Goal: Contribute content: Contribute content

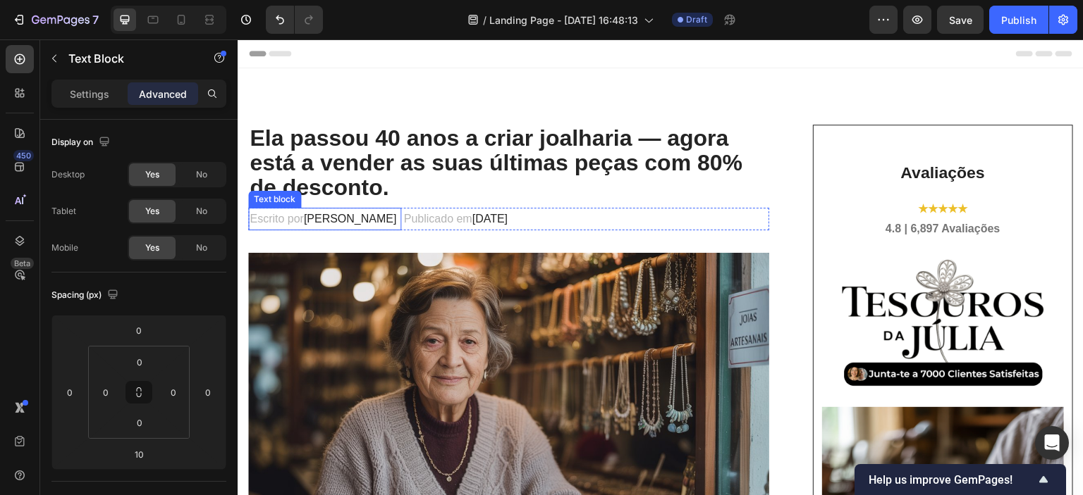
click at [367, 221] on span "[PERSON_NAME]" at bounding box center [349, 219] width 93 height 12
click at [316, 213] on span "[PERSON_NAME]" at bounding box center [349, 219] width 93 height 12
click at [303, 218] on p "Escrito por [PERSON_NAME]" at bounding box center [324, 219] width 150 height 20
click at [305, 217] on p "Escrito por [PERSON_NAME]" at bounding box center [324, 219] width 150 height 20
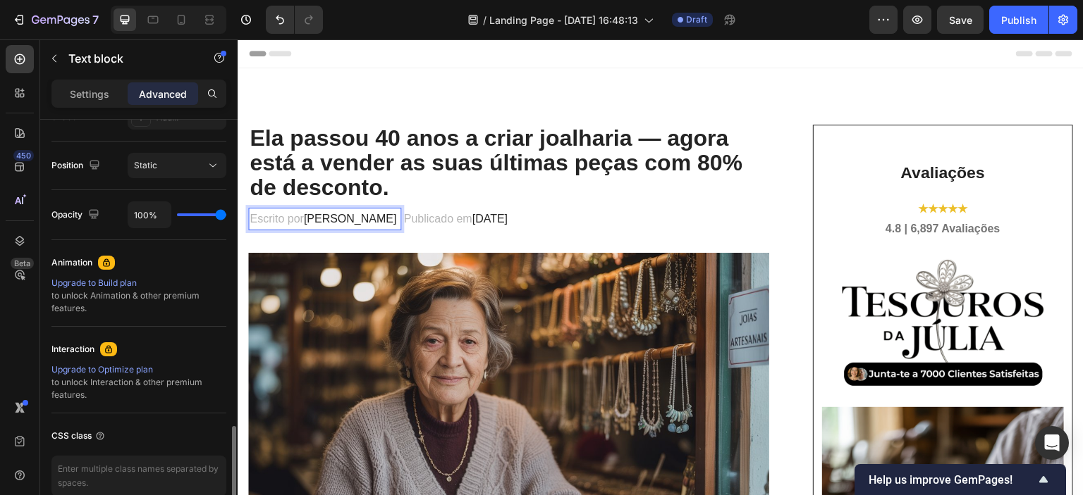
scroll to position [561, 0]
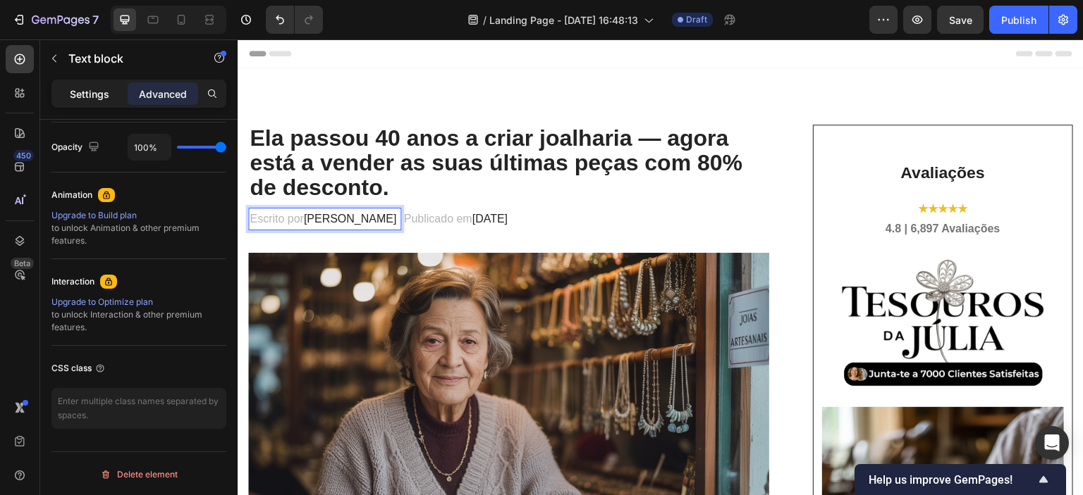
click at [93, 97] on p "Settings" at bounding box center [89, 94] width 39 height 15
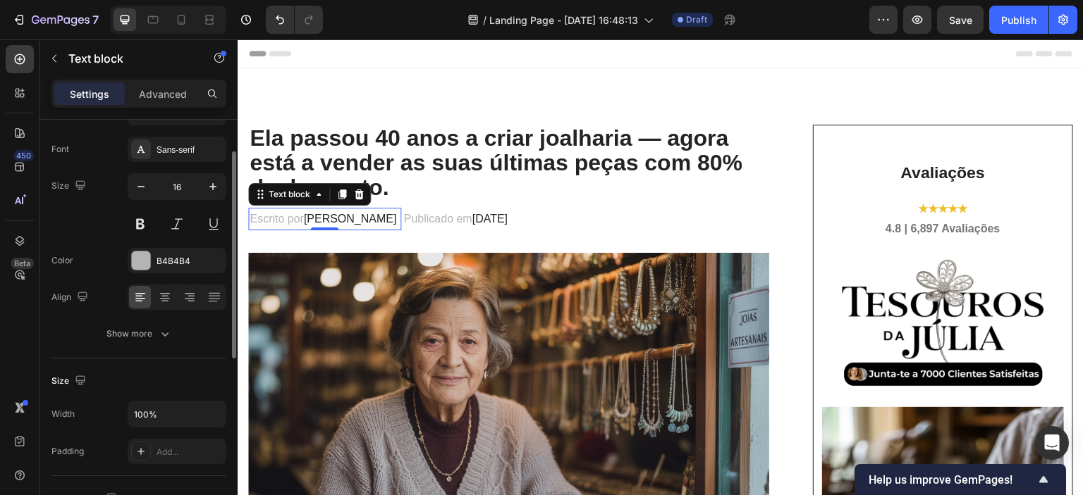
scroll to position [0, 0]
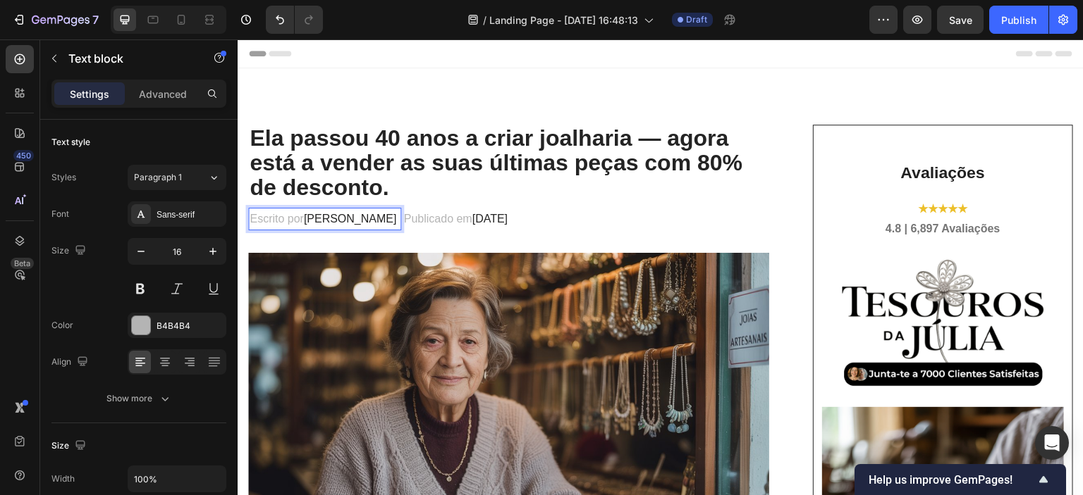
click at [343, 219] on span "[PERSON_NAME]" at bounding box center [349, 219] width 93 height 12
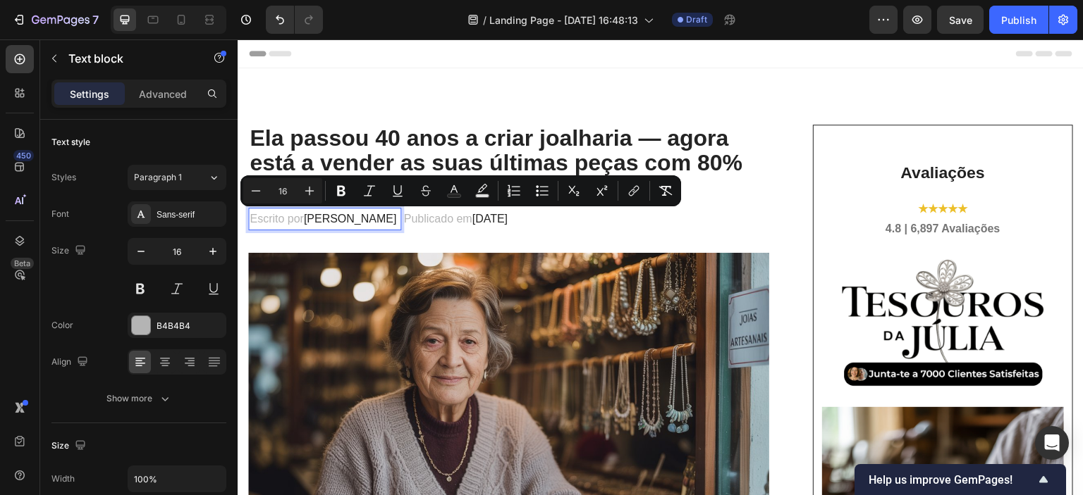
type input "15"
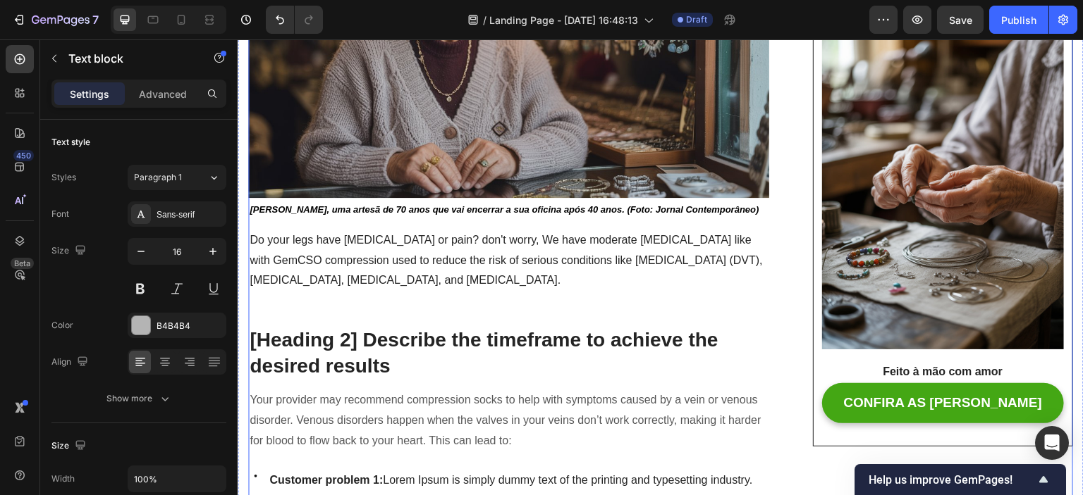
scroll to position [423, 0]
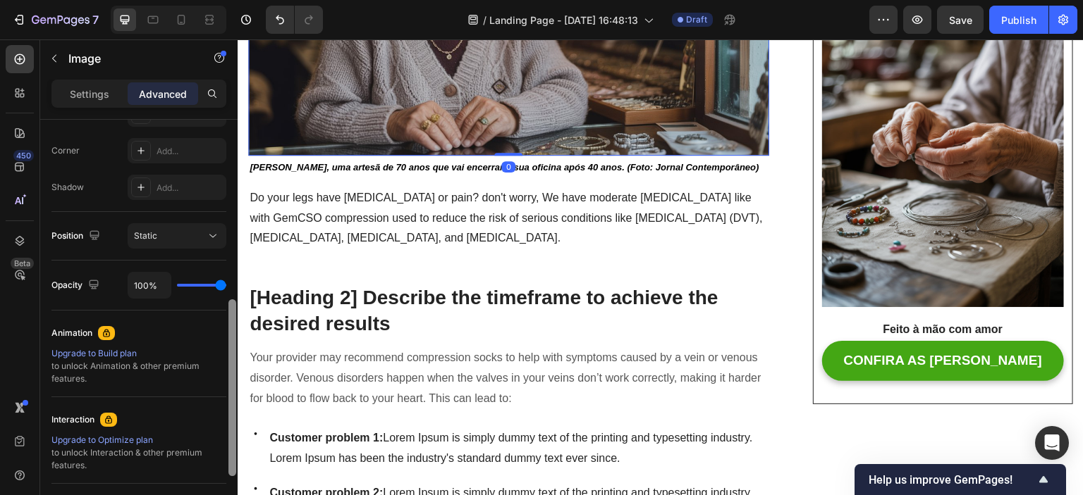
scroll to position [493, 0]
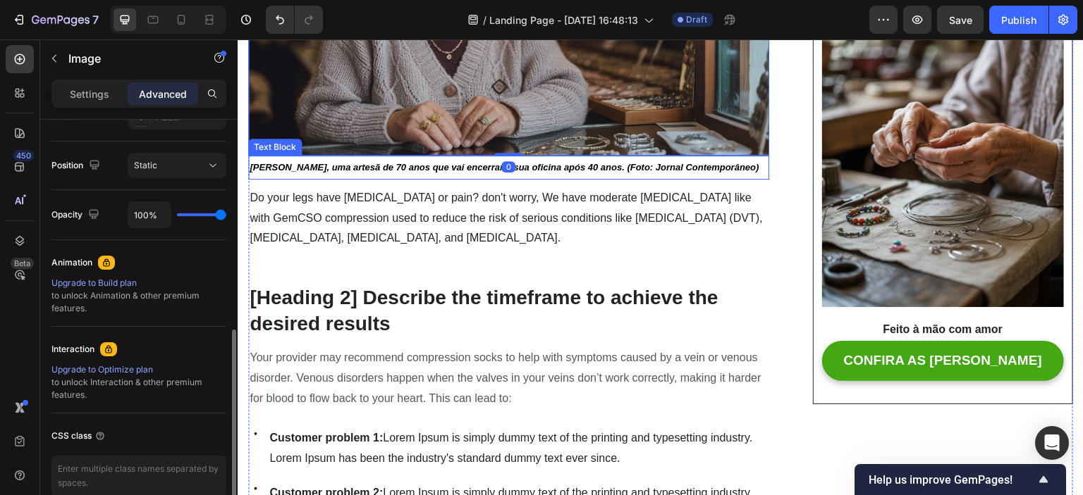
click at [431, 162] on strong "[PERSON_NAME], uma artesã de 70 anos que vai encerrar a sua oficina após 40 ano…" at bounding box center [503, 167] width 509 height 11
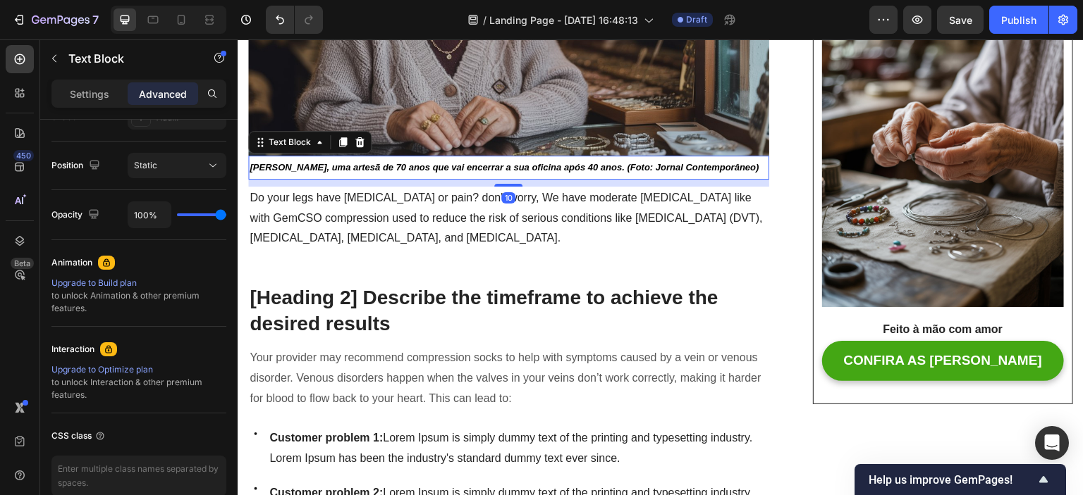
scroll to position [0, 0]
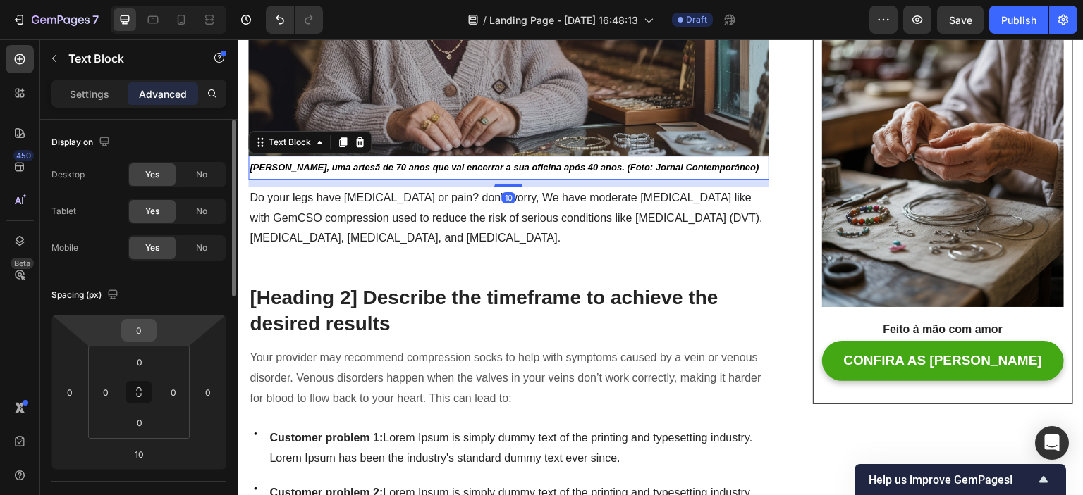
click at [134, 329] on input "0" at bounding box center [139, 330] width 28 height 21
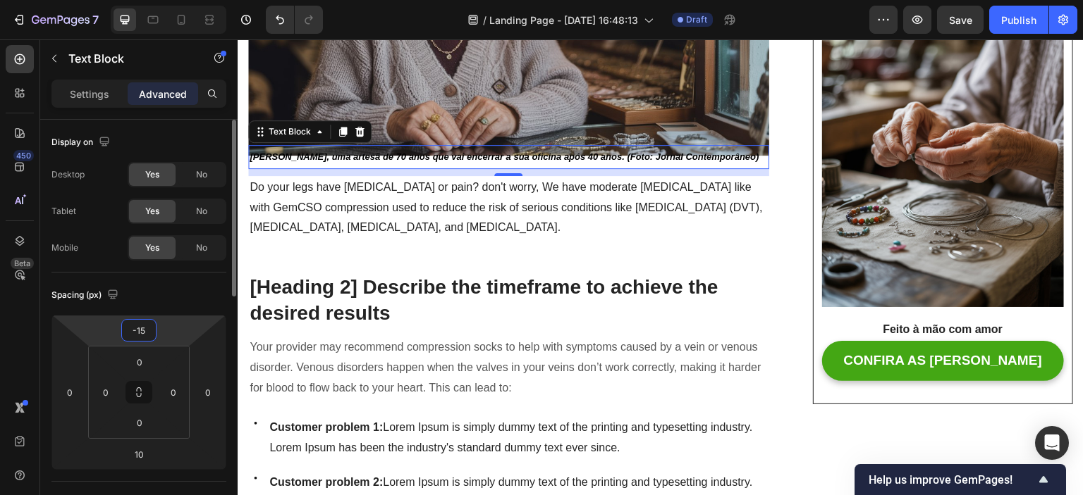
type input "-5"
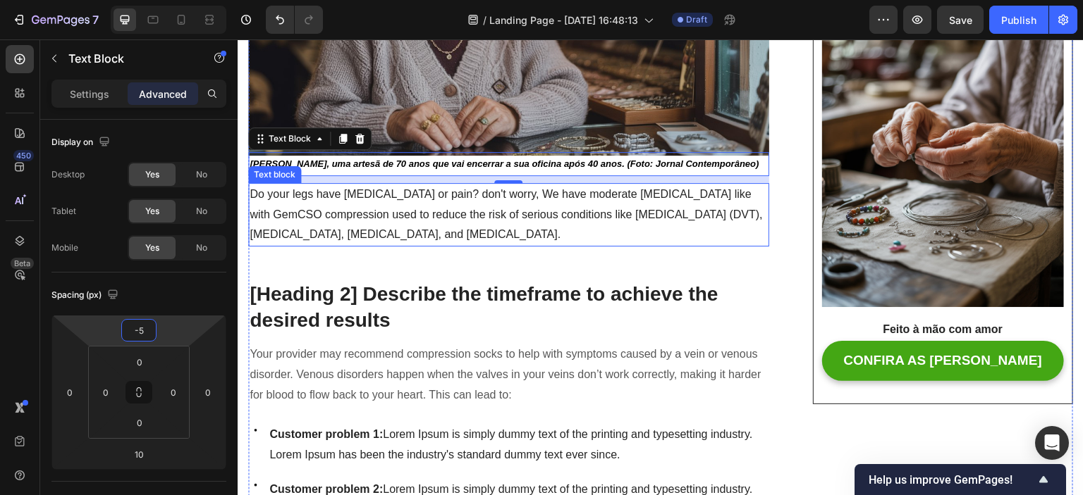
click at [395, 228] on p "Do your legs have [MEDICAL_DATA] or pain? don't worry, We have moderate [MEDICA…" at bounding box center [508, 215] width 518 height 61
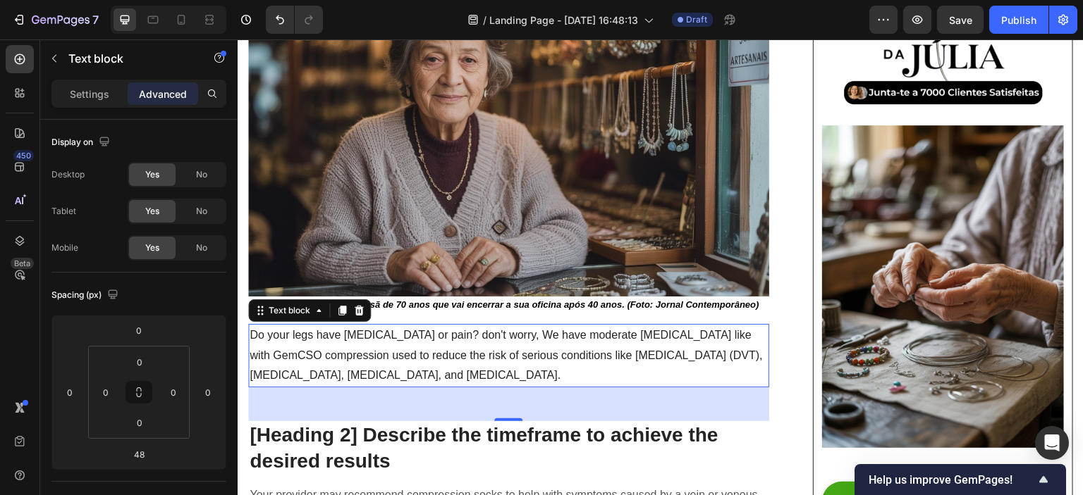
scroll to position [493, 0]
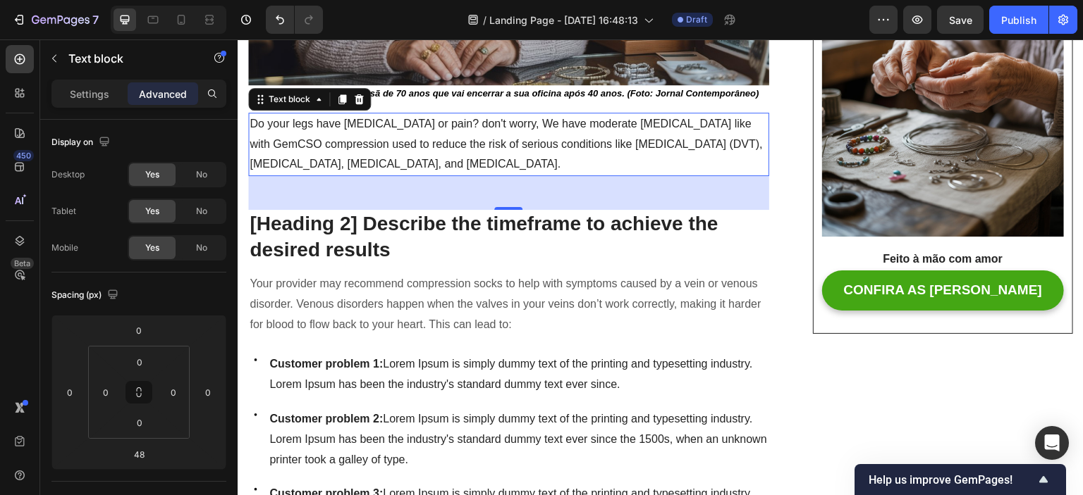
click at [438, 153] on p "Do your legs have [MEDICAL_DATA] or pain? don't worry, We have moderate [MEDICA…" at bounding box center [508, 144] width 518 height 61
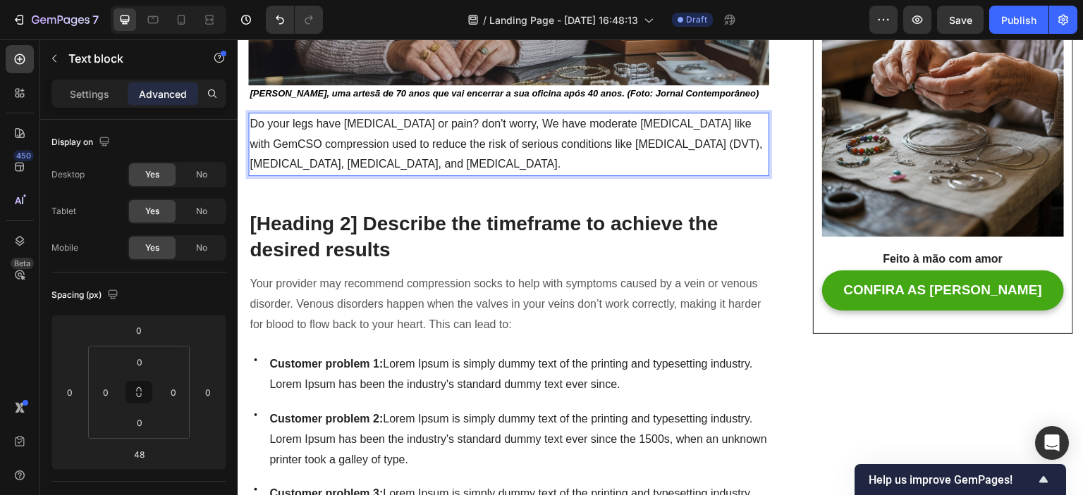
click at [515, 160] on p "Do your legs have [MEDICAL_DATA] or pain? don't worry, We have moderate [MEDICA…" at bounding box center [508, 144] width 518 height 61
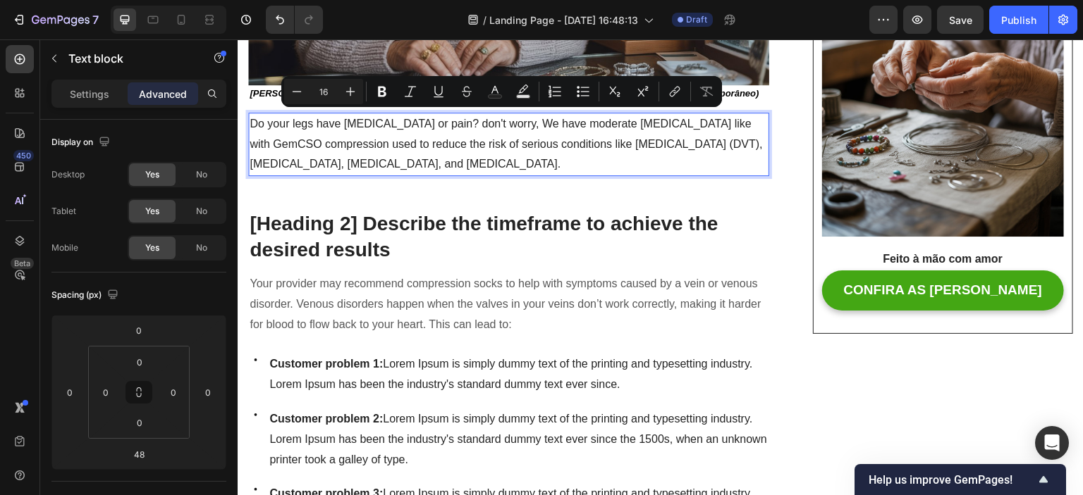
drag, startPoint x: 520, startPoint y: 159, endPoint x: 228, endPoint y: 115, distance: 295.0
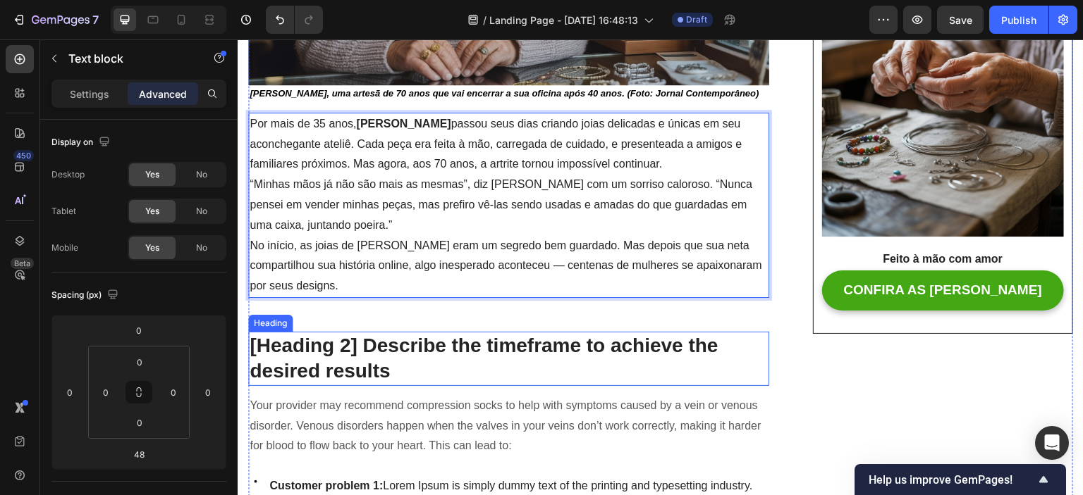
click at [721, 371] on p "[Heading 2] Describe the timeframe to achieve the desired results" at bounding box center [508, 358] width 518 height 51
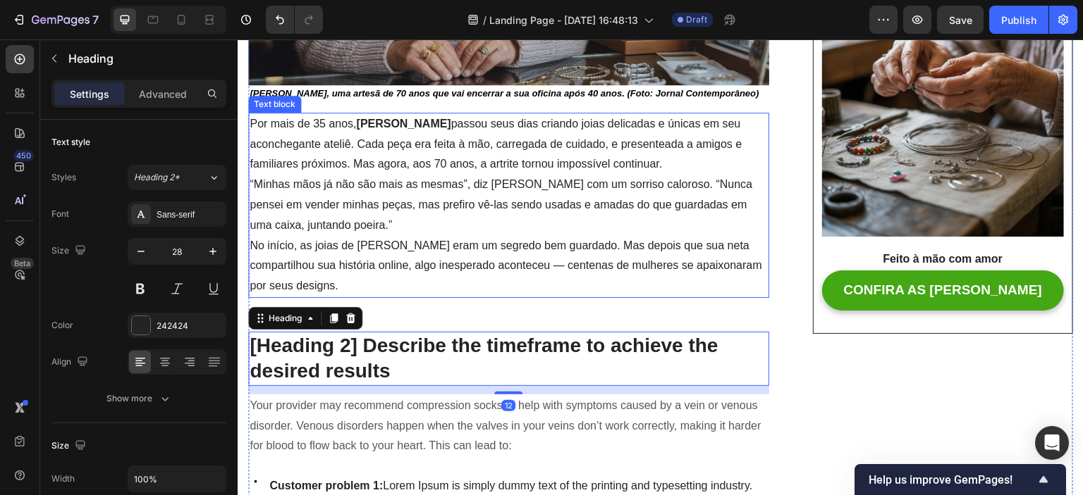
click at [531, 214] on p "“Minhas mãos já não são mais as mesmas”, diz [PERSON_NAME] com um sorriso calor…" at bounding box center [508, 205] width 518 height 61
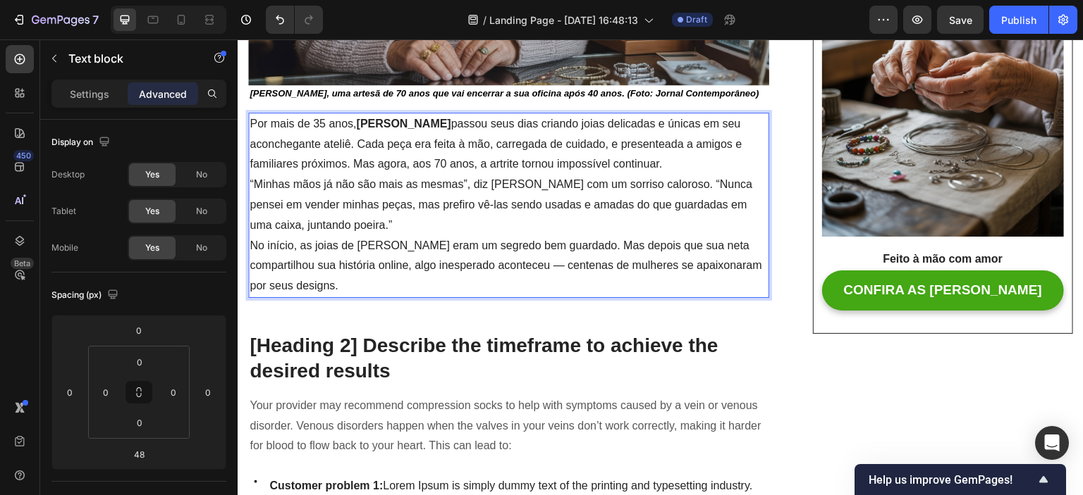
click at [670, 162] on p "Por mais de 35 anos, [PERSON_NAME] passou seus dias criando joias delicadas e ú…" at bounding box center [508, 144] width 518 height 61
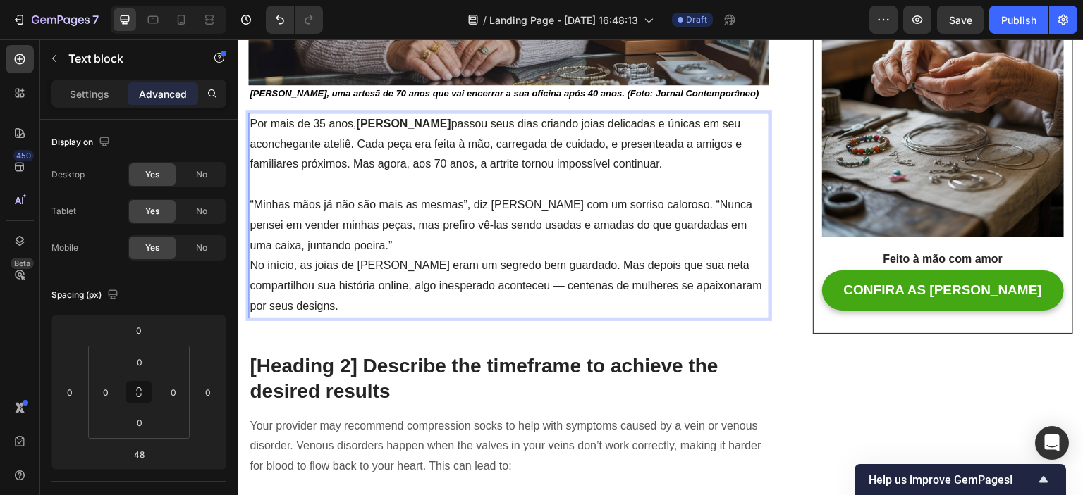
click at [347, 244] on p "“Minhas mãos já não são mais as mesmas”, diz [PERSON_NAME] com um sorriso calor…" at bounding box center [508, 225] width 518 height 61
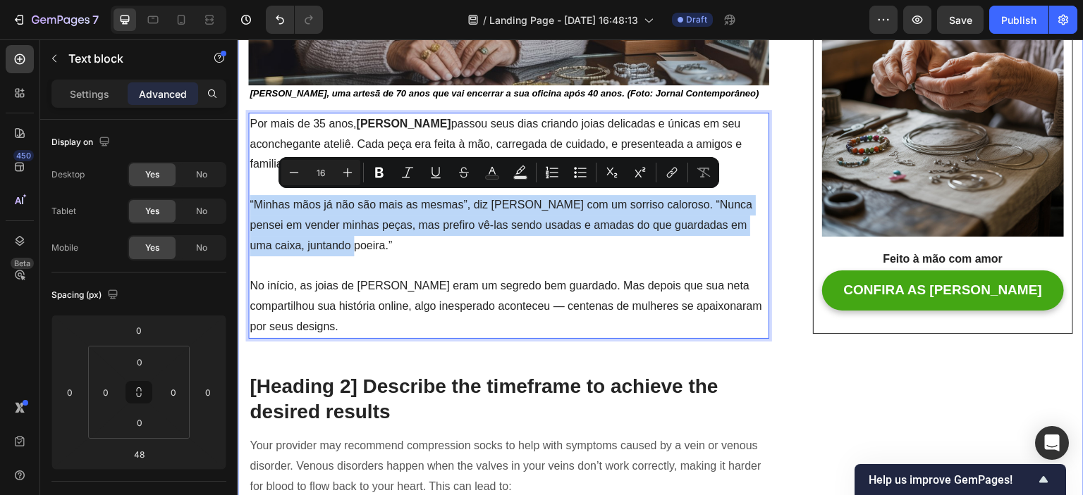
drag, startPoint x: 347, startPoint y: 245, endPoint x: 243, endPoint y: 193, distance: 116.0
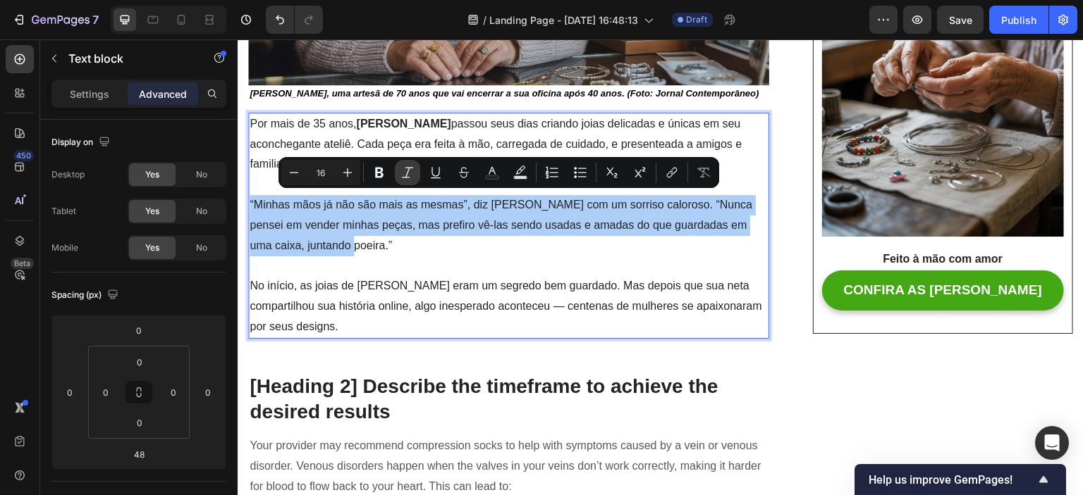
click at [400, 180] on button "Italic" at bounding box center [407, 172] width 25 height 25
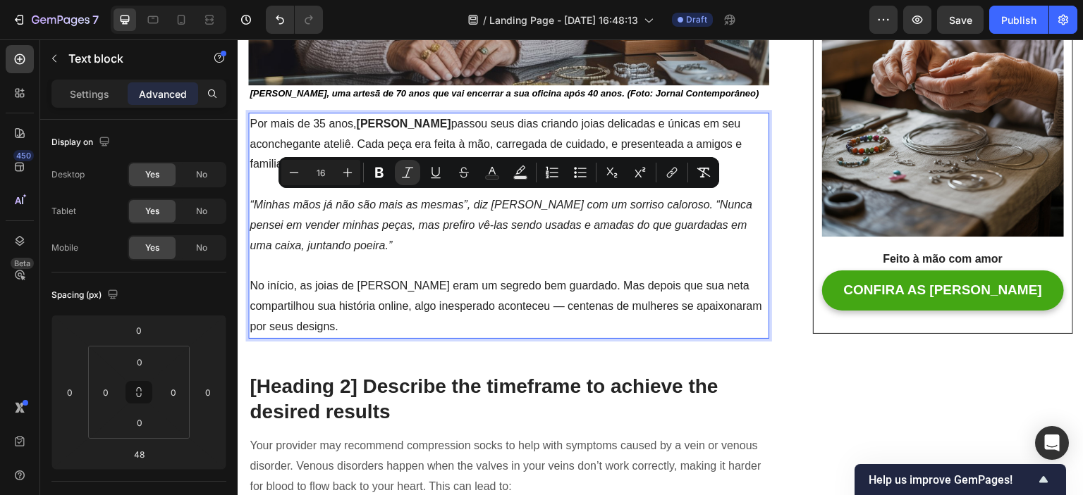
click at [381, 247] on p "“Minhas mãos já não são mais as mesmas”, diz [PERSON_NAME] com um sorriso calor…" at bounding box center [508, 235] width 518 height 81
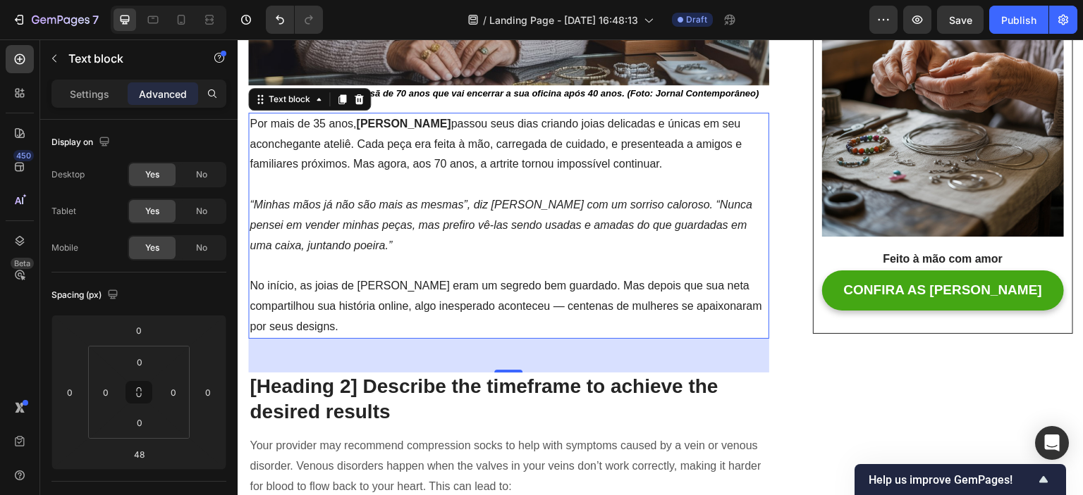
click at [334, 307] on p "No início, as joias de [PERSON_NAME] eram um segredo bem guardado. Mas depois q…" at bounding box center [508, 306] width 518 height 61
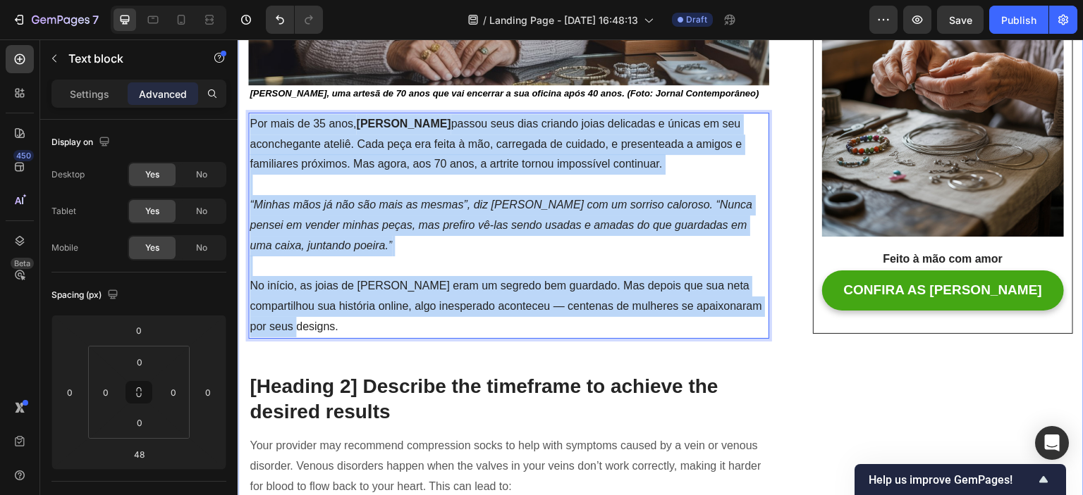
drag, startPoint x: 304, startPoint y: 326, endPoint x: 240, endPoint y: 121, distance: 215.8
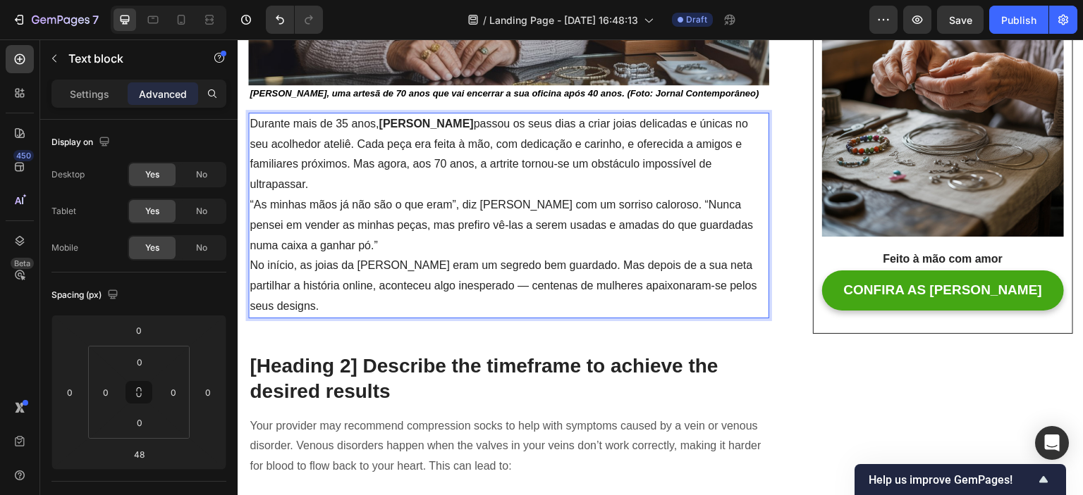
click at [319, 180] on p "Durante mais de 35 anos, [PERSON_NAME] passou os seus dias a criar joias delica…" at bounding box center [508, 154] width 518 height 81
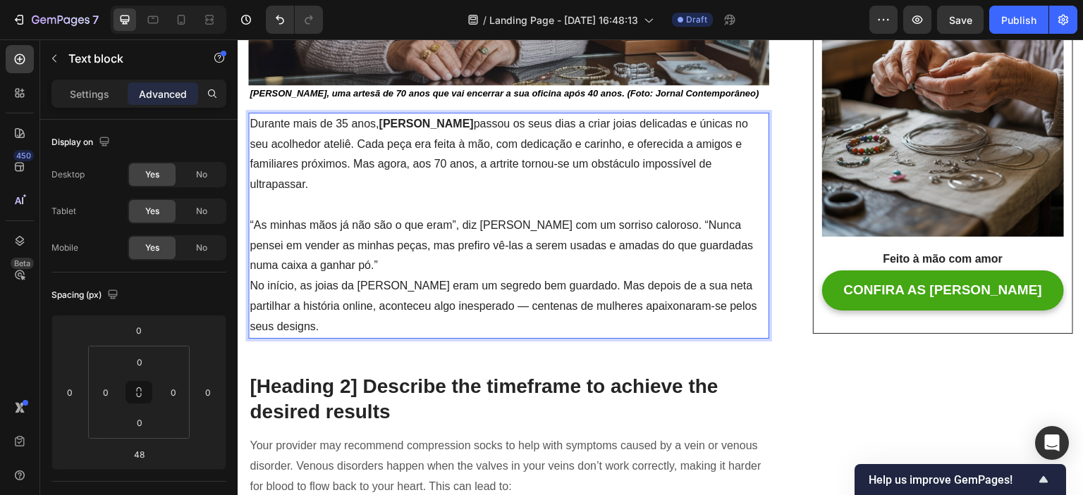
click at [344, 258] on p "“As minhas mãos já não são o que eram”, diz [PERSON_NAME] com um sorriso caloro…" at bounding box center [508, 246] width 518 height 61
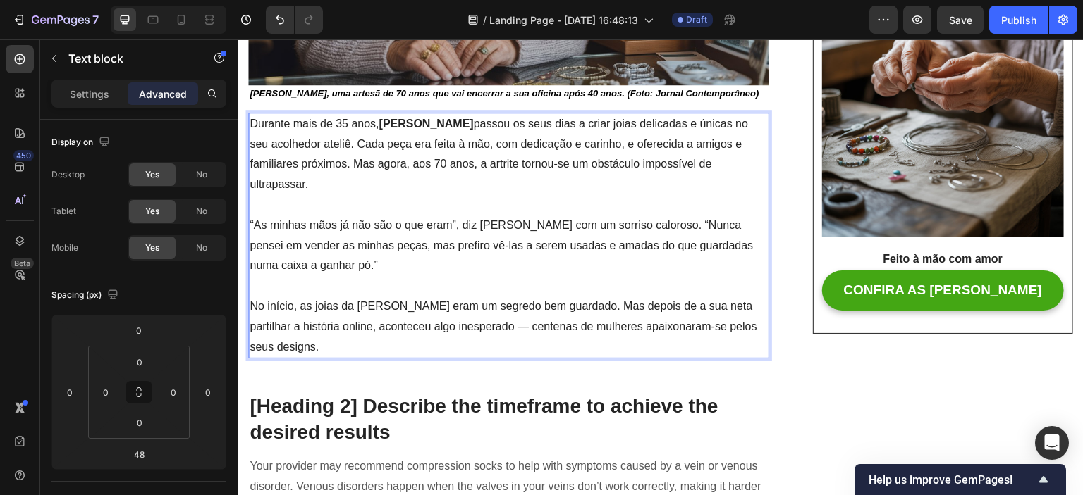
click at [333, 173] on p "Durante mais de 35 anos, [PERSON_NAME] passou os seus dias a criar joias delica…" at bounding box center [508, 164] width 518 height 101
click at [421, 124] on strong "[PERSON_NAME]" at bounding box center [425, 124] width 94 height 12
click at [390, 124] on strong "[PERSON_NAME]" at bounding box center [425, 124] width 94 height 12
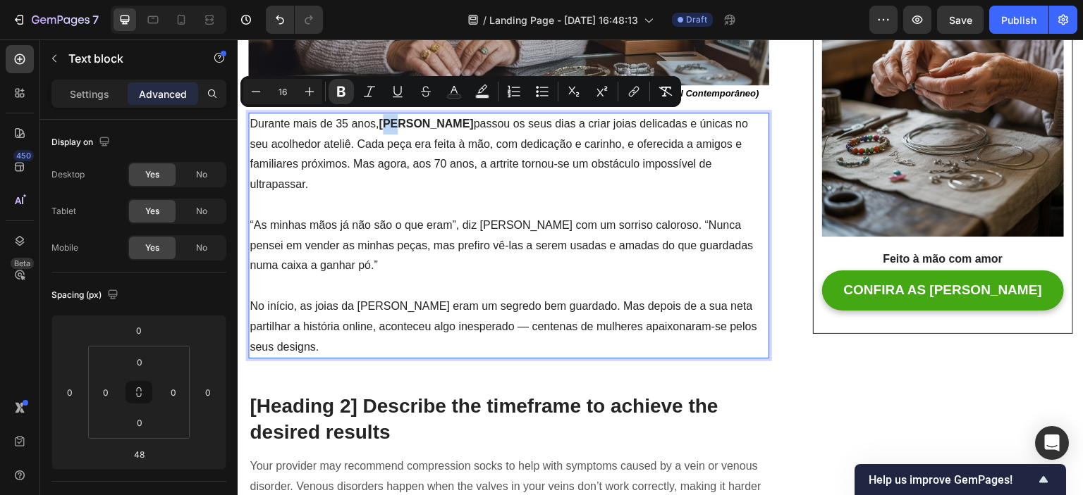
click at [392, 124] on strong "[PERSON_NAME]" at bounding box center [425, 124] width 94 height 12
click at [395, 123] on strong "[PERSON_NAME]" at bounding box center [425, 124] width 94 height 12
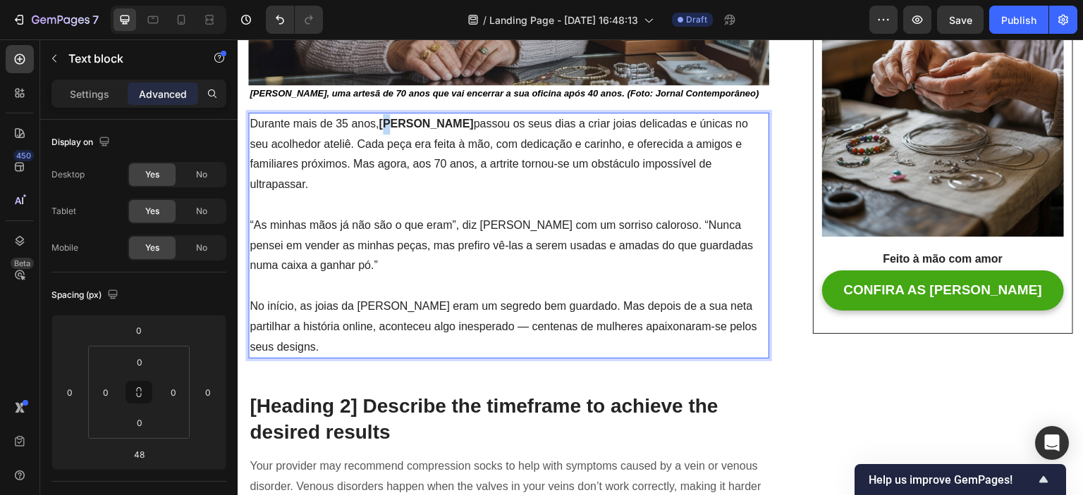
click at [388, 125] on strong "[PERSON_NAME]" at bounding box center [425, 124] width 94 height 12
drag, startPoint x: 251, startPoint y: 220, endPoint x: 259, endPoint y: 225, distance: 9.8
click at [259, 225] on p "“As minhas mãos já não são o que eram”, diz [PERSON_NAME] com um sorriso caloro…" at bounding box center [508, 256] width 518 height 81
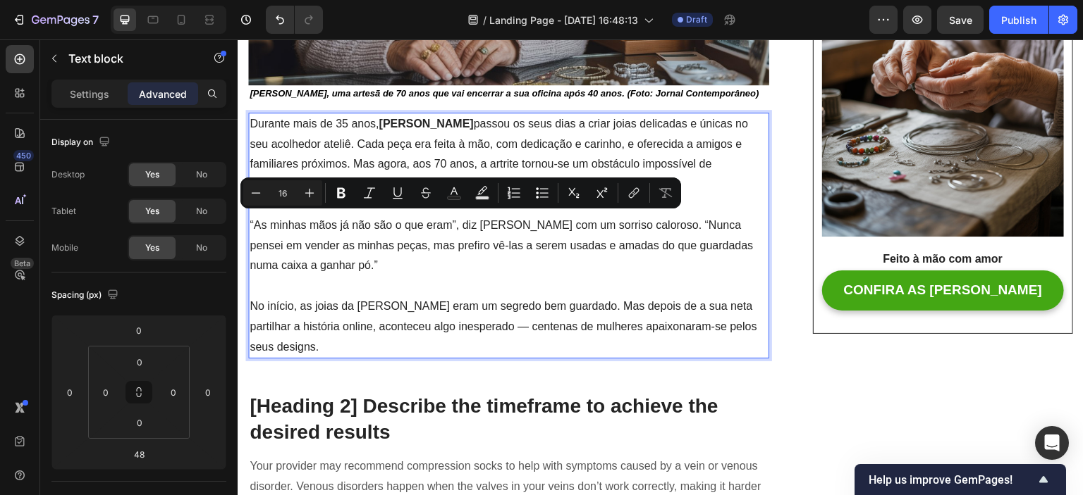
click at [264, 228] on p "“As minhas mãos já não são o que eram”, diz [PERSON_NAME] com um sorriso caloro…" at bounding box center [508, 256] width 518 height 81
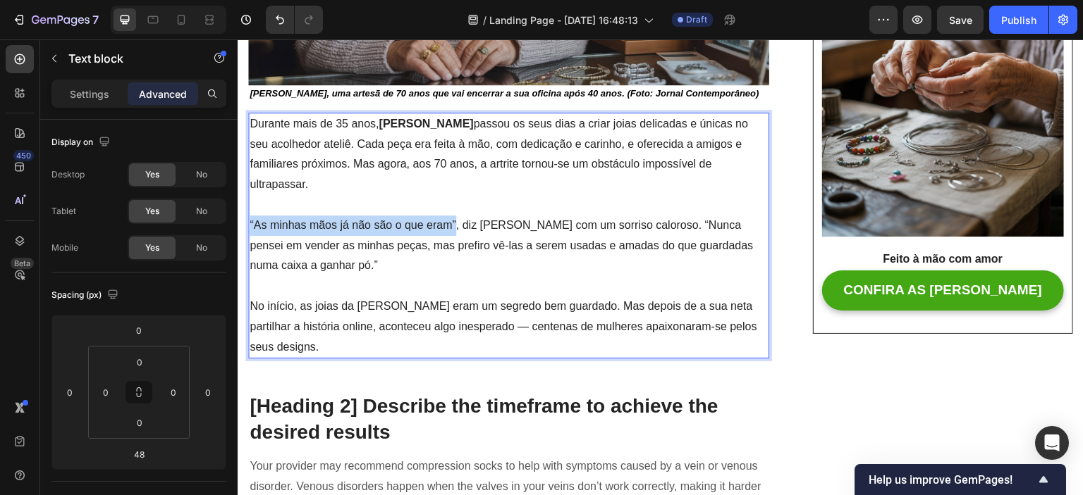
drag, startPoint x: 251, startPoint y: 223, endPoint x: 454, endPoint y: 224, distance: 203.0
click at [454, 224] on p "“As minhas mãos já não são o que eram”, diz [PERSON_NAME] com um sorriso caloro…" at bounding box center [508, 256] width 518 height 81
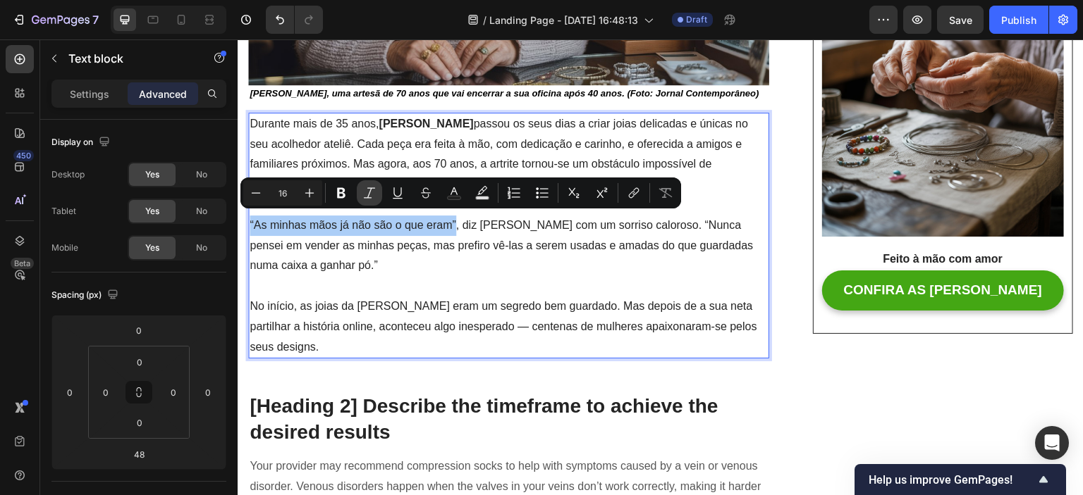
drag, startPoint x: 378, startPoint y: 196, endPoint x: 364, endPoint y: 197, distance: 14.8
click at [377, 197] on button "Italic" at bounding box center [369, 192] width 25 height 25
click at [348, 195] on button "Bold" at bounding box center [340, 192] width 25 height 25
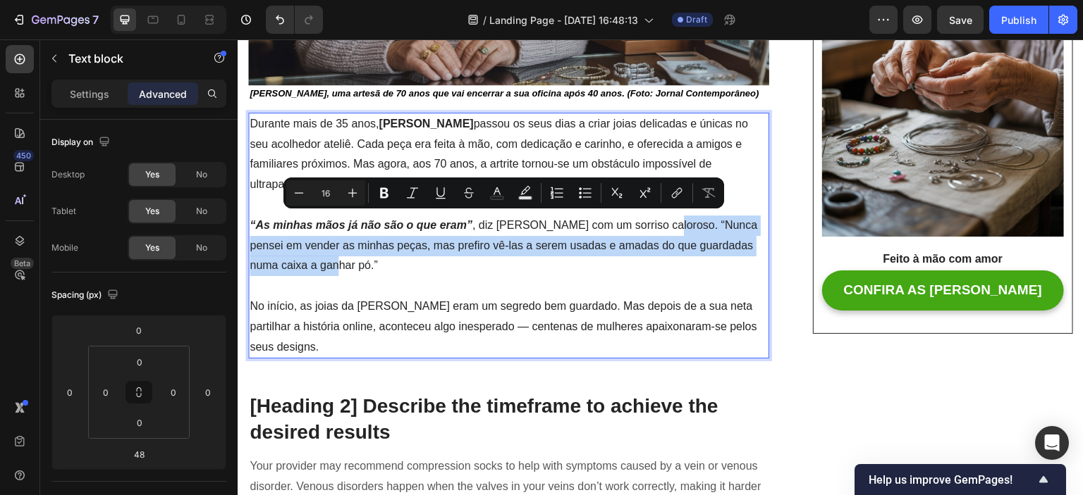
drag, startPoint x: 652, startPoint y: 221, endPoint x: 378, endPoint y: 265, distance: 277.6
click at [378, 265] on p "“As minhas mãos já não são o que eram” , diz [PERSON_NAME] com um sorriso calor…" at bounding box center [508, 256] width 518 height 81
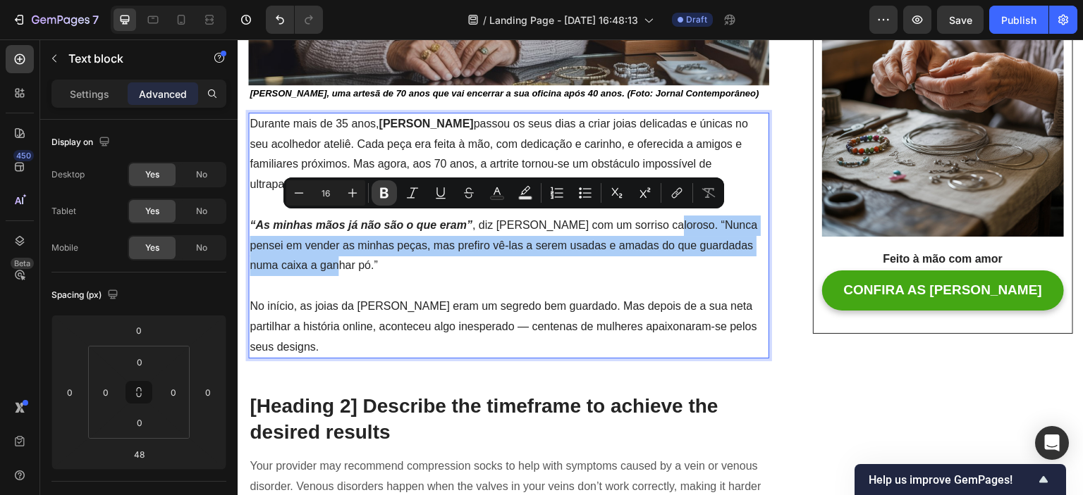
click at [383, 190] on icon "Editor contextual toolbar" at bounding box center [384, 193] width 14 height 14
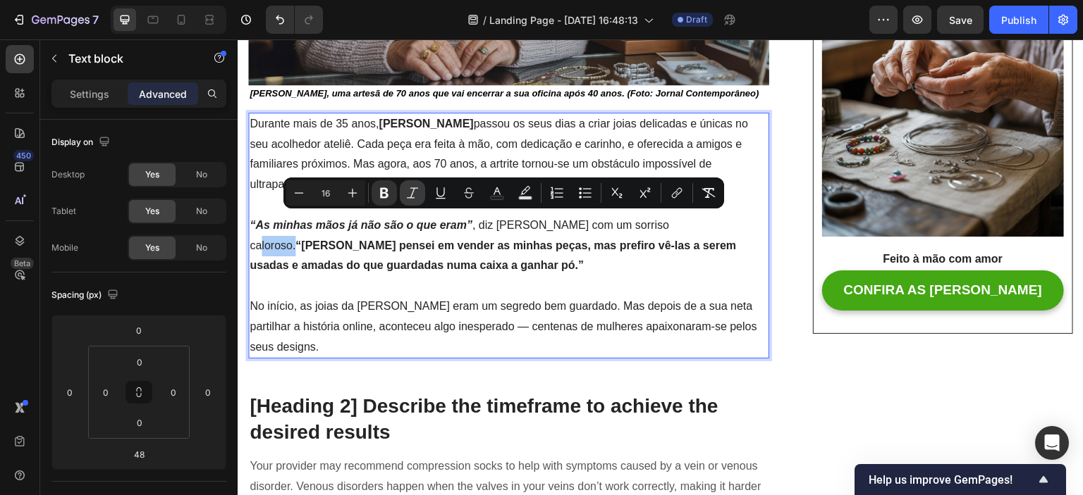
click at [412, 192] on icon "Editor contextual toolbar" at bounding box center [412, 193] width 14 height 14
click at [517, 249] on p "“As minhas mãos já não são o que eram” , diz [PERSON_NAME] com um sorriso calor…" at bounding box center [508, 256] width 518 height 81
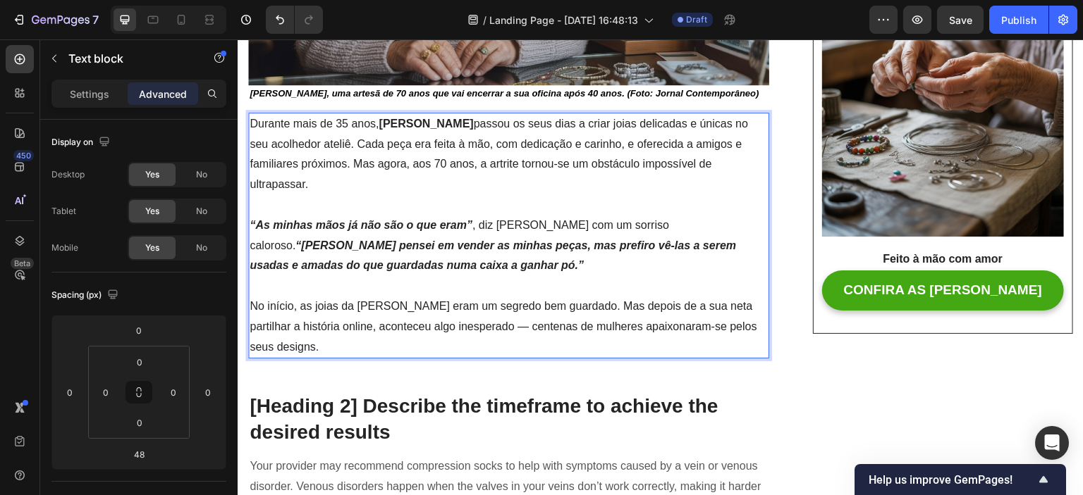
click at [506, 259] on p "“As minhas mãos já não são o que eram” , diz [PERSON_NAME] com um sorriso calor…" at bounding box center [508, 256] width 518 height 81
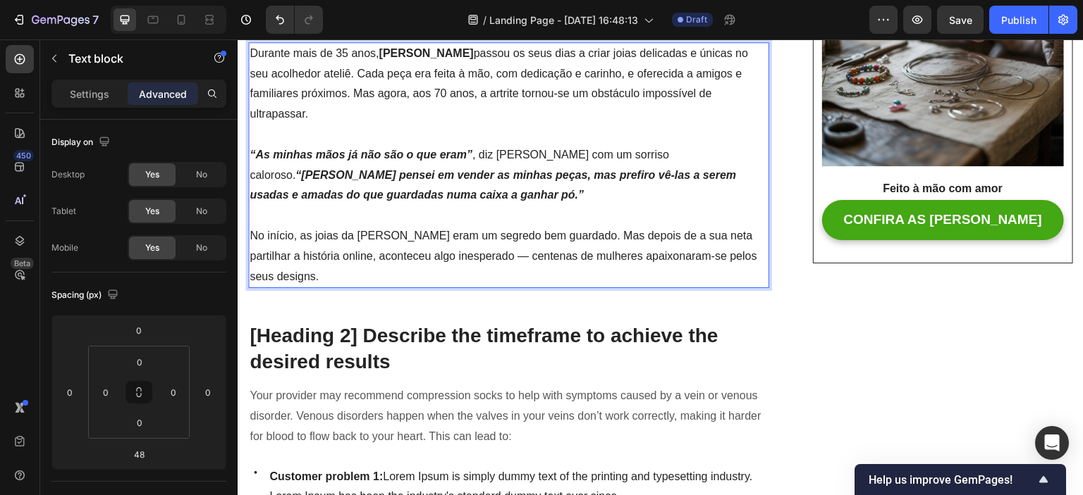
scroll to position [634, 0]
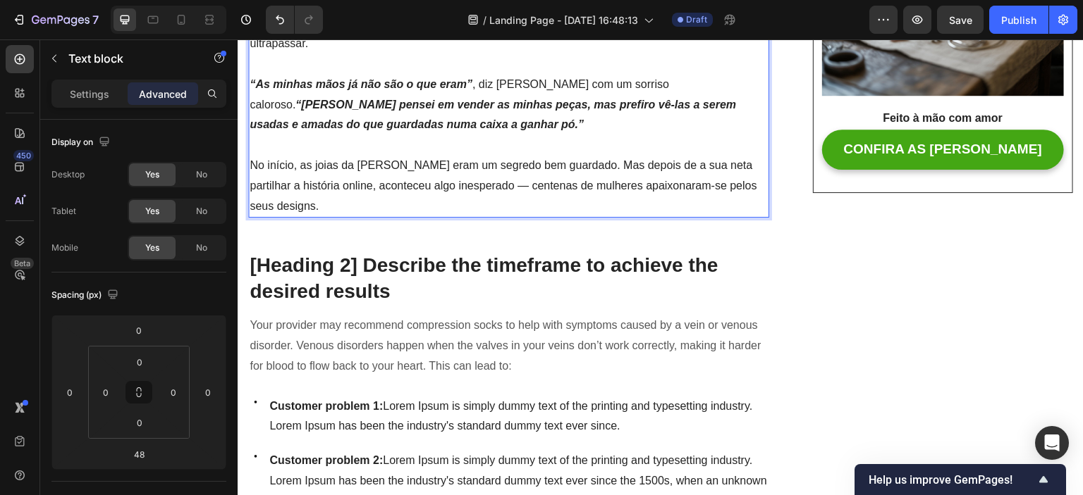
click at [381, 199] on p "No início, as joias da [PERSON_NAME] eram um segredo bem guardado. Mas depois d…" at bounding box center [508, 186] width 518 height 61
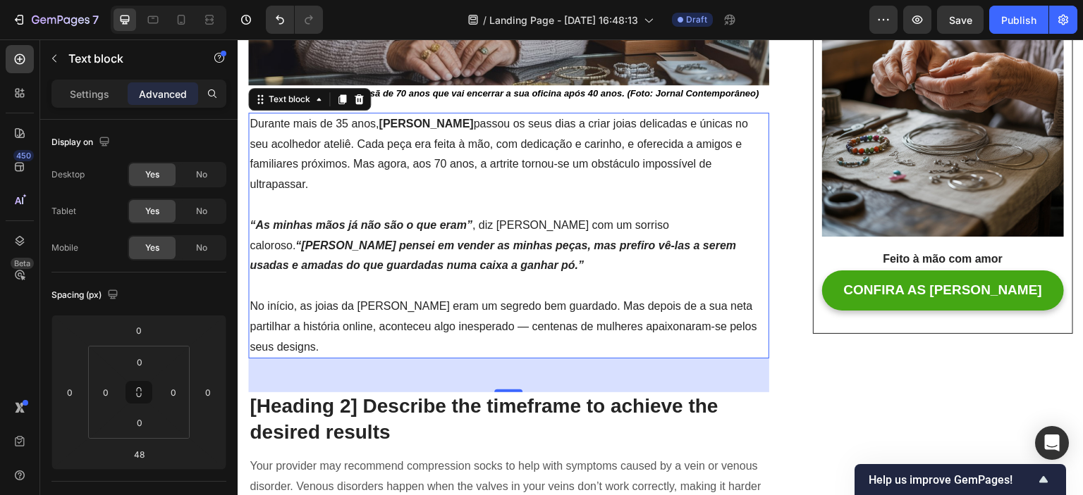
scroll to position [564, 0]
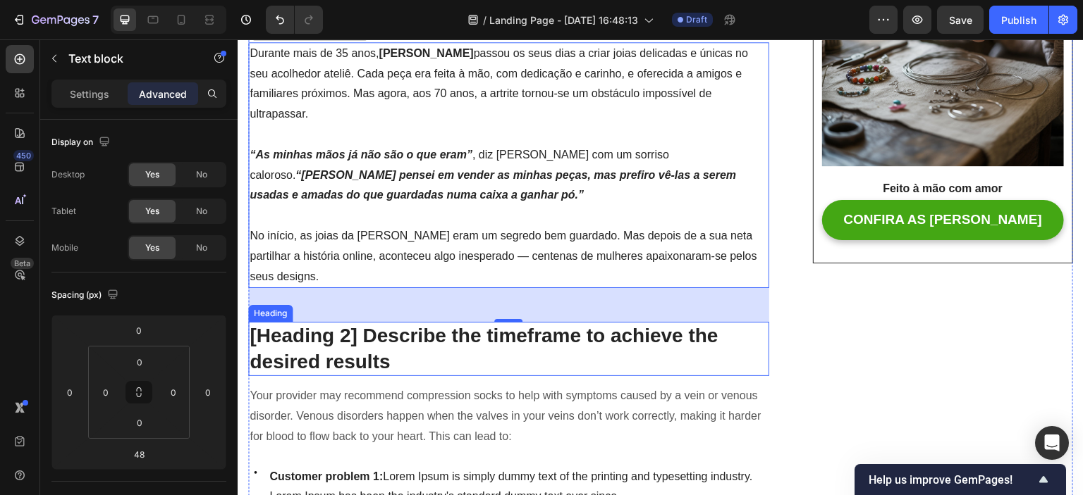
click at [373, 335] on p "[Heading 2] Describe the timeframe to achieve the desired results" at bounding box center [508, 348] width 518 height 51
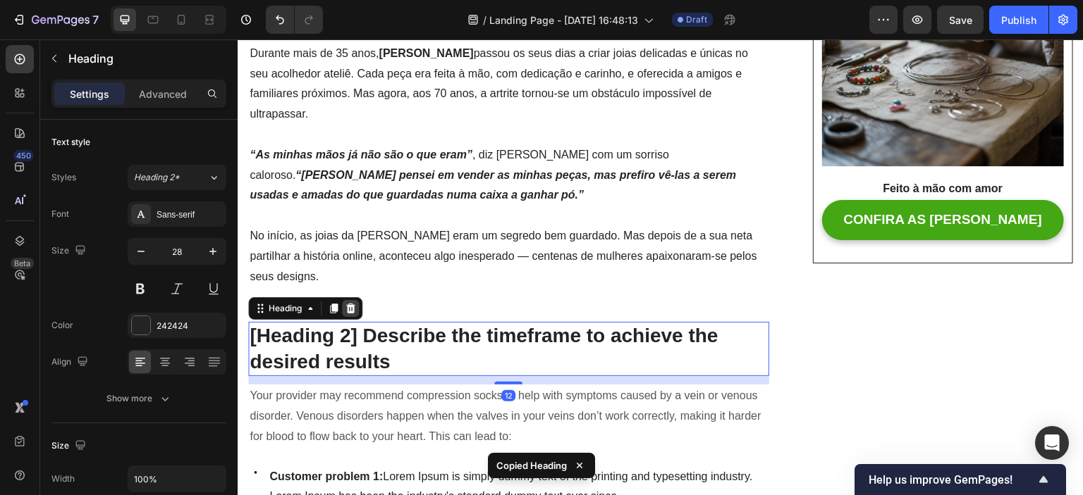
click at [343, 302] on div at bounding box center [350, 308] width 17 height 17
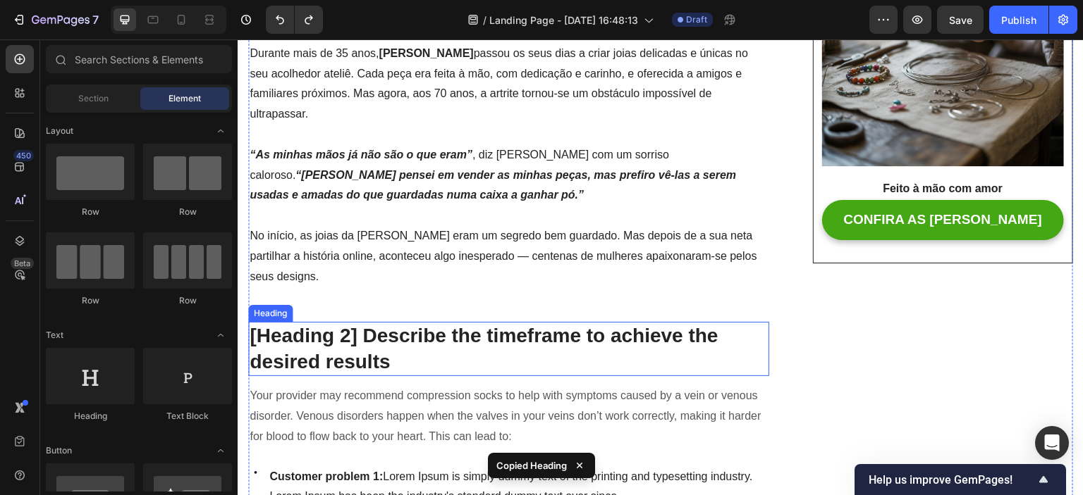
click at [338, 333] on p "[Heading 2] Describe the timeframe to achieve the desired results" at bounding box center [508, 348] width 518 height 51
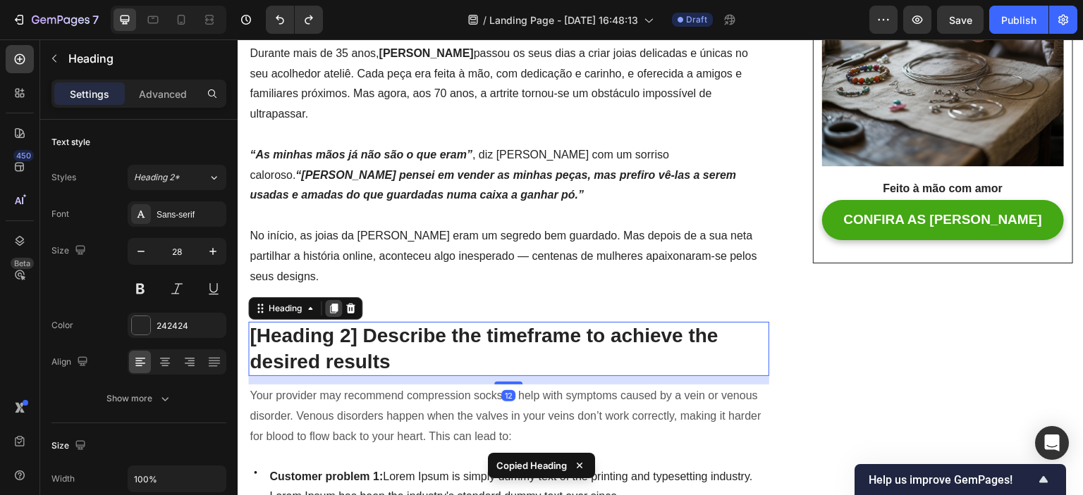
click at [335, 307] on icon at bounding box center [333, 308] width 11 height 11
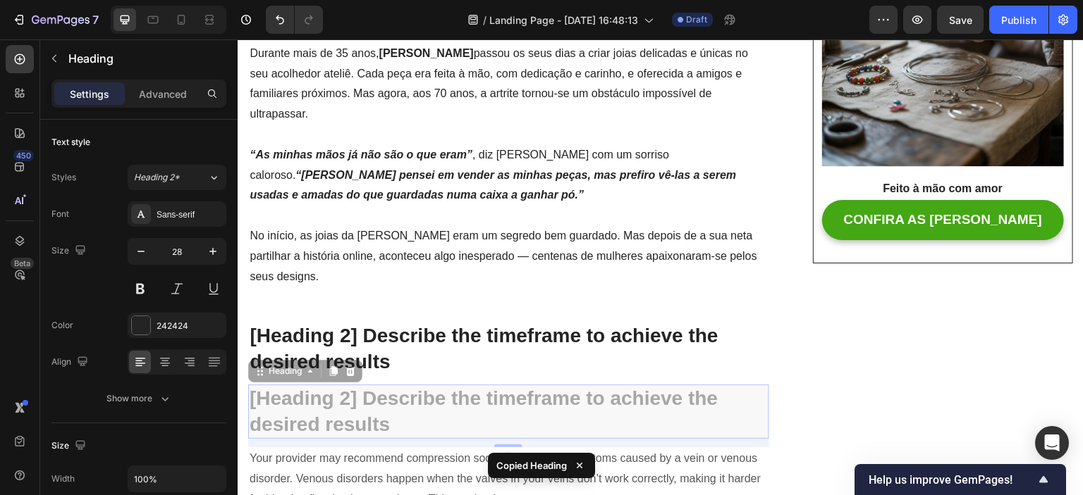
drag, startPoint x: 265, startPoint y: 391, endPoint x: 405, endPoint y: 412, distance: 141.7
drag, startPoint x: 405, startPoint y: 412, endPoint x: 356, endPoint y: 406, distance: 49.7
click at [405, 449] on p "Your provider may recommend compression socks to help with symptoms caused by a…" at bounding box center [508, 479] width 518 height 61
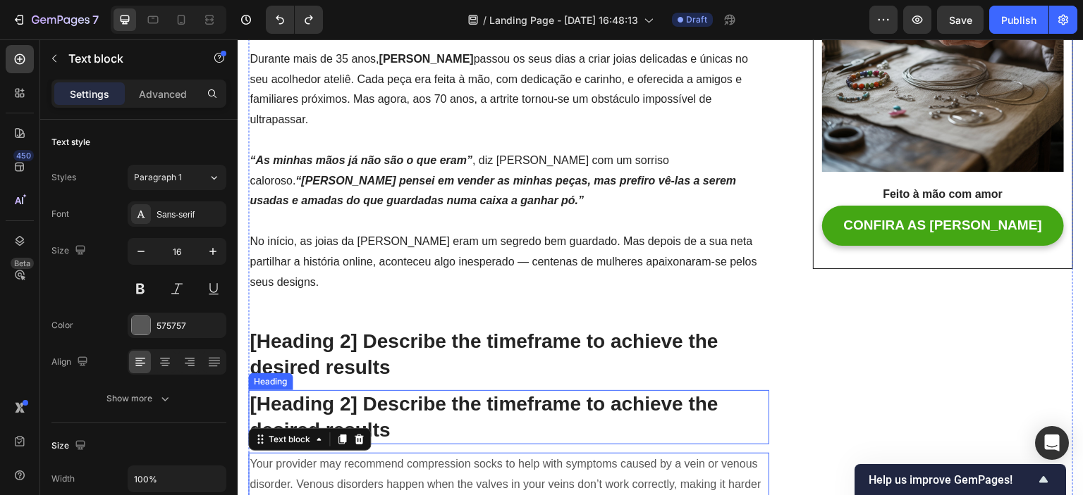
scroll to position [634, 0]
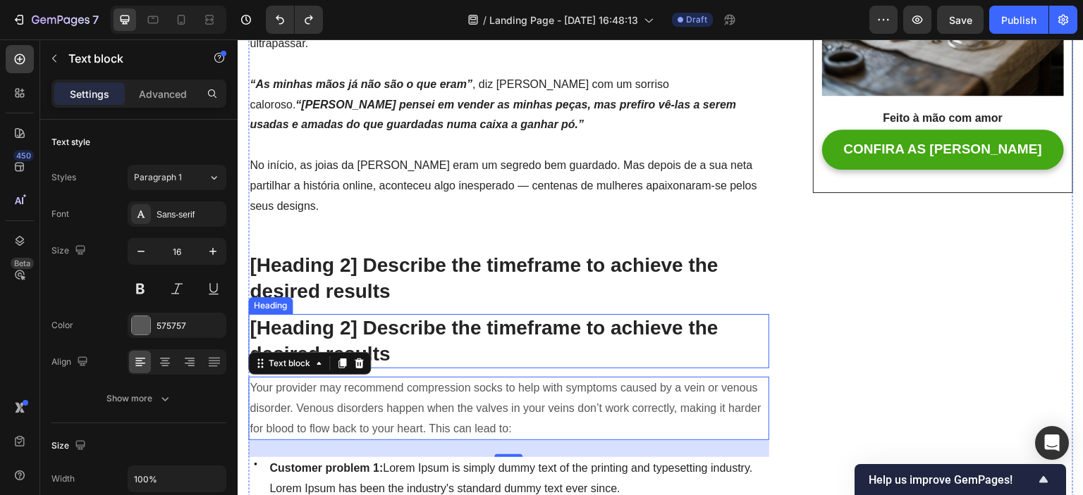
click at [372, 343] on p "[Heading 2] Describe the timeframe to achieve the desired results" at bounding box center [508, 341] width 518 height 51
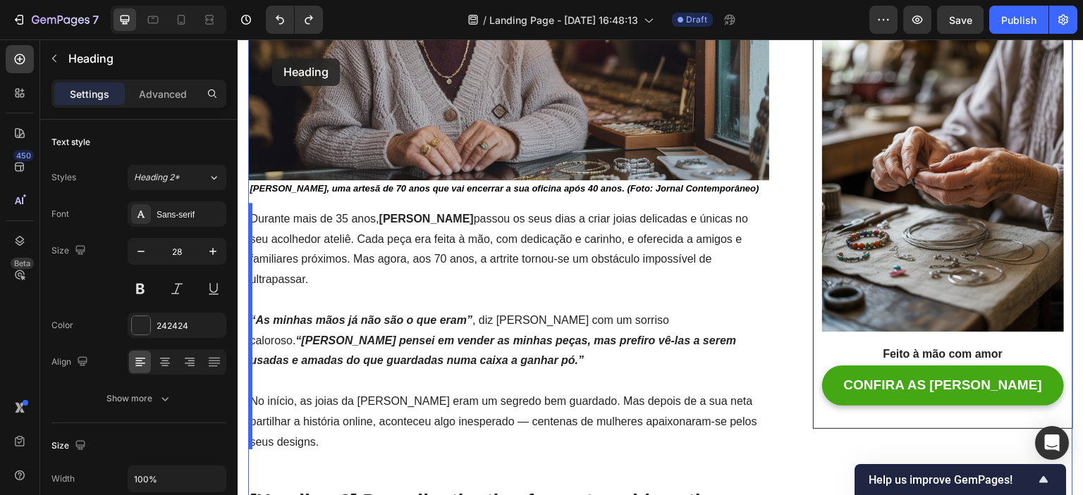
scroll to position [355, 0]
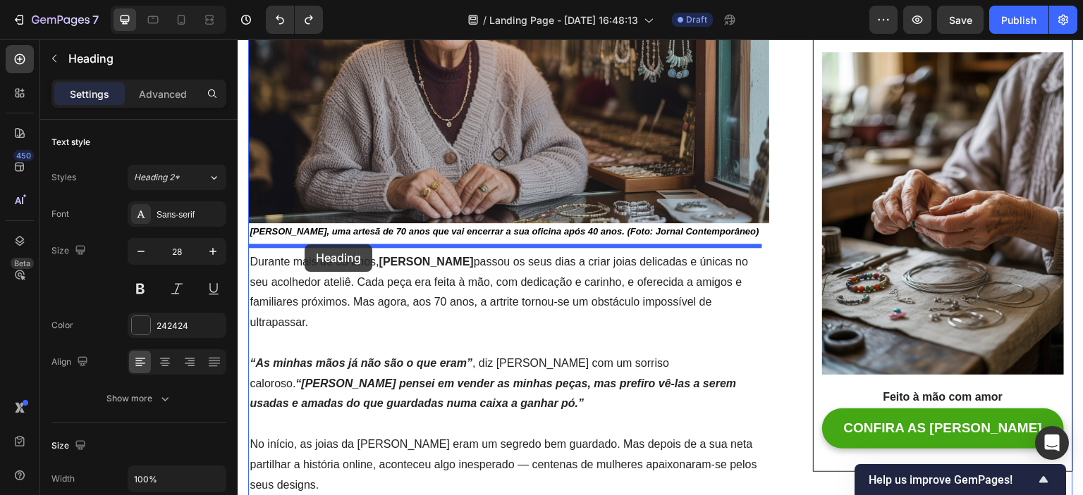
drag, startPoint x: 264, startPoint y: 302, endPoint x: 304, endPoint y: 245, distance: 70.2
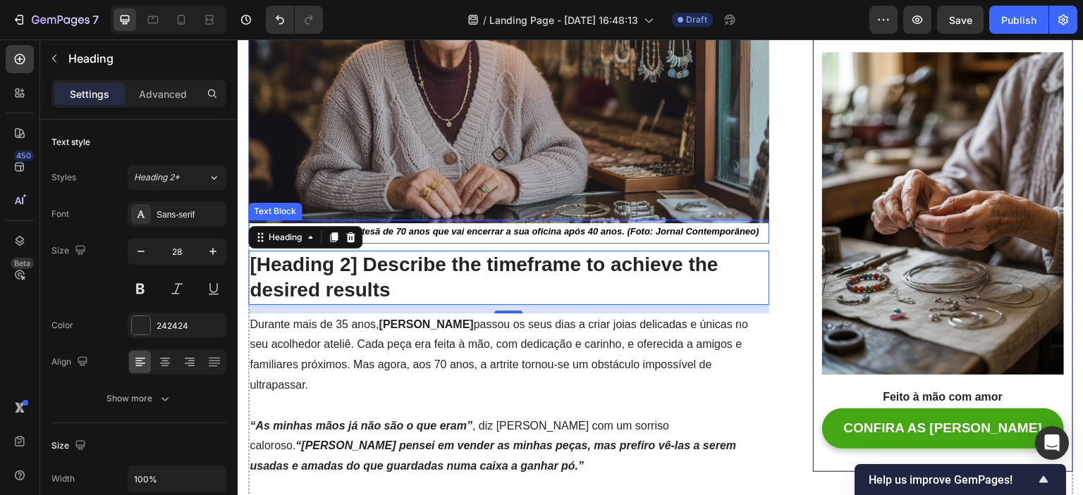
click at [555, 236] on p "[PERSON_NAME], uma artesã de 70 anos que vai encerrar a sua oficina após 40 ano…" at bounding box center [508, 231] width 518 height 21
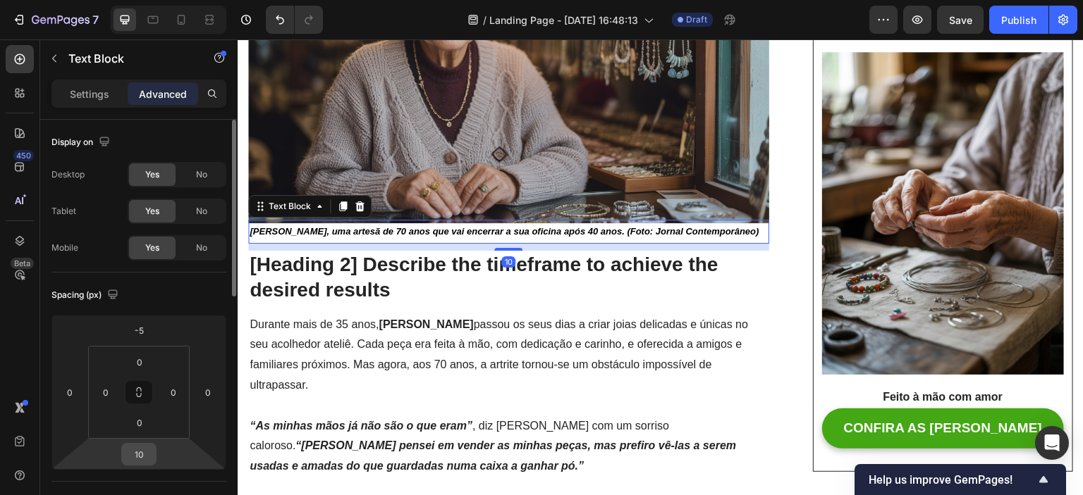
click at [141, 444] on input "10" at bounding box center [139, 454] width 28 height 21
click at [139, 457] on input "10" at bounding box center [139, 454] width 28 height 21
click at [138, 455] on input "10" at bounding box center [139, 454] width 28 height 21
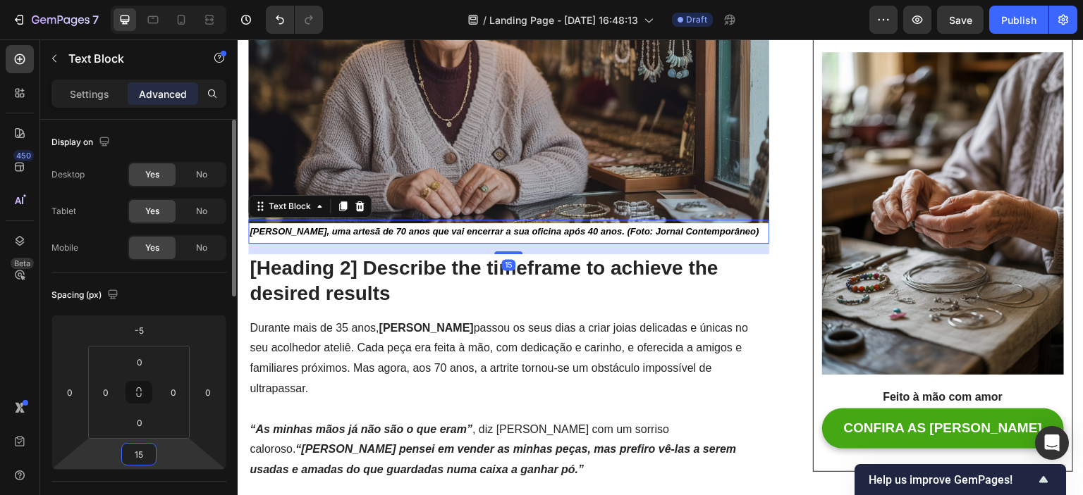
click at [137, 454] on input "15" at bounding box center [139, 454] width 28 height 21
type input "25"
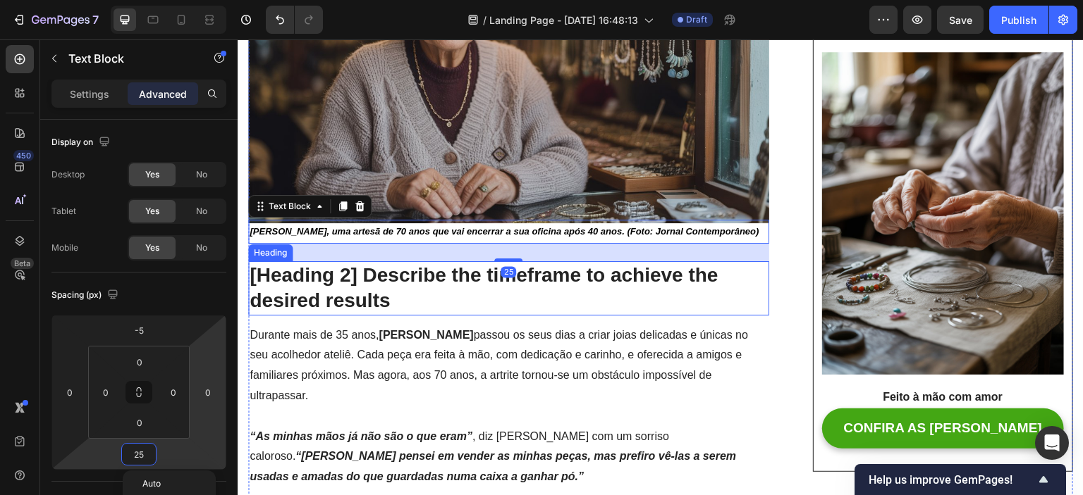
click at [488, 284] on p "[Heading 2] Describe the timeframe to achieve the desired results" at bounding box center [508, 288] width 518 height 51
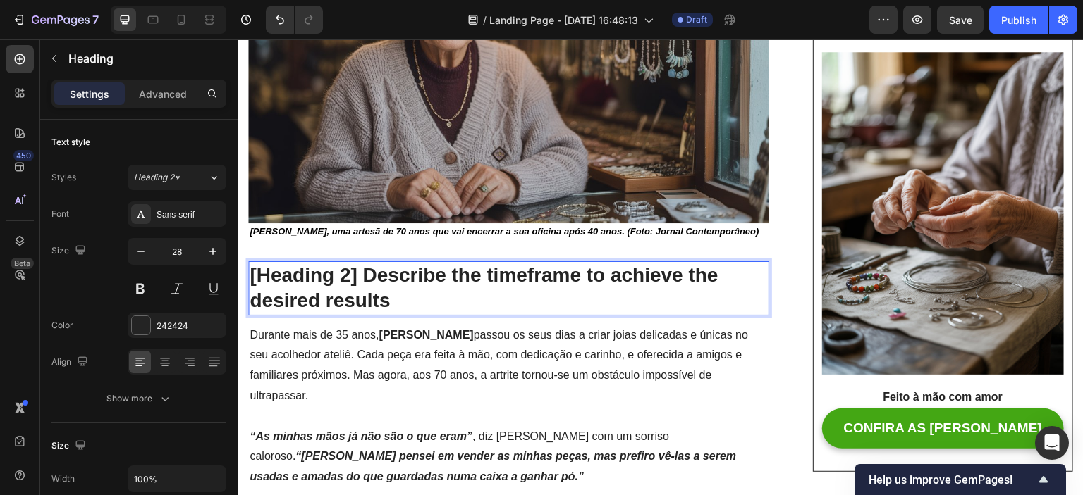
click at [371, 297] on p "[Heading 2] Describe the timeframe to achieve the desired results" at bounding box center [508, 288] width 518 height 51
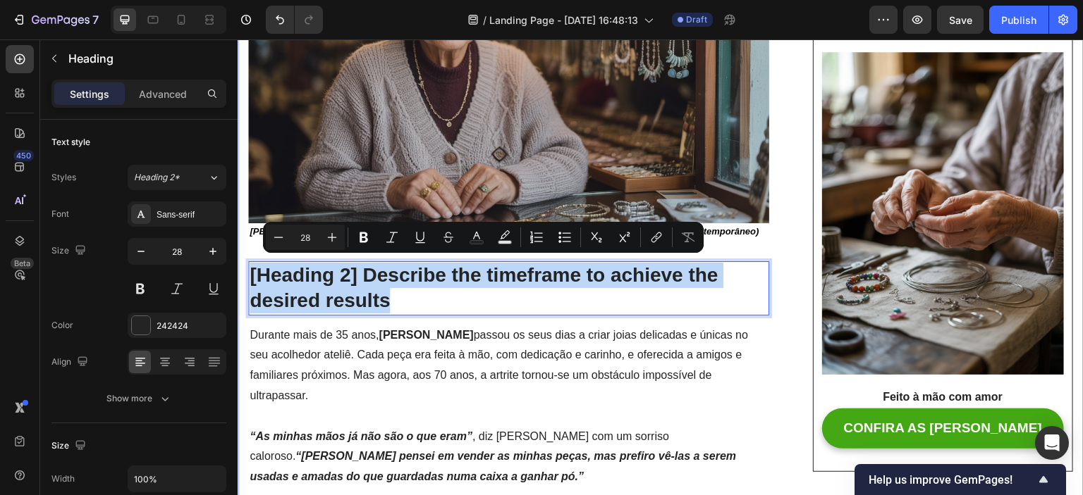
drag, startPoint x: 397, startPoint y: 293, endPoint x: 249, endPoint y: 250, distance: 154.8
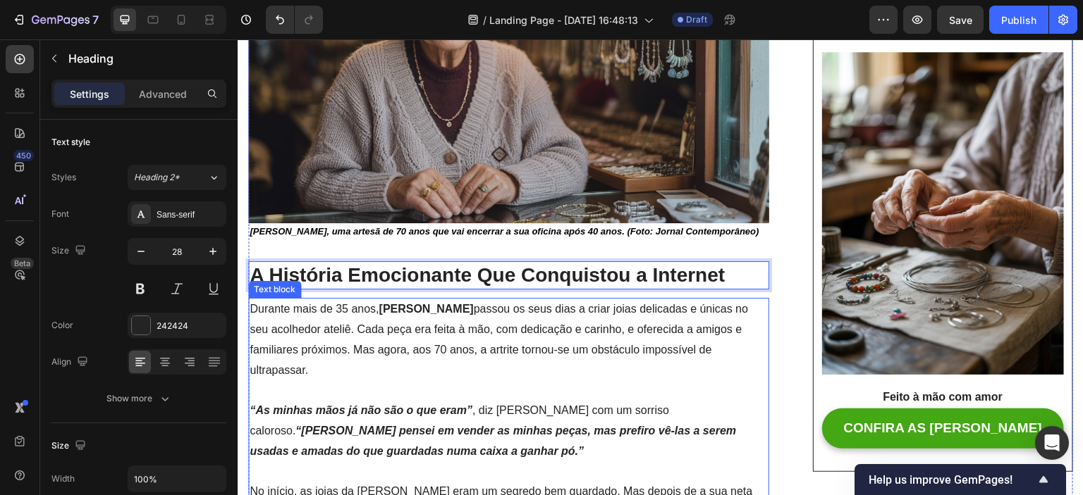
click at [683, 316] on p "Durante mais de 35 anos, [PERSON_NAME] passou os seus dias a criar joias delica…" at bounding box center [508, 350] width 518 height 101
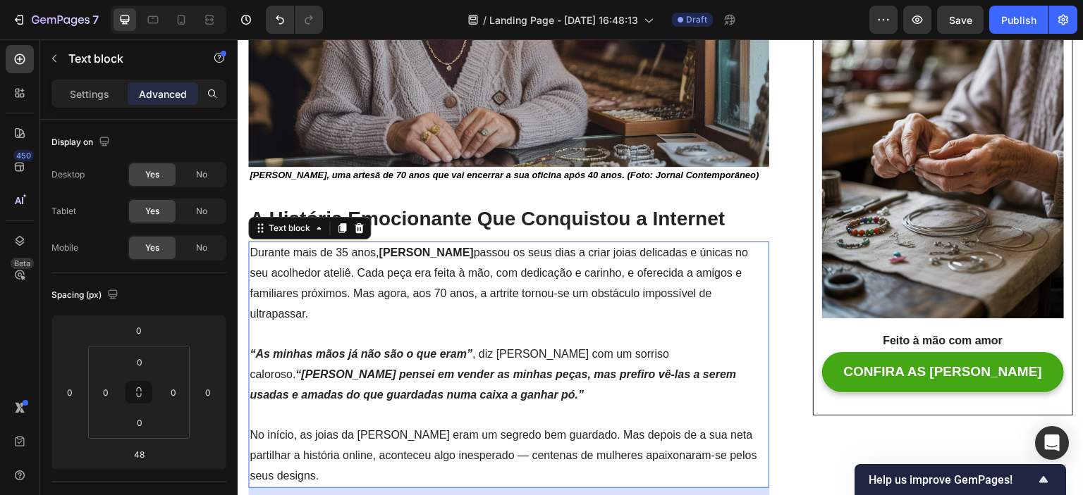
scroll to position [496, 0]
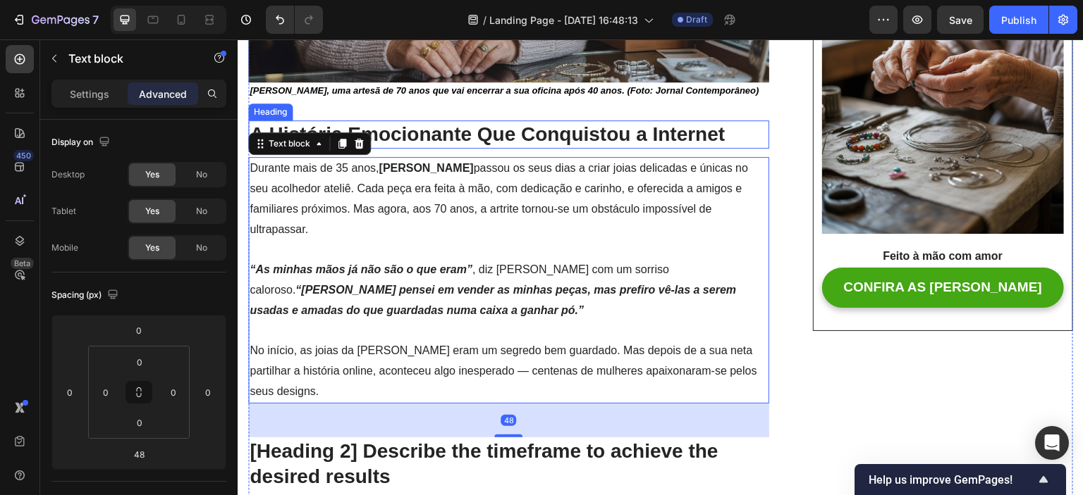
click at [468, 135] on p "A História Emocionante Que Conquistou a Internet" at bounding box center [508, 134] width 518 height 25
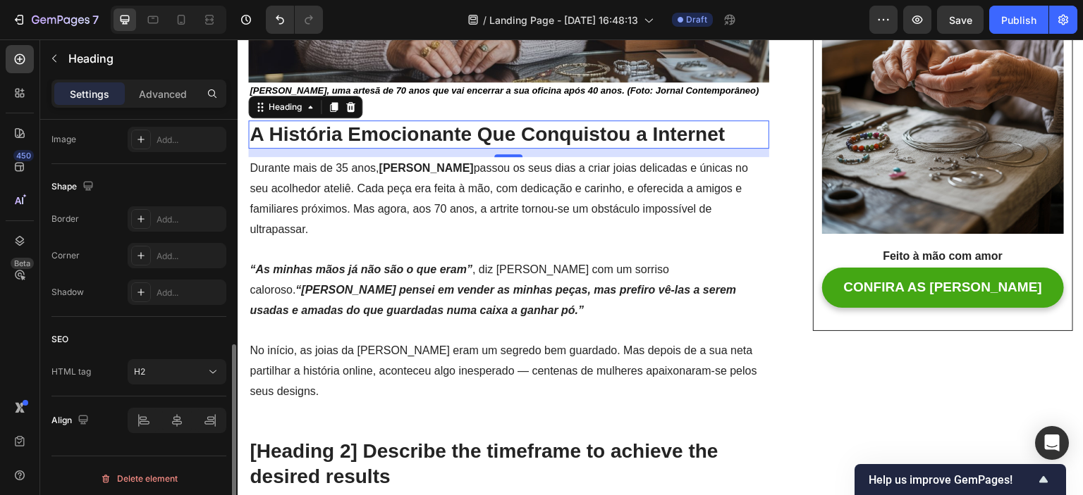
scroll to position [497, 0]
click at [144, 94] on p "Advanced" at bounding box center [163, 94] width 48 height 15
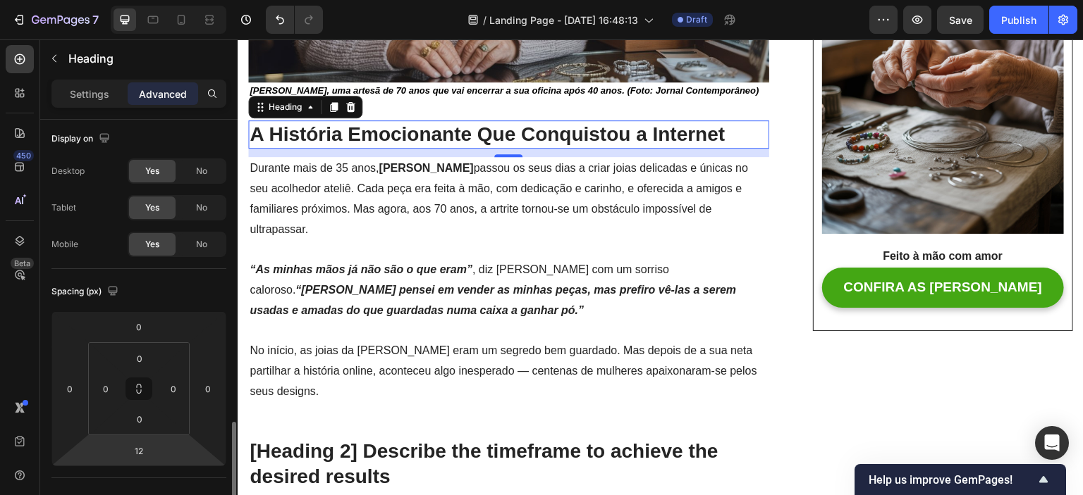
scroll to position [215, 0]
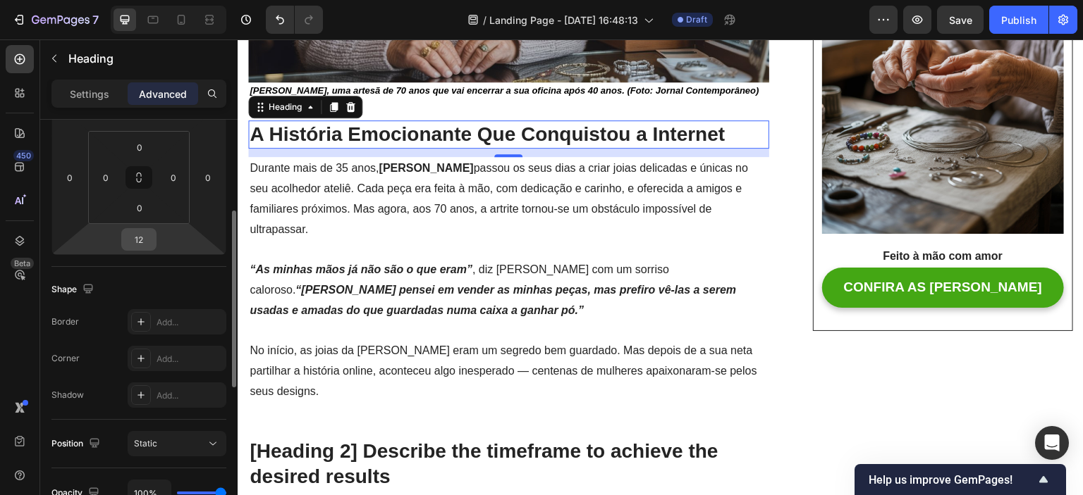
click at [140, 242] on input "12" at bounding box center [139, 239] width 28 height 21
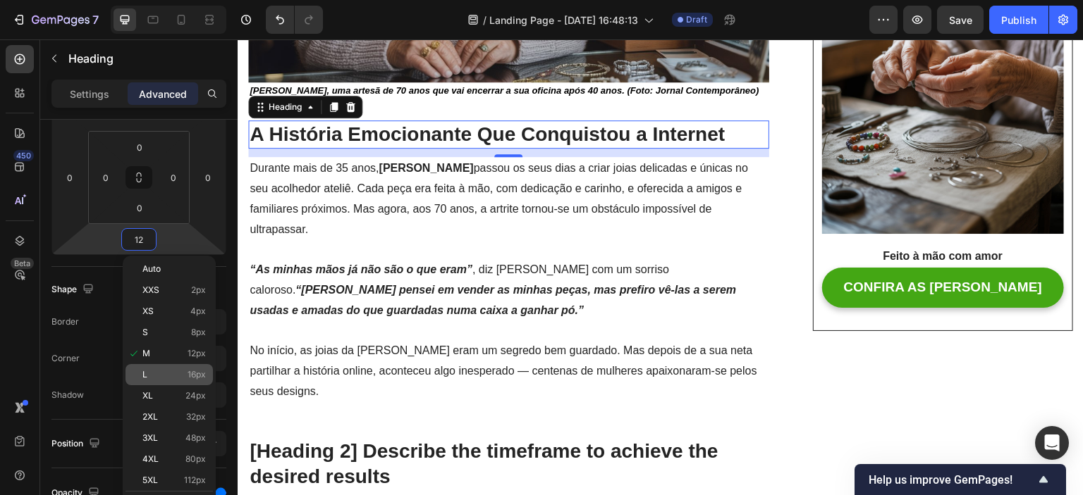
click at [167, 371] on p "L 16px" at bounding box center [173, 375] width 63 height 10
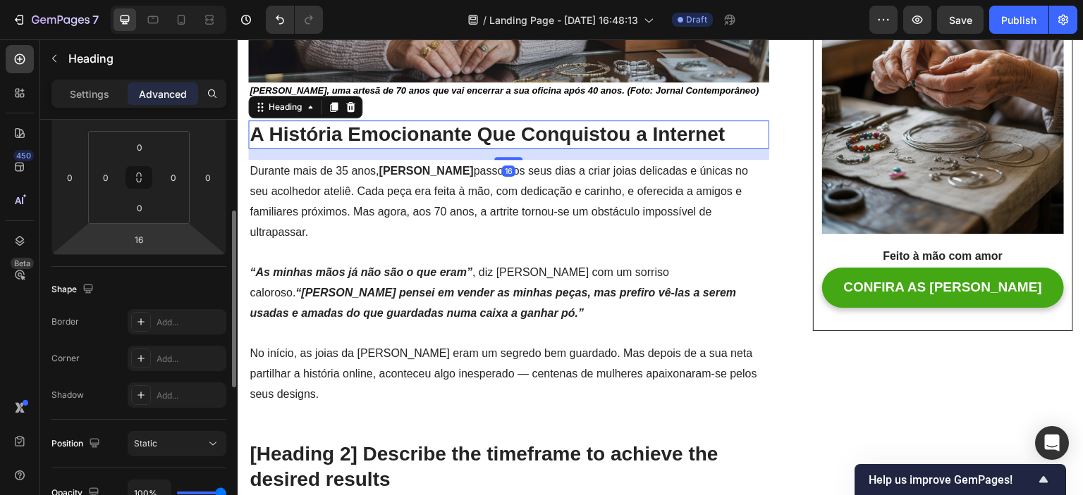
click at [154, 249] on div "16" at bounding box center [138, 239] width 35 height 23
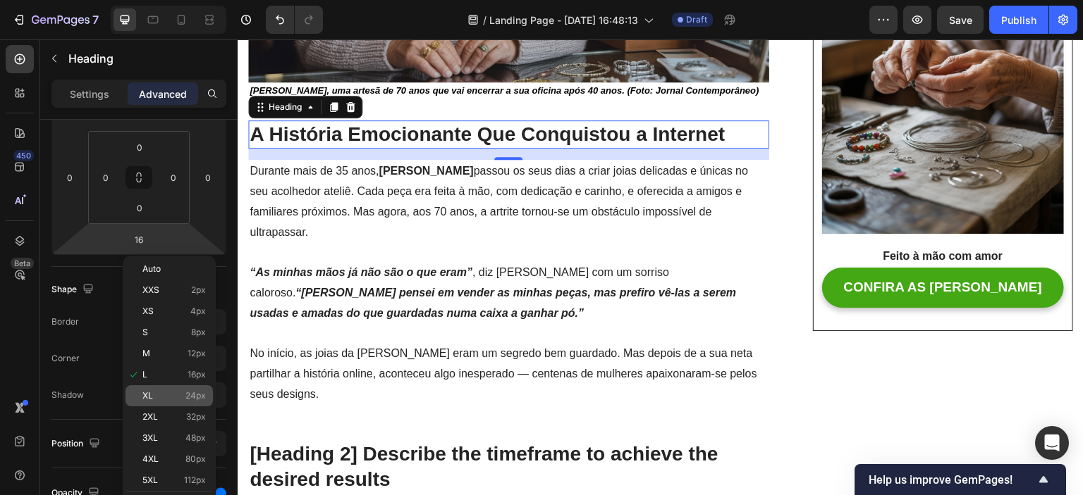
click at [175, 403] on div "XL 24px" at bounding box center [168, 396] width 87 height 21
type input "24"
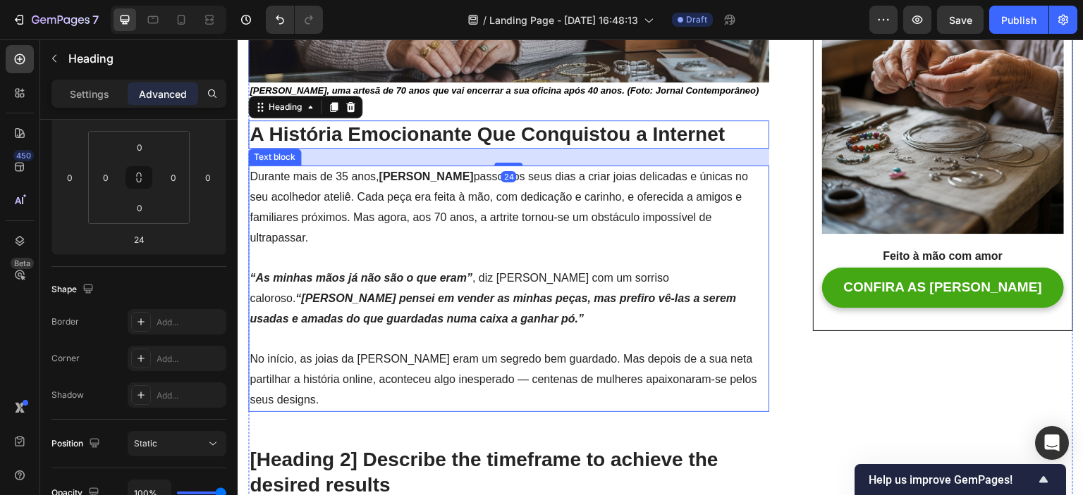
click at [424, 302] on p "“As minhas mãos já não são o que eram” , diz [PERSON_NAME] com um sorriso calor…" at bounding box center [508, 309] width 518 height 81
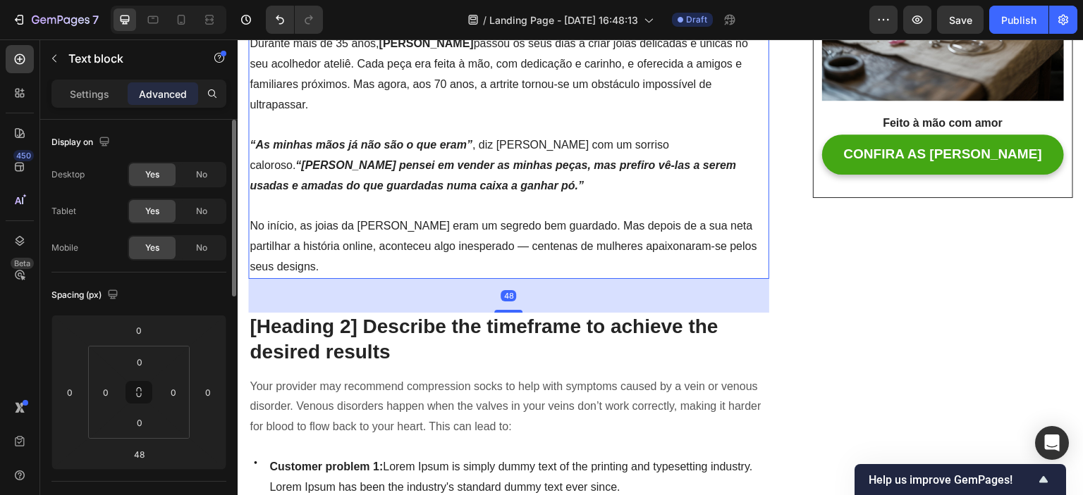
scroll to position [637, 0]
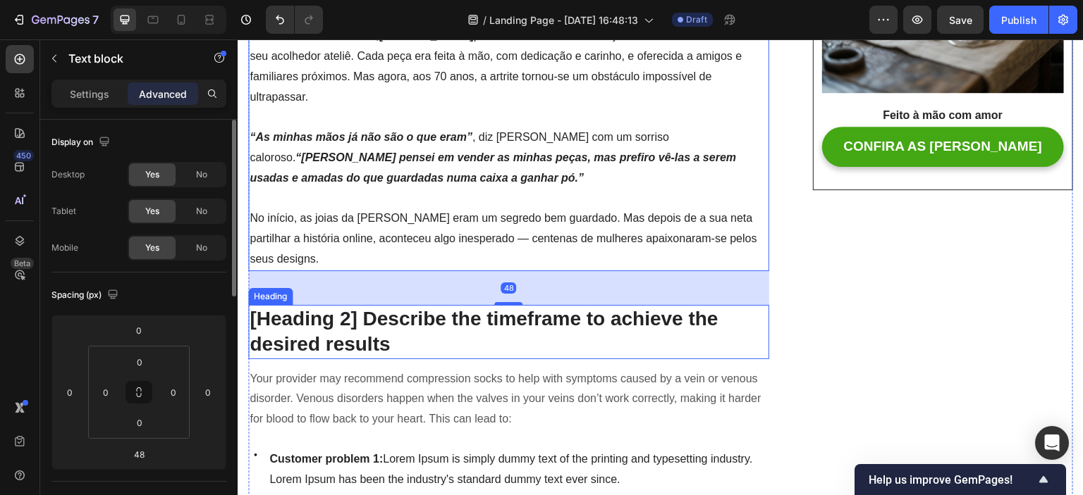
click at [421, 319] on p "[Heading 2] Describe the timeframe to achieve the desired results" at bounding box center [508, 332] width 518 height 51
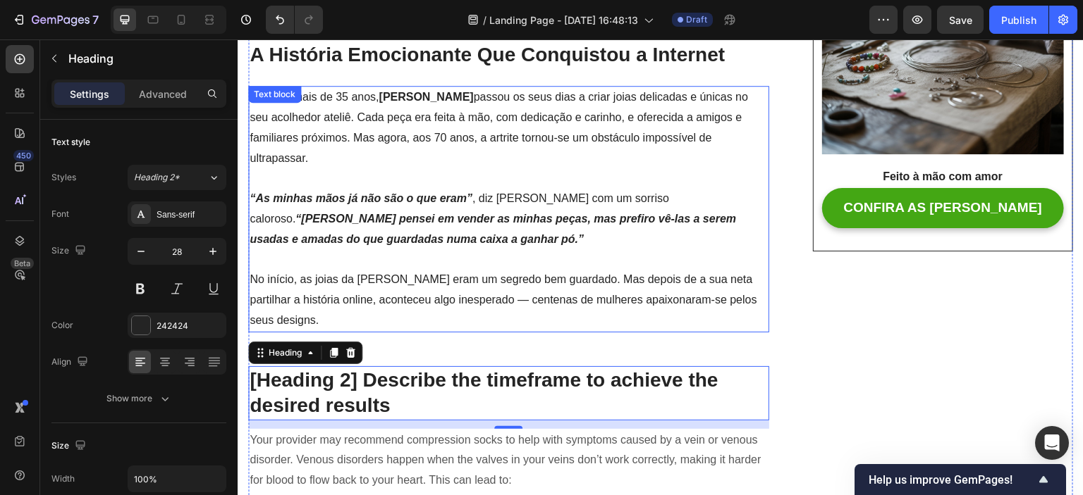
scroll to position [567, 0]
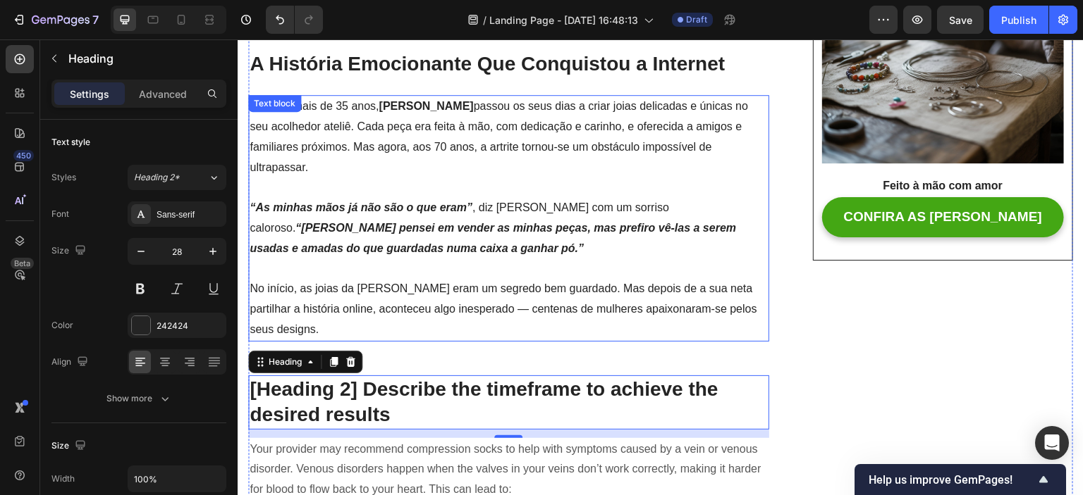
click at [479, 251] on p "“As minhas mãos já não são o que eram” , diz [PERSON_NAME] com um sorriso calor…" at bounding box center [508, 238] width 518 height 81
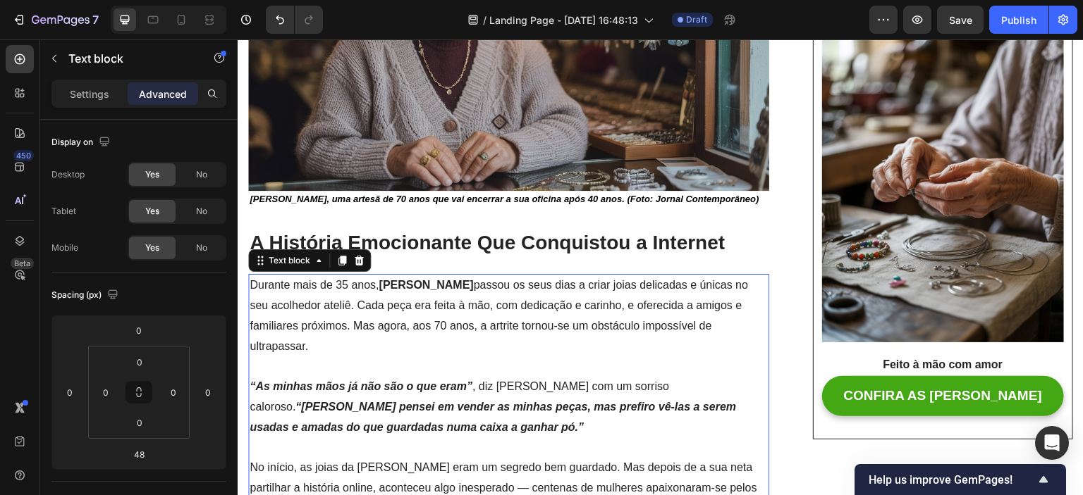
scroll to position [355, 0]
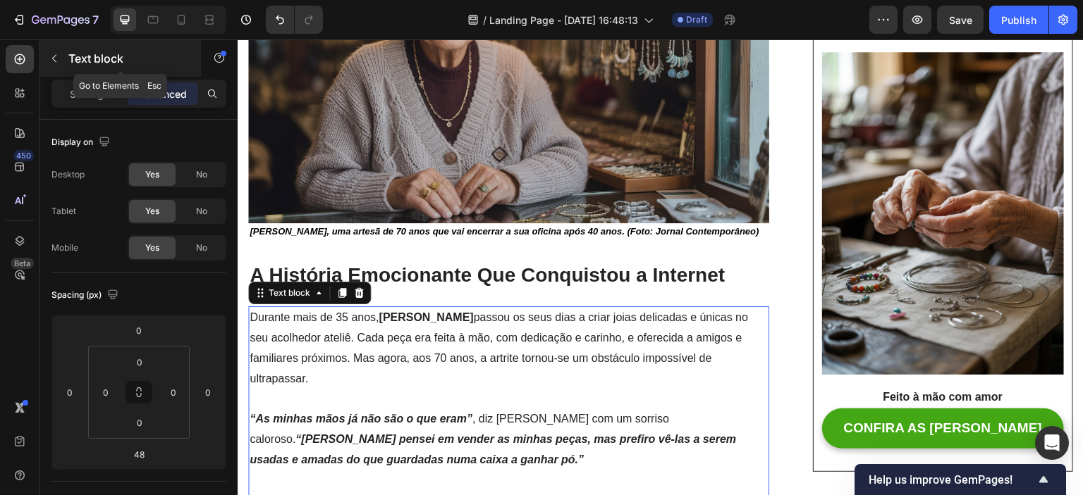
click at [51, 56] on icon "button" at bounding box center [54, 58] width 11 height 11
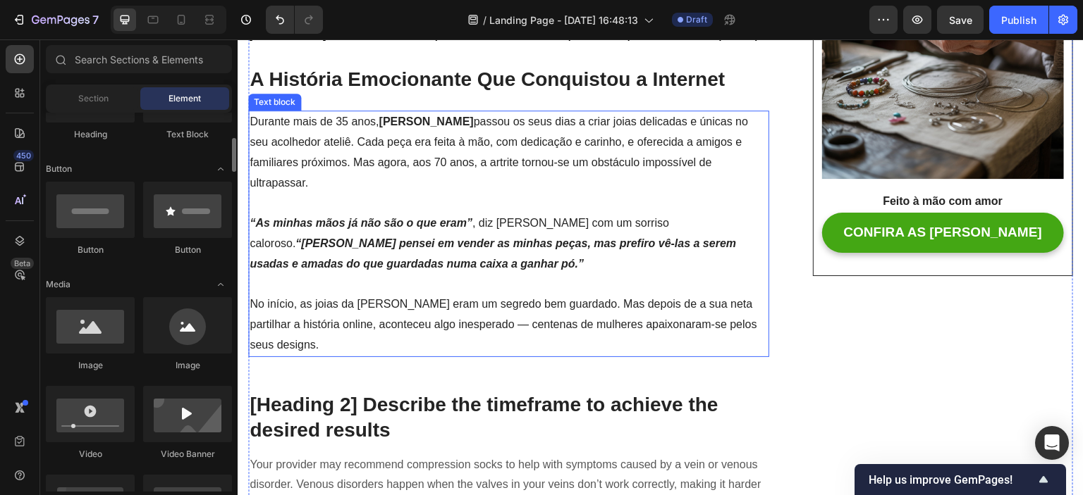
scroll to position [637, 0]
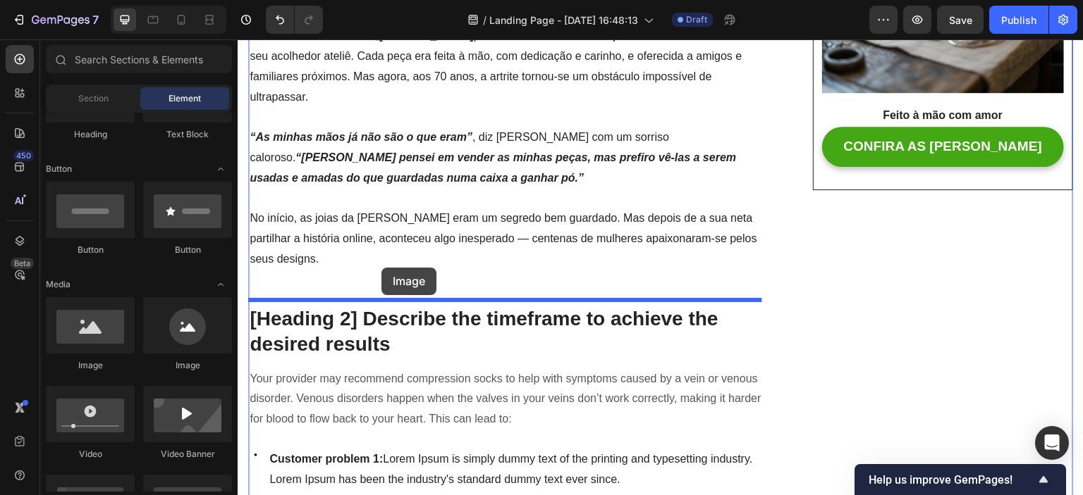
drag, startPoint x: 342, startPoint y: 369, endPoint x: 380, endPoint y: 272, distance: 103.8
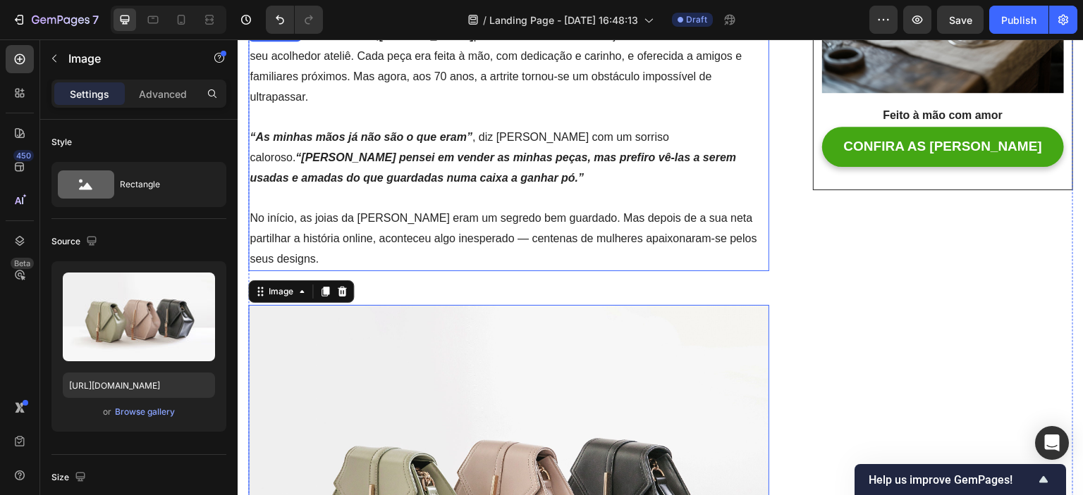
click at [435, 254] on p "No início, as joias da [PERSON_NAME] eram um segredo bem guardado. Mas depois d…" at bounding box center [508, 239] width 518 height 61
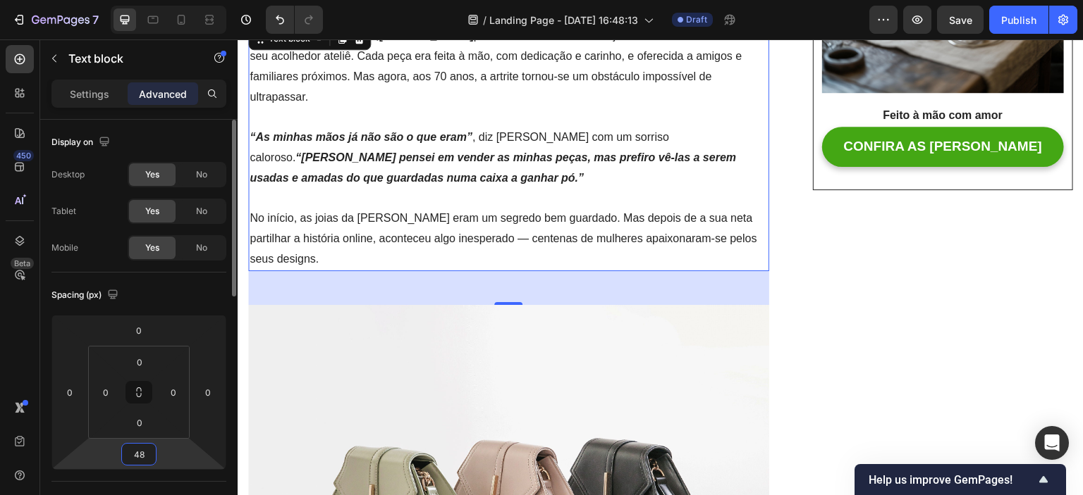
click at [141, 457] on input "48" at bounding box center [139, 454] width 28 height 21
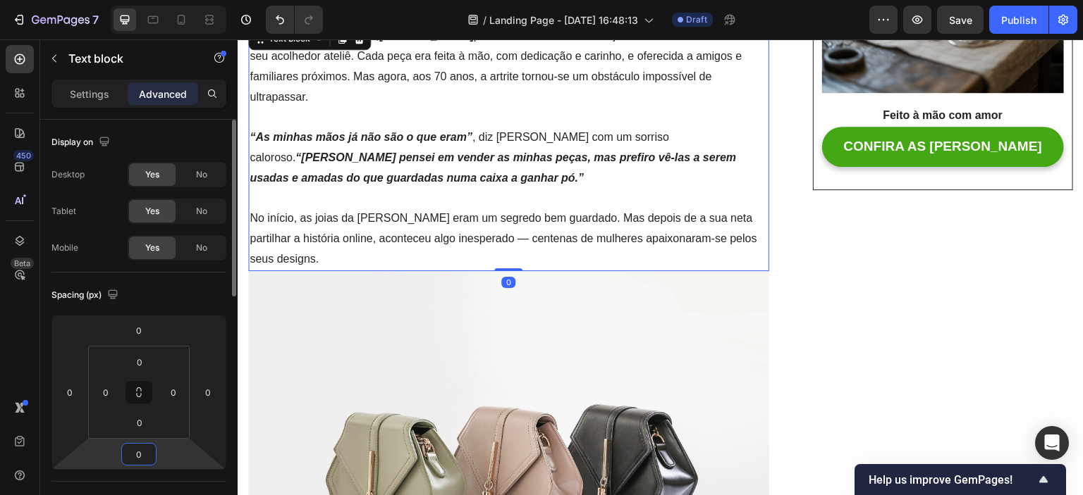
type input "0"
click at [168, 471] on div "Spacing (px) 0 0 0 0 0 0 0 0" at bounding box center [138, 377] width 175 height 209
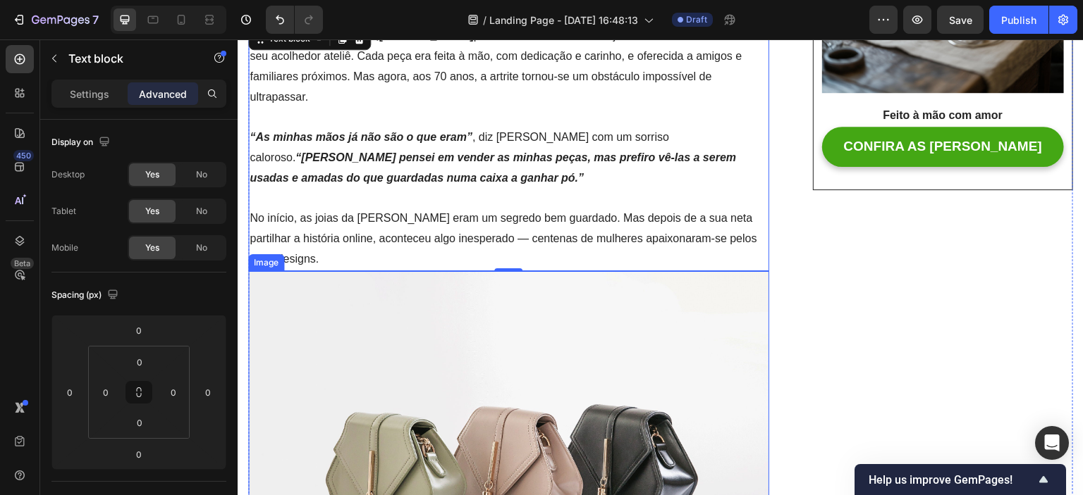
click at [552, 307] on img at bounding box center [508, 466] width 521 height 390
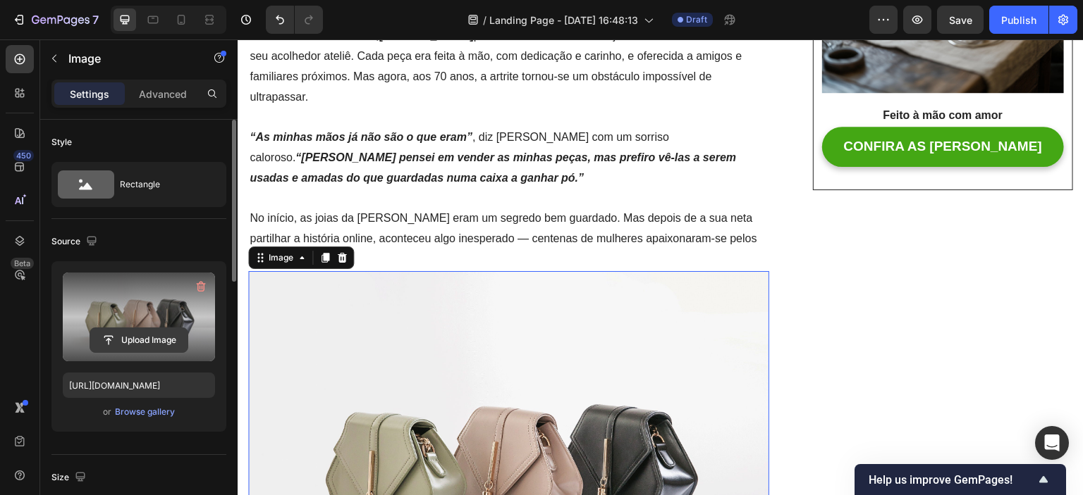
click at [132, 338] on input "file" at bounding box center [138, 340] width 97 height 24
click at [125, 338] on input "file" at bounding box center [138, 340] width 97 height 24
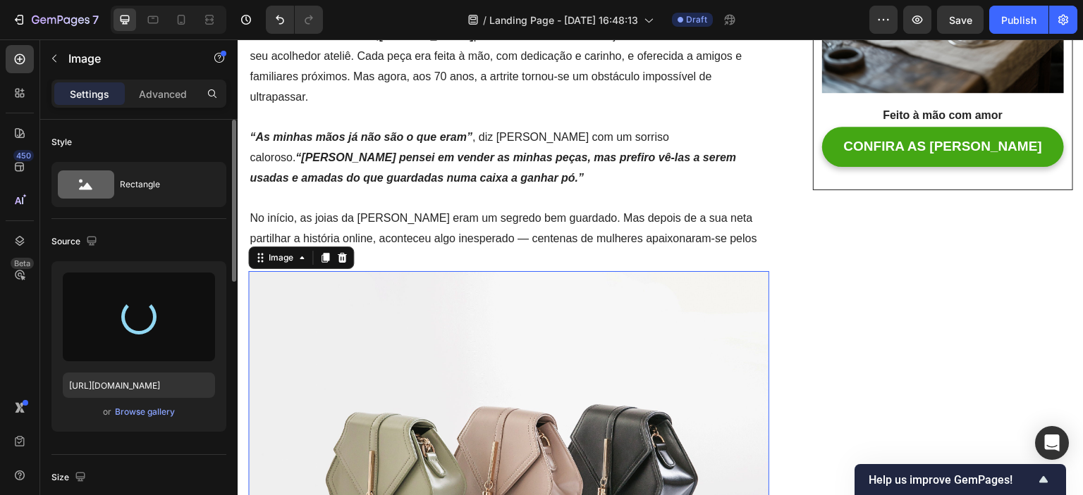
type input "[URL][DOMAIN_NAME]"
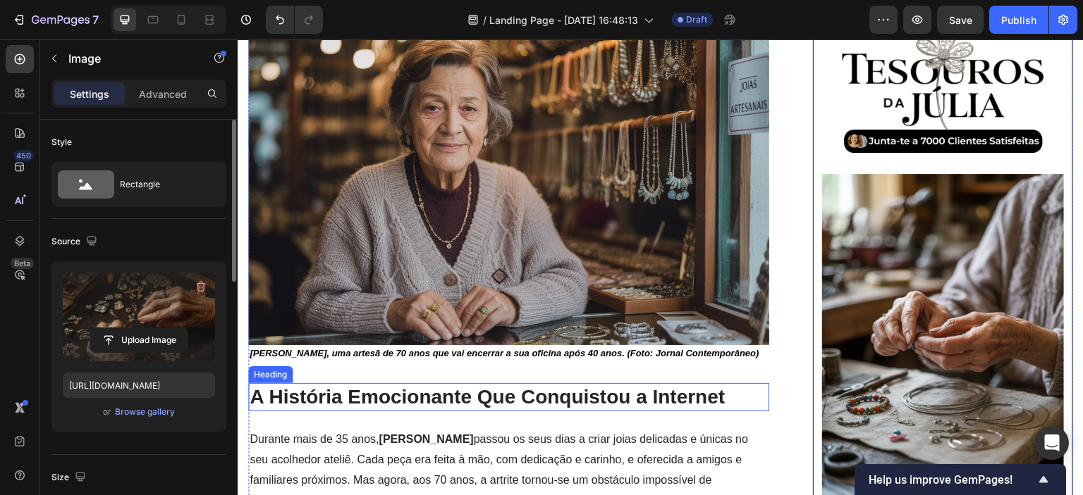
scroll to position [144, 0]
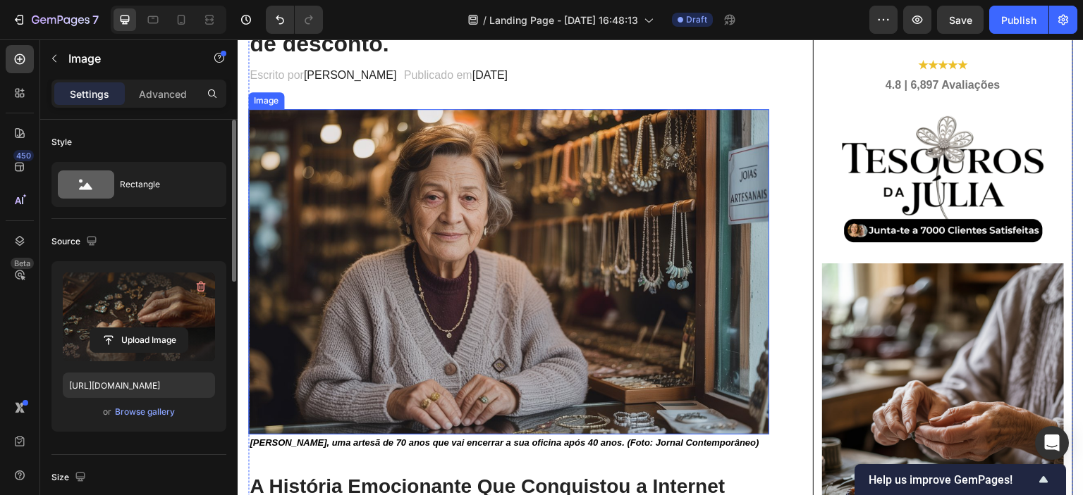
click at [378, 259] on img at bounding box center [508, 272] width 521 height 326
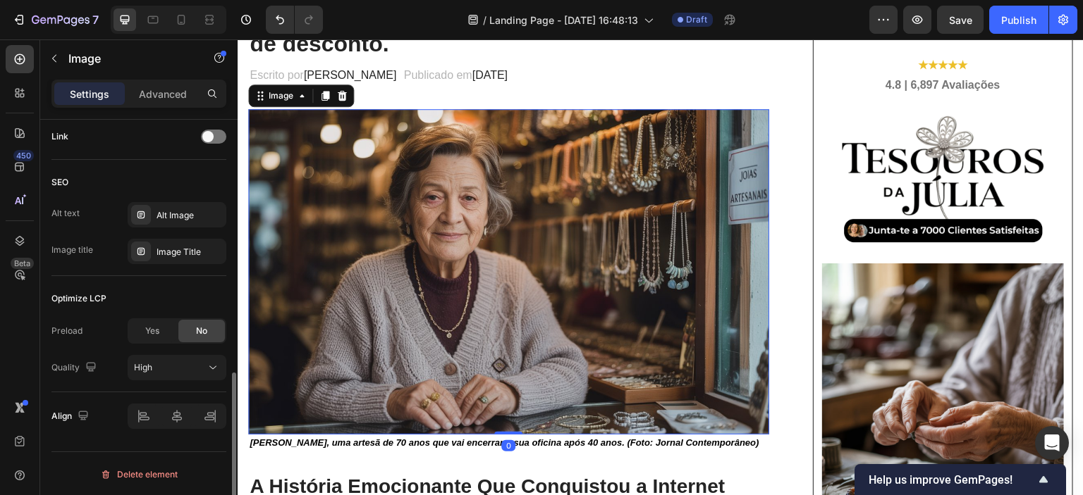
scroll to position [365, 0]
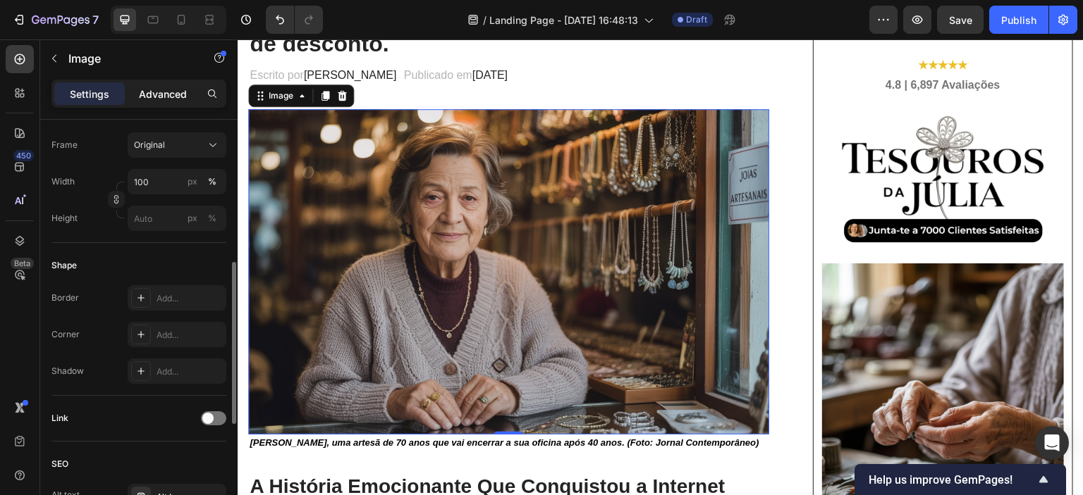
drag, startPoint x: 169, startPoint y: 94, endPoint x: 79, endPoint y: 91, distance: 90.3
click at [169, 94] on p "Advanced" at bounding box center [163, 94] width 48 height 15
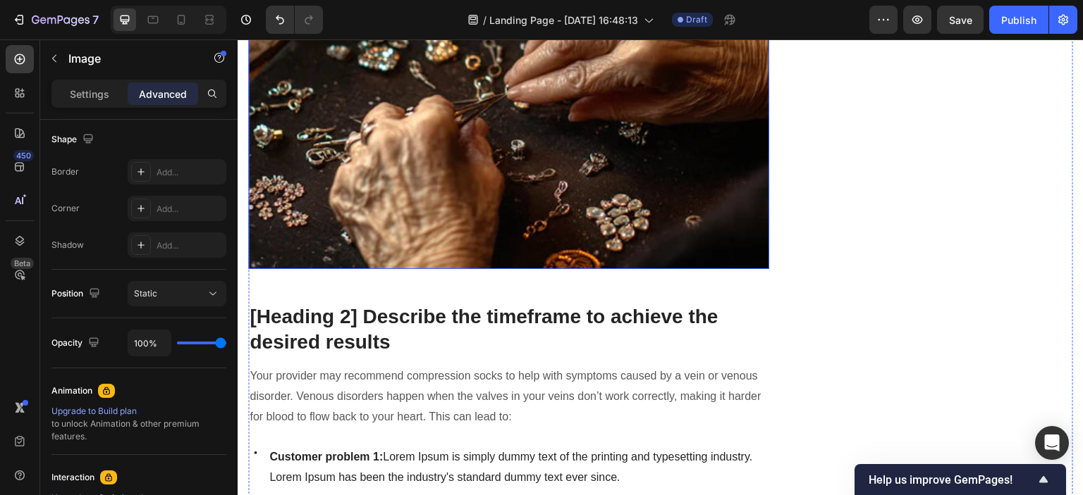
scroll to position [989, 0]
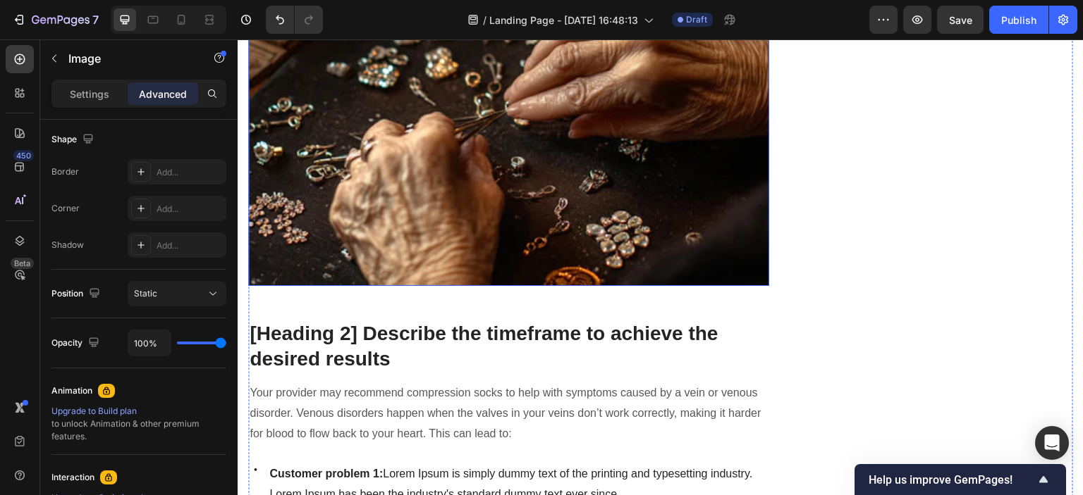
click at [432, 129] on img at bounding box center [508, 102] width 521 height 367
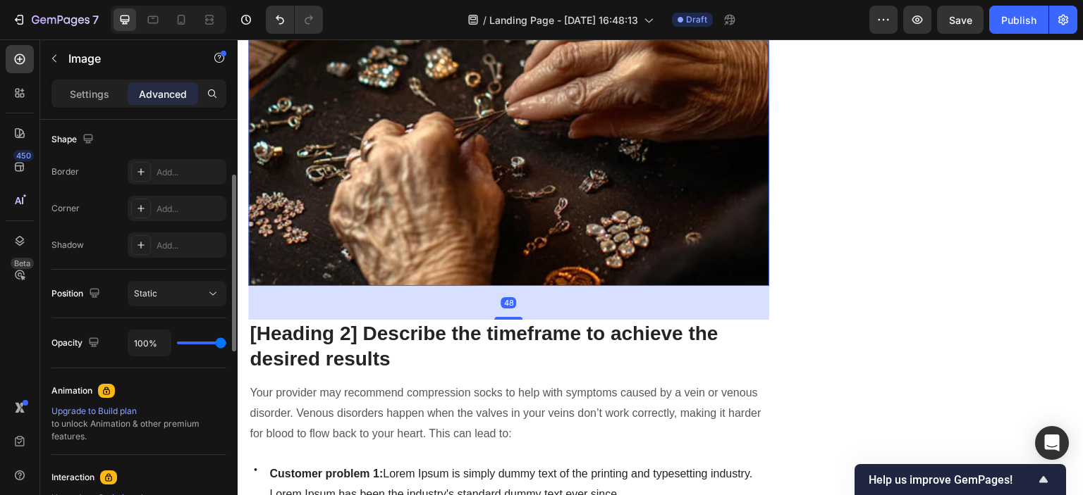
scroll to position [154, 0]
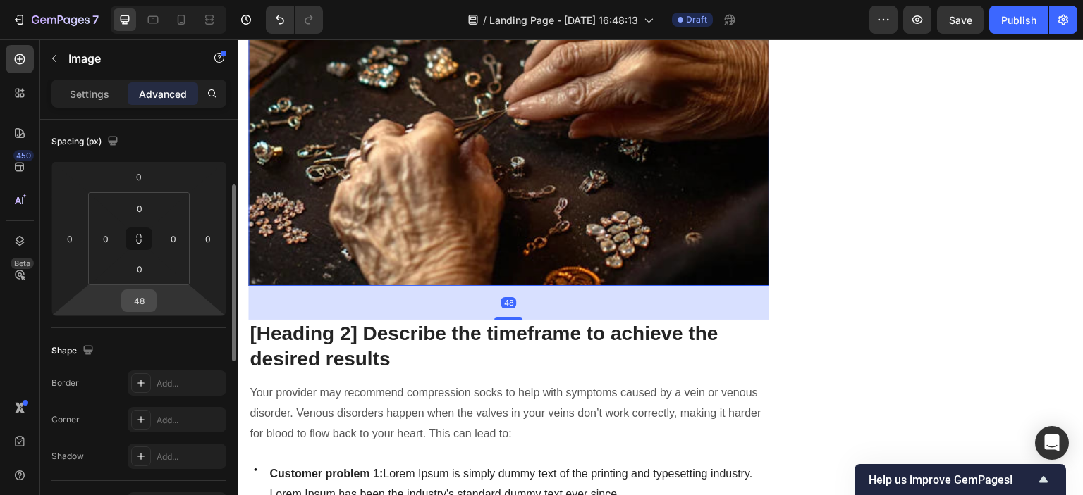
click at [149, 302] on input "48" at bounding box center [139, 300] width 28 height 21
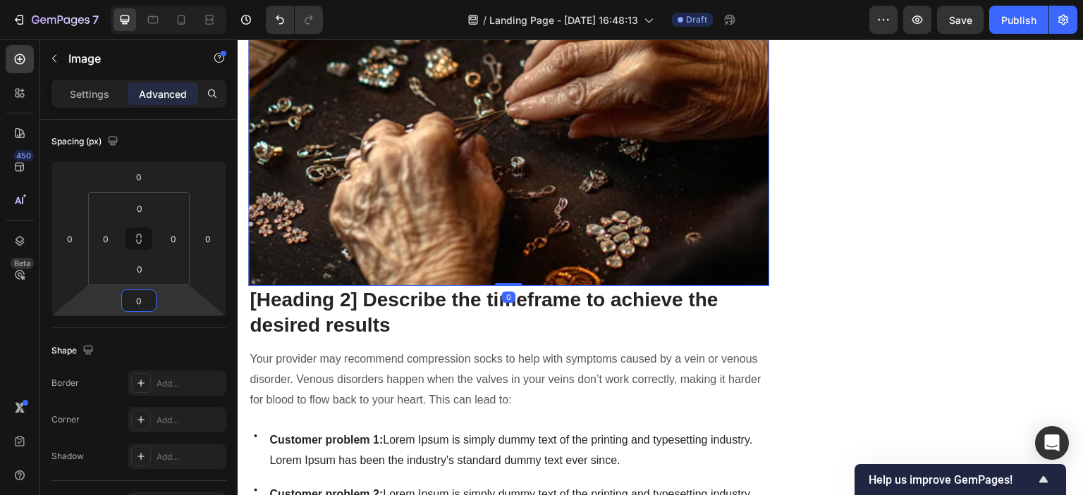
type input "0"
click at [142, 329] on div "Shape Border Add... Corner Add... Shadow Add..." at bounding box center [138, 404] width 175 height 153
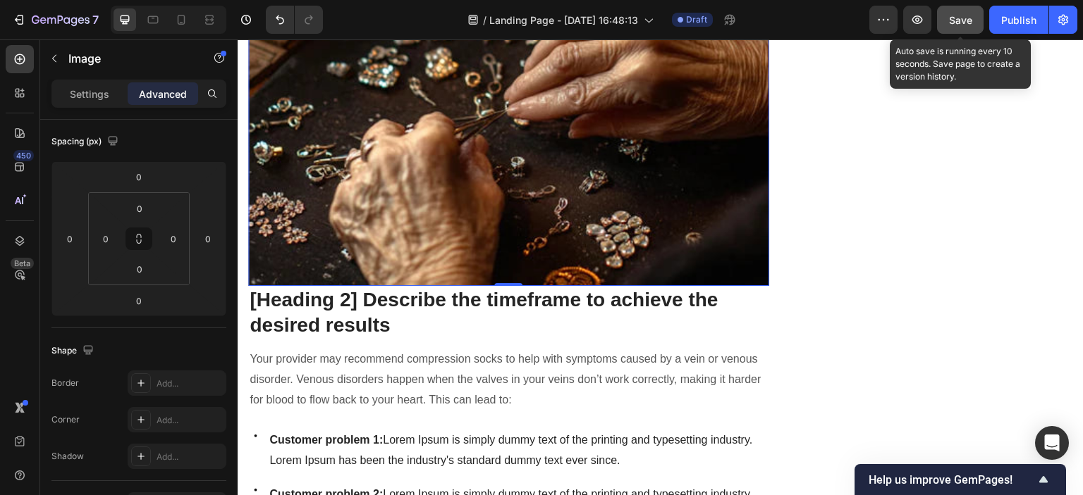
click at [958, 18] on span "Save" at bounding box center [960, 20] width 23 height 12
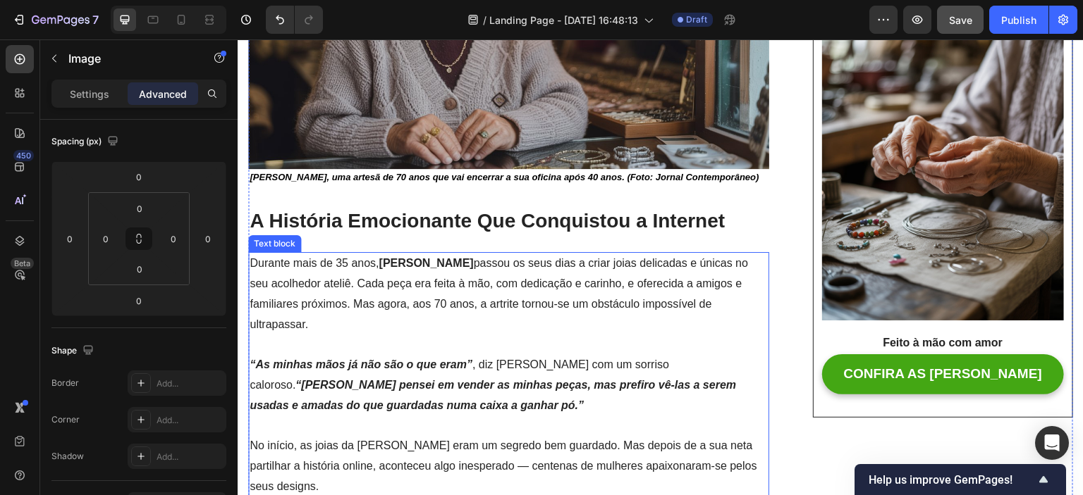
scroll to position [285, 0]
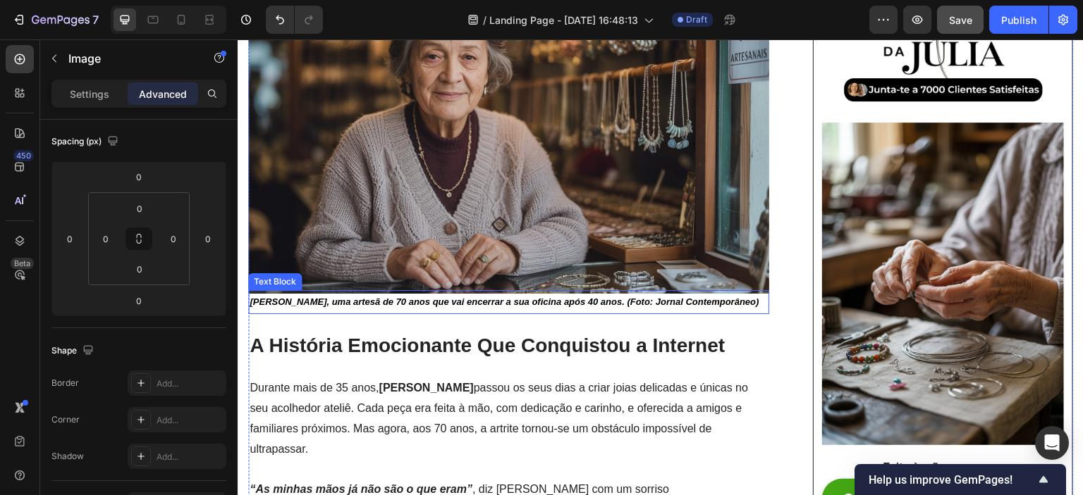
click at [421, 297] on strong "[PERSON_NAME], uma artesã de 70 anos que vai encerrar a sua oficina após 40 ano…" at bounding box center [503, 302] width 509 height 11
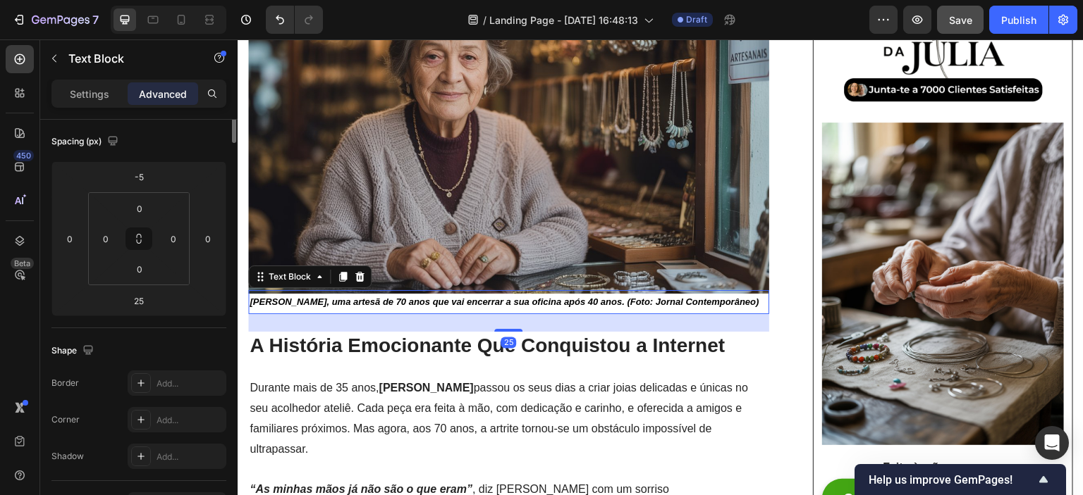
scroll to position [0, 0]
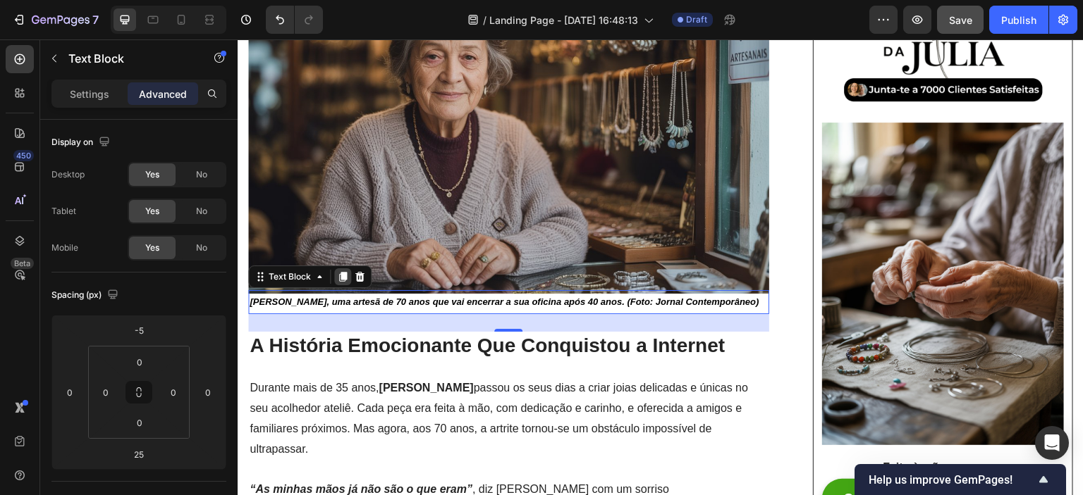
click at [338, 274] on icon at bounding box center [342, 276] width 11 height 11
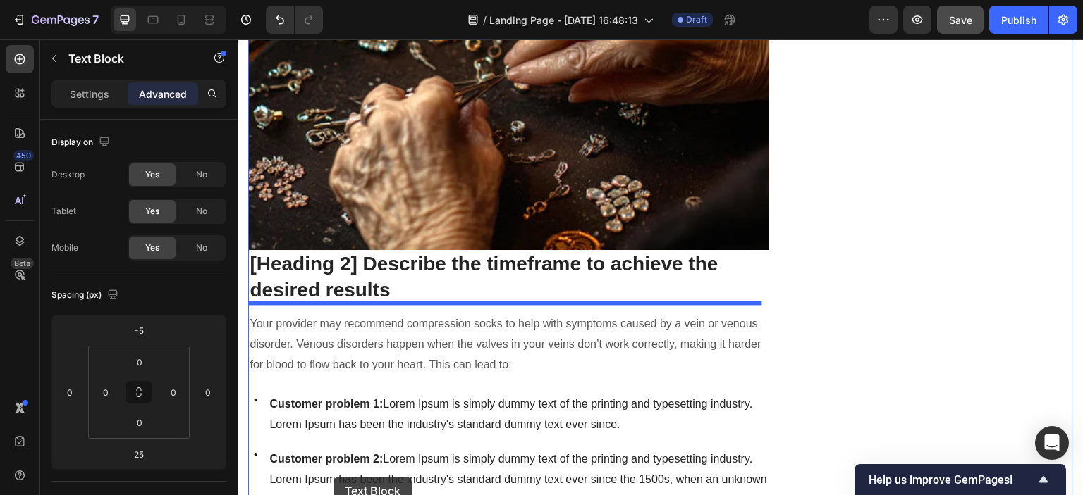
scroll to position [1124, 0]
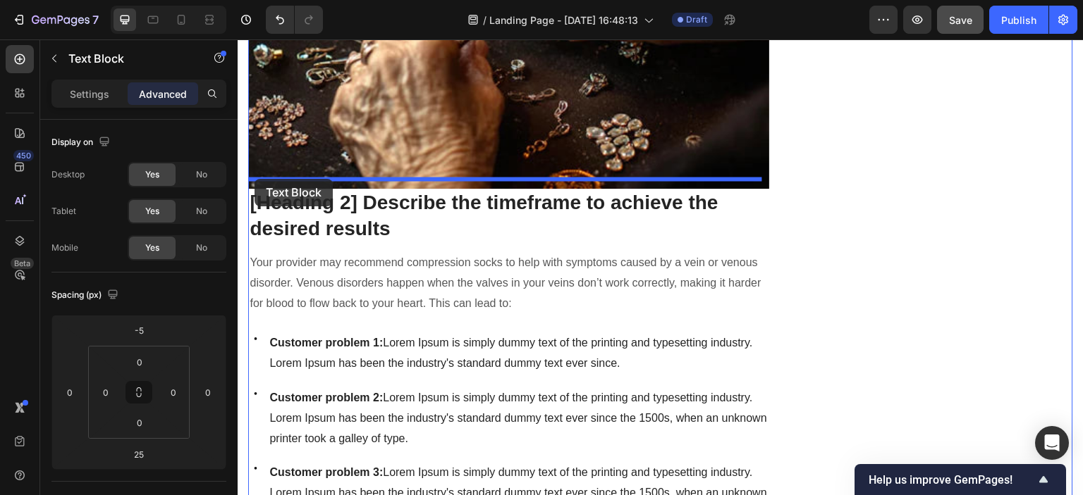
drag, startPoint x: 261, startPoint y: 312, endPoint x: 254, endPoint y: 179, distance: 132.7
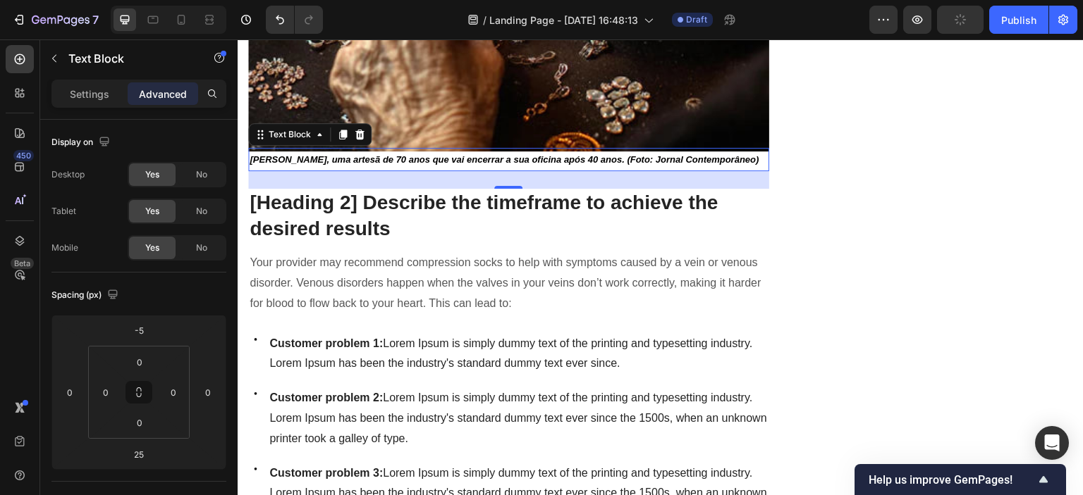
scroll to position [1086, 0]
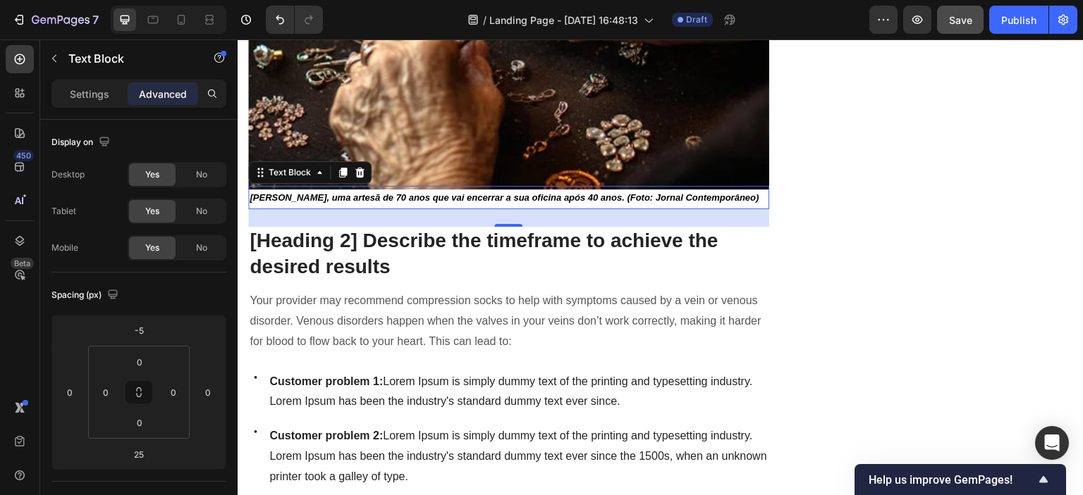
click at [572, 192] on strong "[PERSON_NAME], uma artesã de 70 anos que vai encerrar a sua oficina após 40 ano…" at bounding box center [503, 197] width 509 height 11
click at [252, 192] on strong "no seu ateliê, a criar a sua coleção final. (Foto: Artisan Weekly)" at bounding box center [386, 197] width 274 height 11
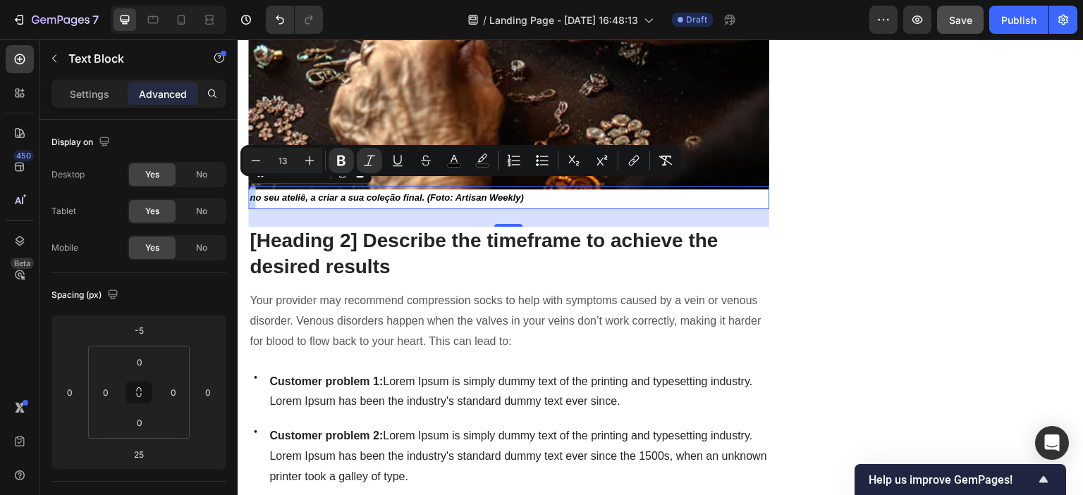
click at [249, 192] on strong "no seu ateliê, a criar a sua coleção final. (Foto: Artisan Weekly)" at bounding box center [386, 197] width 274 height 11
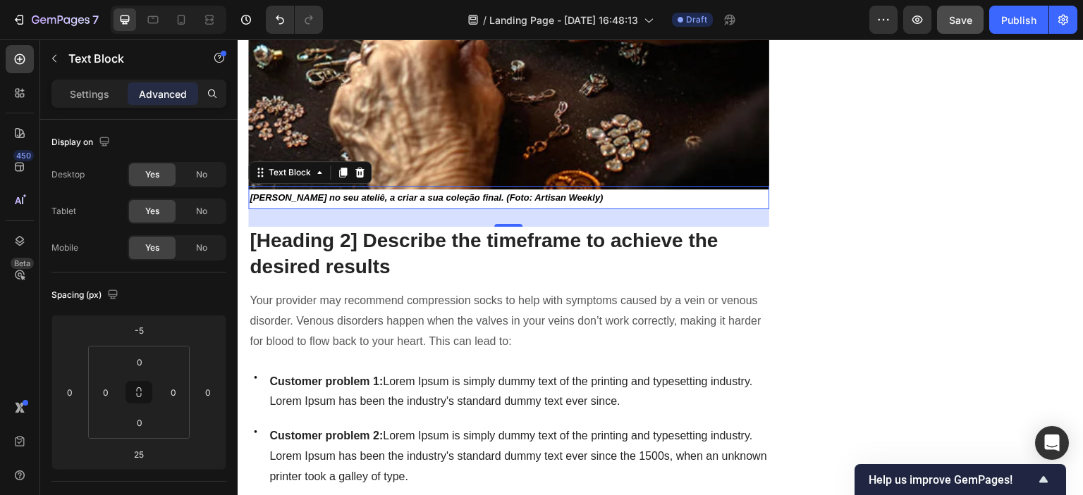
click at [519, 192] on strong "[PERSON_NAME] no seu ateliê, a criar a sua coleção final. (Foto: Artisan Weekly)" at bounding box center [425, 197] width 353 height 11
drag, startPoint x: 519, startPoint y: 190, endPoint x: 578, endPoint y: 183, distance: 58.9
click at [567, 192] on strong "[PERSON_NAME] no seu ateliê, a criar a sua coleção final. (Foto: Artisan Weekly)" at bounding box center [425, 197] width 353 height 11
click at [584, 192] on strong "[PERSON_NAME] no seu ateliê, a criar a sua coleção final. (Foto: Artisan Weekly)" at bounding box center [425, 197] width 353 height 11
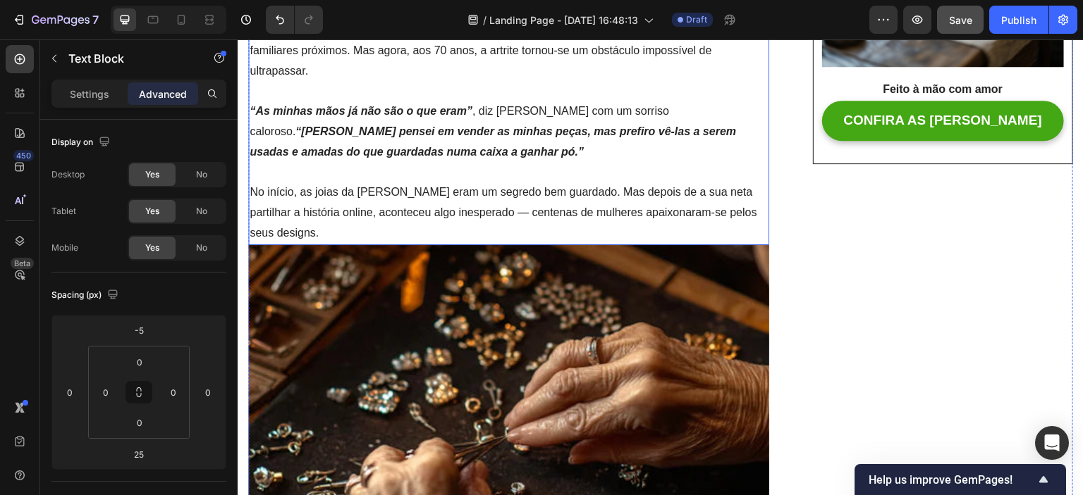
scroll to position [452, 0]
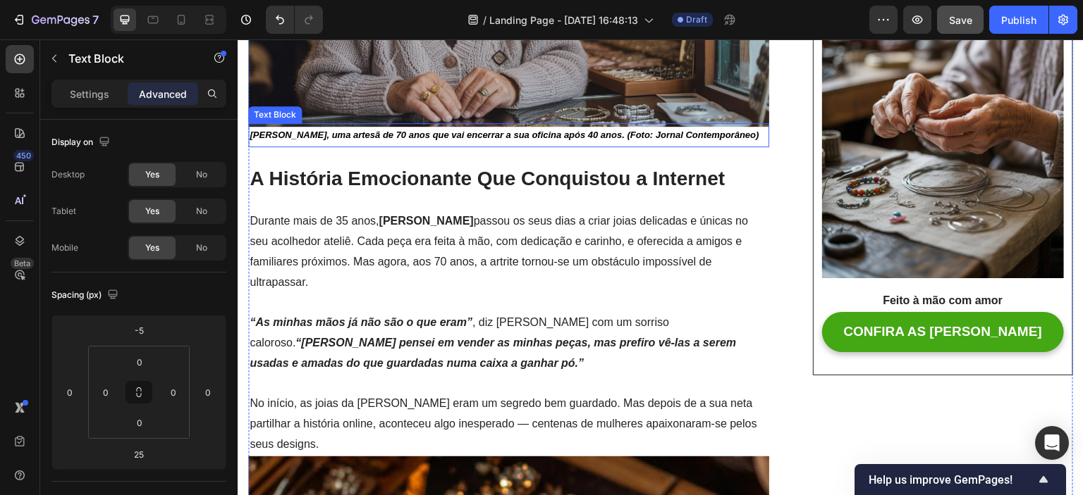
click at [672, 130] on strong "[PERSON_NAME], uma artesã de 70 anos que vai encerrar a sua oficina após 40 ano…" at bounding box center [503, 135] width 509 height 11
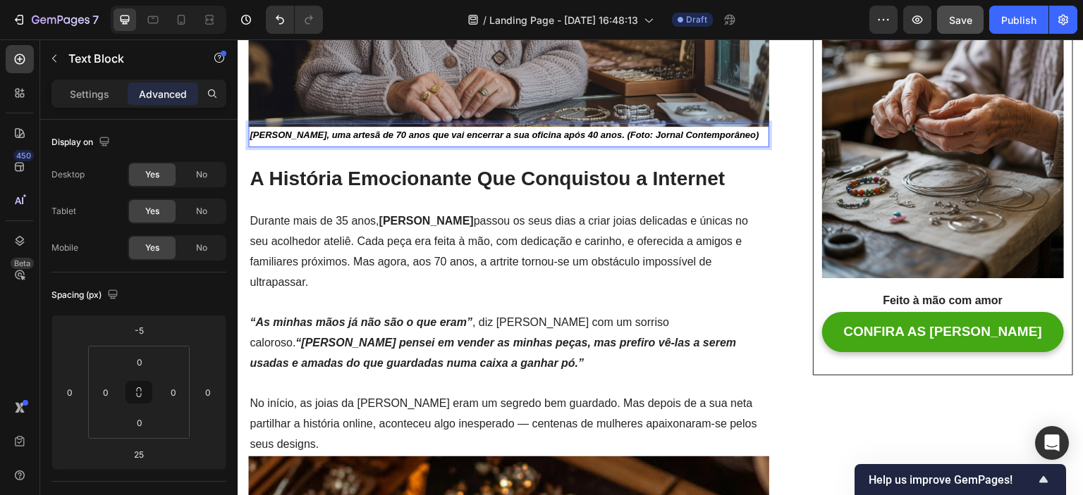
click at [653, 132] on strong "[PERSON_NAME], uma artesã de 70 anos que vai encerrar a sua oficina após 40 ano…" at bounding box center [503, 135] width 509 height 11
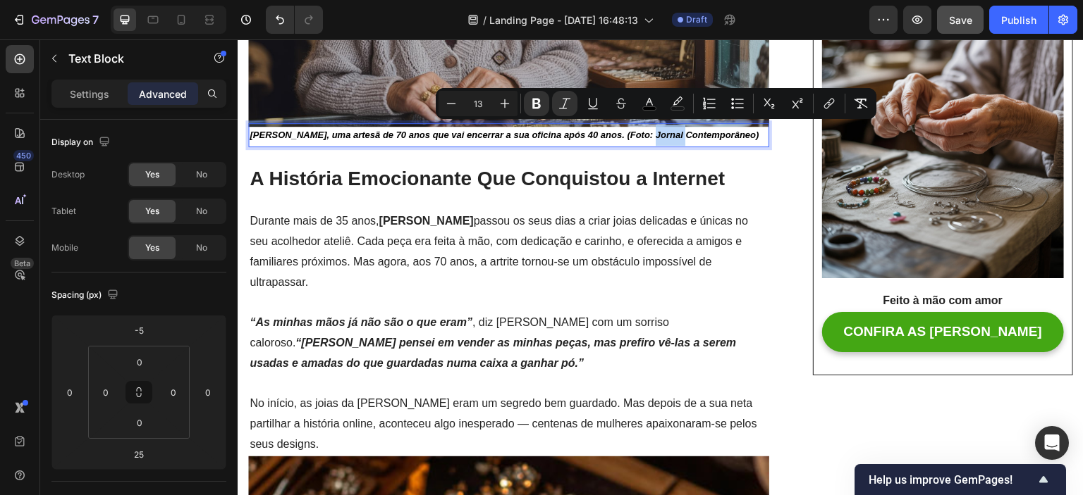
click at [646, 131] on strong "[PERSON_NAME], uma artesã de 70 anos que vai encerrar a sua oficina após 40 ano…" at bounding box center [503, 135] width 509 height 11
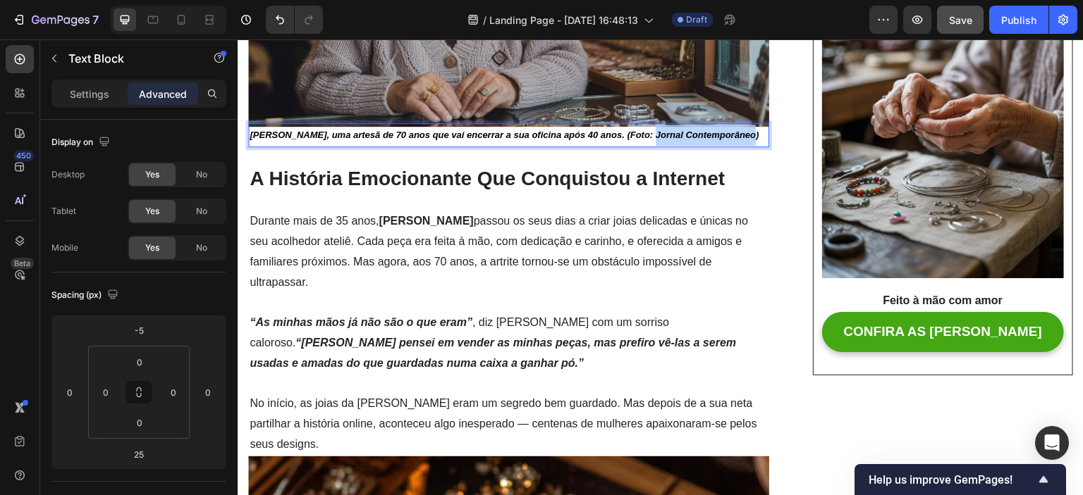
drag, startPoint x: 643, startPoint y: 130, endPoint x: 740, endPoint y: 129, distance: 96.6
click at [740, 130] on strong "[PERSON_NAME], uma artesã de 70 anos que vai encerrar a sua oficina após 40 ano…" at bounding box center [503, 135] width 509 height 11
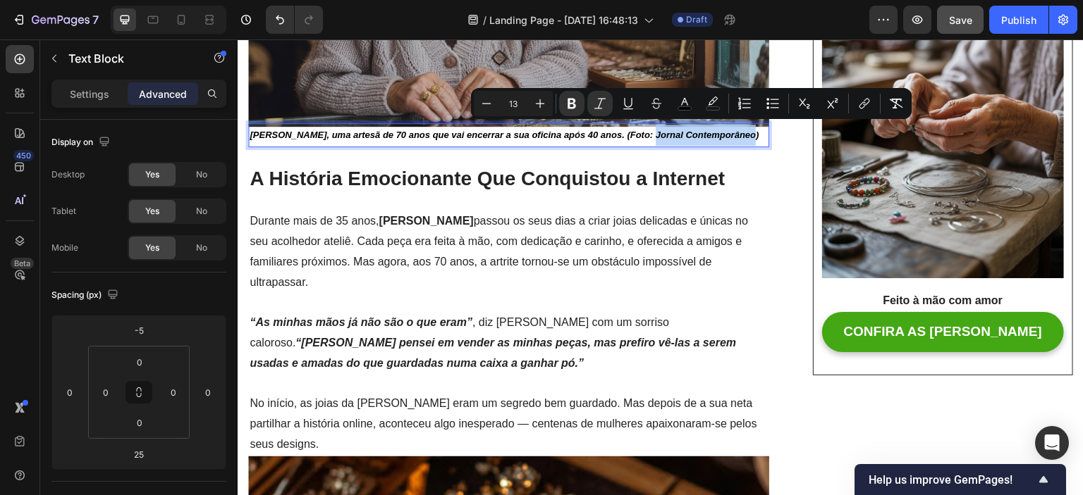
copy strong "Jornal Contemporâneo"
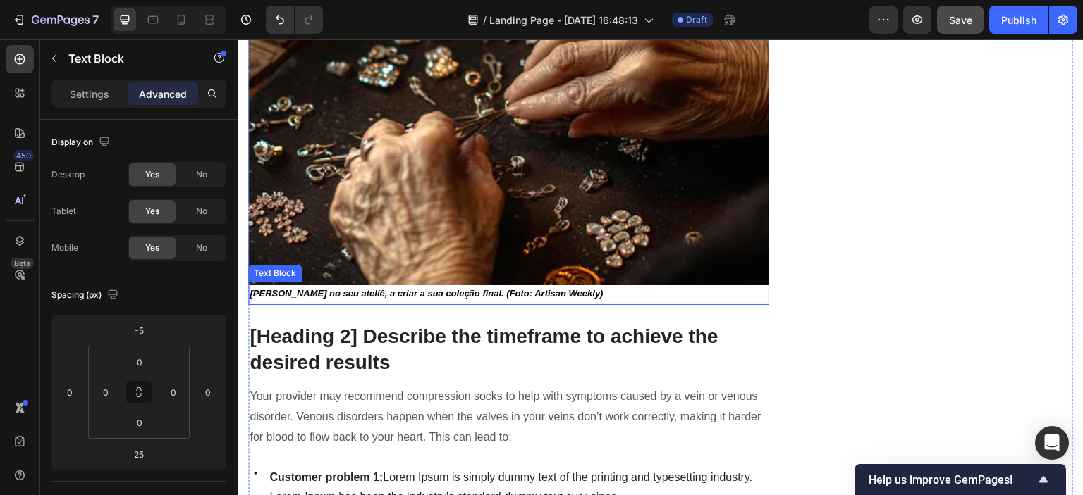
scroll to position [1086, 0]
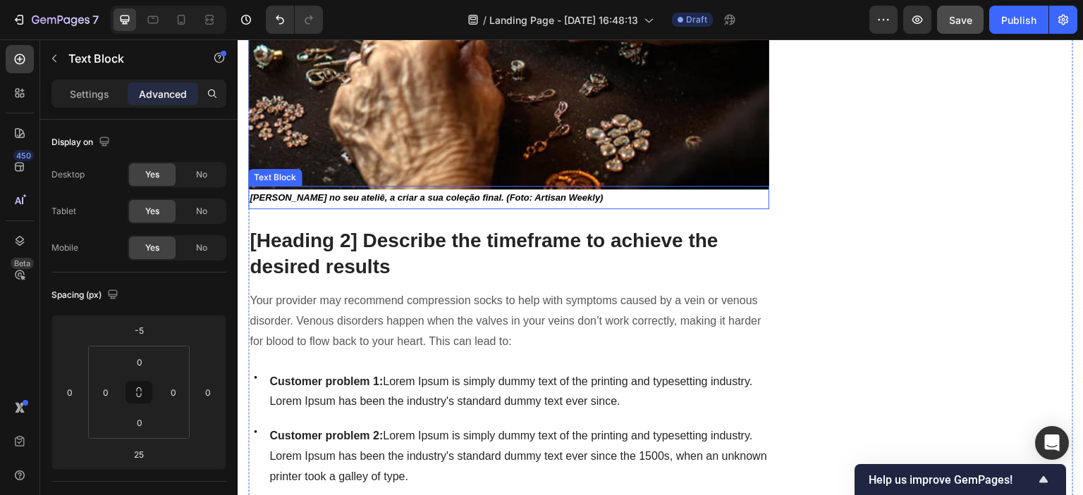
click at [545, 192] on strong "[PERSON_NAME] no seu ateliê, a criar a sua coleção final. (Foto: Artisan Weekly)" at bounding box center [425, 197] width 353 height 11
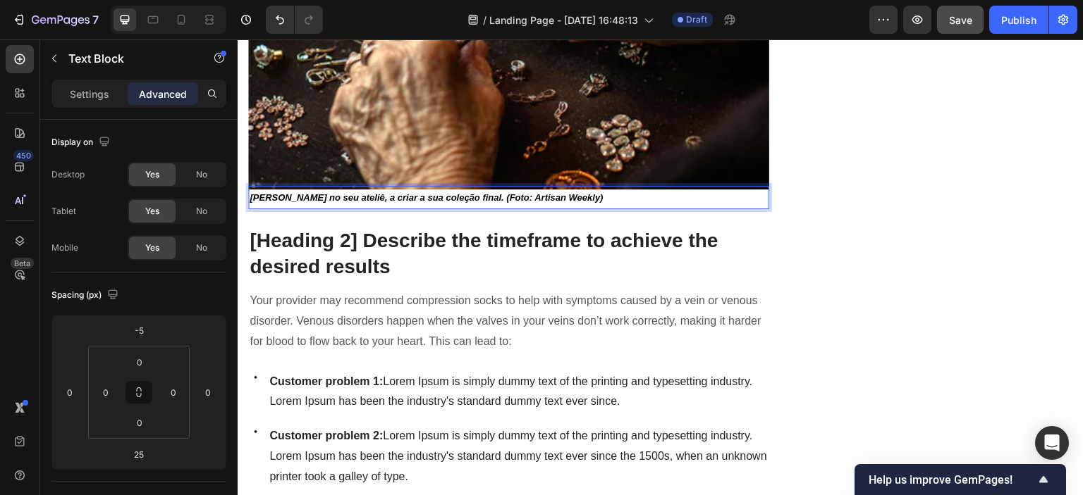
click at [524, 192] on strong "[PERSON_NAME] no seu ateliê, a criar a sua coleção final. (Foto: Artisan Weekly)" at bounding box center [425, 197] width 353 height 11
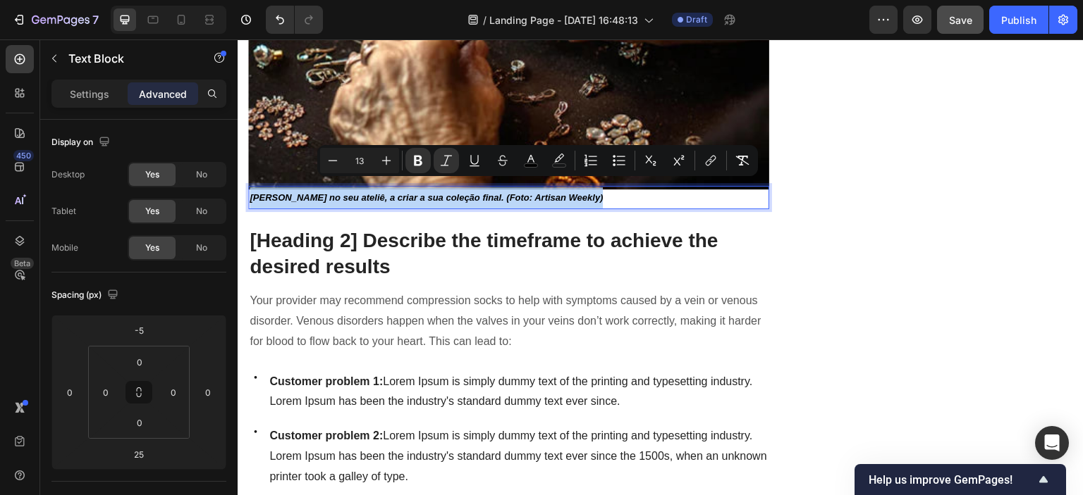
click at [525, 192] on strong "[PERSON_NAME] no seu ateliê, a criar a sua coleção final. (Foto: Artisan Weekly)" at bounding box center [425, 197] width 353 height 11
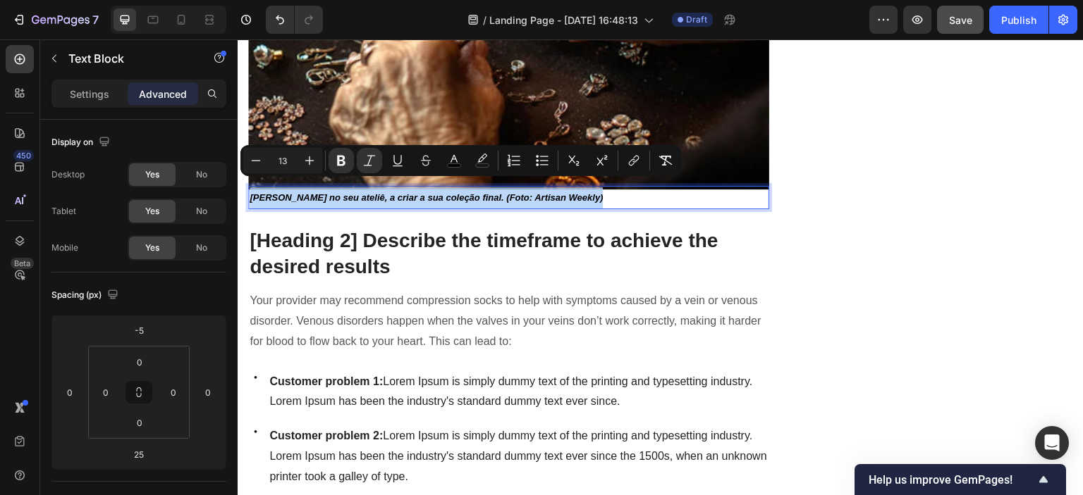
click at [525, 192] on strong "[PERSON_NAME] no seu ateliê, a criar a sua coleção final. (Foto: Artisan Weekly)" at bounding box center [425, 197] width 353 height 11
click at [521, 192] on strong "[PERSON_NAME] no seu ateliê, a criar a sua coleção final. (Foto: Artisan Weekly)" at bounding box center [425, 197] width 353 height 11
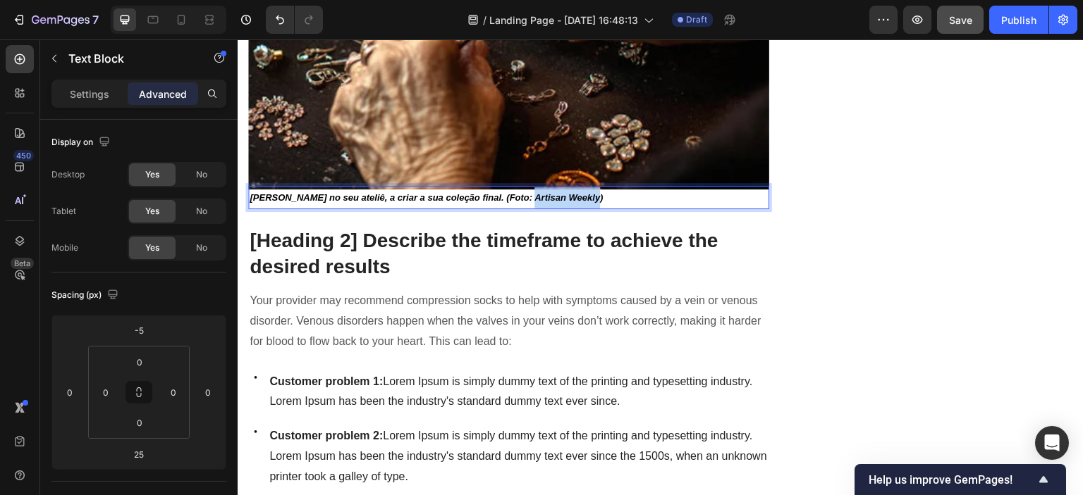
drag, startPoint x: 522, startPoint y: 188, endPoint x: 584, endPoint y: 188, distance: 62.0
click at [584, 192] on strong "[PERSON_NAME] no seu ateliê, a criar a sua coleção final. (Foto: Artisan Weekly)" at bounding box center [425, 197] width 353 height 11
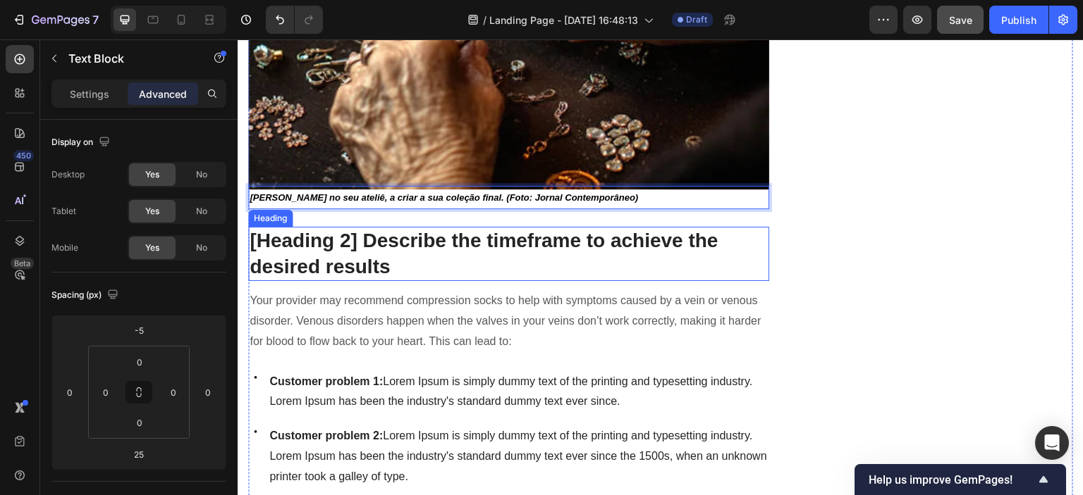
click at [578, 238] on p "[Heading 2] Describe the timeframe to achieve the desired results" at bounding box center [508, 253] width 518 height 51
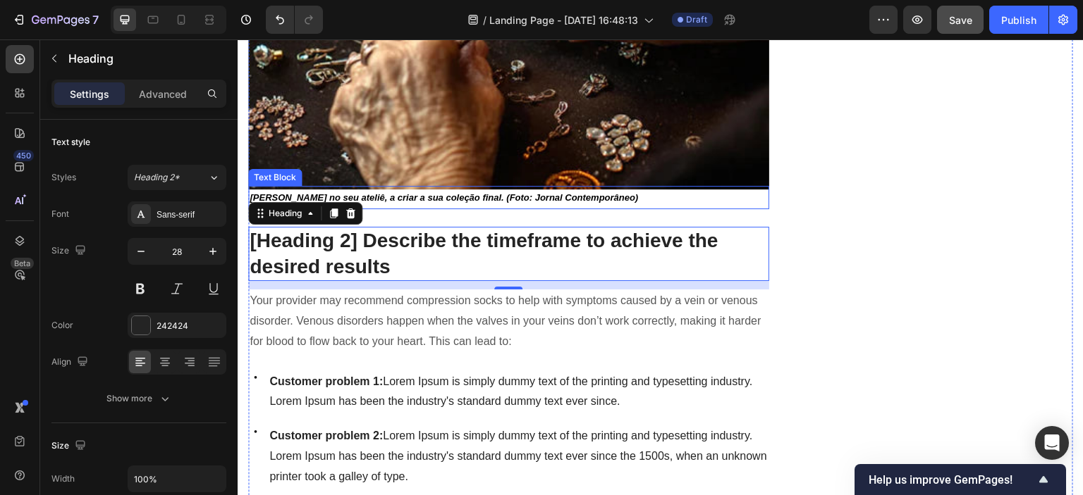
click at [438, 195] on p "[PERSON_NAME] no seu ateliê, a criar a sua coleção final. (Foto: Jornal Contemp…" at bounding box center [508, 197] width 518 height 21
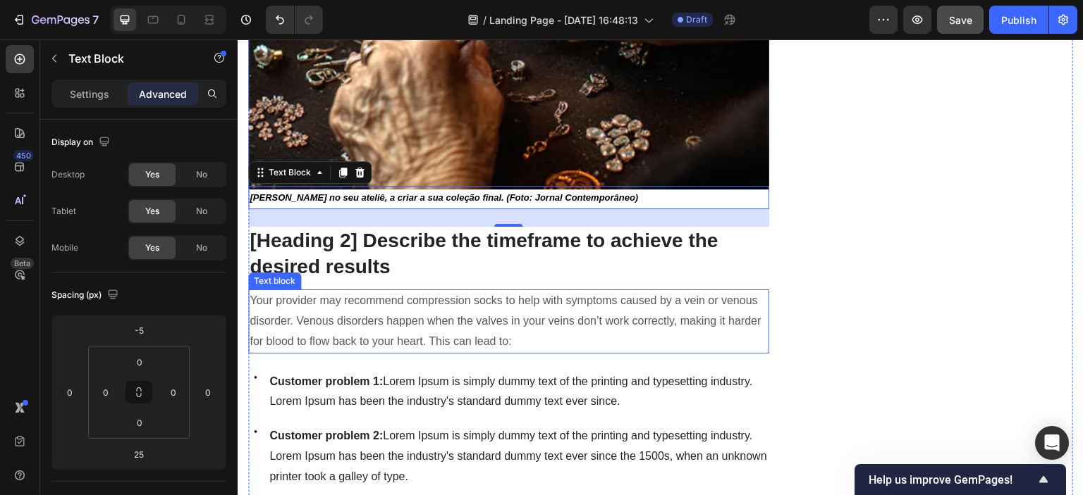
click at [355, 295] on p "Your provider may recommend compression socks to help with symptoms caused by a…" at bounding box center [508, 321] width 518 height 61
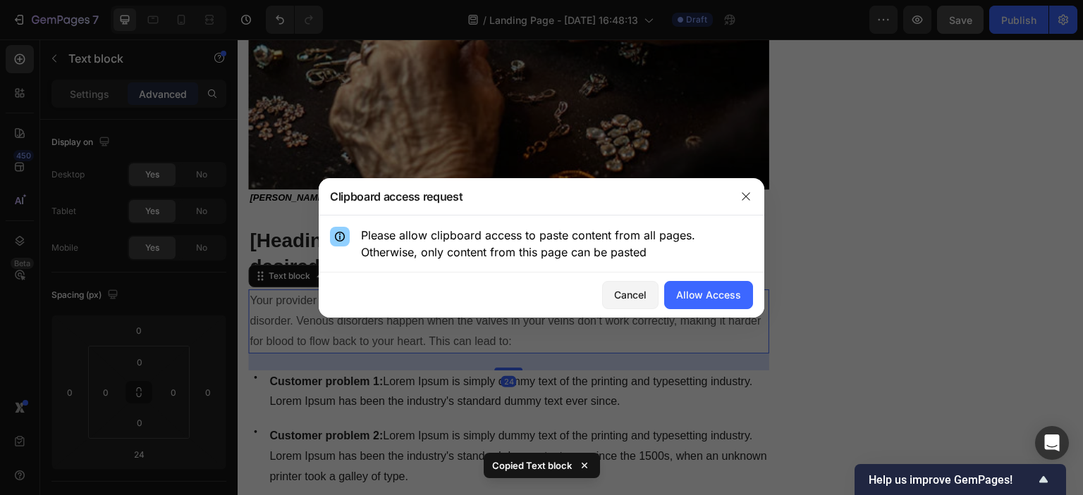
click at [746, 191] on icon "button" at bounding box center [745, 196] width 11 height 11
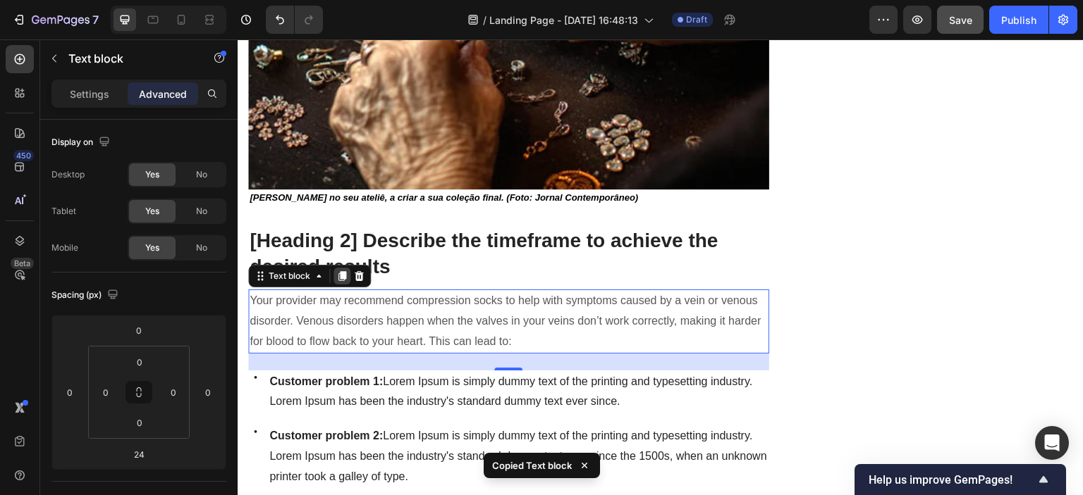
click at [338, 271] on icon at bounding box center [341, 276] width 11 height 11
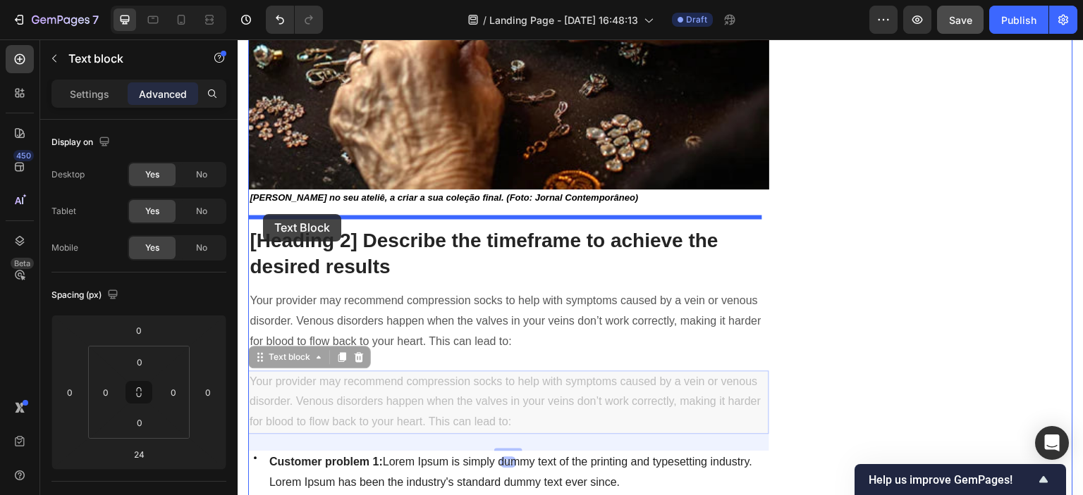
drag, startPoint x: 255, startPoint y: 348, endPoint x: 263, endPoint y: 214, distance: 134.1
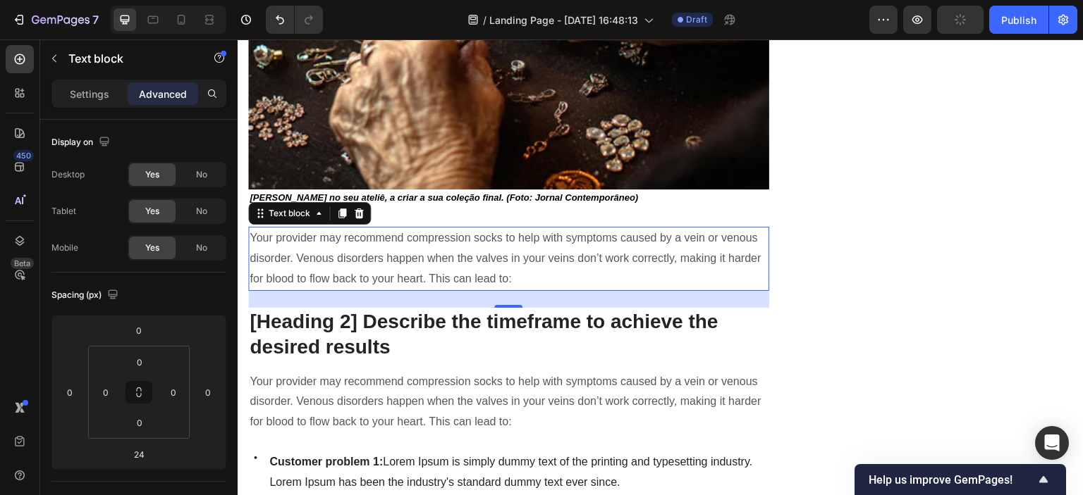
drag, startPoint x: 497, startPoint y: 264, endPoint x: 506, endPoint y: 266, distance: 9.6
click at [497, 264] on p "Your provider may recommend compression socks to help with symptoms caused by a…" at bounding box center [508, 258] width 518 height 61
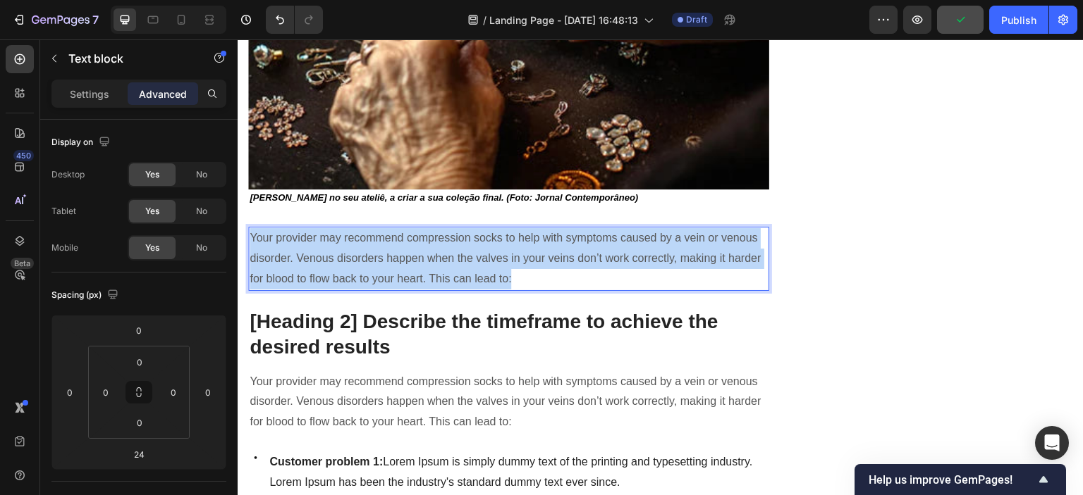
drag, startPoint x: 555, startPoint y: 273, endPoint x: 474, endPoint y: 267, distance: 81.9
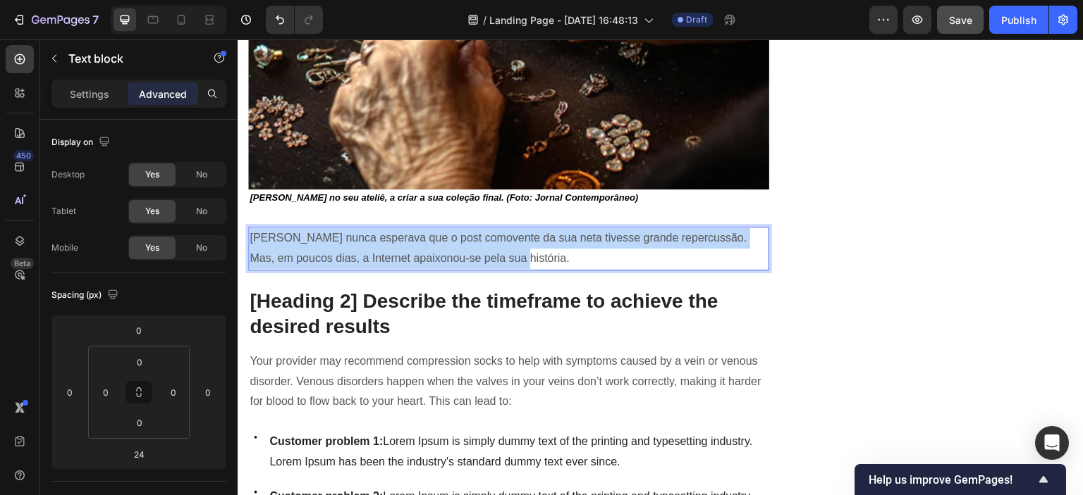
drag, startPoint x: 541, startPoint y: 253, endPoint x: 238, endPoint y: 210, distance: 306.8
click at [307, 238] on p "[PERSON_NAME] nunca esperava que o post comovente da sua neta tivesse grande re…" at bounding box center [508, 248] width 518 height 41
drag, startPoint x: 542, startPoint y: 254, endPoint x: 426, endPoint y: 250, distance: 116.3
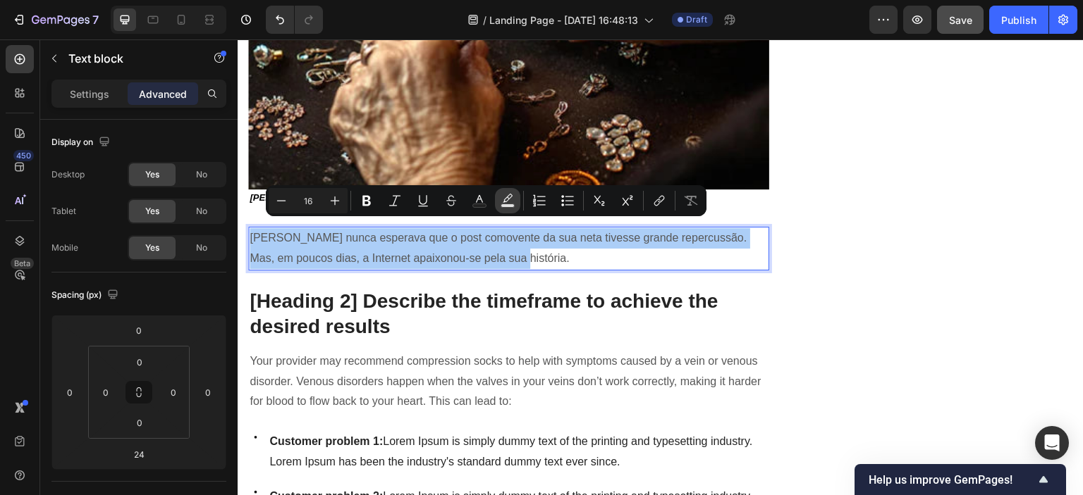
click at [513, 203] on icon "Editor contextual toolbar" at bounding box center [507, 201] width 14 height 14
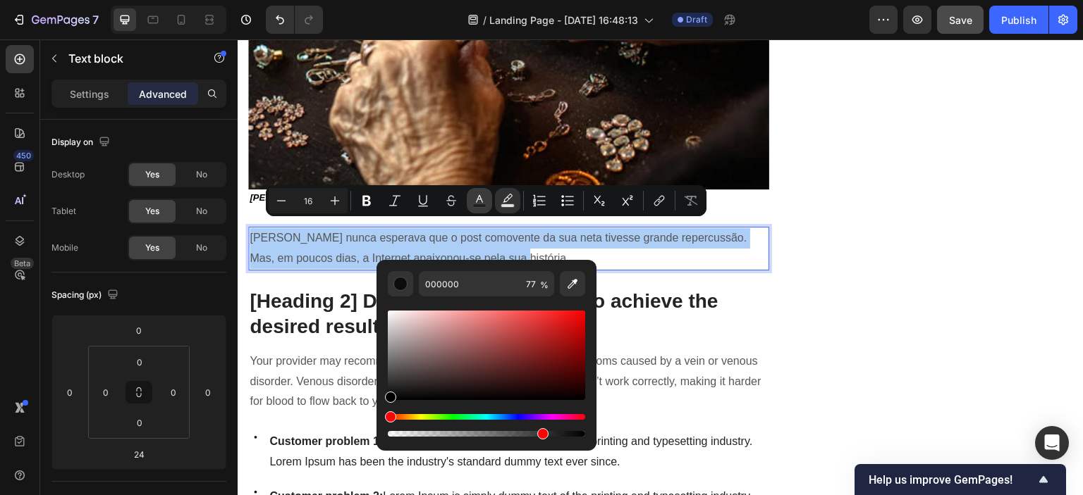
click at [477, 193] on button "Text Color" at bounding box center [479, 200] width 25 height 25
drag, startPoint x: 389, startPoint y: 373, endPoint x: 384, endPoint y: 434, distance: 61.5
click at [384, 434] on div "575757 100 %" at bounding box center [486, 350] width 220 height 180
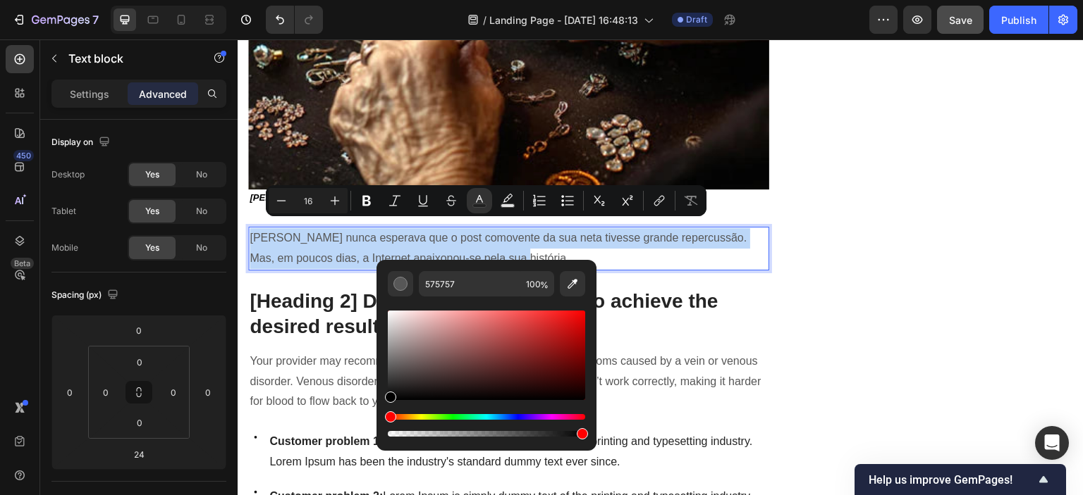
type input "000000"
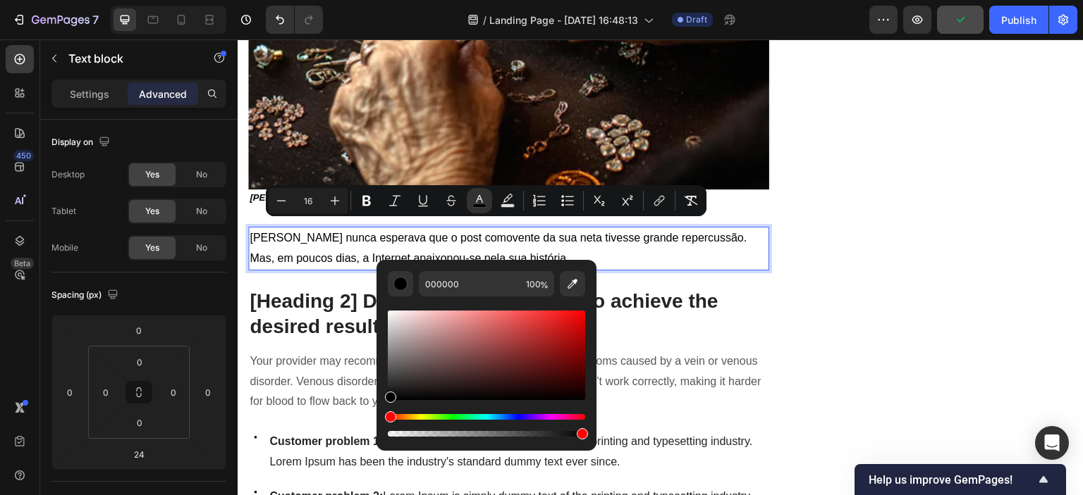
click at [553, 245] on p "[PERSON_NAME] nunca esperava que o post comovente da sua neta tivesse grande re…" at bounding box center [508, 248] width 518 height 41
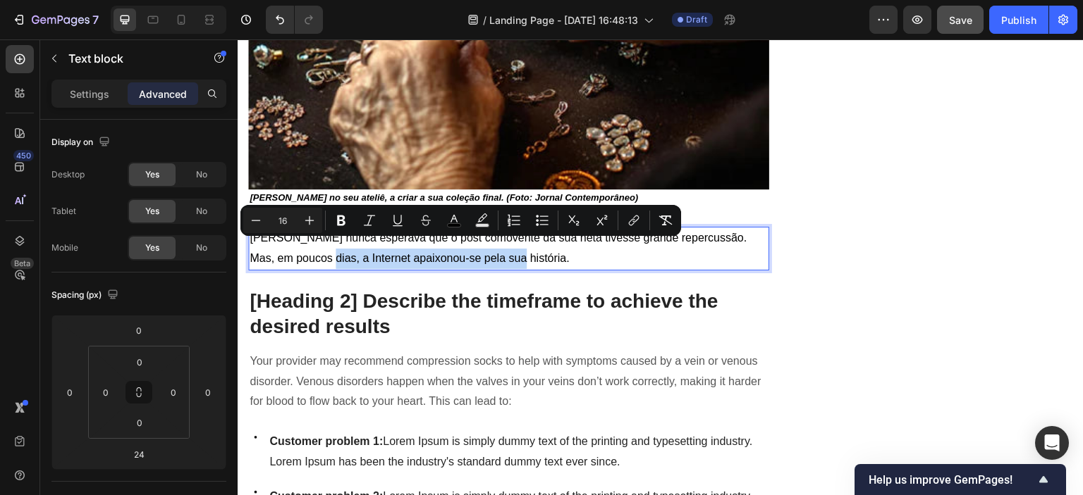
drag, startPoint x: 327, startPoint y: 249, endPoint x: 519, endPoint y: 248, distance: 191.7
click at [519, 248] on span "[PERSON_NAME] nunca esperava que o post comovente da sua neta tivesse grande re…" at bounding box center [497, 248] width 497 height 32
drag, startPoint x: 318, startPoint y: 252, endPoint x: 519, endPoint y: 254, distance: 200.9
click at [519, 254] on span "[PERSON_NAME] nunca esperava que o post comovente da sua neta tivesse grande re…" at bounding box center [497, 248] width 497 height 32
click at [342, 217] on icon "Editor contextual toolbar" at bounding box center [341, 221] width 14 height 14
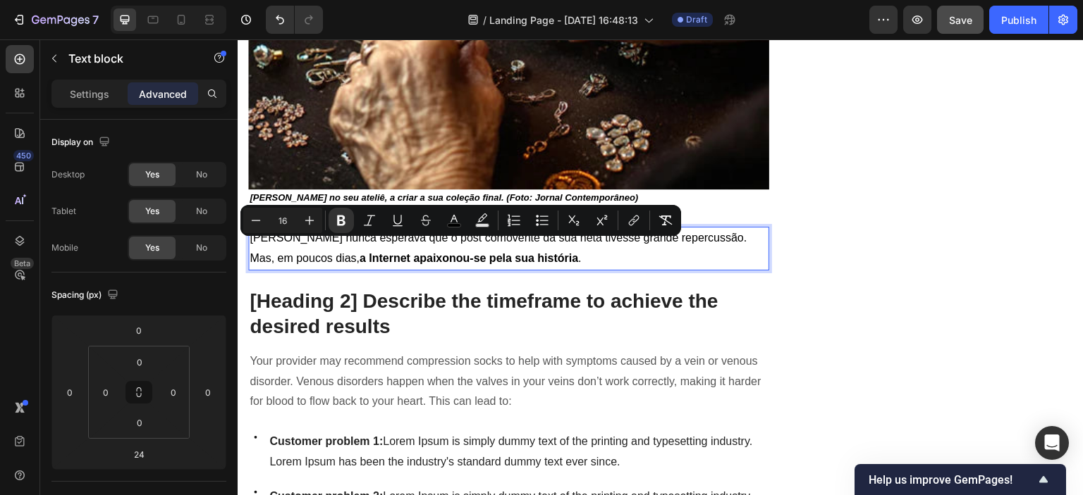
click at [563, 252] on p "[PERSON_NAME] nunca esperava que o post comovente da sua neta tivesse grande re…" at bounding box center [508, 248] width 518 height 41
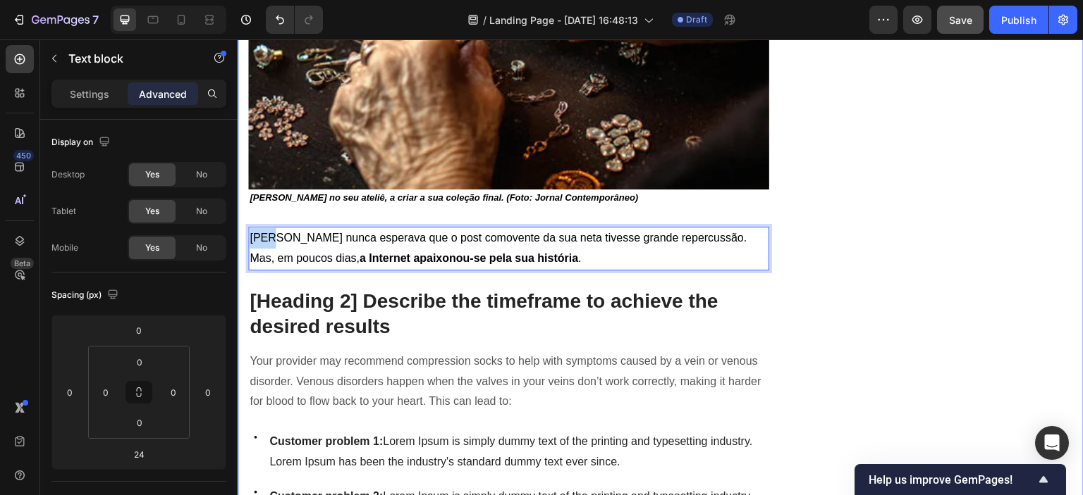
drag, startPoint x: 273, startPoint y: 228, endPoint x: 242, endPoint y: 226, distance: 30.4
click at [533, 232] on span "[PERSON_NAME] nunca esperava que o post comovente da sua neta tivesse grande re…" at bounding box center [497, 248] width 497 height 32
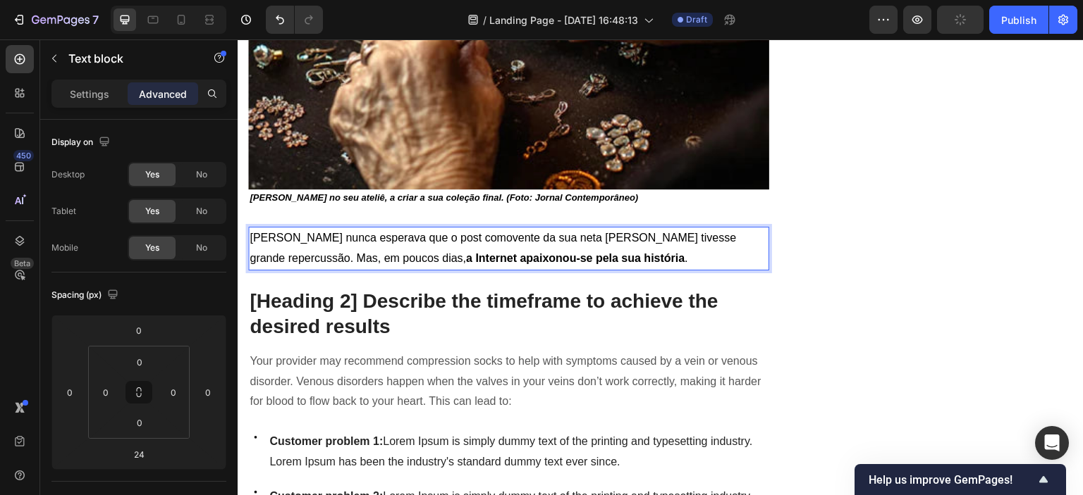
click at [555, 234] on span "[PERSON_NAME] nunca esperava que o post comovente da sua neta [PERSON_NAME] tiv…" at bounding box center [492, 248] width 486 height 32
click at [539, 247] on p "[PERSON_NAME] nunca esperava que o post comovente da sua neta [PERSON_NAME] tiv…" at bounding box center [508, 248] width 518 height 41
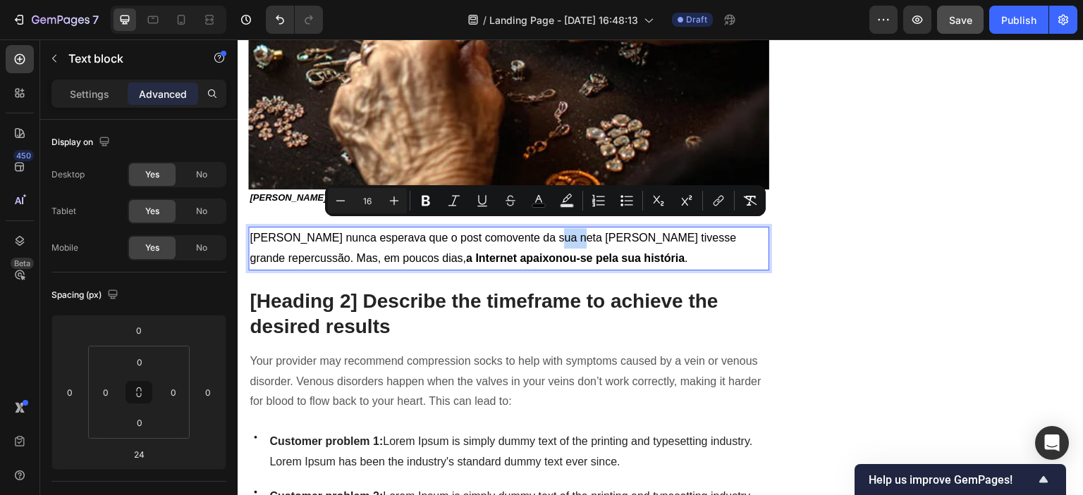
drag, startPoint x: 553, startPoint y: 230, endPoint x: 535, endPoint y: 231, distance: 17.6
click at [535, 232] on span "[PERSON_NAME] nunca esperava que o post comovente da sua neta [PERSON_NAME] tiv…" at bounding box center [492, 248] width 486 height 32
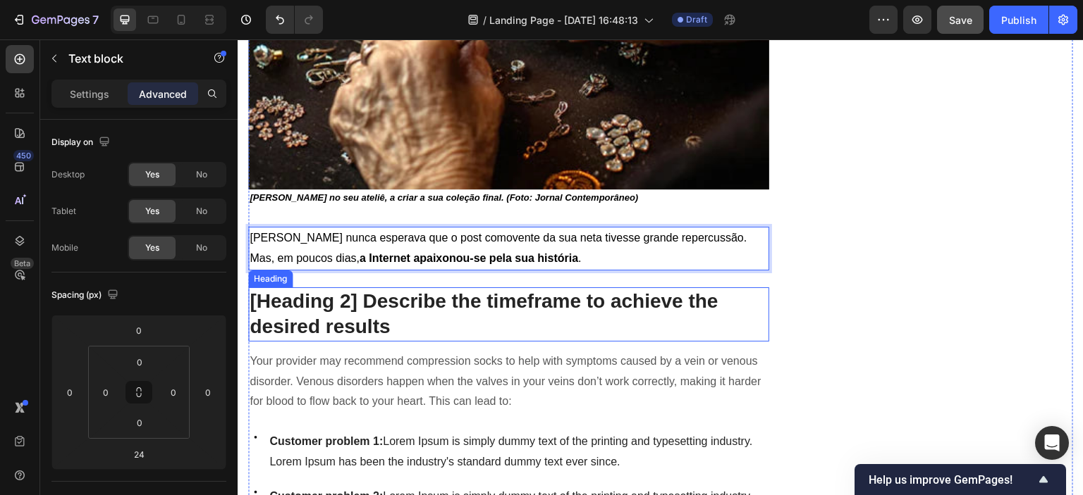
click at [512, 319] on p "[Heading 2] Describe the timeframe to achieve the desired results" at bounding box center [508, 314] width 518 height 51
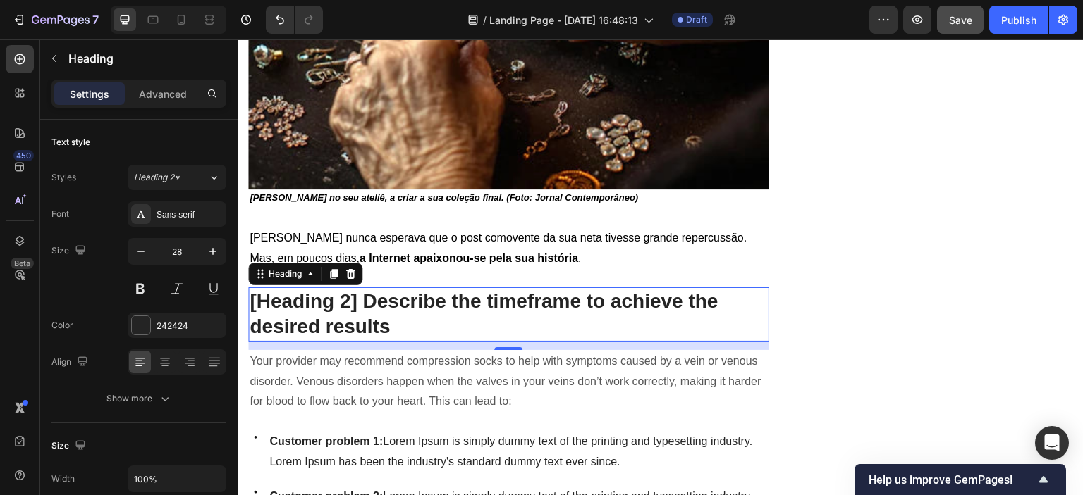
click at [388, 321] on p "[Heading 2] Describe the timeframe to achieve the desired results" at bounding box center [508, 314] width 518 height 51
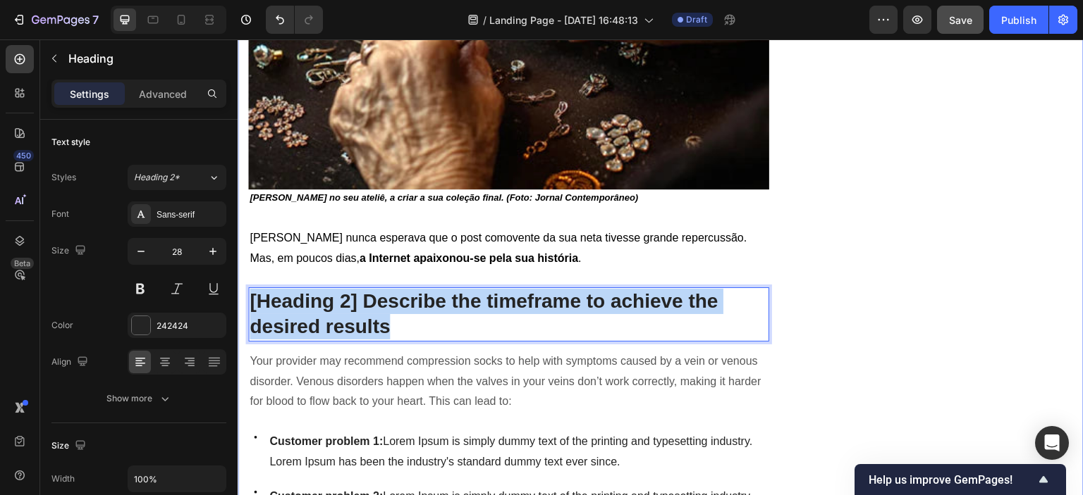
drag, startPoint x: 399, startPoint y: 319, endPoint x: 474, endPoint y: 329, distance: 76.1
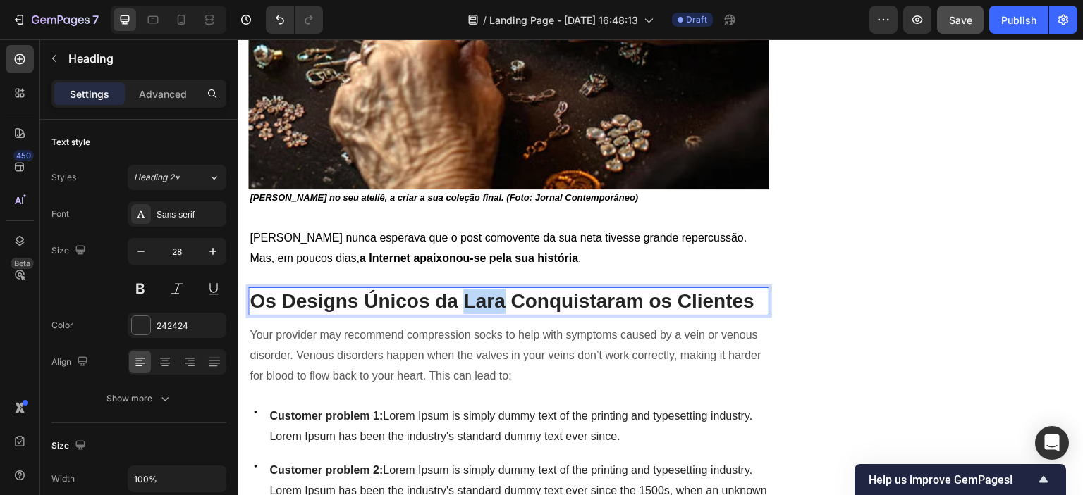
drag, startPoint x: 465, startPoint y: 293, endPoint x: 502, endPoint y: 295, distance: 37.4
click at [502, 295] on p "Os Designs Únicos da Lara Conquistaram os Clientes" at bounding box center [508, 301] width 518 height 25
click at [256, 295] on p "Os Designs Únicos da Júlia Conquistaram os Clientes" at bounding box center [508, 301] width 518 height 25
drag, startPoint x: 283, startPoint y: 292, endPoint x: 343, endPoint y: 290, distance: 59.9
click at [353, 295] on p "As Designs Únicos da Júlia Conquistaram os Clientes" at bounding box center [508, 301] width 518 height 25
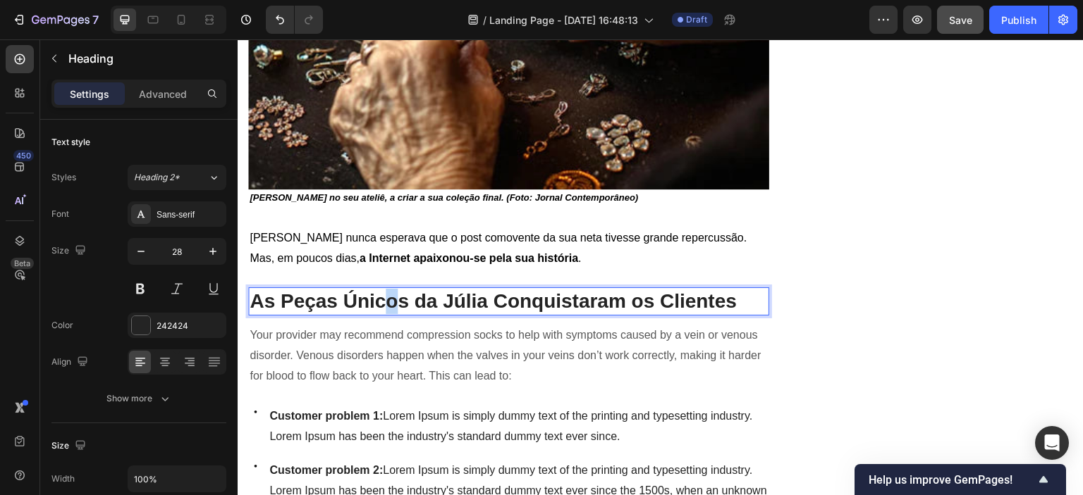
click at [395, 297] on p "As Peças Únicos da Júlia Conquistaram os Clientes" at bounding box center [508, 301] width 518 height 25
click at [724, 335] on p "Your provider may recommend compression socks to help with symptoms caused by a…" at bounding box center [508, 356] width 518 height 61
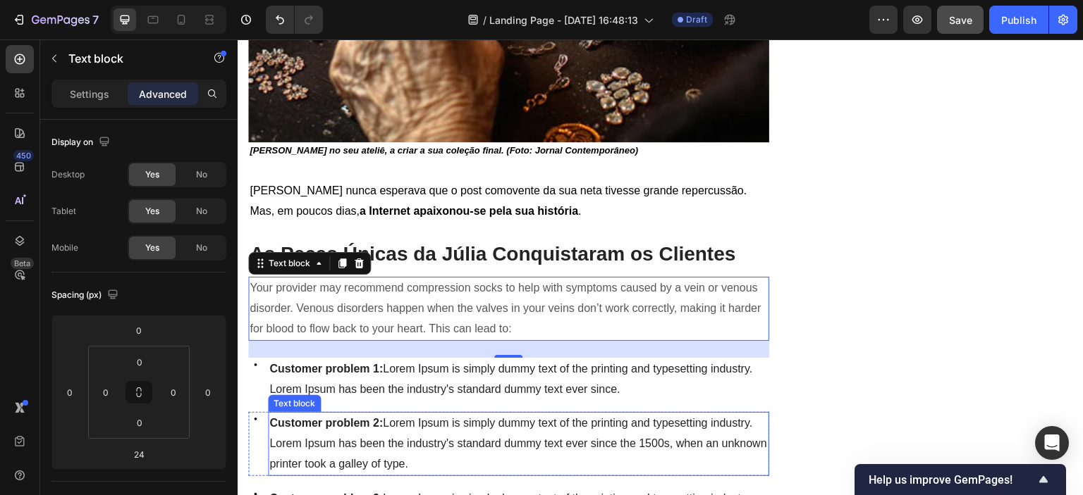
scroll to position [1227, 0]
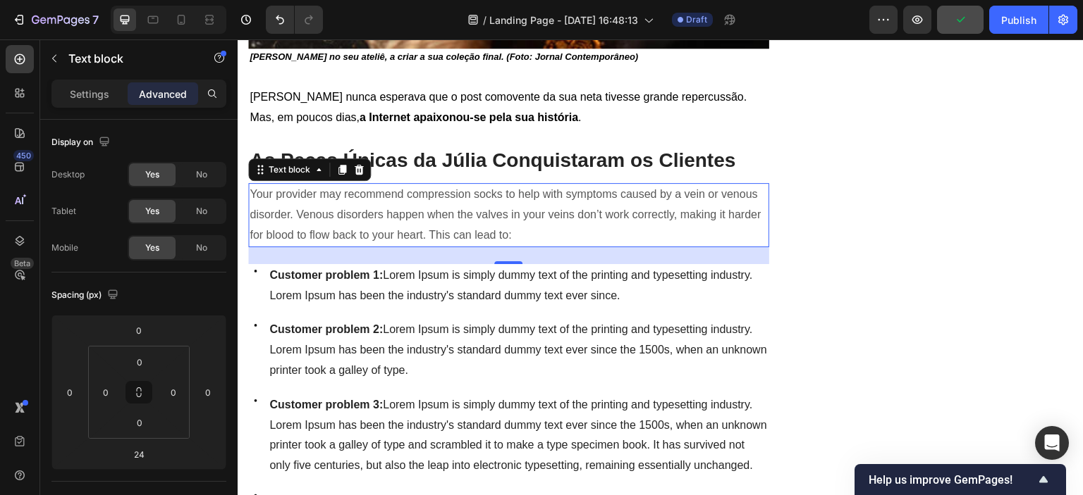
click at [547, 218] on p "Your provider may recommend compression socks to help with symptoms caused by a…" at bounding box center [508, 215] width 518 height 61
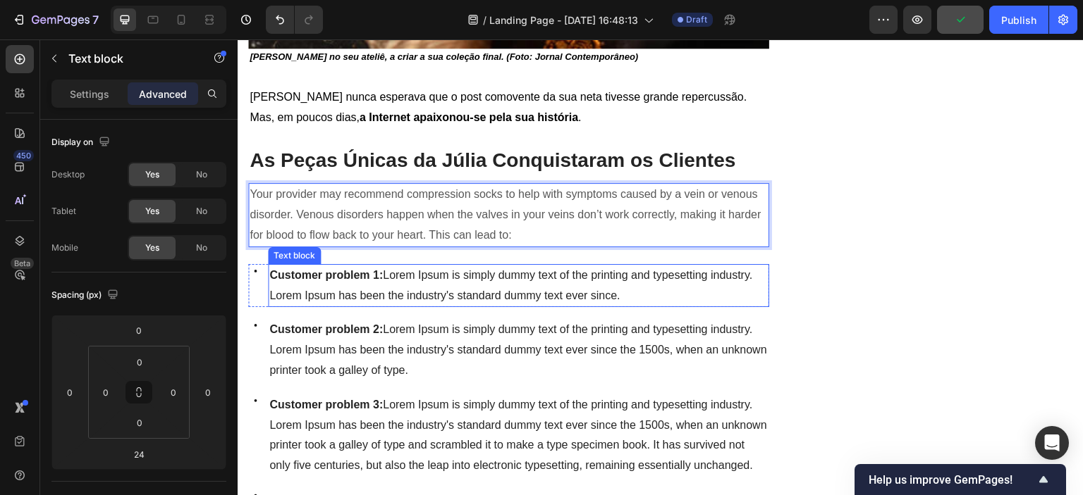
click at [587, 269] on span "Customer problem 1: Lorem Ipsum is simply dummy text of the printing and typese…" at bounding box center [510, 285] width 483 height 32
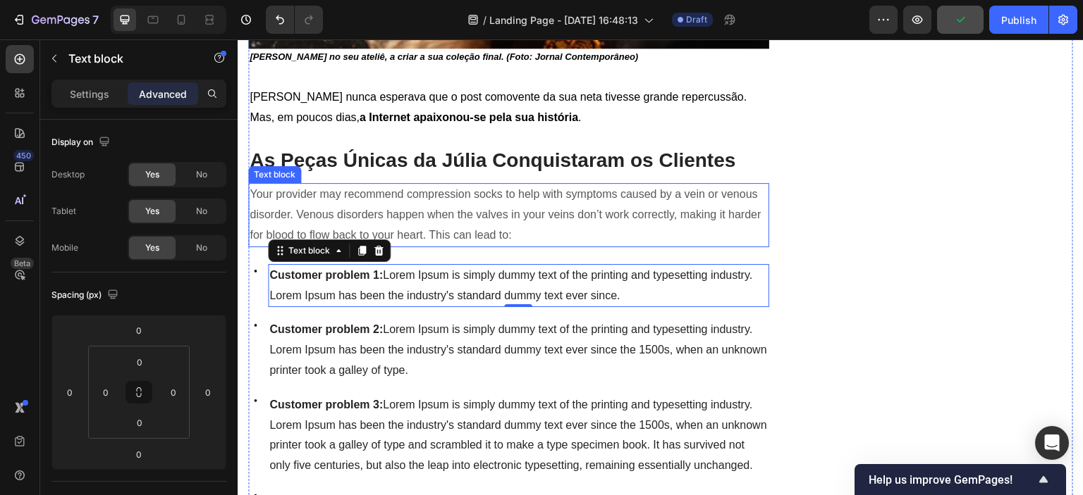
click at [540, 221] on p "Your provider may recommend compression socks to help with symptoms caused by a…" at bounding box center [508, 215] width 518 height 61
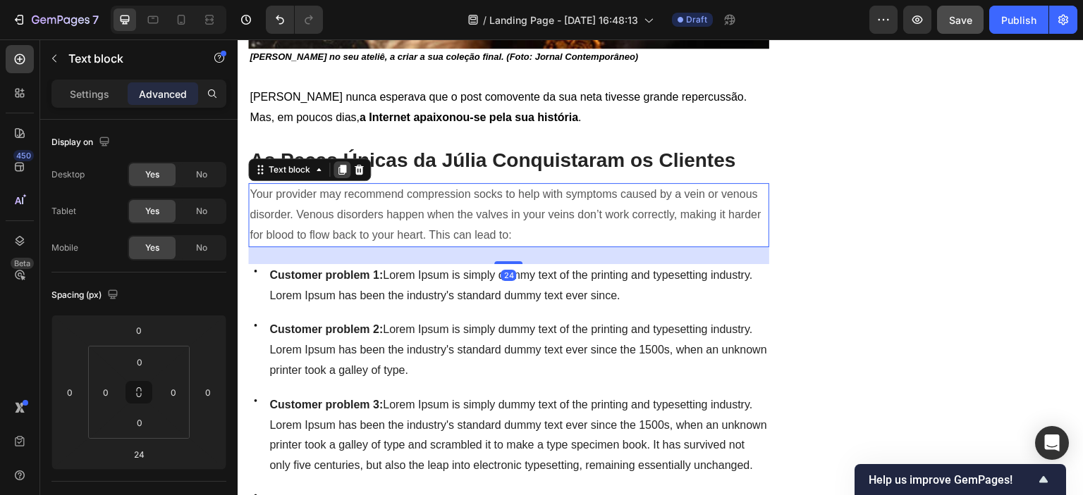
click at [349, 161] on div at bounding box center [341, 169] width 17 height 17
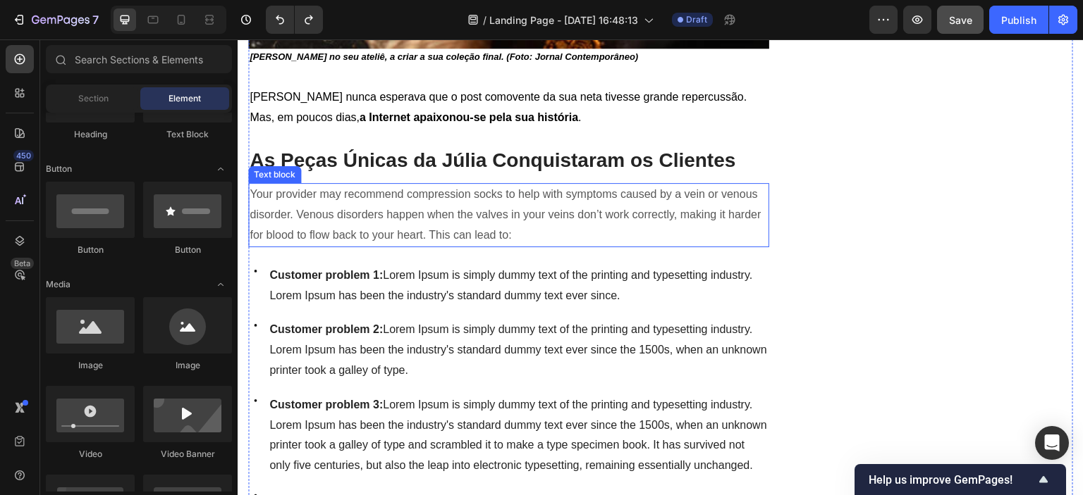
click at [427, 228] on p "Your provider may recommend compression socks to help with symptoms caused by a…" at bounding box center [508, 215] width 518 height 61
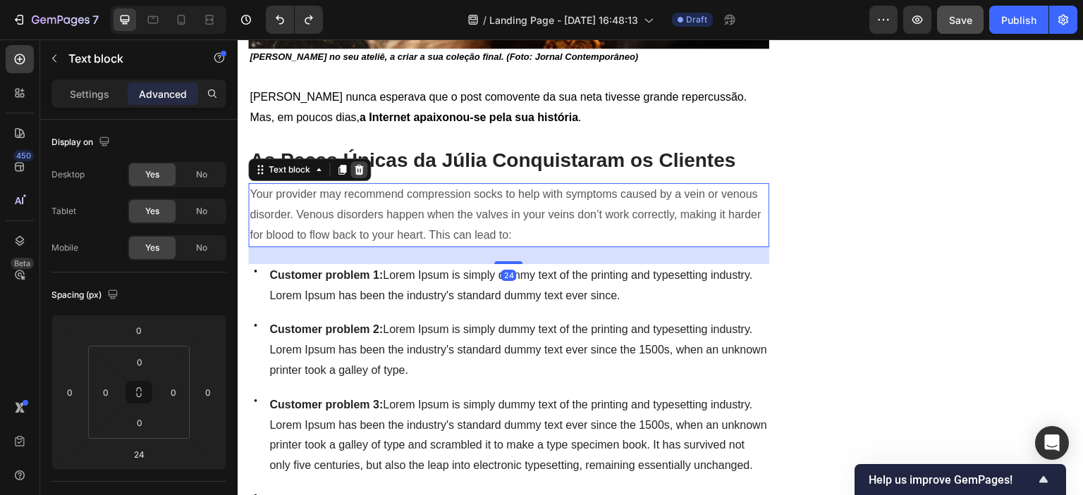
click at [360, 164] on icon at bounding box center [358, 169] width 11 height 11
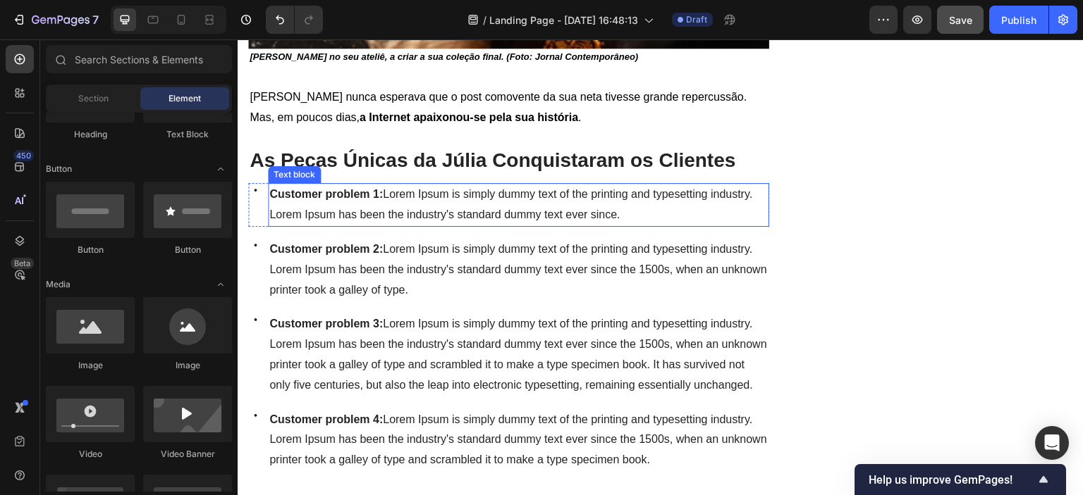
click at [527, 198] on span "Customer problem 1: Lorem Ipsum is simply dummy text of the printing and typese…" at bounding box center [510, 204] width 483 height 32
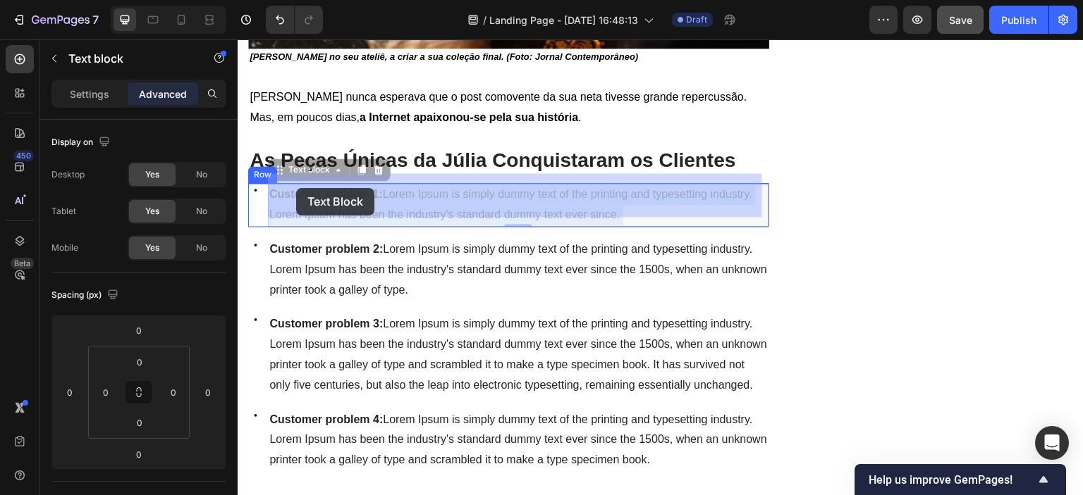
drag, startPoint x: 634, startPoint y: 202, endPoint x: 296, endPoint y: 188, distance: 337.9
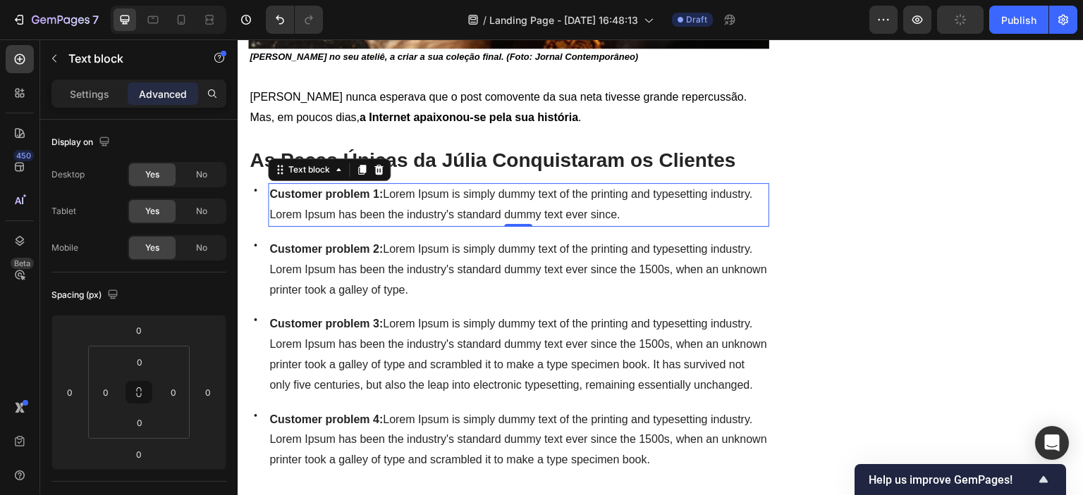
click at [375, 193] on p "Customer problem 1: Lorem Ipsum is simply dummy text of the printing and typese…" at bounding box center [518, 205] width 498 height 41
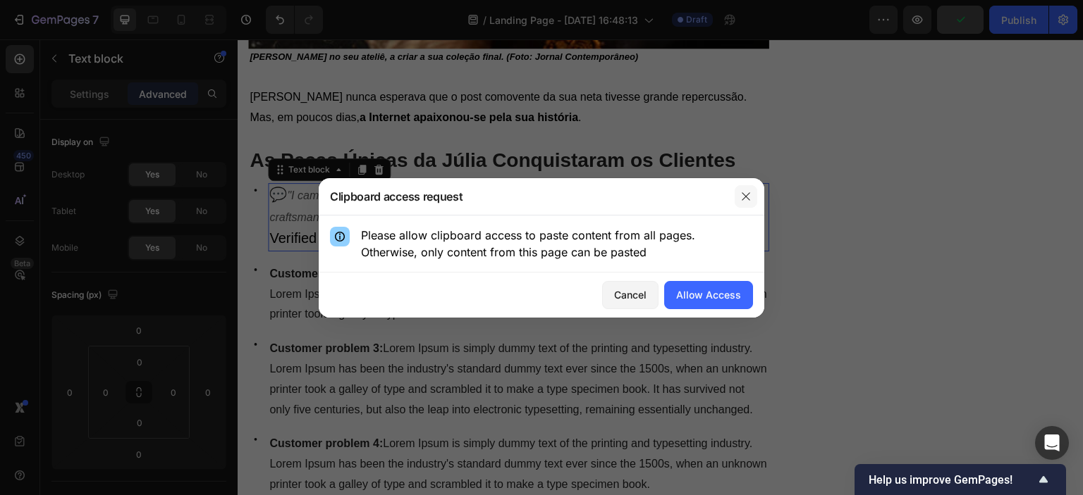
click at [744, 201] on icon "button" at bounding box center [745, 196] width 11 height 11
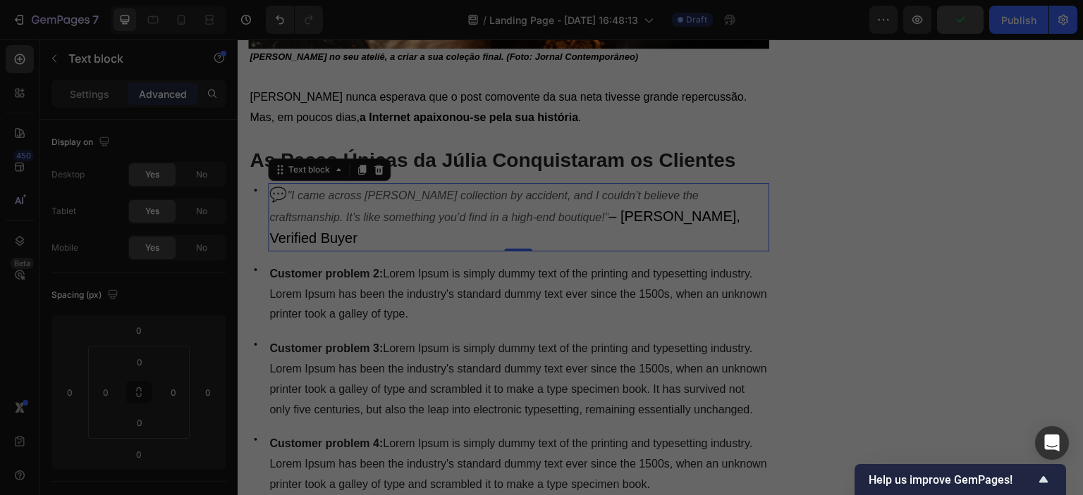
click at [560, 214] on p "💬 "I came across [PERSON_NAME] collection by accident, and I couldn’t believe t…" at bounding box center [518, 217] width 498 height 65
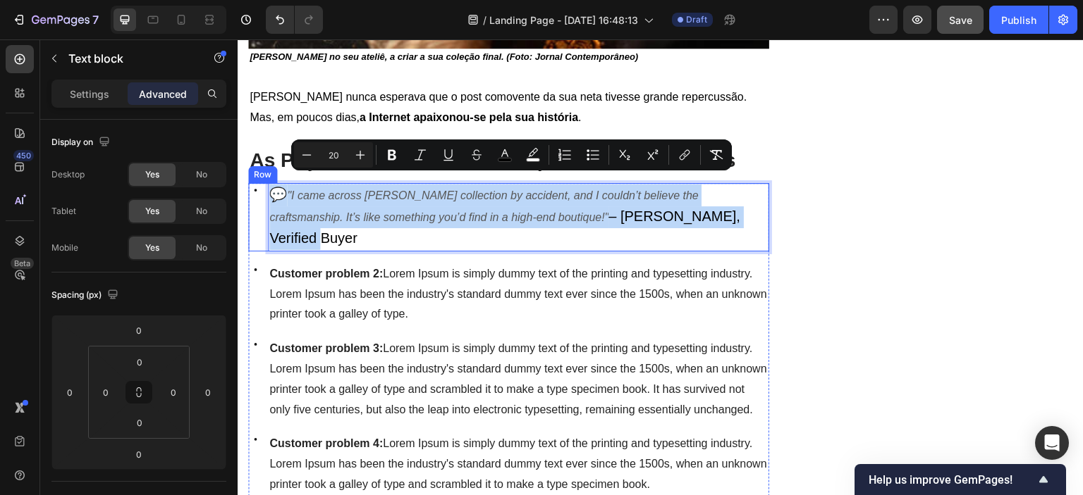
drag, startPoint x: 667, startPoint y: 208, endPoint x: 263, endPoint y: 185, distance: 405.2
click at [263, 185] on div "Icon 💬 "I came across [PERSON_NAME] collection by accident, and I couldn’t beli…" at bounding box center [508, 217] width 521 height 68
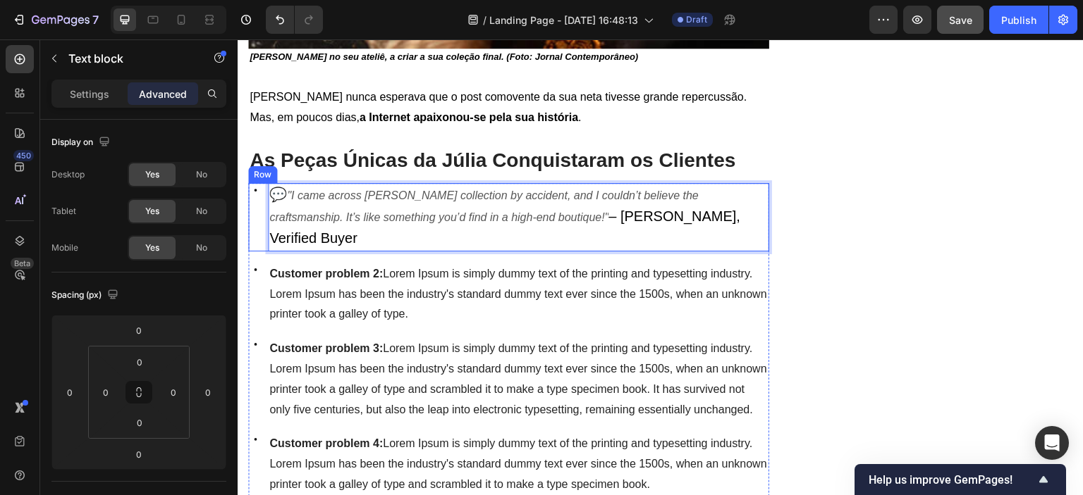
click at [252, 194] on div "Icon" at bounding box center [255, 217] width 14 height 68
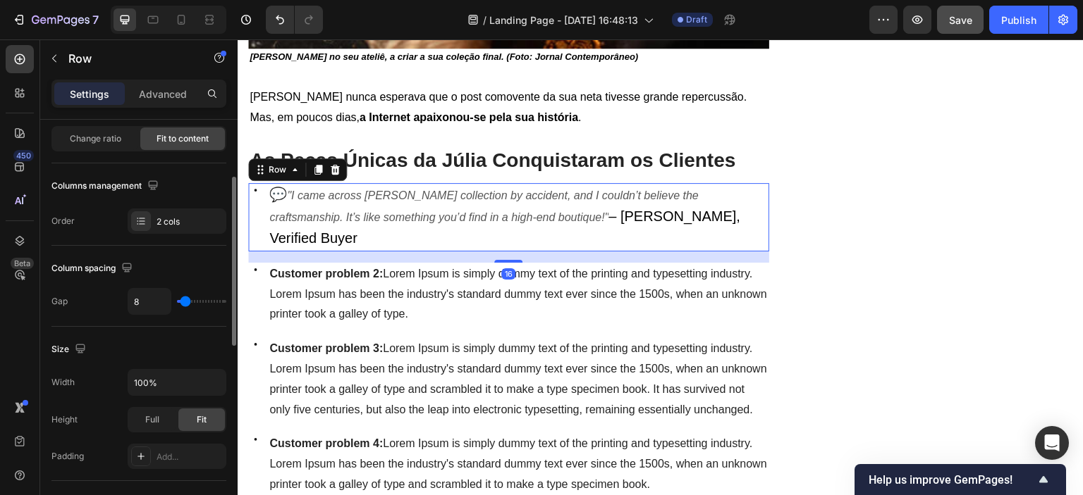
scroll to position [0, 0]
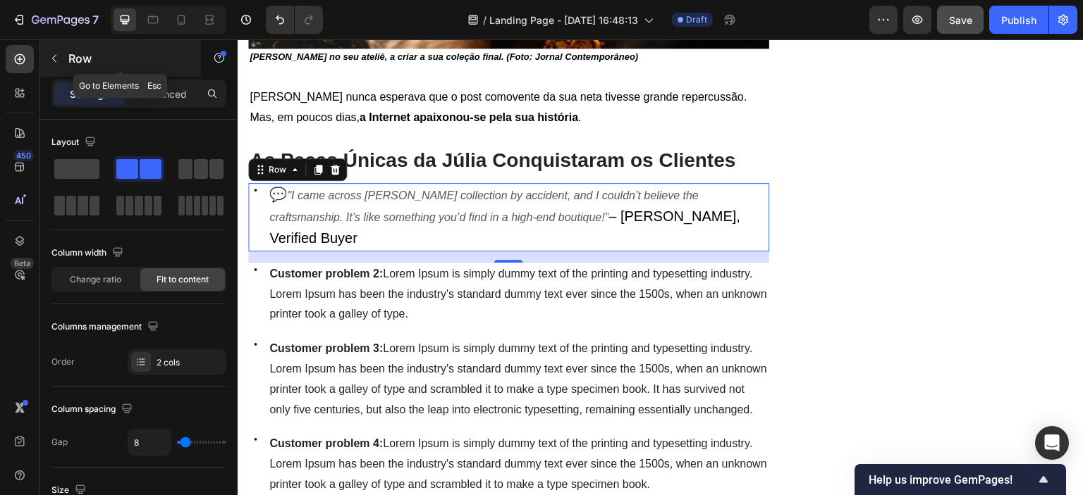
click at [54, 59] on icon "button" at bounding box center [54, 58] width 11 height 11
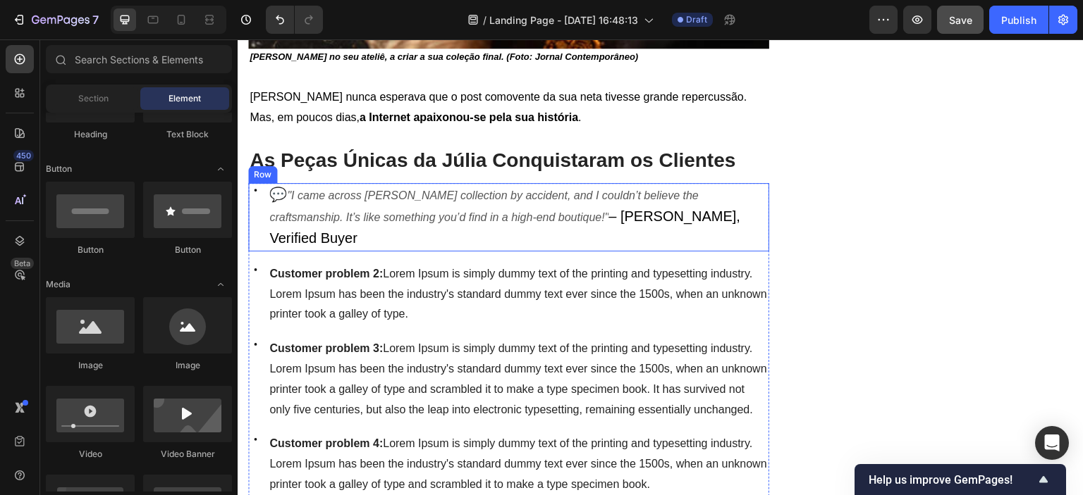
click at [265, 188] on div "Icon 💬 "I came across [PERSON_NAME] collection by accident, and I couldn’t beli…" at bounding box center [508, 217] width 521 height 68
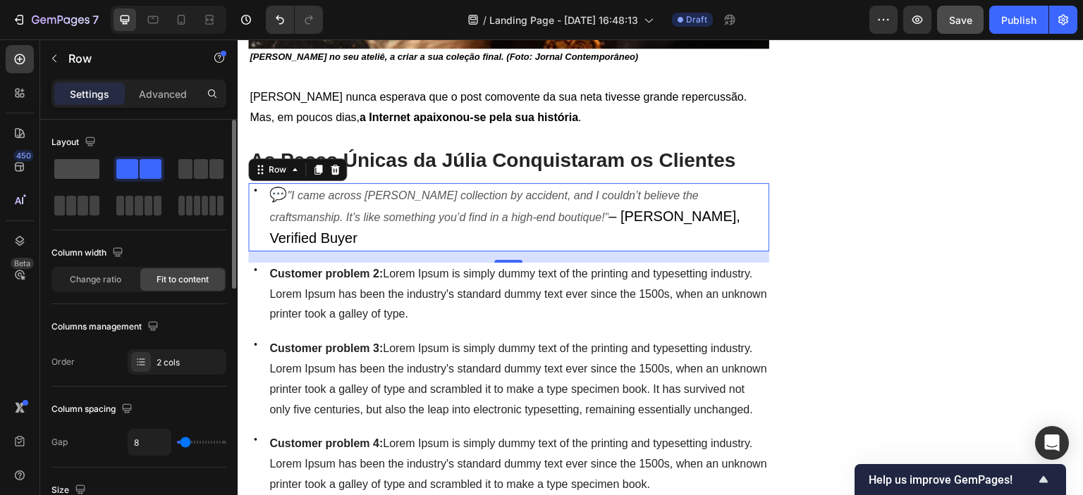
click at [77, 173] on span at bounding box center [76, 169] width 45 height 20
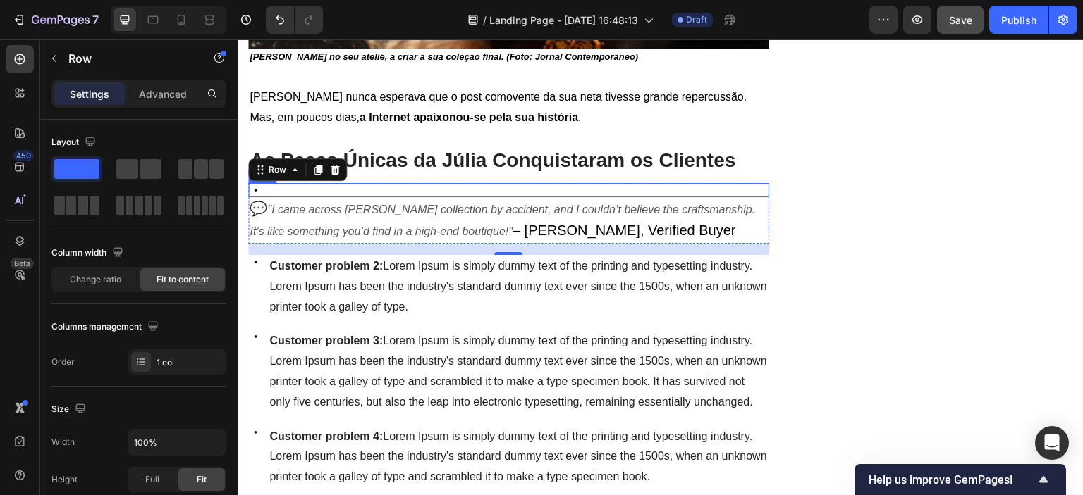
click at [349, 183] on div "Icon" at bounding box center [508, 190] width 521 height 14
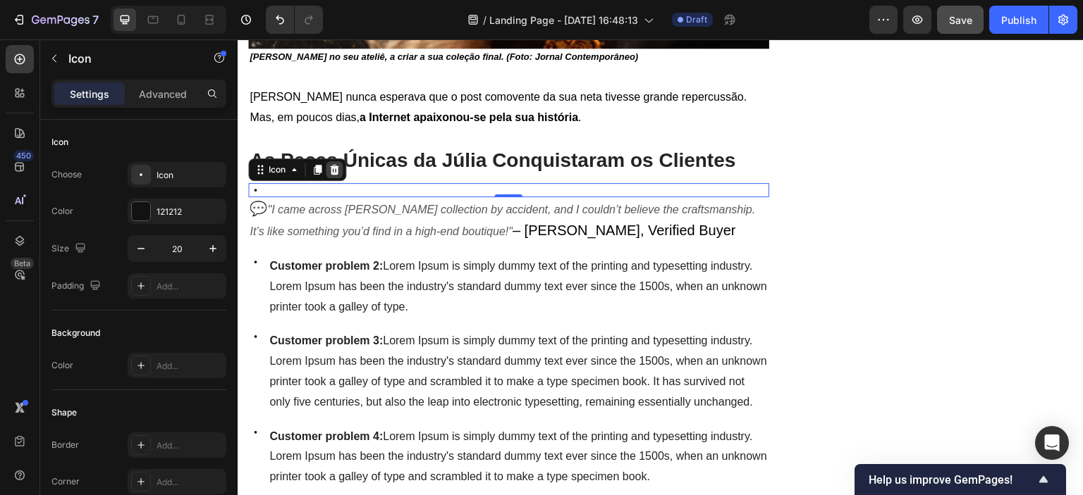
click at [335, 165] on icon at bounding box center [333, 169] width 11 height 11
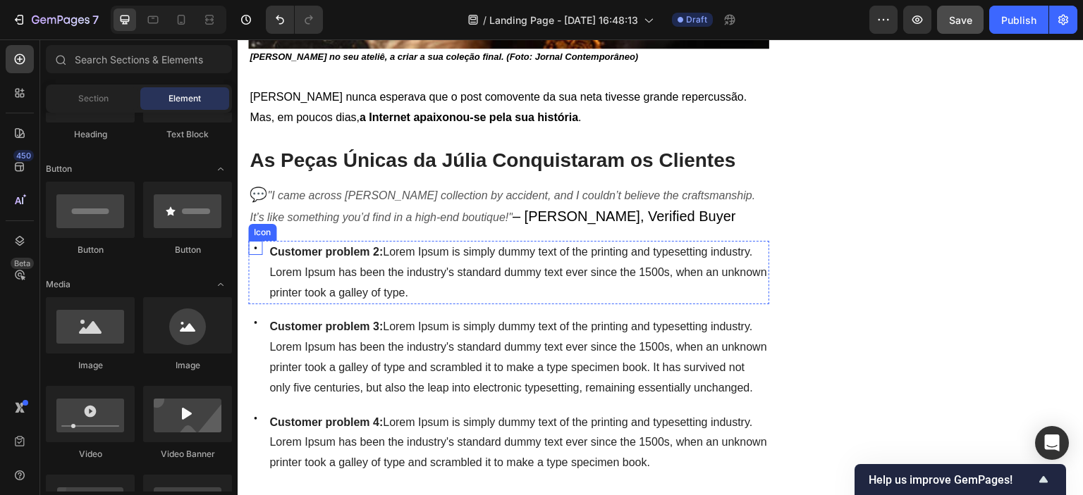
click at [254, 241] on icon at bounding box center [255, 248] width 14 height 14
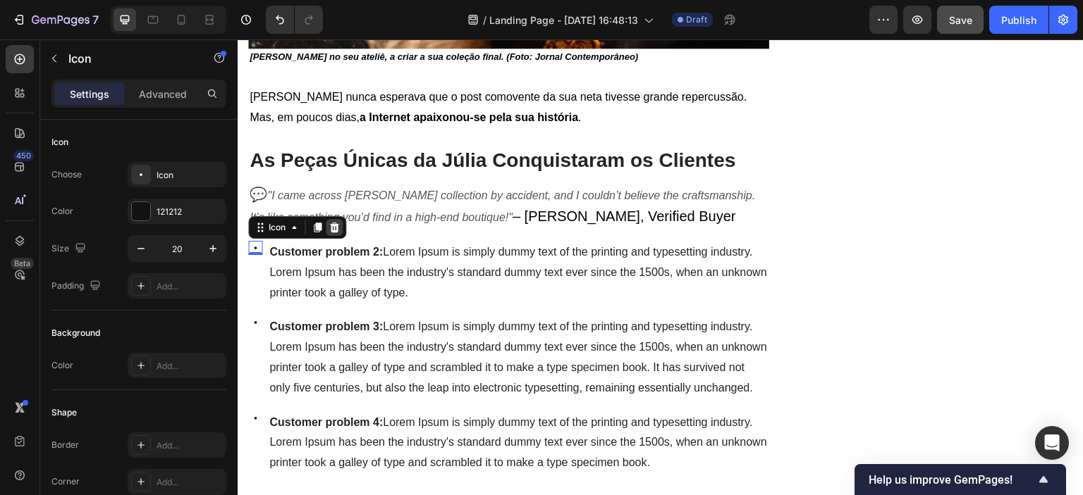
click at [334, 223] on icon at bounding box center [334, 228] width 9 height 10
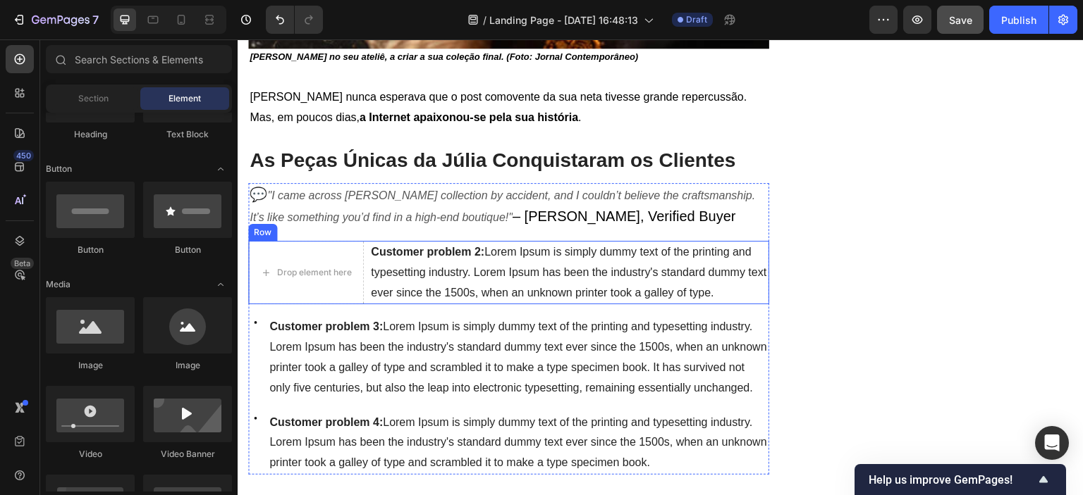
click at [367, 241] on div "Drop element here Customer problem 2: Lorem Ipsum is simply dummy text of the p…" at bounding box center [508, 272] width 521 height 63
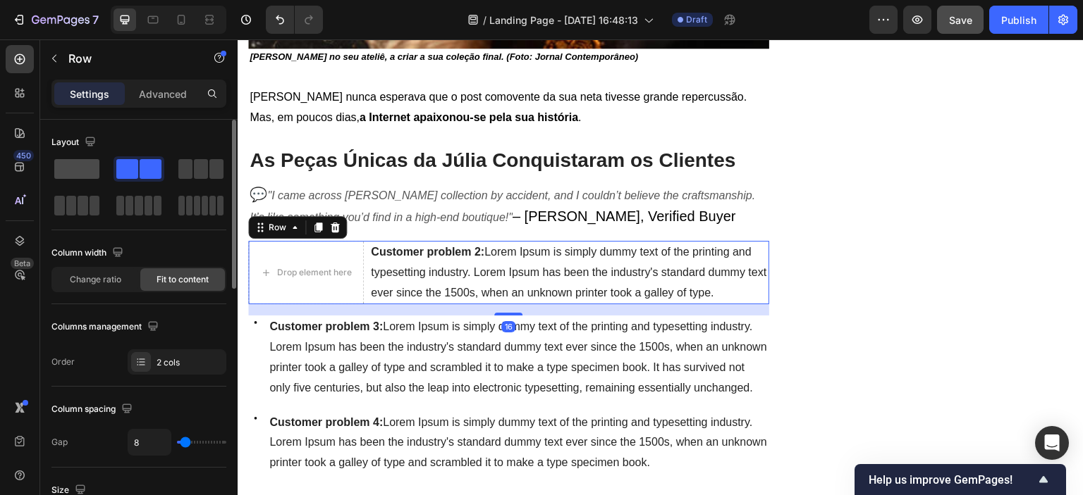
click at [82, 168] on span at bounding box center [76, 169] width 45 height 20
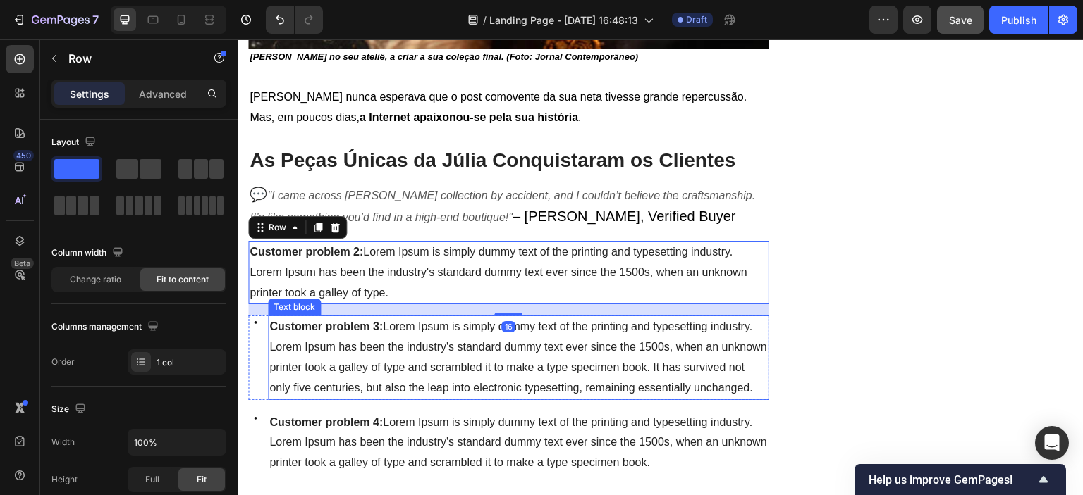
click at [363, 321] on strong "Customer problem 3:" at bounding box center [325, 327] width 113 height 12
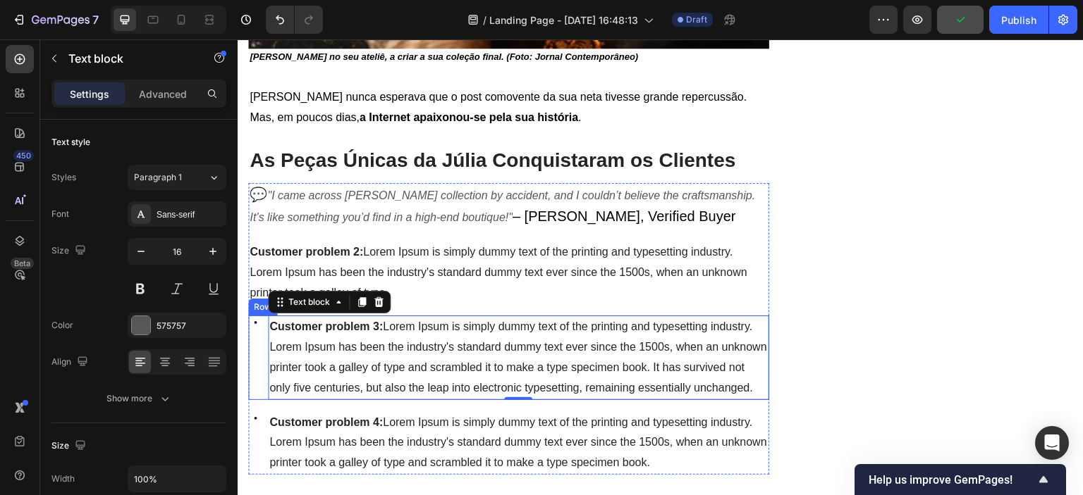
click at [265, 342] on div "Icon Customer problem 3: Lorem Ipsum is simply dummy text of the printing and t…" at bounding box center [508, 358] width 521 height 84
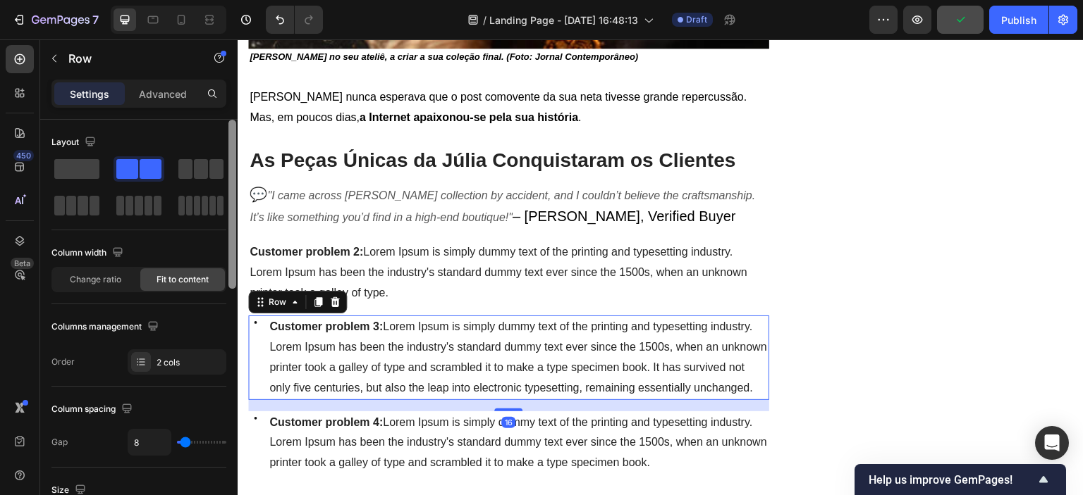
drag, startPoint x: 81, startPoint y: 171, endPoint x: 237, endPoint y: 314, distance: 211.0
click at [81, 171] on span at bounding box center [76, 169] width 45 height 20
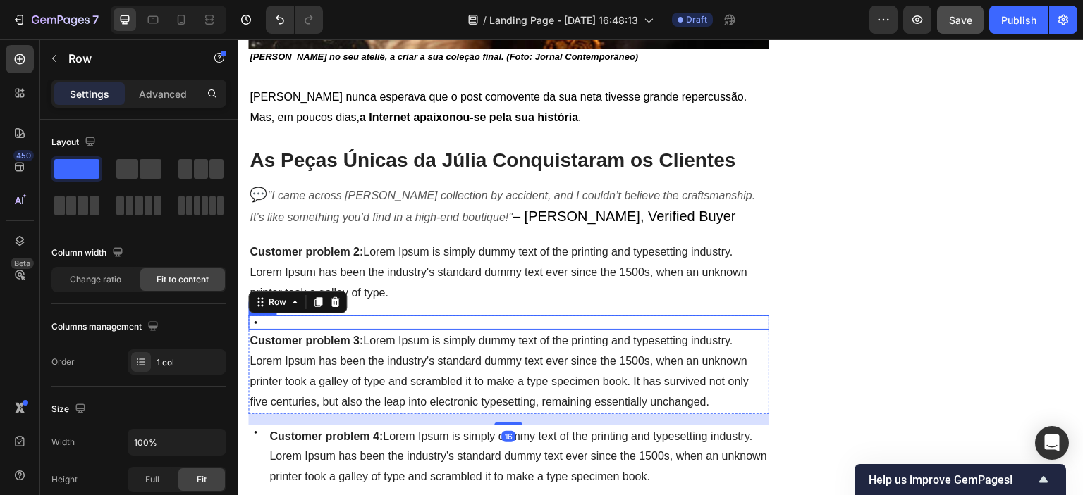
click at [355, 316] on div "Icon" at bounding box center [508, 323] width 521 height 14
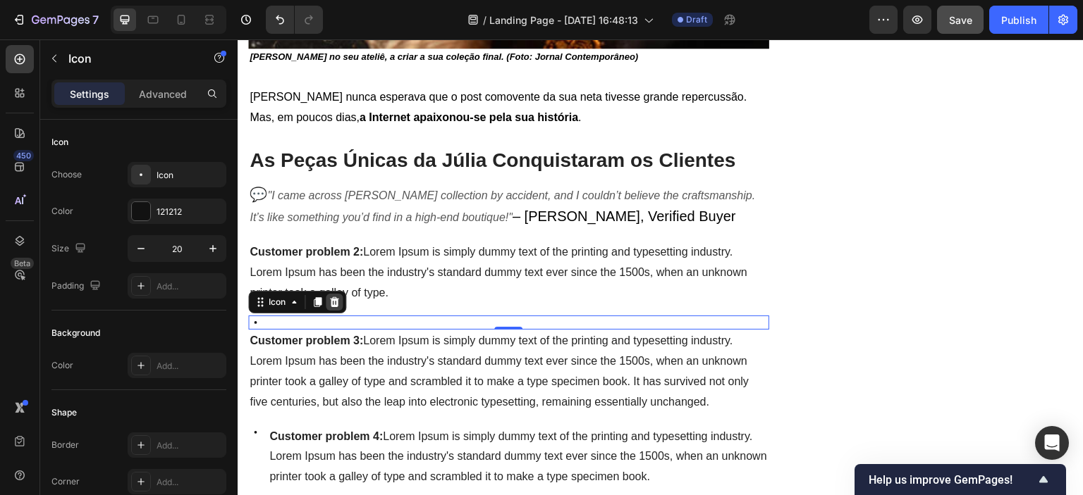
click at [336, 297] on div at bounding box center [334, 302] width 17 height 17
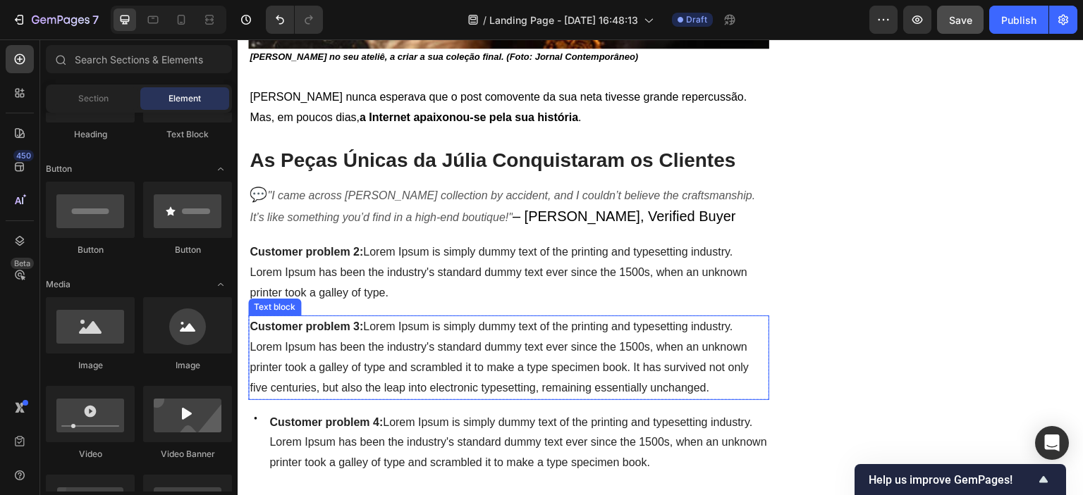
scroll to position [1368, 0]
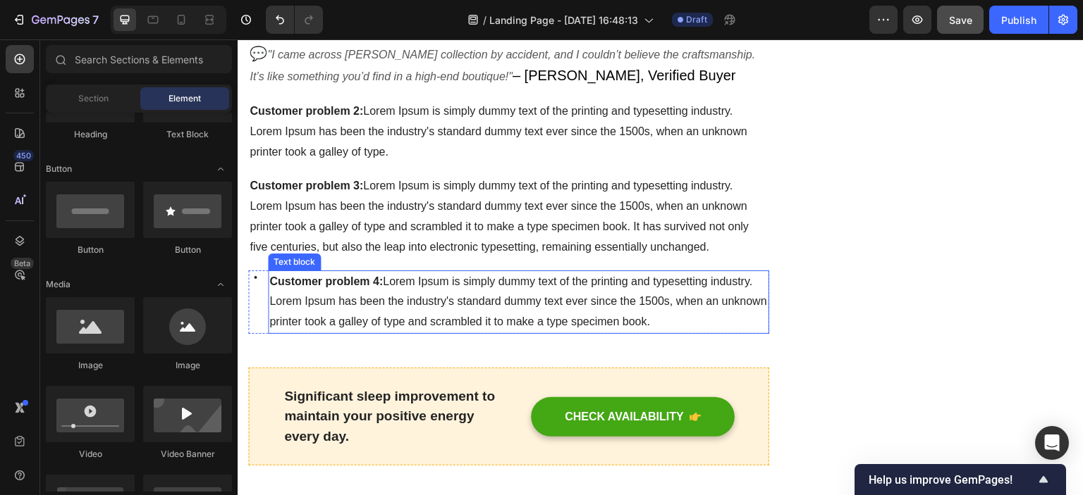
click at [743, 293] on p "Customer problem 4: Lorem Ipsum is simply dummy text of the printing and typese…" at bounding box center [518, 302] width 498 height 61
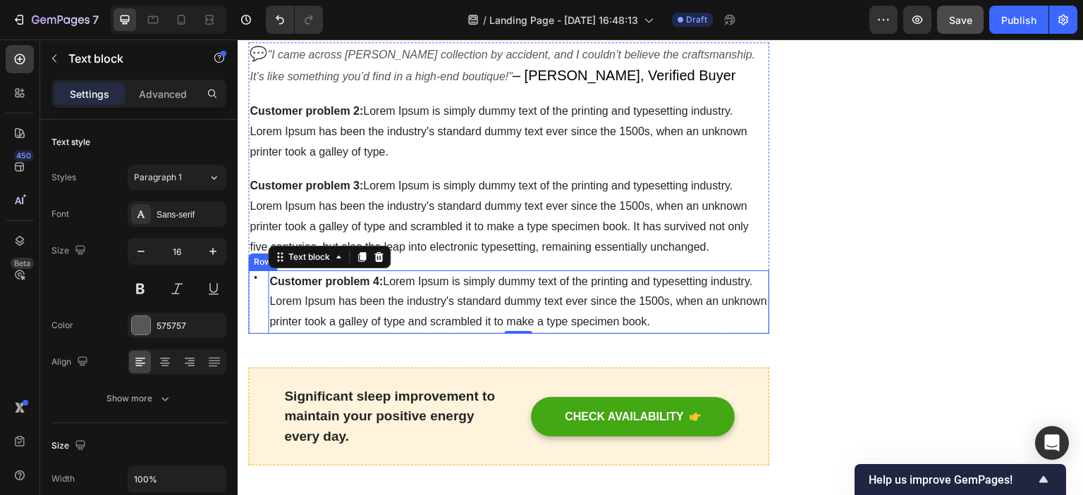
click at [259, 292] on div "Icon" at bounding box center [255, 302] width 14 height 63
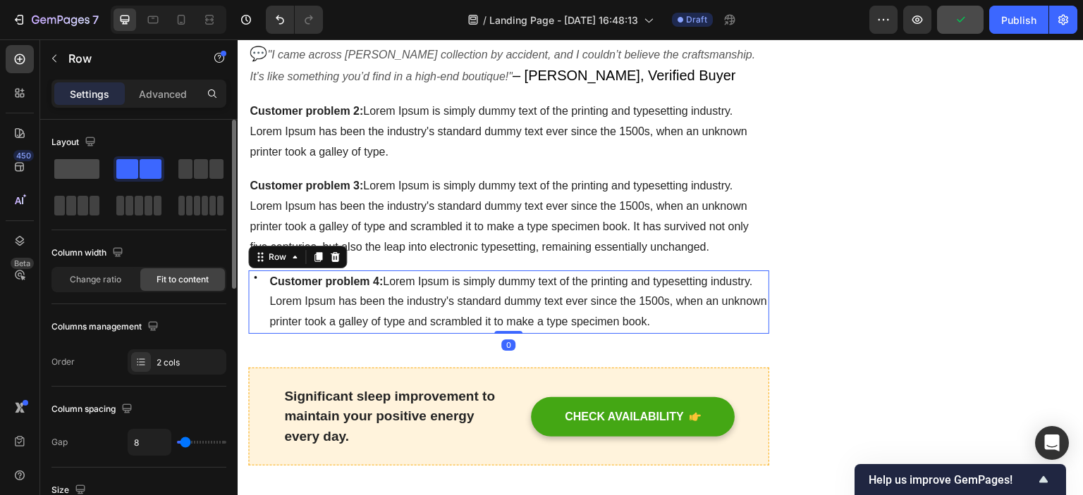
click at [82, 171] on span at bounding box center [76, 169] width 45 height 20
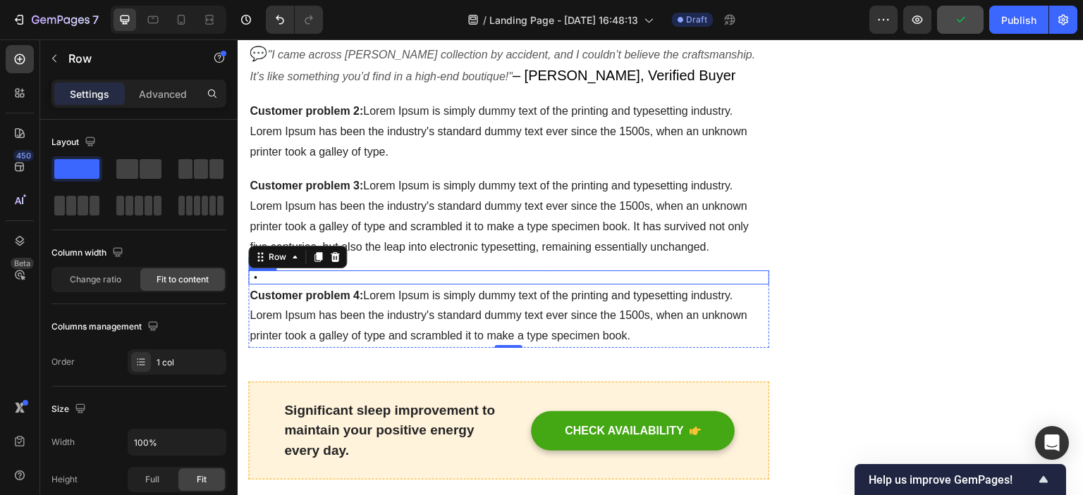
click at [273, 271] on div "Icon" at bounding box center [508, 278] width 521 height 14
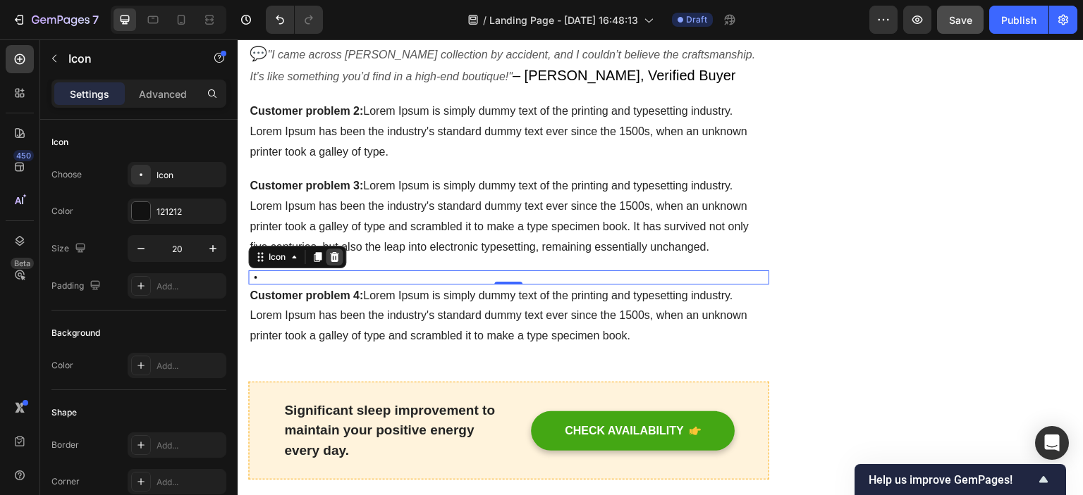
click at [332, 252] on icon at bounding box center [334, 257] width 9 height 10
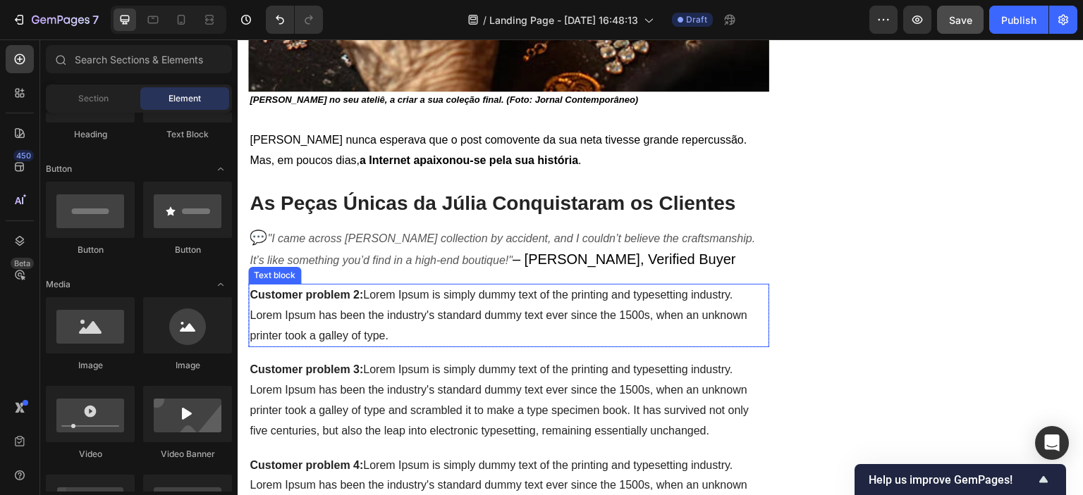
scroll to position [1157, 0]
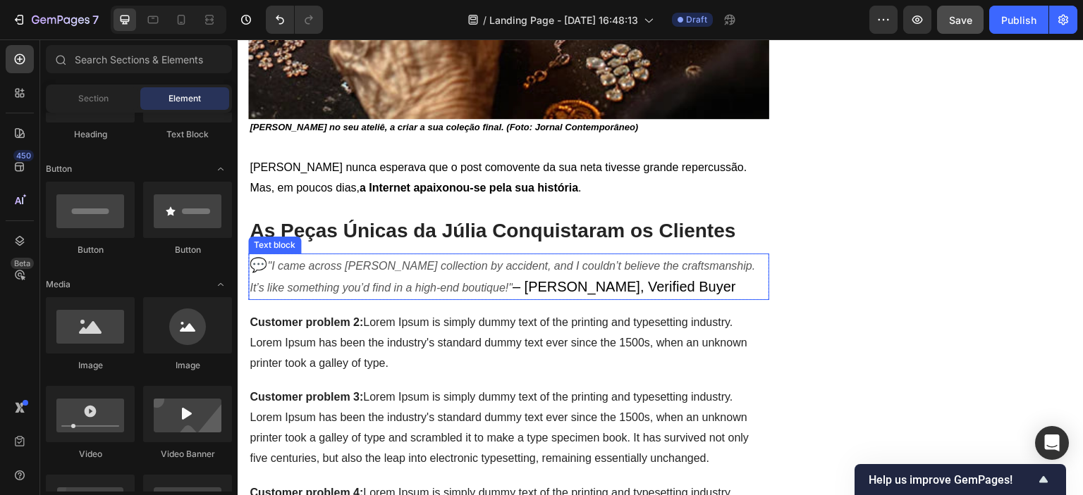
click at [512, 279] on span "– [PERSON_NAME], Verified Buyer" at bounding box center [623, 287] width 223 height 16
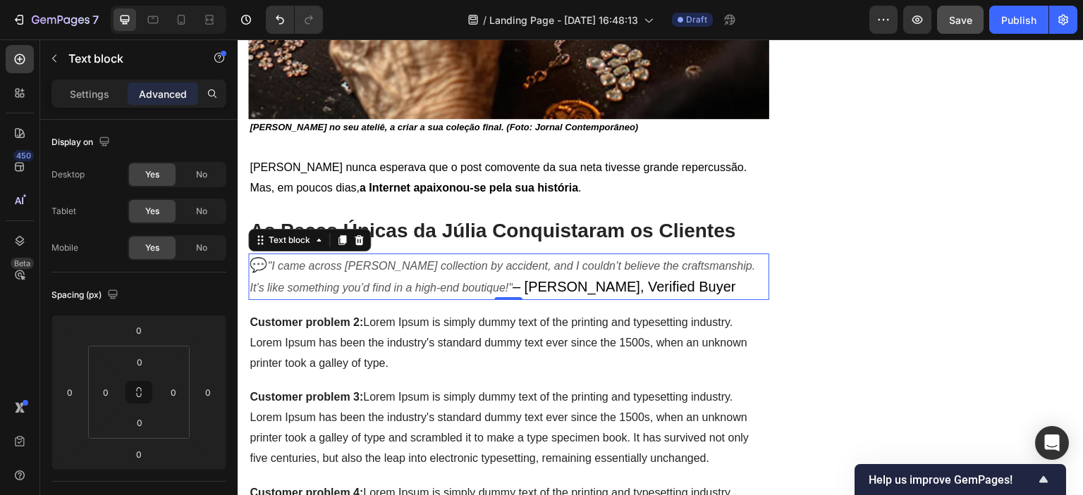
click at [557, 279] on span "– [PERSON_NAME], Verified Buyer" at bounding box center [623, 287] width 223 height 16
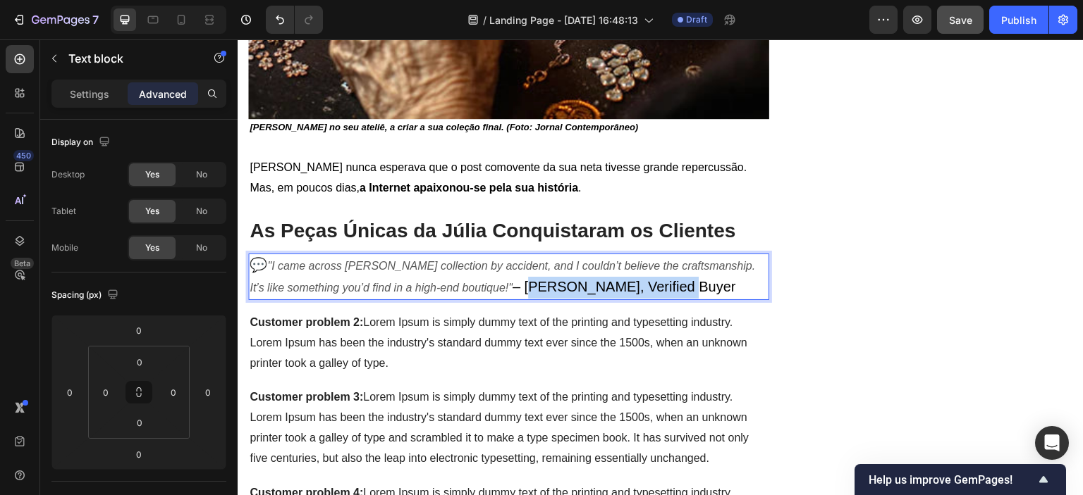
drag, startPoint x: 494, startPoint y: 278, endPoint x: 653, endPoint y: 279, distance: 158.6
click at [653, 279] on p "💬 "I came across [PERSON_NAME] collection by accident, and I couldn’t believe t…" at bounding box center [508, 277] width 518 height 44
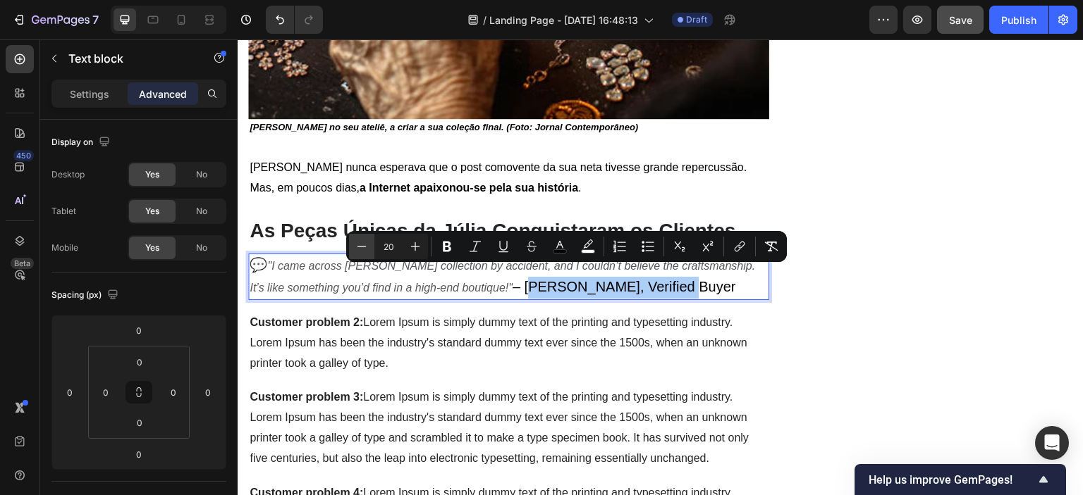
click at [353, 245] on button "Minus" at bounding box center [361, 246] width 25 height 25
type input "18"
click at [561, 280] on span "[PERSON_NAME], Verified Buyer" at bounding box center [615, 287] width 190 height 14
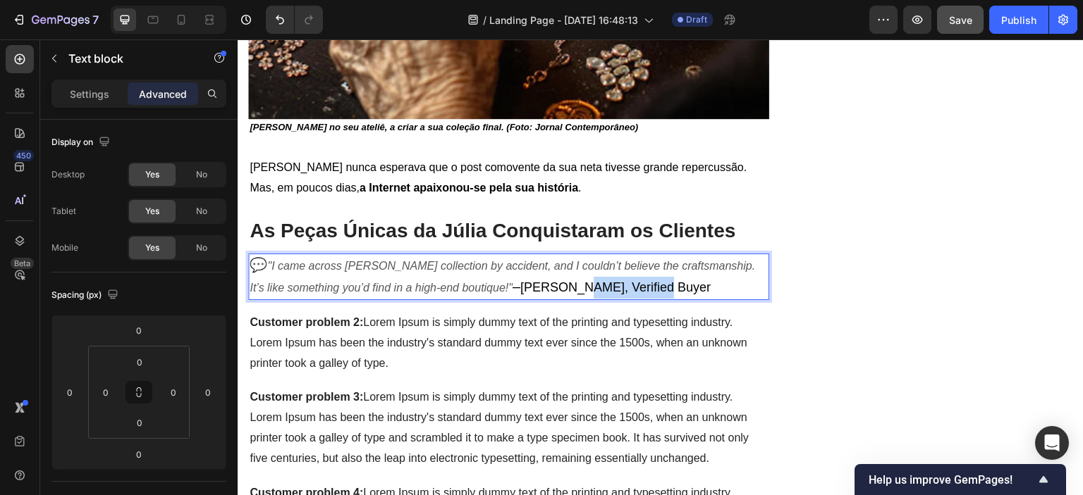
drag, startPoint x: 548, startPoint y: 277, endPoint x: 636, endPoint y: 278, distance: 88.1
click at [636, 278] on p "💬 "I came across [PERSON_NAME] collection by accident, and I couldn’t believe t…" at bounding box center [508, 277] width 518 height 44
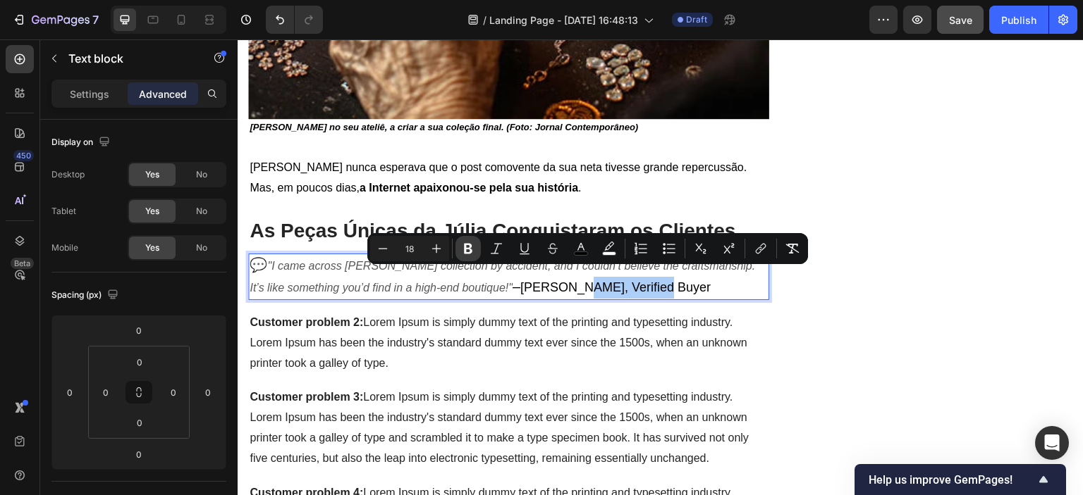
click at [467, 247] on icon "Editor contextual toolbar" at bounding box center [468, 249] width 14 height 14
click at [582, 252] on rect "Editor contextual toolbar" at bounding box center [580, 254] width 13 height 4
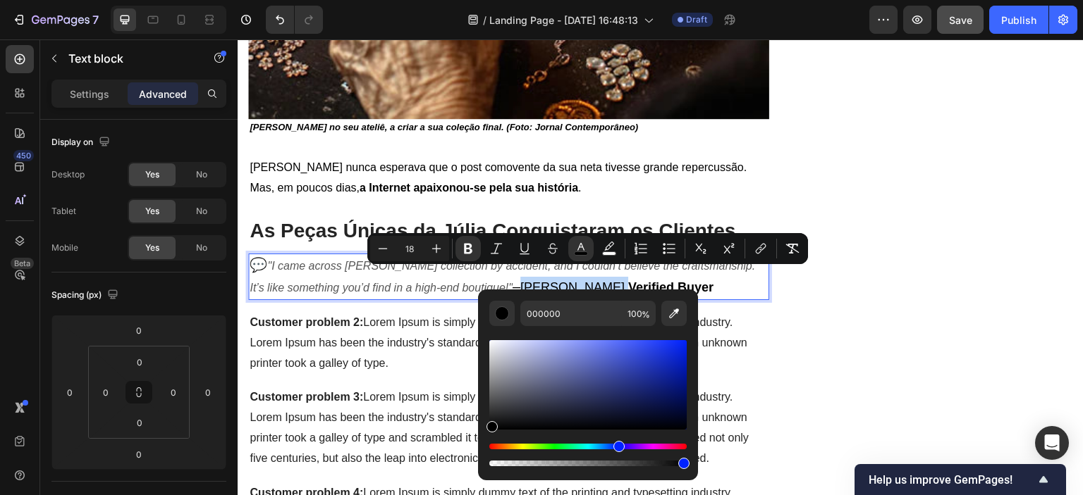
drag, startPoint x: 603, startPoint y: 448, endPoint x: 616, endPoint y: 445, distance: 12.9
click at [616, 445] on div "Hue" at bounding box center [587, 447] width 197 height 6
click at [628, 280] on strong "Verified Buyer" at bounding box center [670, 287] width 85 height 14
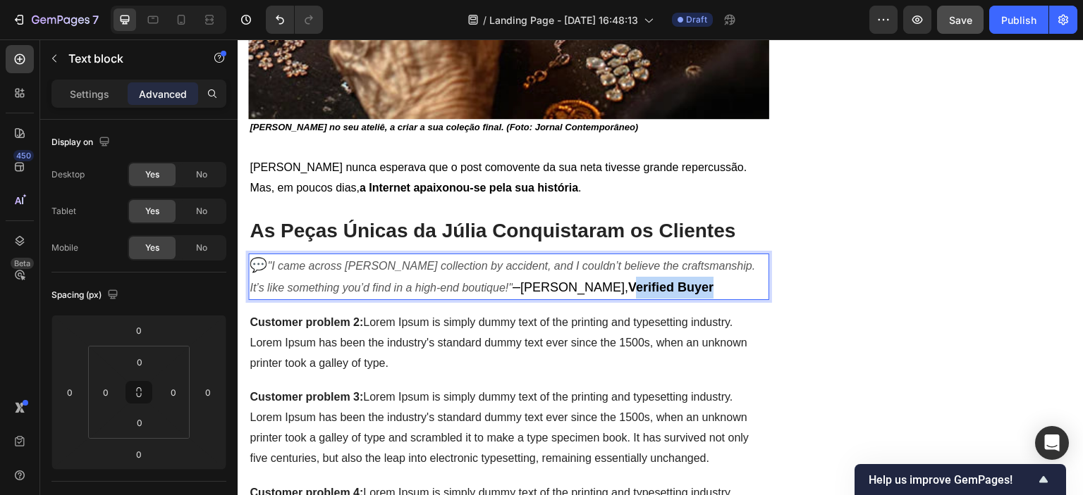
drag, startPoint x: 644, startPoint y: 277, endPoint x: 553, endPoint y: 281, distance: 91.0
click at [553, 281] on p "💬 "I came across [PERSON_NAME] collection by accident, and I couldn’t believe t…" at bounding box center [508, 277] width 518 height 44
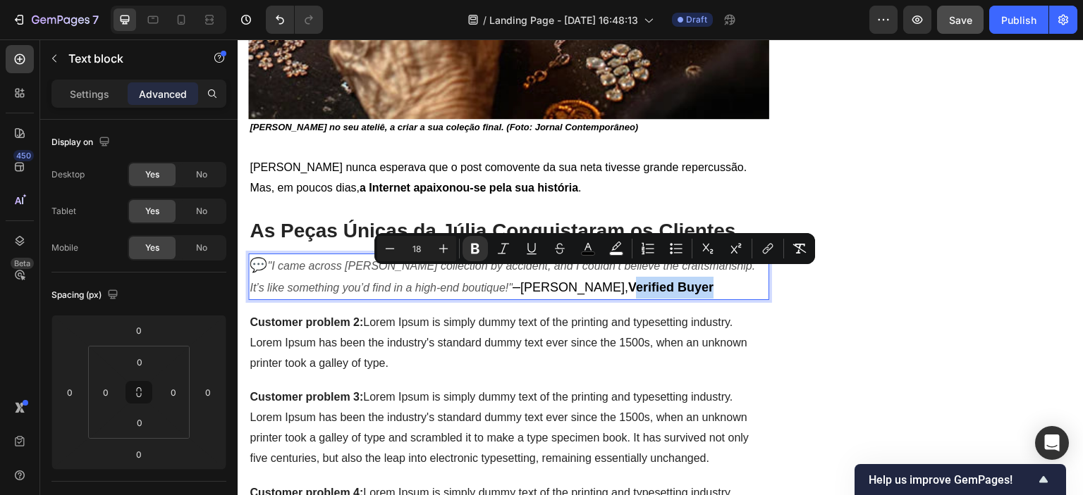
click at [628, 281] on strong "Verified Buyer" at bounding box center [670, 287] width 85 height 14
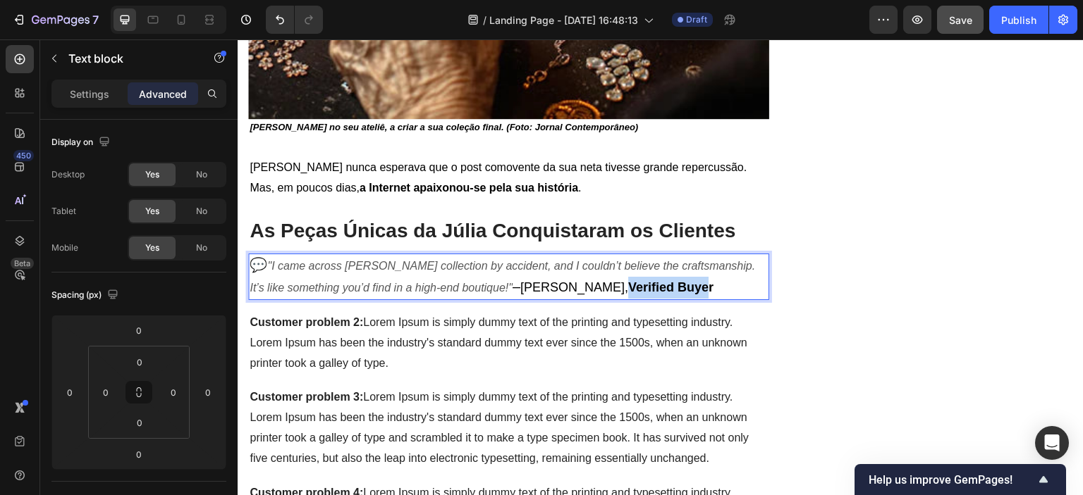
drag, startPoint x: 550, startPoint y: 281, endPoint x: 630, endPoint y: 285, distance: 79.7
click at [630, 285] on p "💬 "I came across [PERSON_NAME] collection by accident, and I couldn’t believe t…" at bounding box center [508, 277] width 518 height 44
drag, startPoint x: 634, startPoint y: 283, endPoint x: 548, endPoint y: 283, distance: 85.3
click at [548, 283] on p "💬 "I came across [PERSON_NAME] collection by accident, and I couldn’t believe t…" at bounding box center [508, 277] width 518 height 44
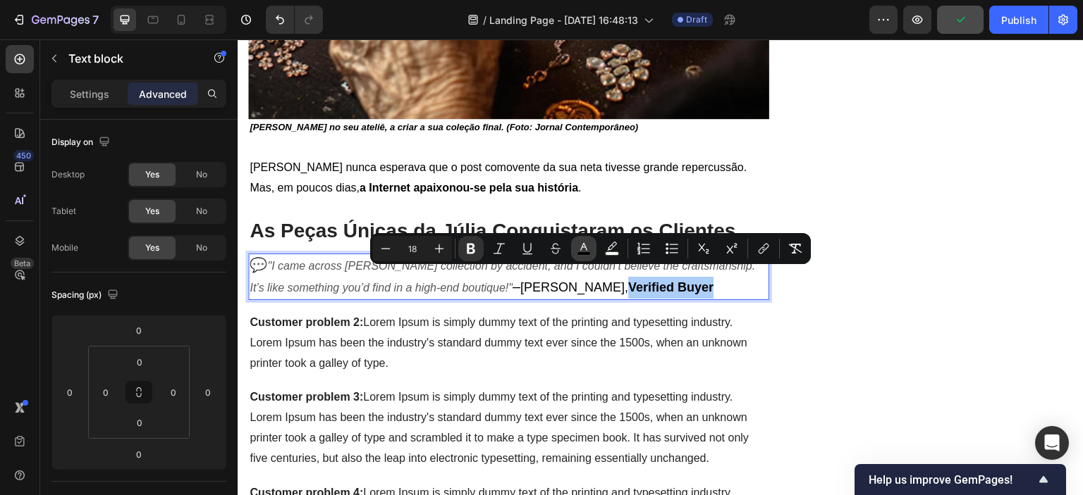
click at [590, 253] on rect "Editor contextual toolbar" at bounding box center [583, 254] width 13 height 4
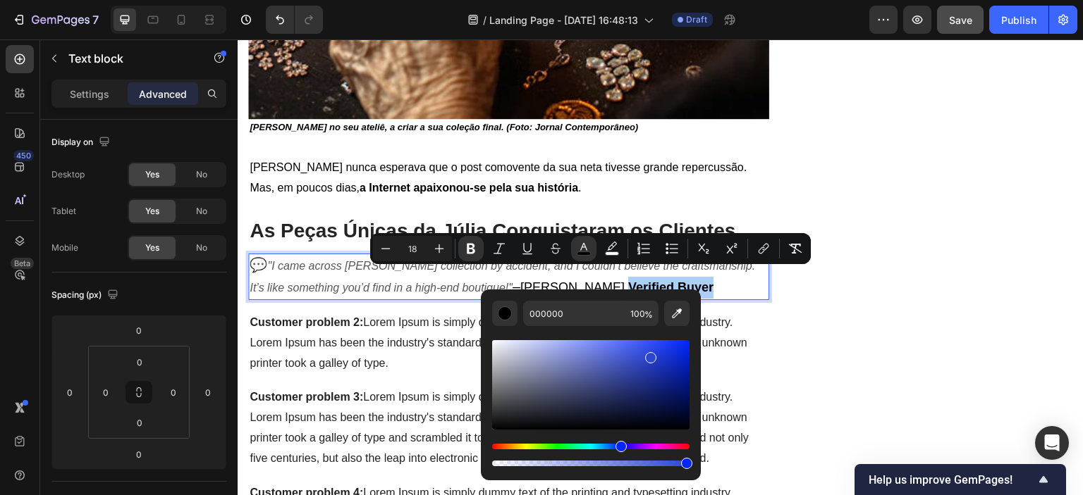
drag, startPoint x: 553, startPoint y: 423, endPoint x: 641, endPoint y: 413, distance: 88.6
click at [648, 355] on div "Editor contextual toolbar" at bounding box center [590, 385] width 197 height 90
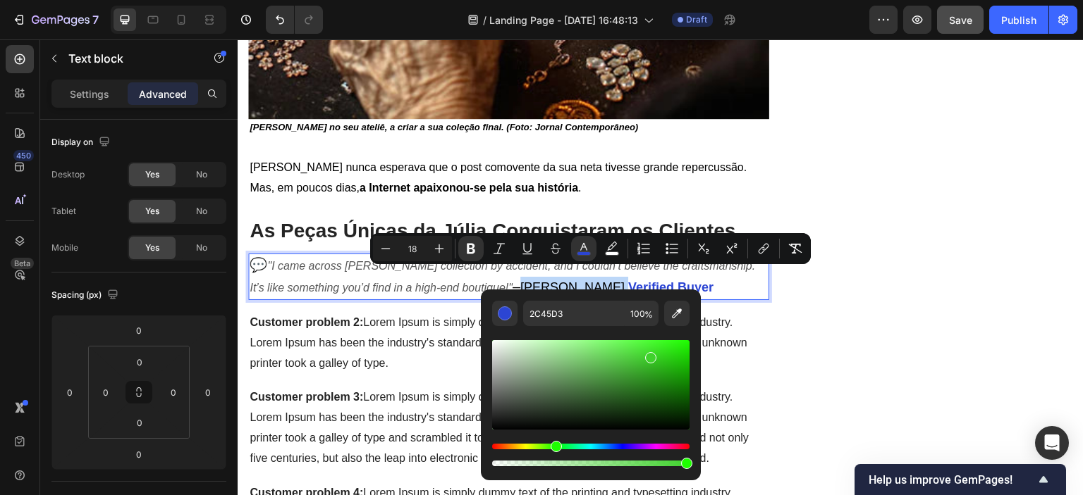
type input "3FD22C"
drag, startPoint x: 619, startPoint y: 448, endPoint x: 554, endPoint y: 445, distance: 65.6
click at [554, 445] on div "Hue" at bounding box center [555, 446] width 11 height 11
click at [648, 282] on p "💬 "I came across [PERSON_NAME] collection by accident, and I couldn’t believe t…" at bounding box center [508, 277] width 518 height 44
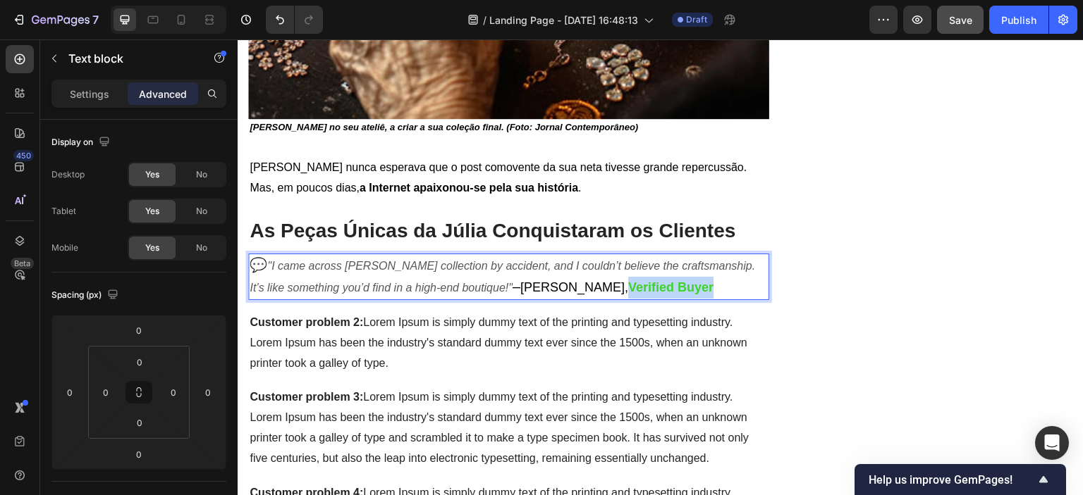
drag, startPoint x: 654, startPoint y: 277, endPoint x: 548, endPoint y: 285, distance: 106.7
click at [548, 285] on p "💬 "I came across [PERSON_NAME] collection by accident, and I couldn’t believe t…" at bounding box center [508, 277] width 518 height 44
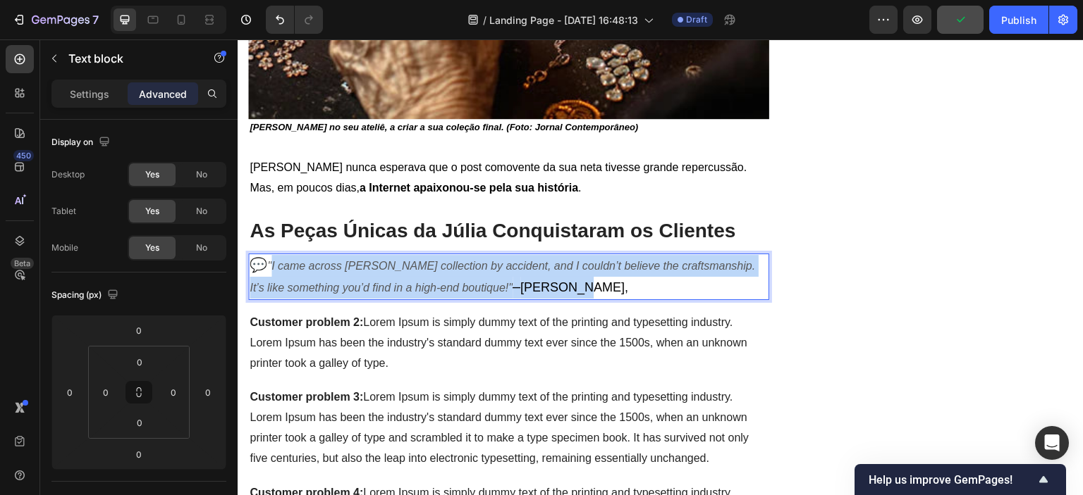
drag, startPoint x: 584, startPoint y: 280, endPoint x: 273, endPoint y: 262, distance: 310.6
click at [273, 262] on p "💬 "I came across [PERSON_NAME] collection by accident, and I couldn’t believe t…" at bounding box center [508, 277] width 518 height 44
copy p ""I came across [PERSON_NAME] collection by accident, and I couldn’t believe the…"
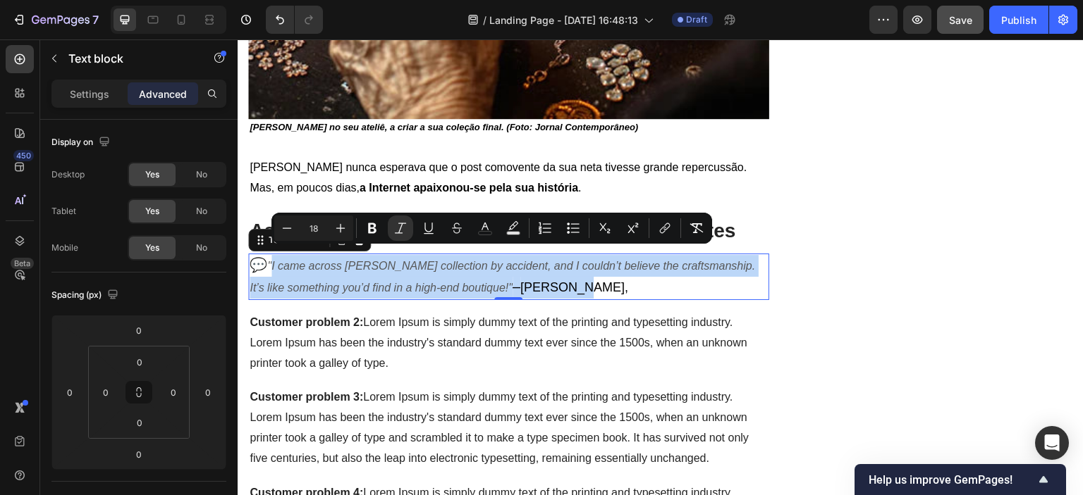
click at [520, 280] on span "[PERSON_NAME]," at bounding box center [574, 287] width 108 height 14
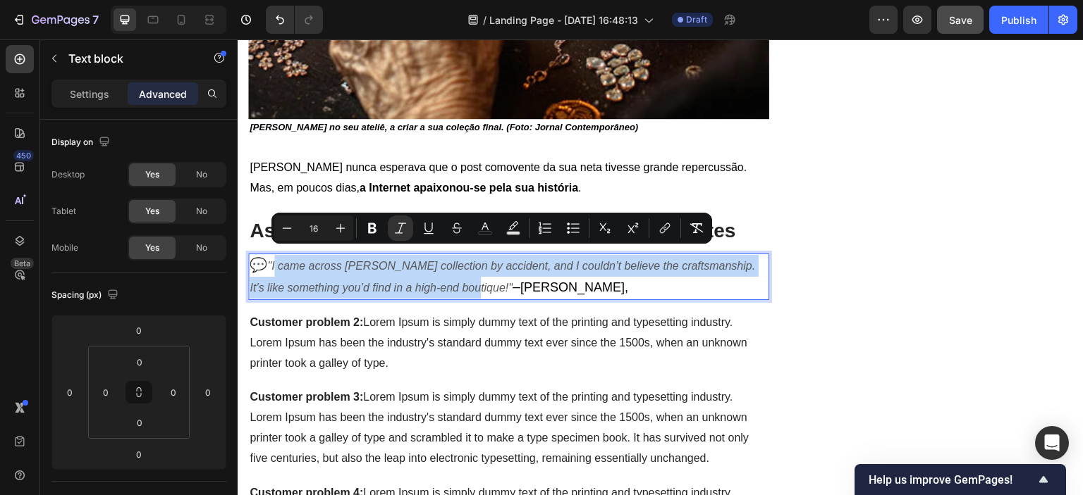
drag, startPoint x: 471, startPoint y: 277, endPoint x: 276, endPoint y: 255, distance: 195.7
click at [276, 260] on icon ""I came across [PERSON_NAME] collection by accident, and I couldn’t believe the…" at bounding box center [501, 277] width 505 height 34
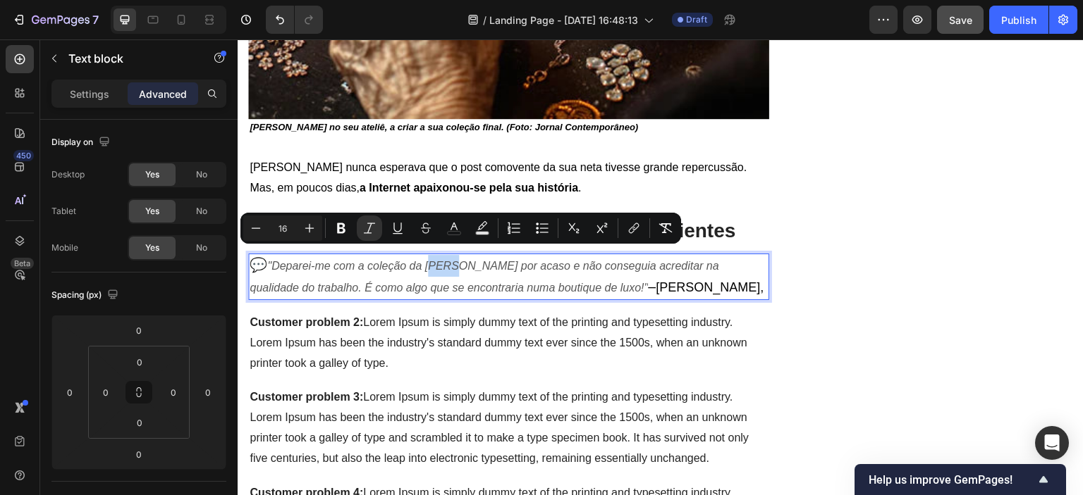
drag, startPoint x: 452, startPoint y: 255, endPoint x: 430, endPoint y: 253, distance: 21.9
click at [430, 260] on icon ""Deparei-me com a coleção da [PERSON_NAME] por acaso e não conseguia acreditar …" at bounding box center [483, 277] width 469 height 34
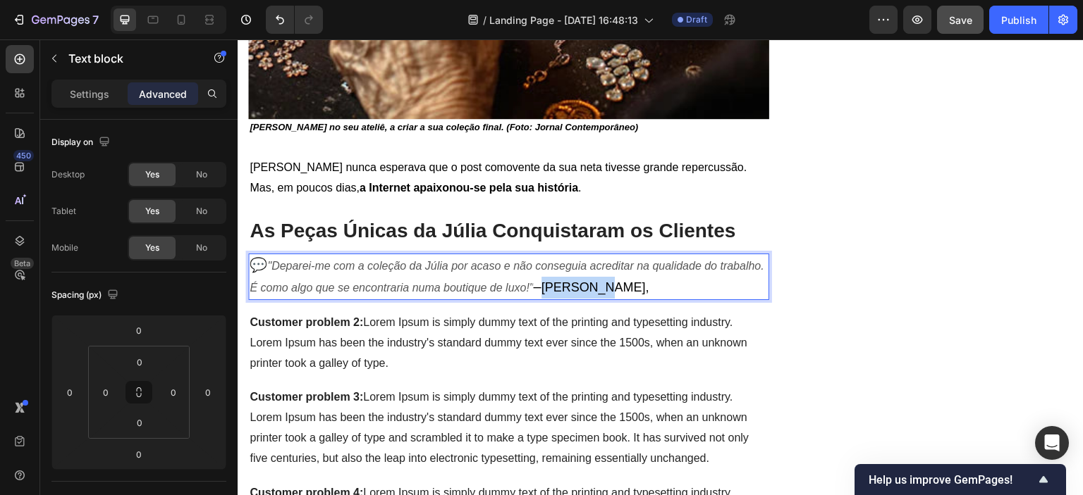
drag, startPoint x: 597, startPoint y: 276, endPoint x: 653, endPoint y: 278, distance: 55.7
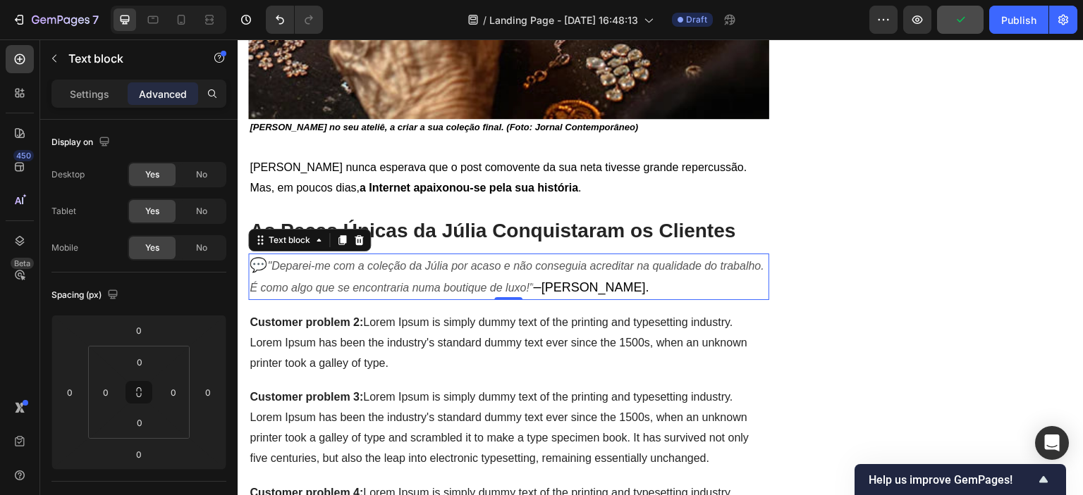
click at [692, 276] on p "💬 "Deparei-me com a coleção da Júlia por acaso e não conseguia acreditar na qua…" at bounding box center [508, 277] width 518 height 44
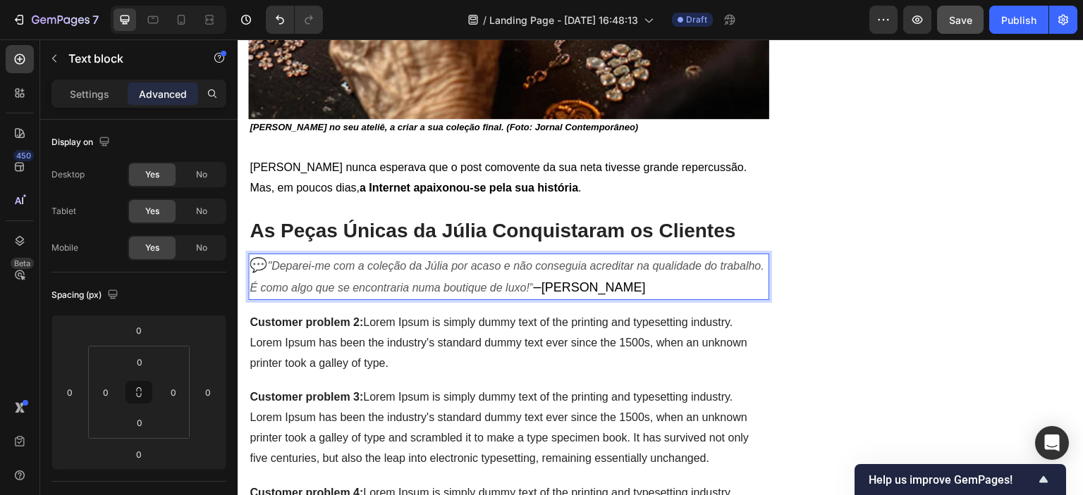
click at [709, 285] on p "💬 "Deparei-me com a coleção da Júlia por acaso e não conseguia acreditar na qua…" at bounding box center [508, 277] width 518 height 44
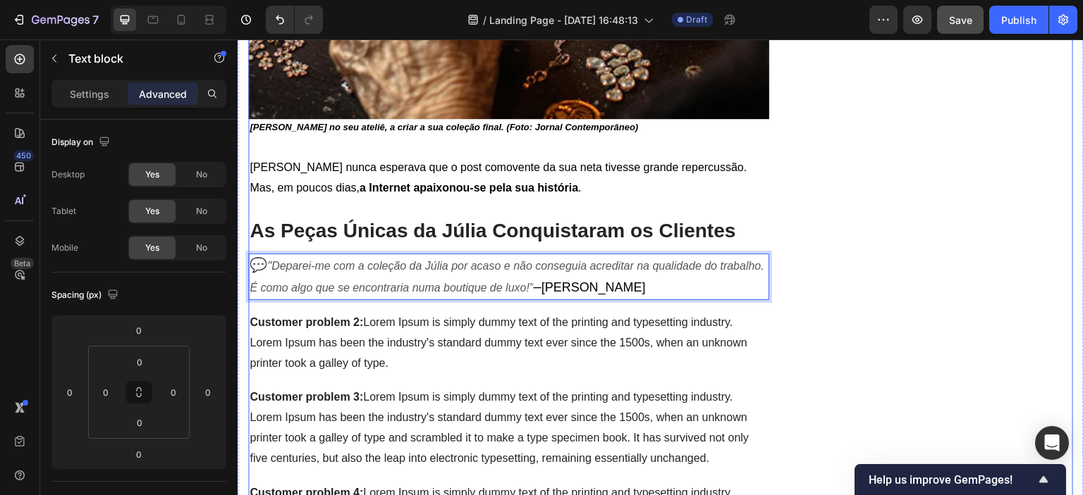
click at [639, 319] on p "Customer problem 2: Lorem Ipsum is simply dummy text of the printing and typese…" at bounding box center [508, 343] width 518 height 61
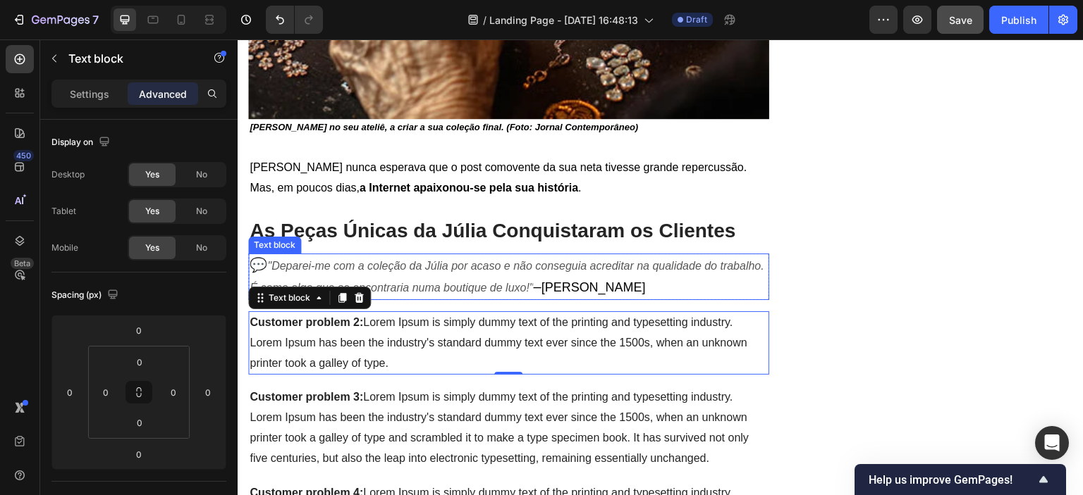
click at [547, 271] on icon ""Deparei-me com a coleção da Júlia por acaso e não conseguia acreditar na quali…" at bounding box center [506, 277] width 514 height 34
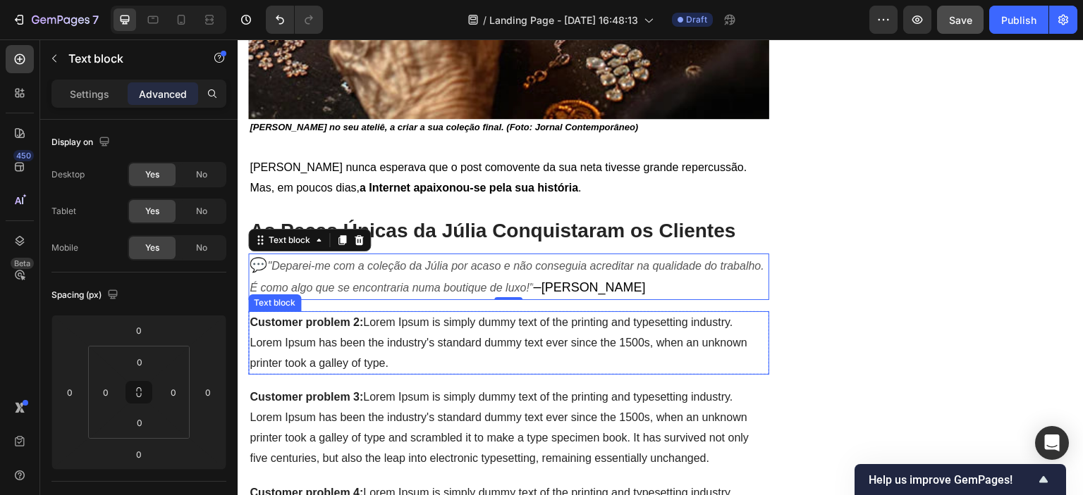
click at [428, 324] on p "Customer problem 2: Lorem Ipsum is simply dummy text of the printing and typese…" at bounding box center [508, 343] width 518 height 61
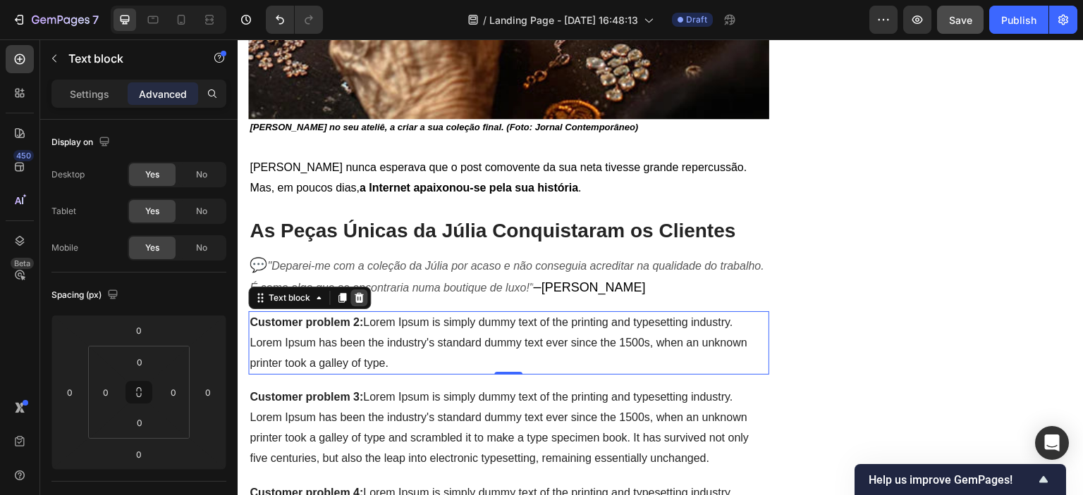
click at [355, 293] on icon at bounding box center [358, 298] width 9 height 10
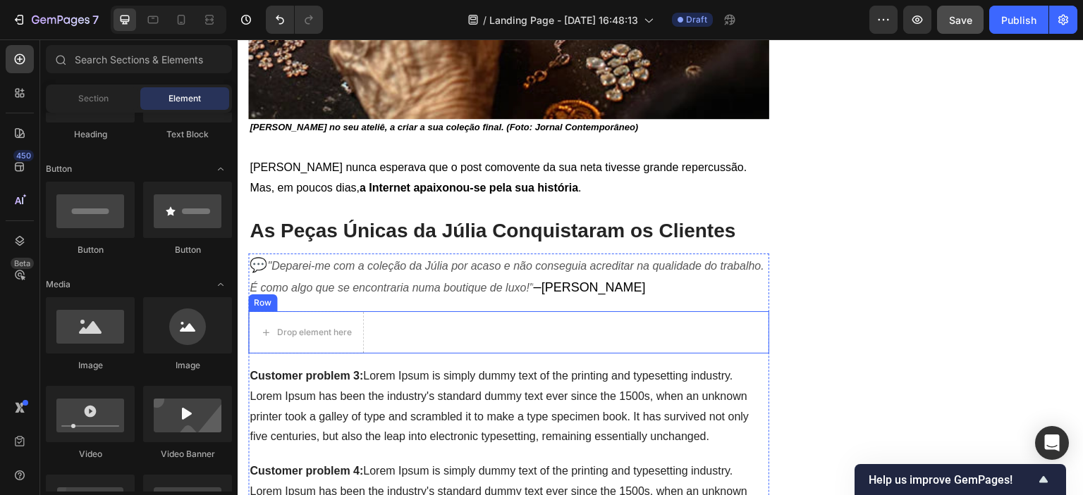
click at [389, 328] on div "Drop element here Row" at bounding box center [508, 333] width 521 height 42
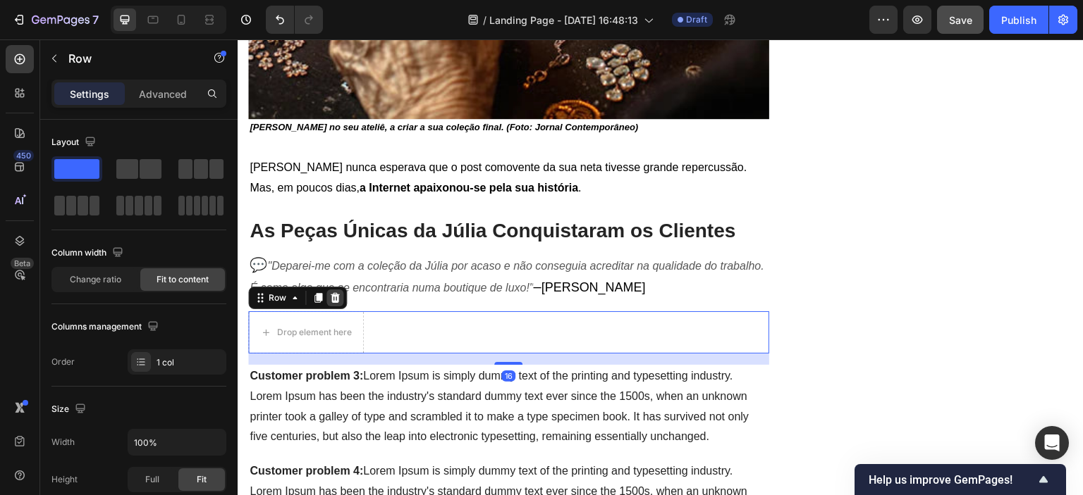
click at [340, 291] on div at bounding box center [334, 298] width 17 height 17
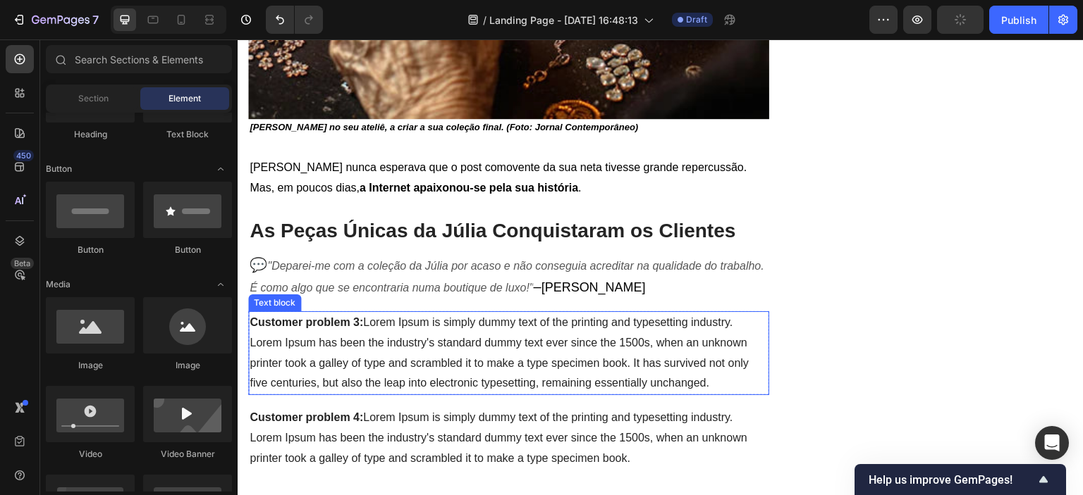
click at [417, 319] on p "Customer problem 3: Lorem Ipsum is simply dummy text of the printing and typese…" at bounding box center [508, 323] width 518 height 20
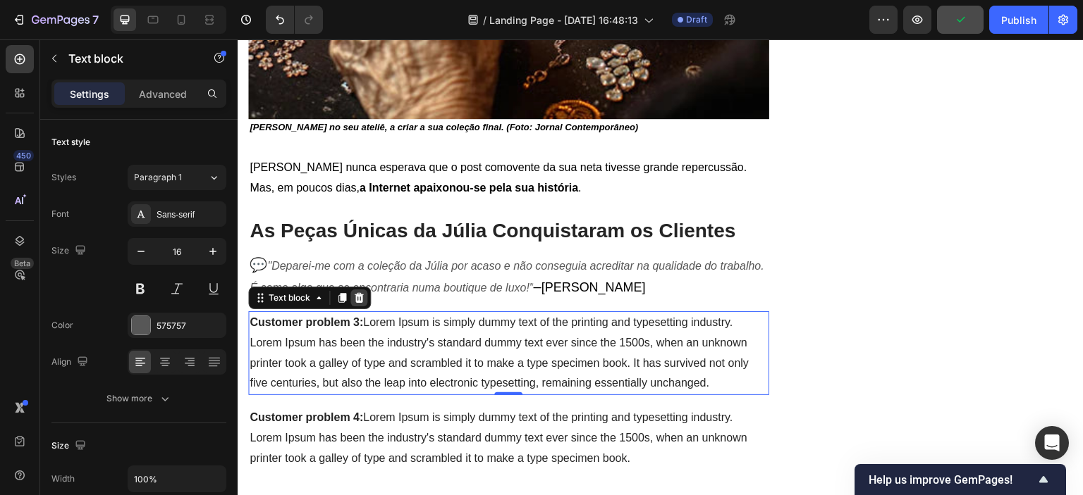
click at [365, 290] on div at bounding box center [358, 298] width 17 height 17
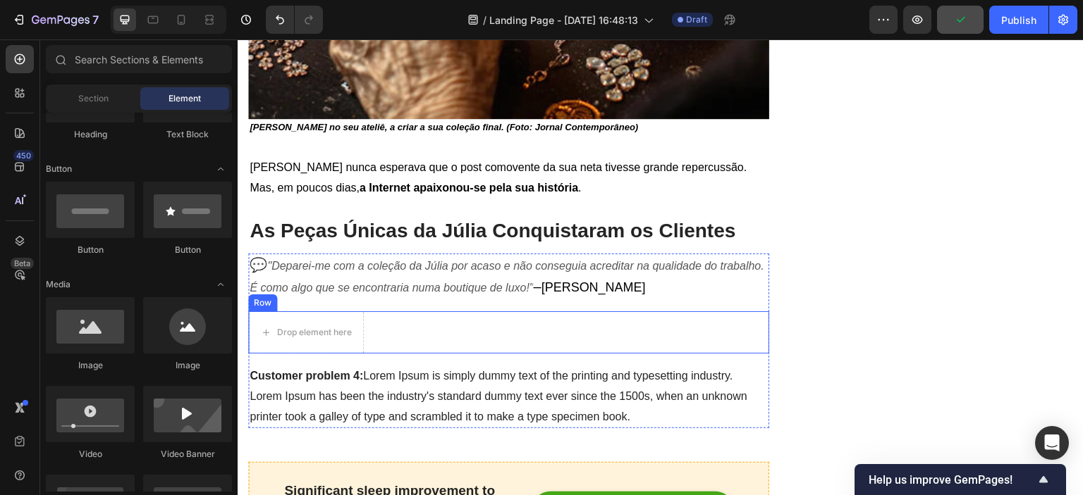
click at [386, 323] on div "Drop element here Row" at bounding box center [508, 333] width 521 height 42
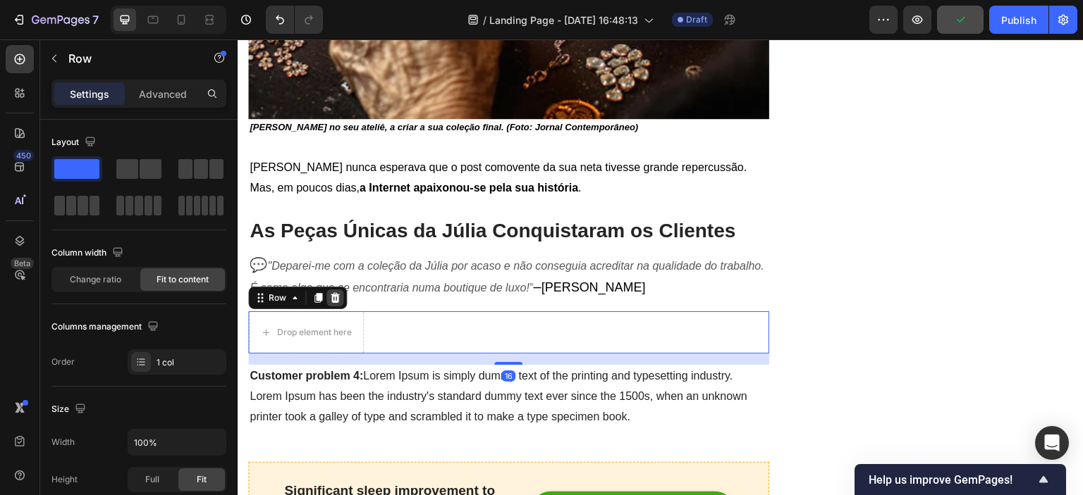
click at [340, 290] on div at bounding box center [334, 298] width 17 height 17
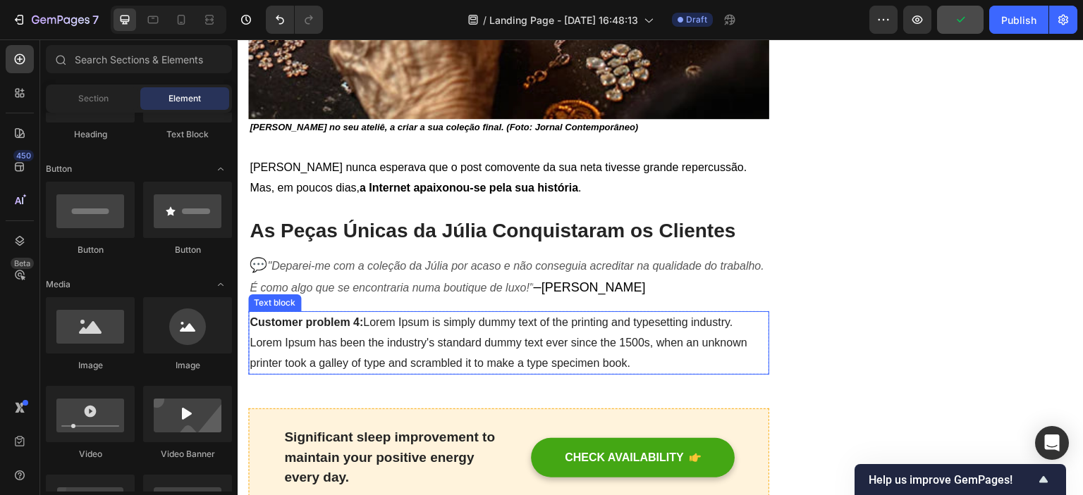
click at [390, 341] on p "Customer problem 4: Lorem Ipsum is simply dummy text of the printing and typese…" at bounding box center [508, 343] width 518 height 61
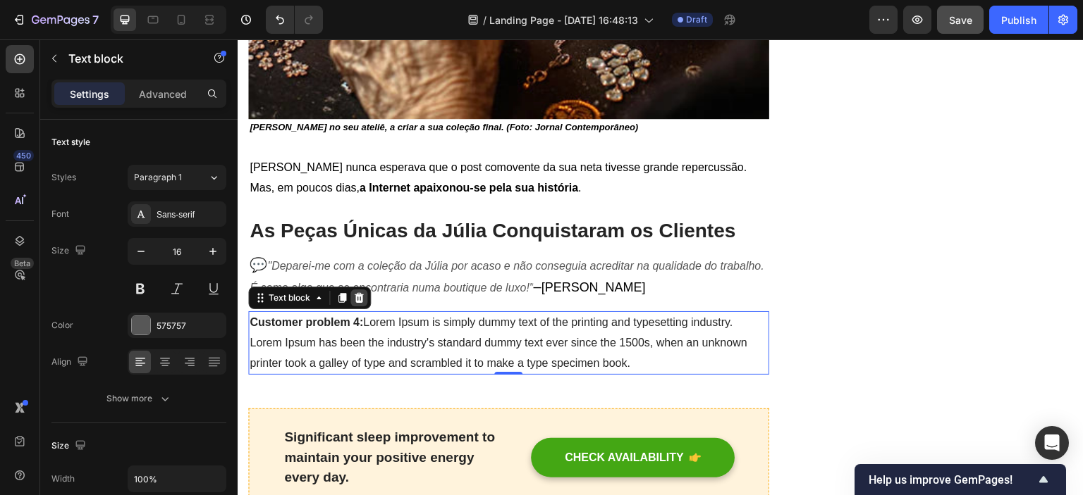
click at [359, 293] on icon at bounding box center [358, 298] width 9 height 10
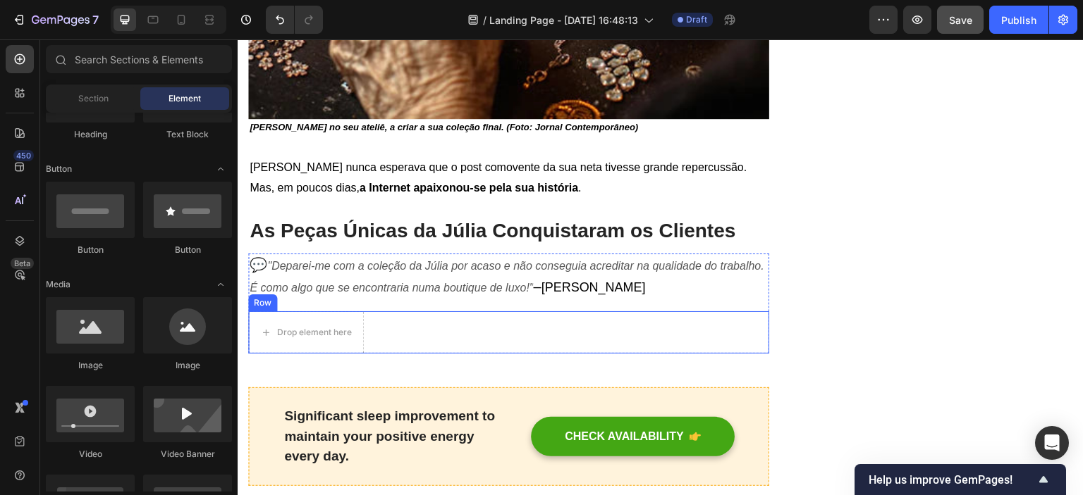
click at [392, 321] on div "Drop element here Row" at bounding box center [508, 333] width 521 height 42
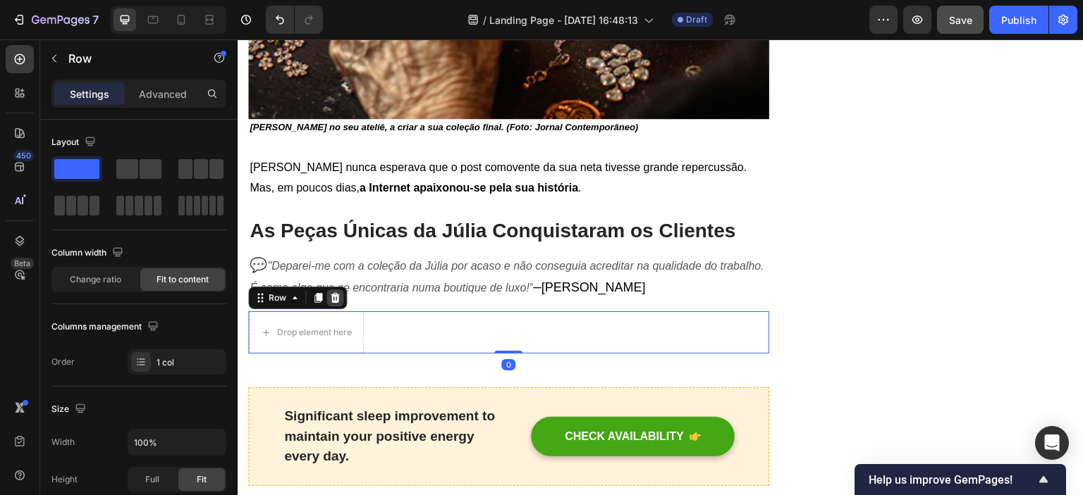
click at [338, 292] on icon at bounding box center [334, 297] width 11 height 11
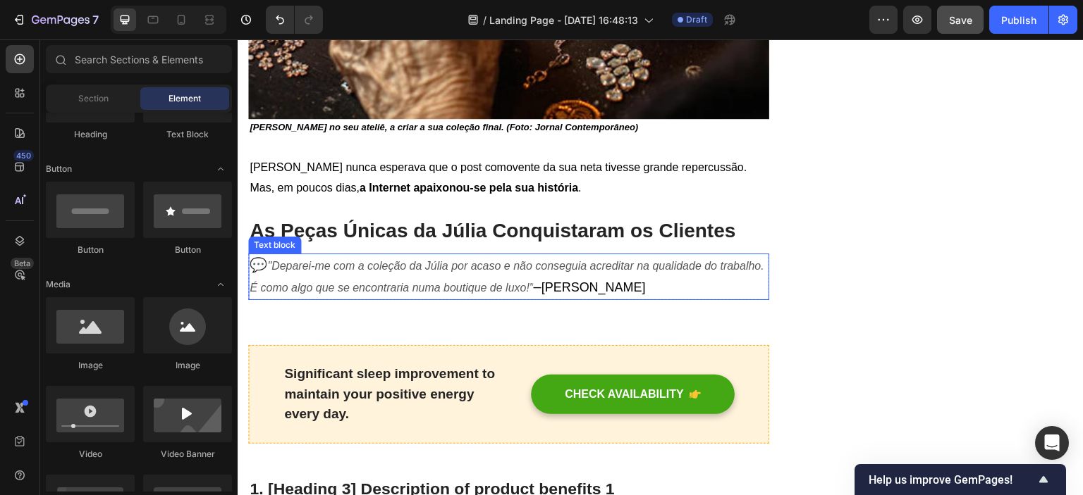
click at [354, 273] on icon ""Deparei-me com a coleção da Júlia por acaso e não conseguia acreditar na quali…" at bounding box center [506, 277] width 514 height 34
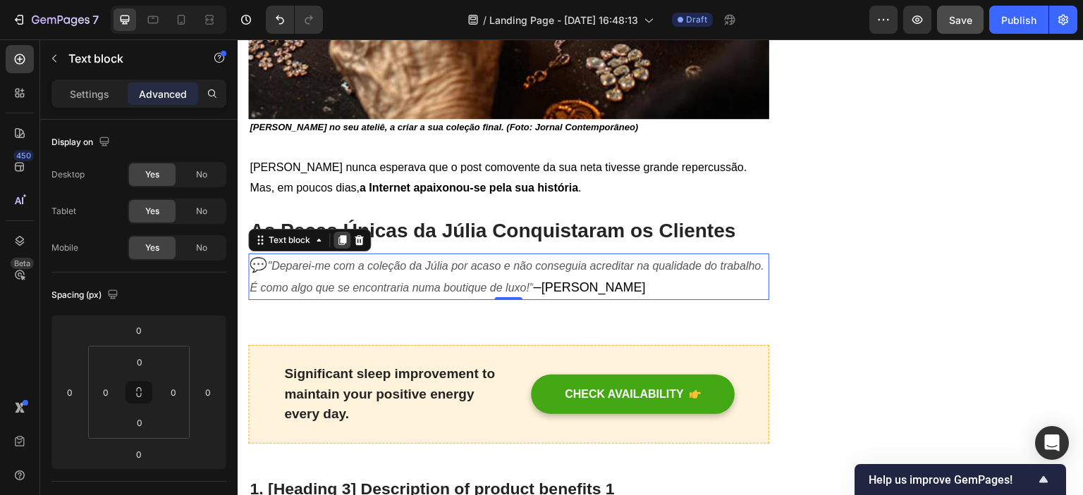
click at [344, 236] on icon at bounding box center [342, 241] width 8 height 10
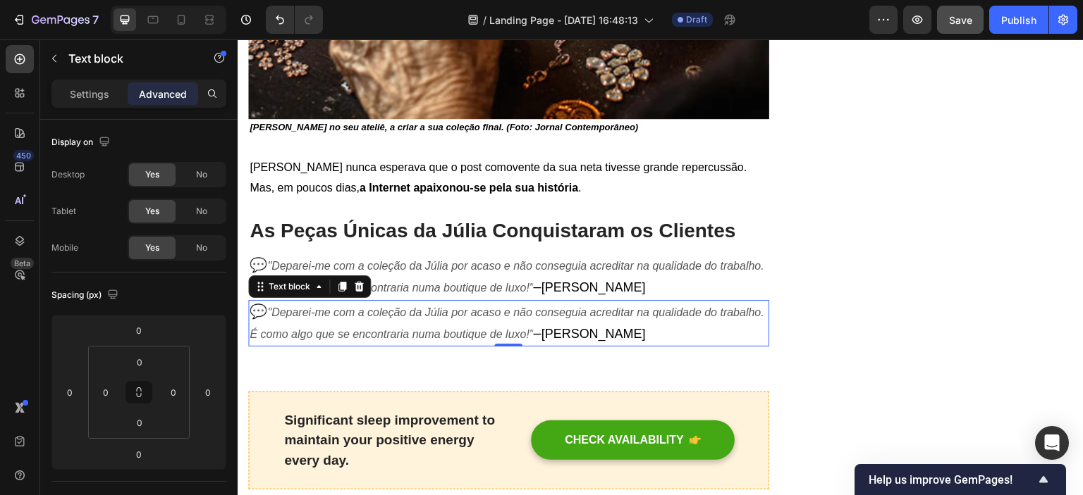
click at [560, 318] on icon ""Deparei-me com a coleção da Júlia por acaso e não conseguia acreditar na quali…" at bounding box center [506, 324] width 514 height 34
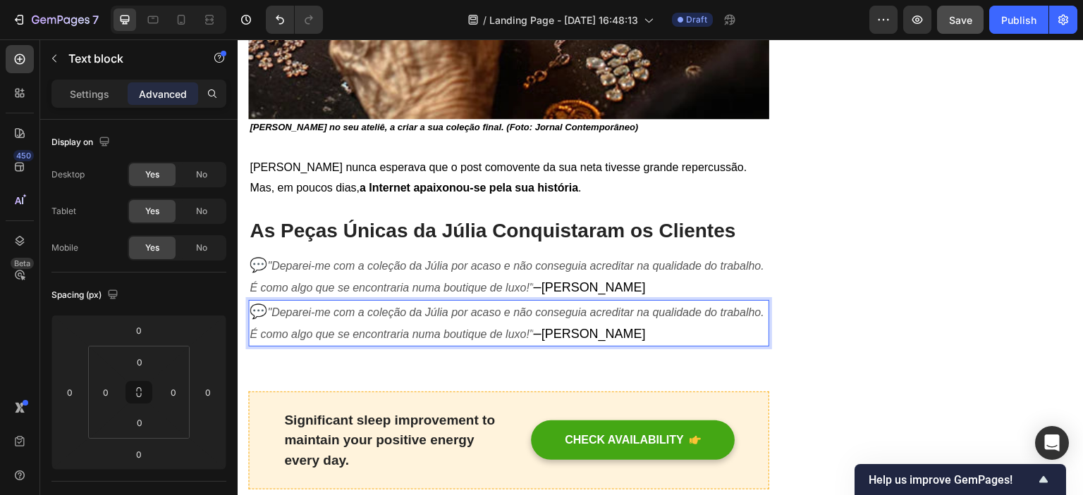
click at [577, 324] on p "💬 "Deparei-me com a coleção da Júlia por acaso e não conseguia acreditar na qua…" at bounding box center [508, 324] width 518 height 44
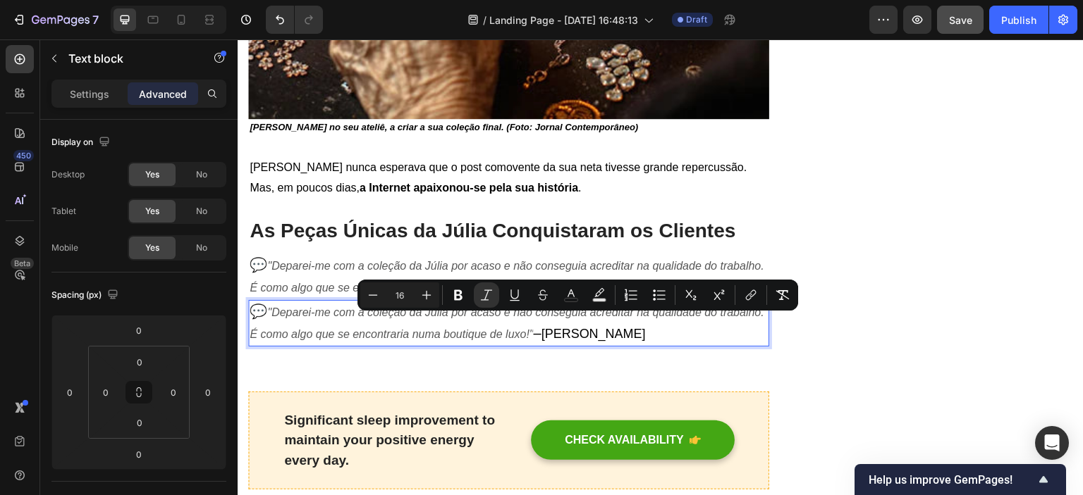
click at [541, 326] on span "–" at bounding box center [537, 334] width 8 height 16
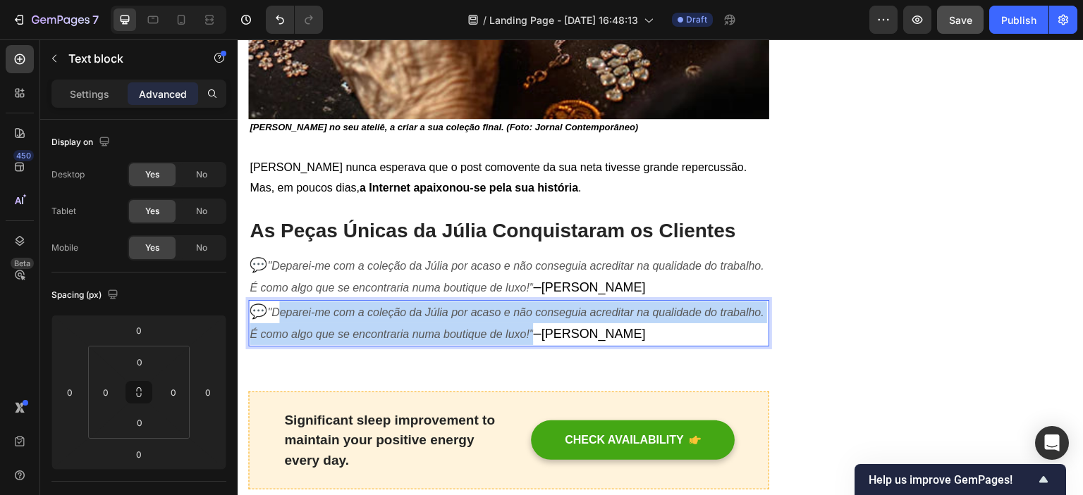
drag, startPoint x: 578, startPoint y: 327, endPoint x: 278, endPoint y: 303, distance: 300.5
click at [278, 307] on icon ""Deparei-me com a coleção da Júlia por acaso e não conseguia acreditar na quali…" at bounding box center [506, 324] width 514 height 34
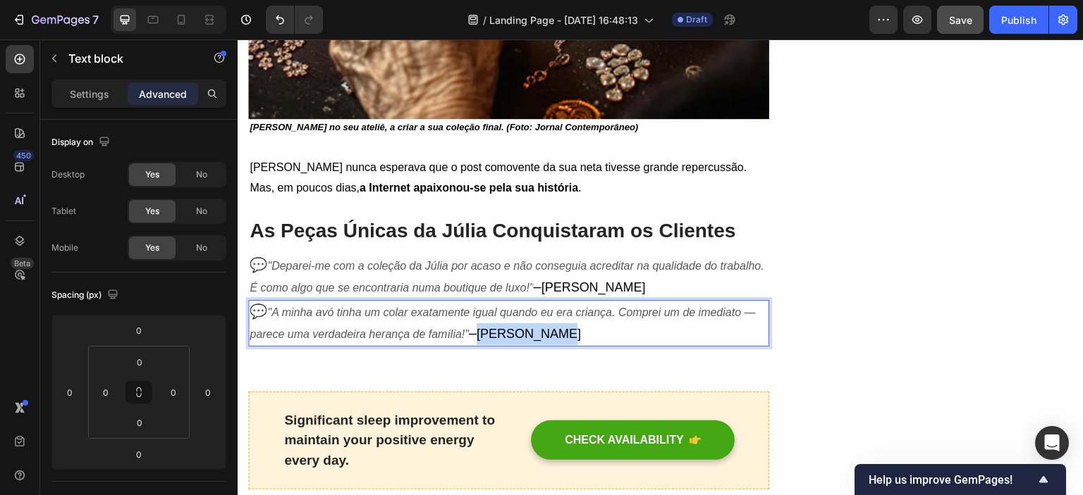
drag, startPoint x: 486, startPoint y: 327, endPoint x: 565, endPoint y: 327, distance: 78.9
click at [565, 327] on p "💬 "A minha avó tinha um colar exatamente igual quando eu era criança. Comprei u…" at bounding box center [508, 324] width 518 height 44
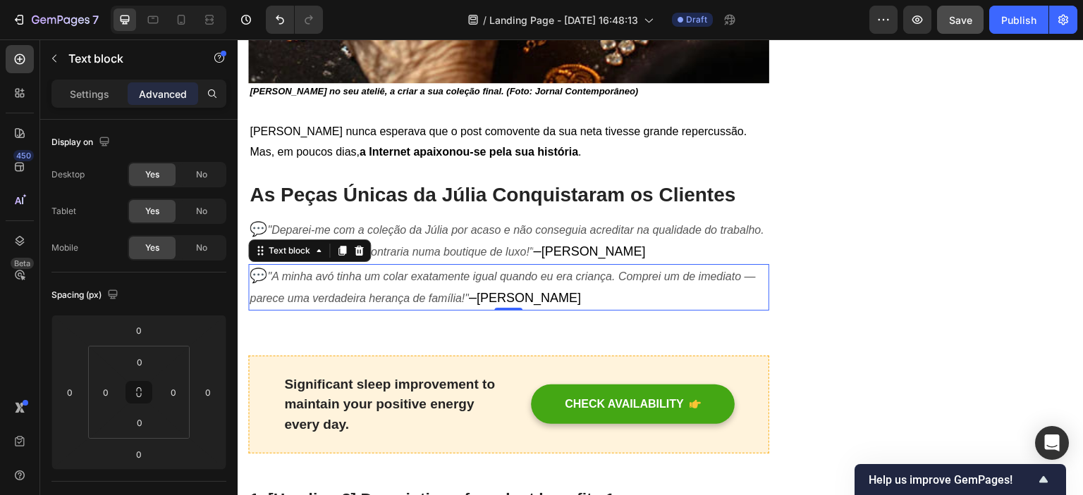
scroll to position [1227, 0]
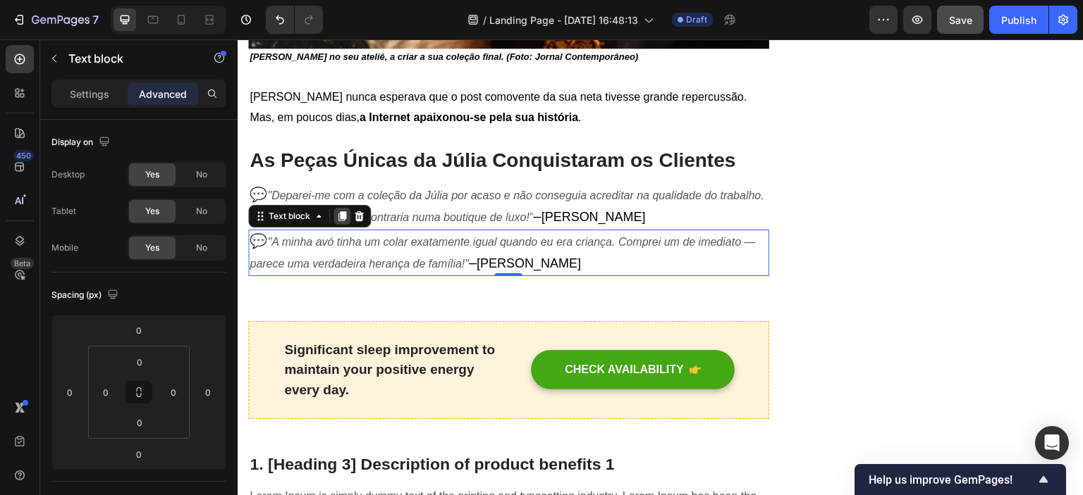
click at [348, 208] on div at bounding box center [341, 216] width 17 height 17
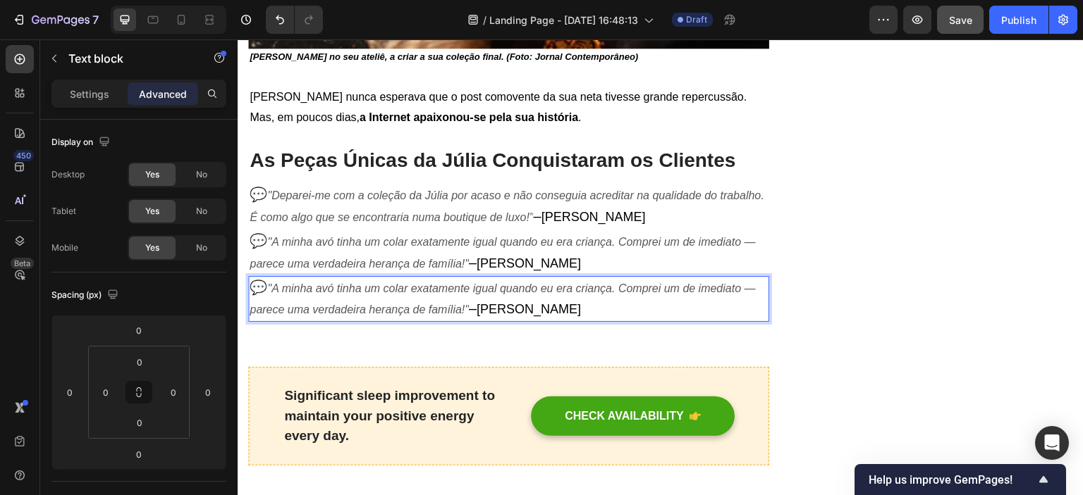
click at [389, 302] on icon ""A minha avó tinha um colar exatamente igual quando eu era criança. Comprei um …" at bounding box center [502, 300] width 506 height 34
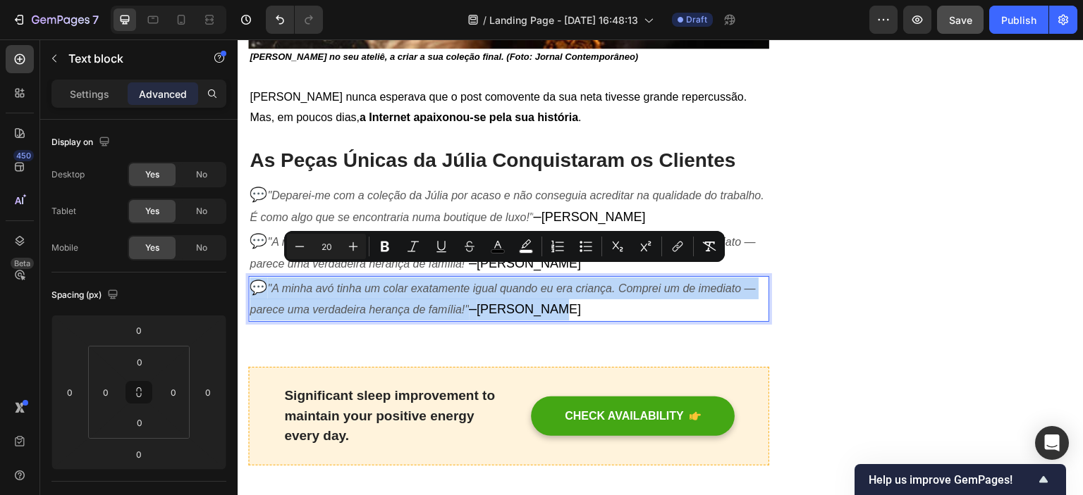
drag, startPoint x: 567, startPoint y: 302, endPoint x: 209, endPoint y: 276, distance: 359.0
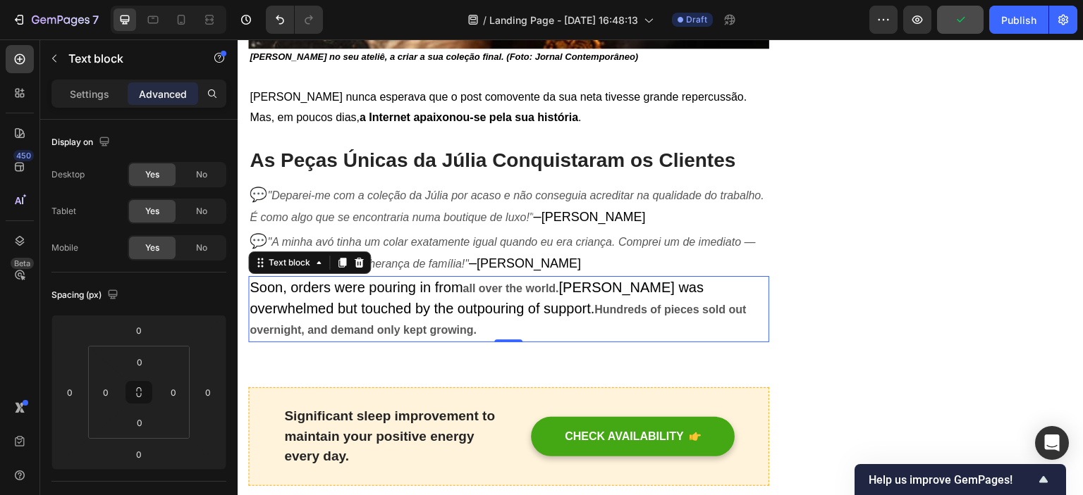
click at [404, 295] on span "[PERSON_NAME] was overwhelmed but touched by the outpouring of support." at bounding box center [476, 298] width 454 height 37
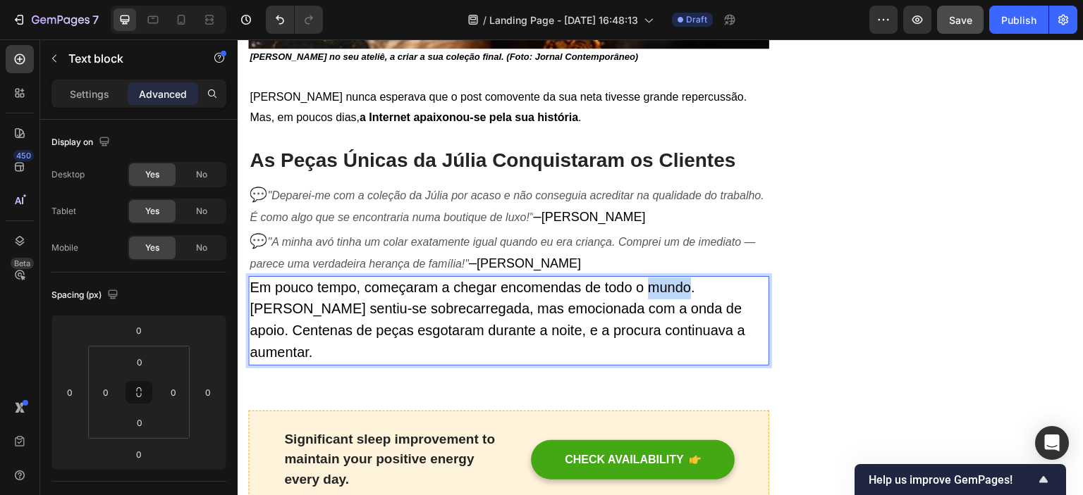
drag, startPoint x: 648, startPoint y: 278, endPoint x: 690, endPoint y: 282, distance: 41.8
click at [690, 282] on span "Em pouco tempo, começaram a chegar encomendas de todo o mundo. [PERSON_NAME] se…" at bounding box center [496, 320] width 495 height 80
click at [683, 286] on p "Em pouco tempo, começaram a chegar encomendas de todo o pais. [PERSON_NAME] sen…" at bounding box center [508, 321] width 518 height 87
click at [670, 314] on p "Em pouco tempo, começaram a chegar encomendas de todo o pais. [PERSON_NAME] sen…" at bounding box center [508, 321] width 518 height 87
drag, startPoint x: 696, startPoint y: 278, endPoint x: 720, endPoint y: 278, distance: 24.7
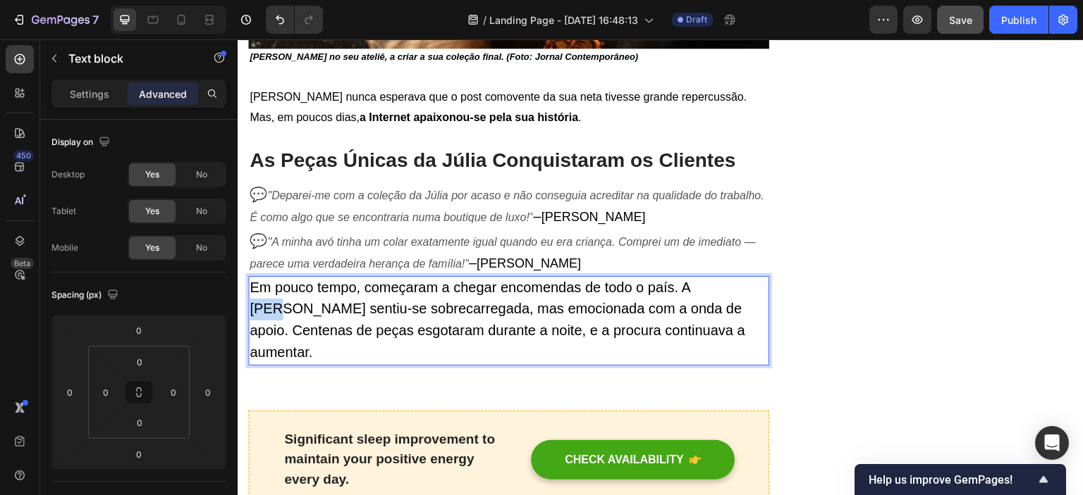
click at [720, 280] on span "Em pouco tempo, começaram a chegar encomendas de todo o país. A [PERSON_NAME] s…" at bounding box center [496, 320] width 495 height 80
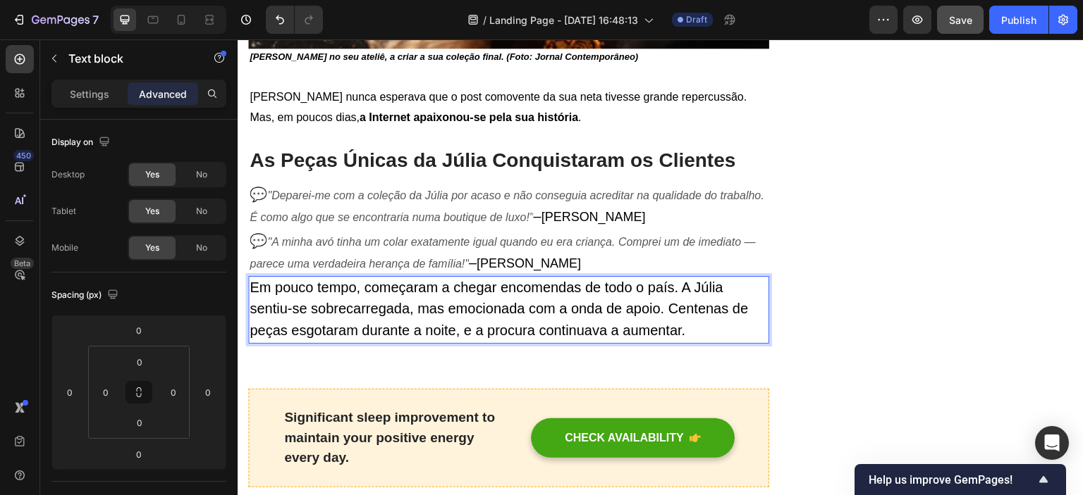
click at [588, 310] on span "Em pouco tempo, começaram a chegar encomendas de todo o país. A Júlia sentiu-se…" at bounding box center [498, 309] width 498 height 59
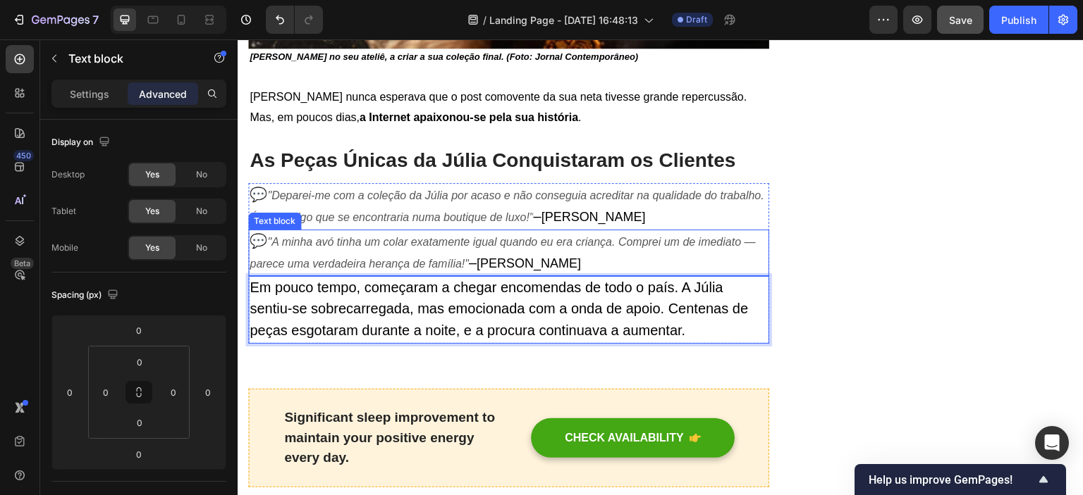
click at [567, 236] on icon ""A minha avó tinha um colar exatamente igual quando eu era criança. Comprei um …" at bounding box center [502, 253] width 506 height 34
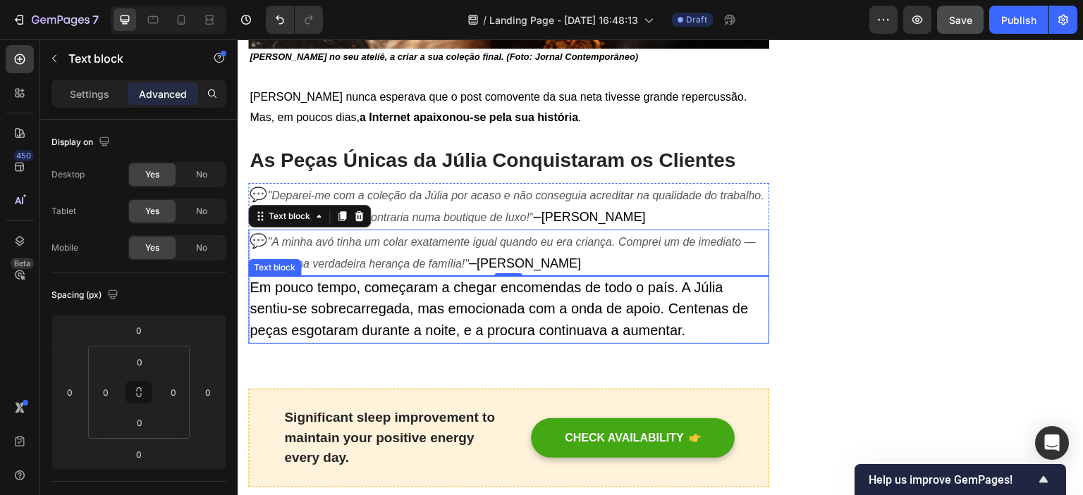
click at [636, 301] on span "Em pouco tempo, começaram a chegar encomendas de todo o país. A Júlia sentiu-se…" at bounding box center [498, 309] width 498 height 59
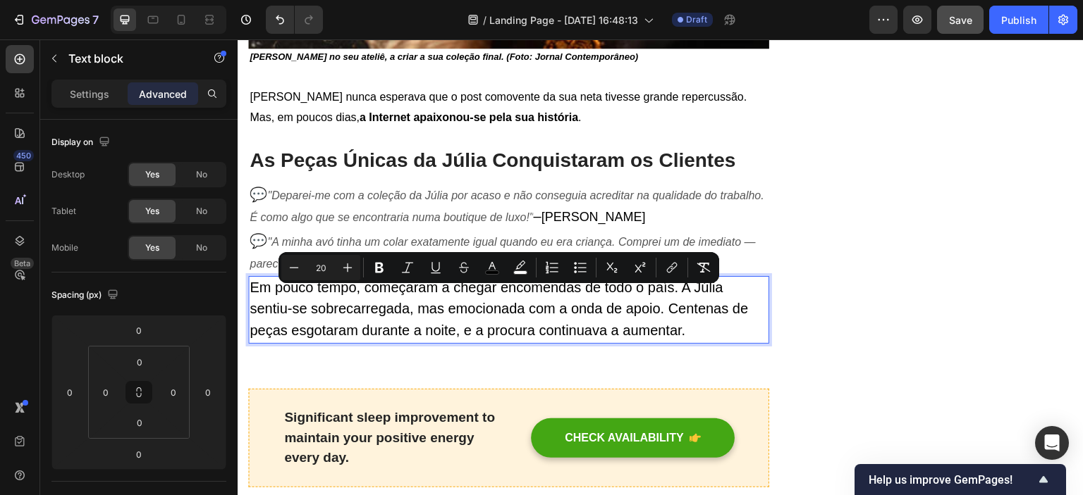
drag, startPoint x: 672, startPoint y: 299, endPoint x: 693, endPoint y: 328, distance: 36.2
click at [374, 270] on icon "Editor contextual toolbar" at bounding box center [379, 268] width 14 height 14
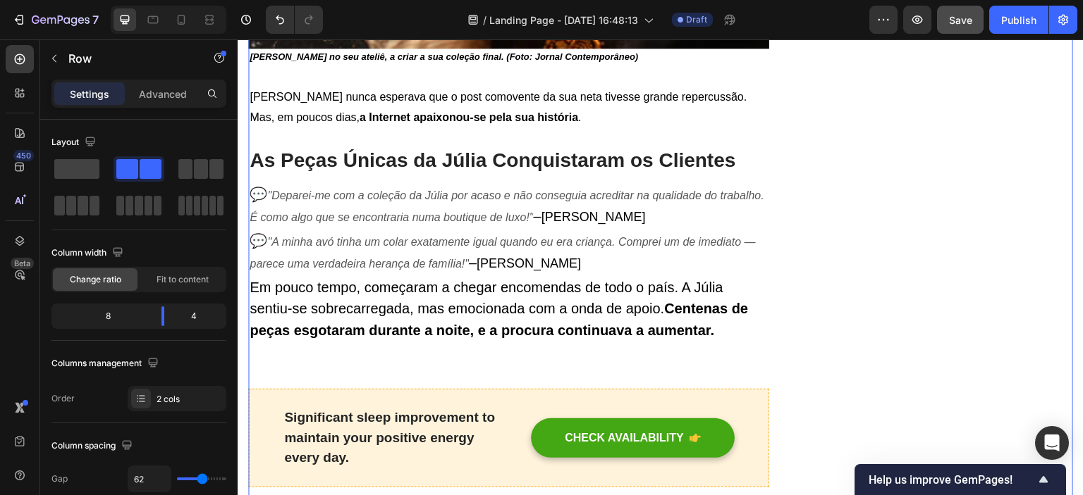
click at [701, 316] on strong "Centenas de peças esgotaram durante a noite, e a procura continuava a aumentar." at bounding box center [498, 319] width 498 height 37
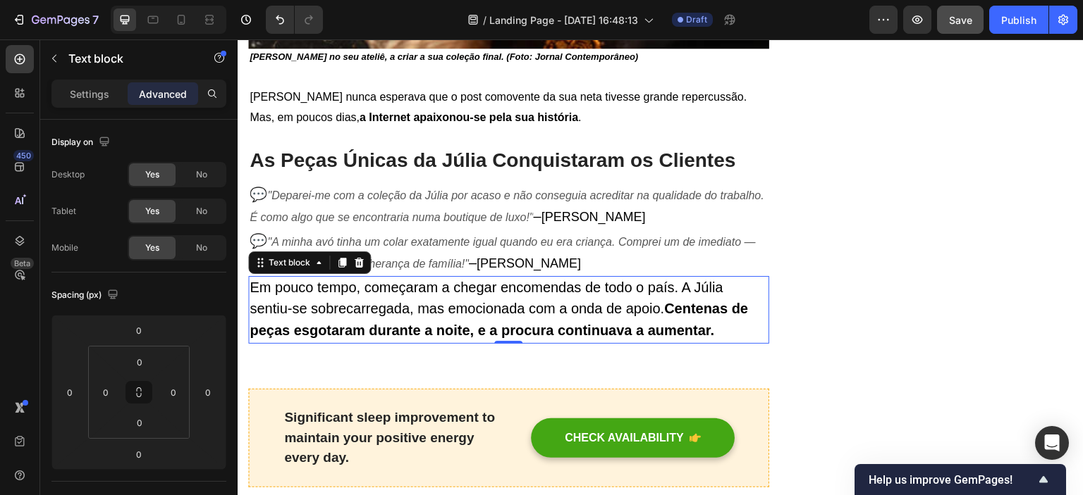
click at [525, 242] on p "💬 "A minha avó tinha um colar exatamente igual quando eu era criança. Comprei u…" at bounding box center [508, 253] width 518 height 44
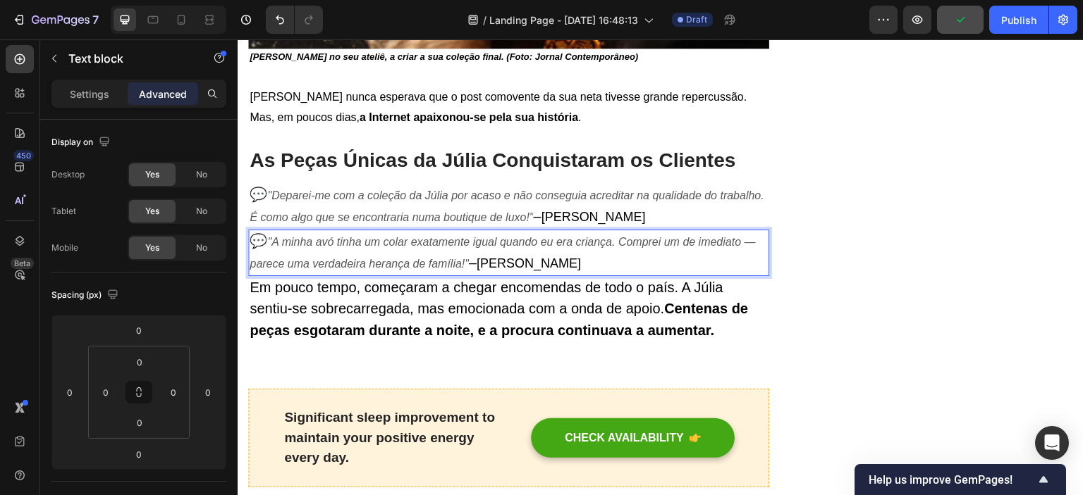
drag, startPoint x: 467, startPoint y: 253, endPoint x: 272, endPoint y: 230, distance: 196.6
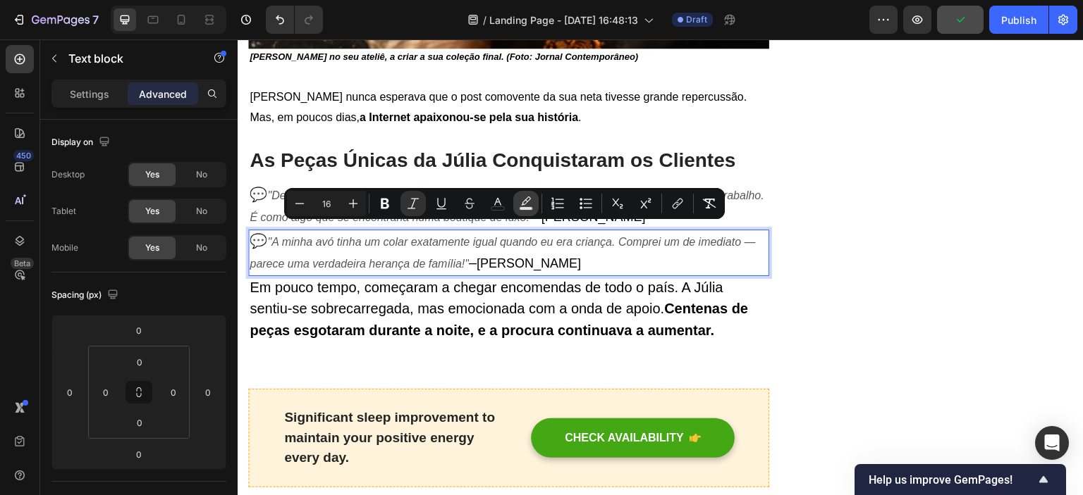
click at [535, 203] on button "color" at bounding box center [525, 203] width 25 height 25
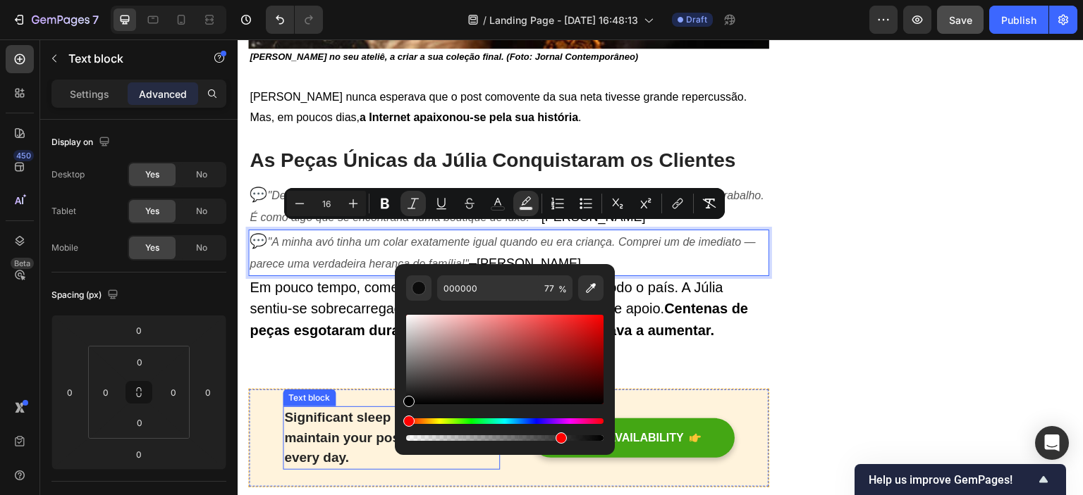
drag, startPoint x: 770, startPoint y: 369, endPoint x: 639, endPoint y: 441, distance: 149.8
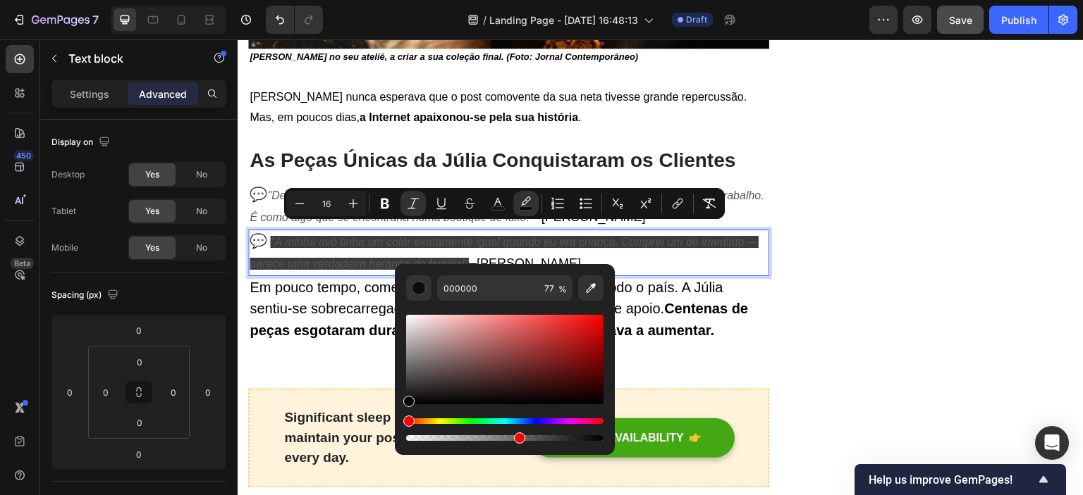
drag, startPoint x: 799, startPoint y: 476, endPoint x: 326, endPoint y: 438, distance: 473.8
type input "0"
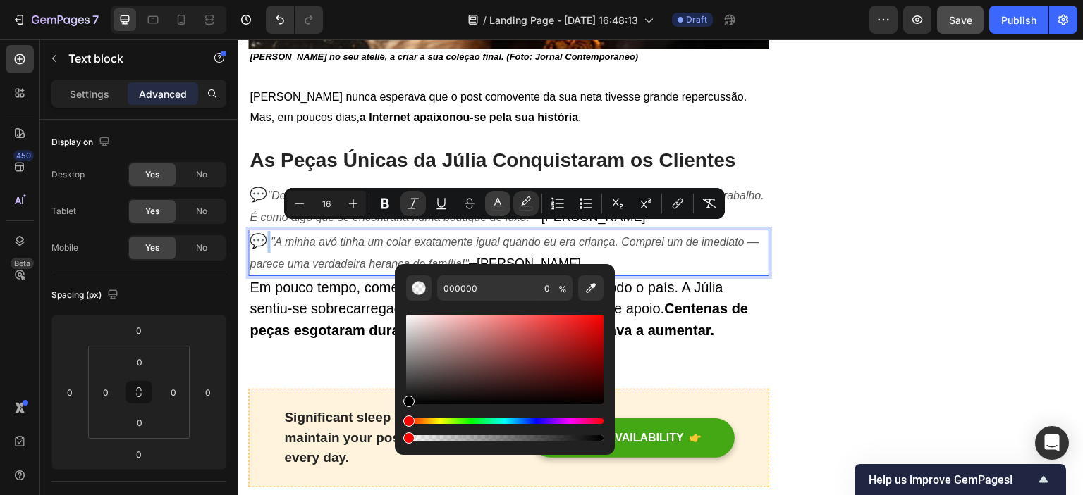
click at [504, 205] on icon "Editor contextual toolbar" at bounding box center [498, 204] width 14 height 14
drag, startPoint x: 412, startPoint y: 380, endPoint x: 401, endPoint y: 428, distance: 49.1
click at [401, 428] on div "575757 100 %" at bounding box center [505, 354] width 220 height 180
type input "000000"
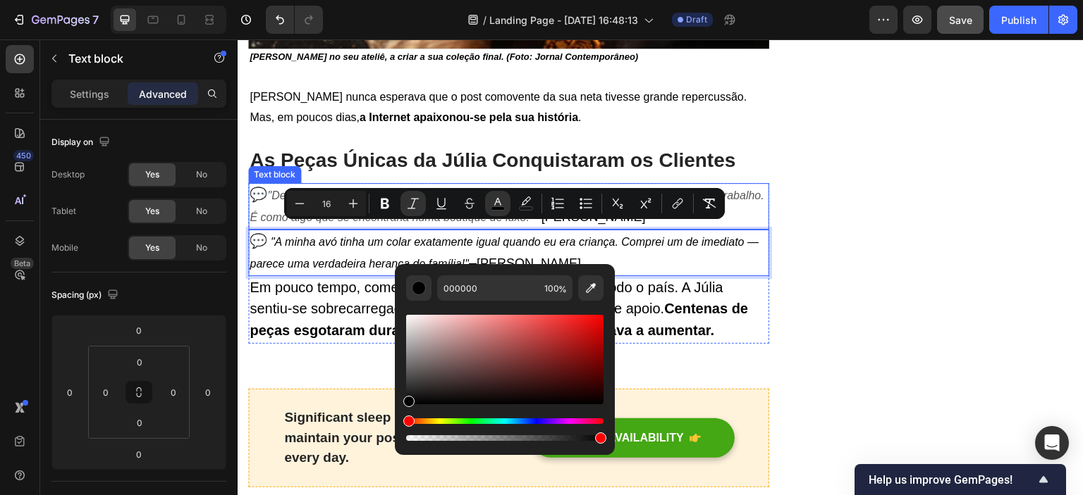
click at [354, 185] on p "💬 "Deparei-me com a coleção da Júlia por acaso e não conseguia acreditar na qua…" at bounding box center [508, 207] width 518 height 44
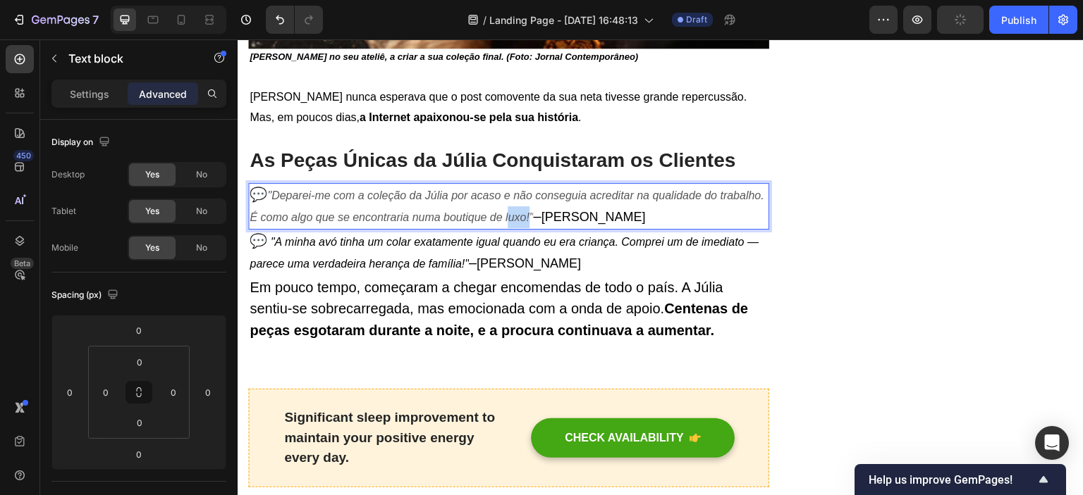
click at [556, 207] on icon ""Deparei-me com a coleção da Júlia por acaso e não conseguia acreditar na quali…" at bounding box center [506, 207] width 514 height 34
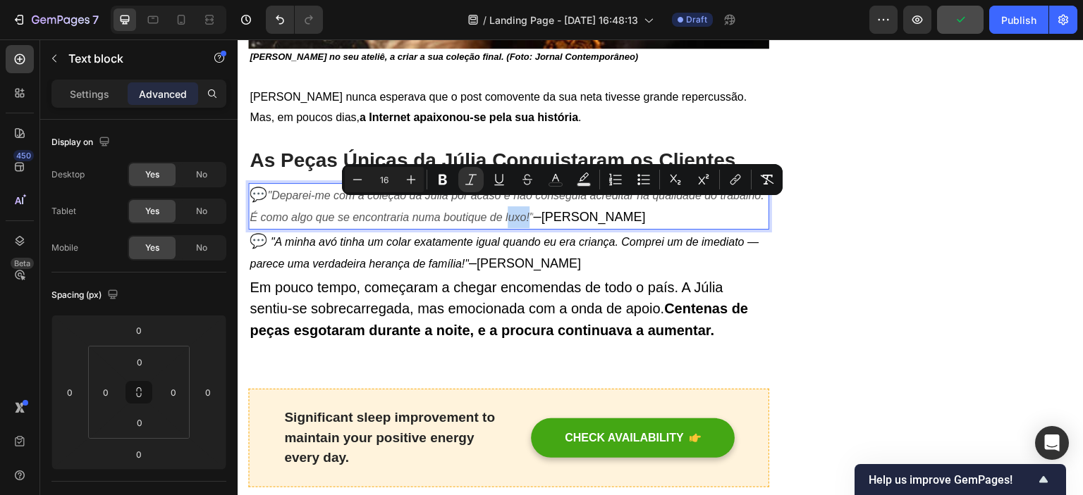
click at [570, 206] on icon ""Deparei-me com a coleção da Júlia por acaso e não conseguia acreditar na quali…" at bounding box center [506, 207] width 514 height 34
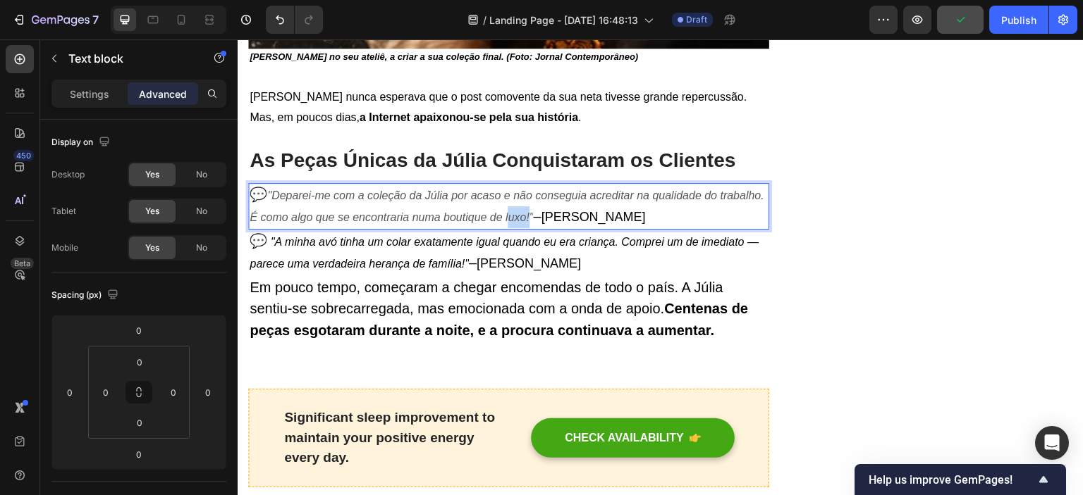
drag, startPoint x: 579, startPoint y: 206, endPoint x: 260, endPoint y: 180, distance: 320.3
click at [260, 185] on p "💬 "Deparei-me com a coleção da Júlia por acaso e não conseguia acreditar na qua…" at bounding box center [508, 207] width 518 height 44
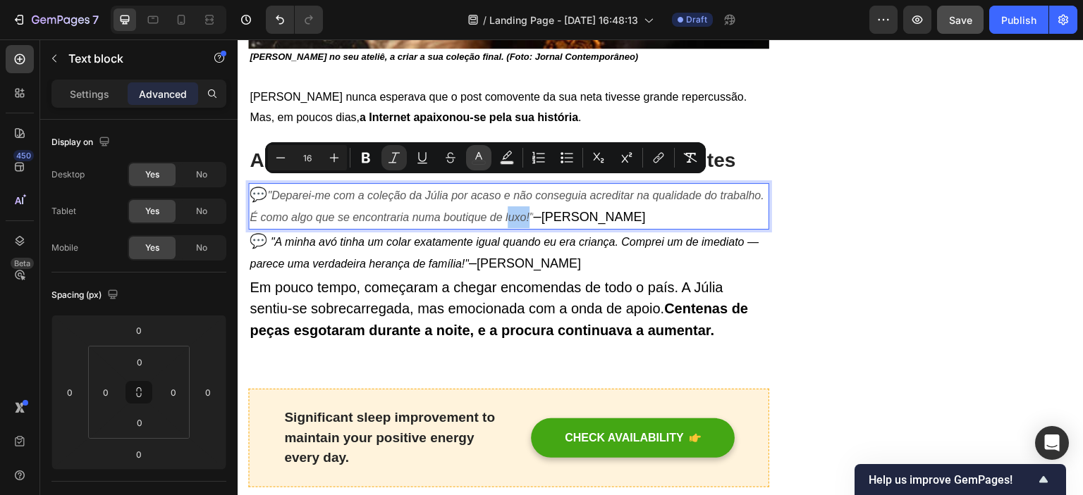
click at [473, 154] on icon "Editor contextual toolbar" at bounding box center [478, 158] width 14 height 14
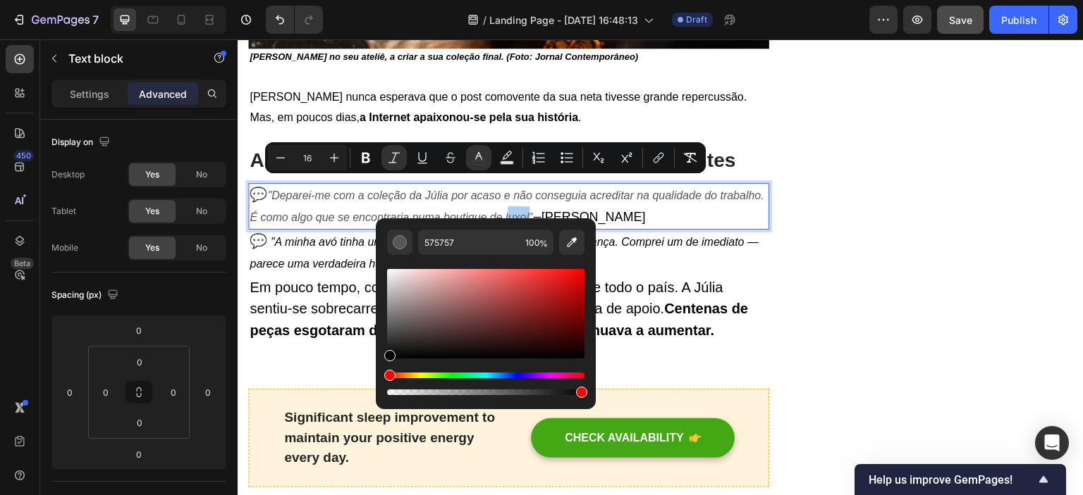
drag, startPoint x: 391, startPoint y: 333, endPoint x: 375, endPoint y: 377, distance: 47.3
click at [376, 377] on div "575757 100 %" at bounding box center [486, 308] width 220 height 180
type input "000000"
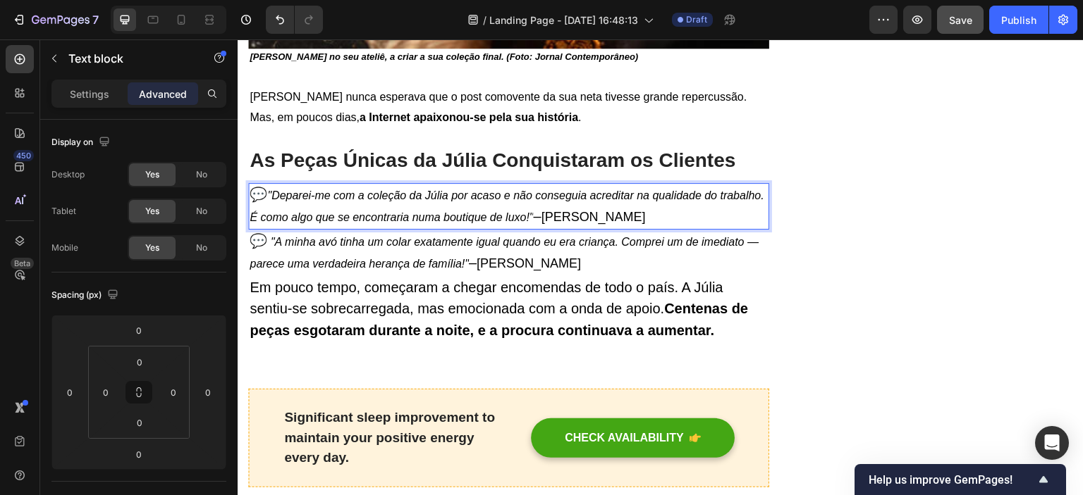
click at [646, 210] on span "[PERSON_NAME]" at bounding box center [593, 217] width 104 height 14
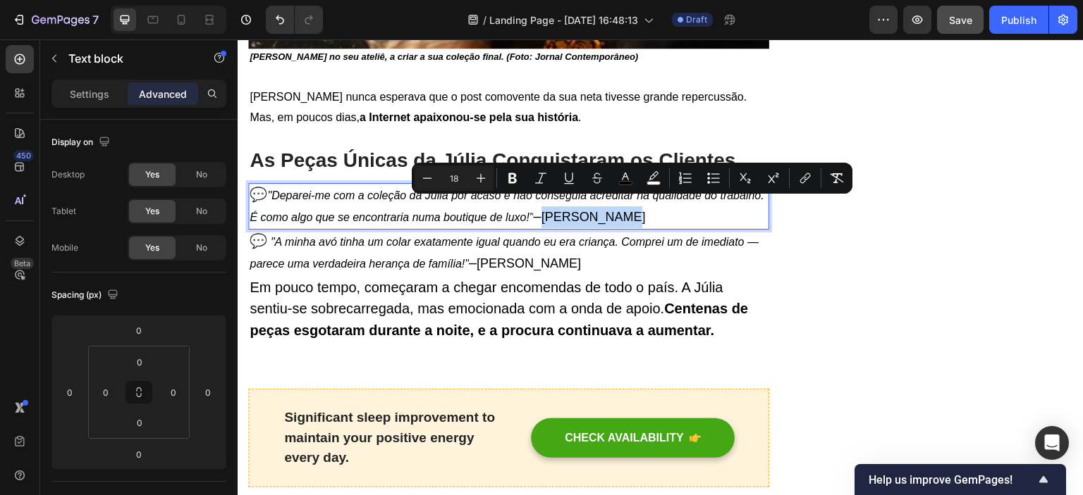
drag, startPoint x: 684, startPoint y: 205, endPoint x: 597, endPoint y: 206, distance: 86.7
click at [597, 206] on p "💬 "Deparei-me com a coleção da Júlia por acaso e não conseguia acreditar na qua…" at bounding box center [508, 207] width 518 height 44
click at [513, 180] on icon "Editor contextual toolbar" at bounding box center [512, 178] width 14 height 14
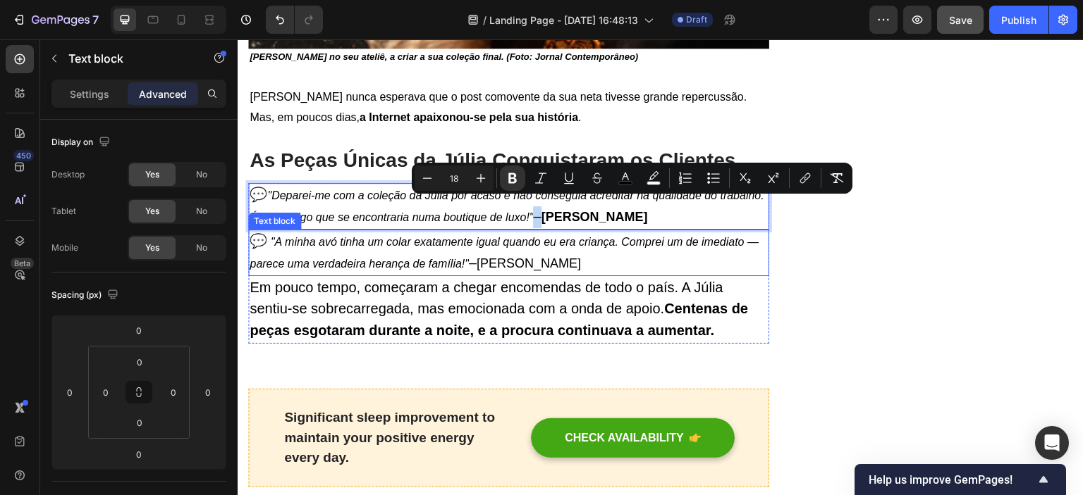
click at [599, 239] on p "💬 "A minha avó tinha um colar exatamente igual quando eu era criança. Comprei u…" at bounding box center [508, 253] width 518 height 44
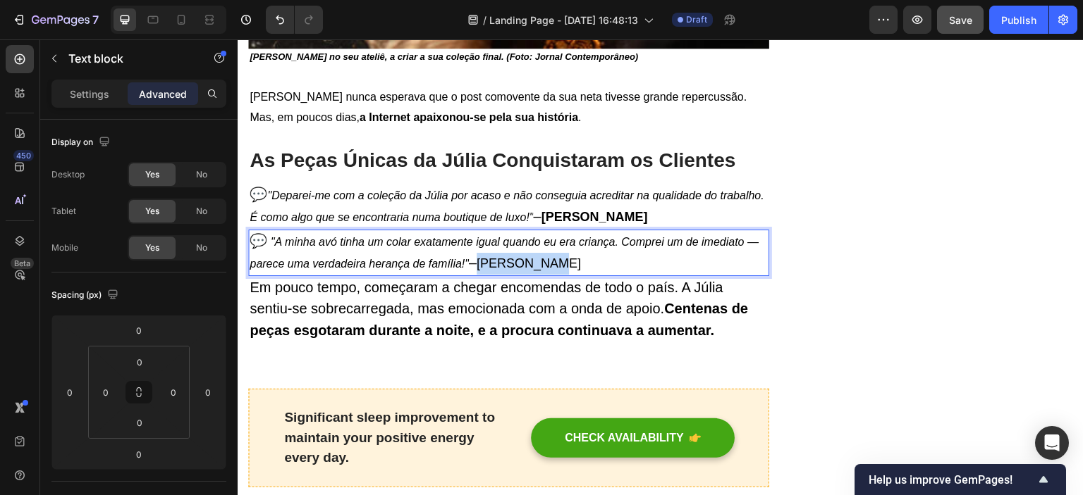
drag, startPoint x: 565, startPoint y: 247, endPoint x: 487, endPoint y: 252, distance: 78.4
click at [487, 252] on p "💬 "A minha avó tinha um colar exatamente igual quando eu era criança. Comprei u…" at bounding box center [508, 253] width 518 height 44
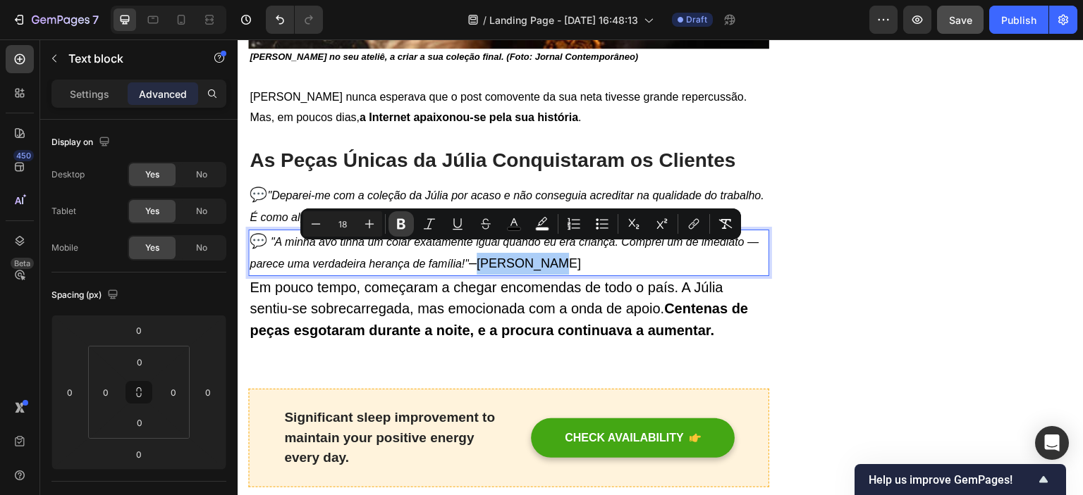
click at [409, 228] on button "Bold" at bounding box center [400, 223] width 25 height 25
click at [457, 302] on span "Em pouco tempo, começaram a chegar encomendas de todo o país. A Júlia sentiu-se…" at bounding box center [498, 309] width 498 height 59
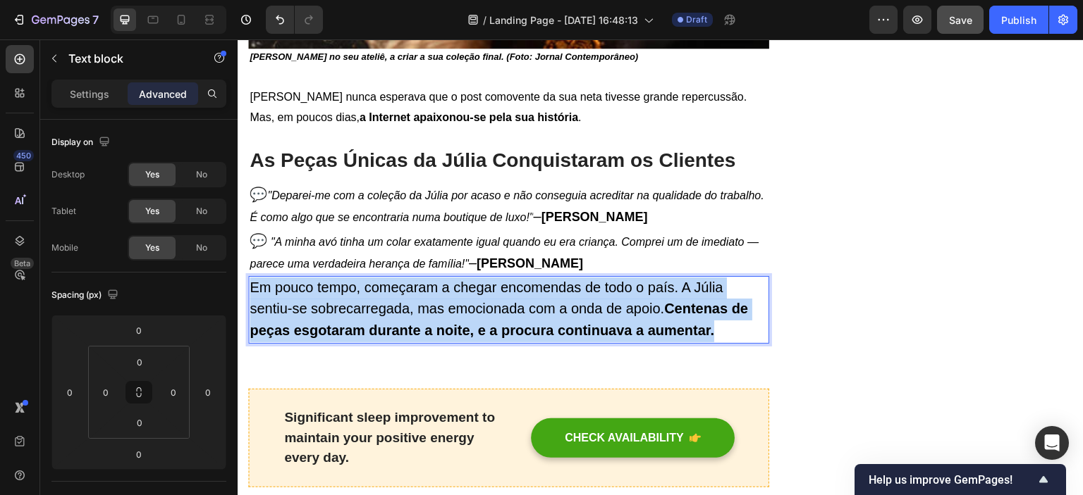
drag, startPoint x: 723, startPoint y: 319, endPoint x: 211, endPoint y: 277, distance: 513.3
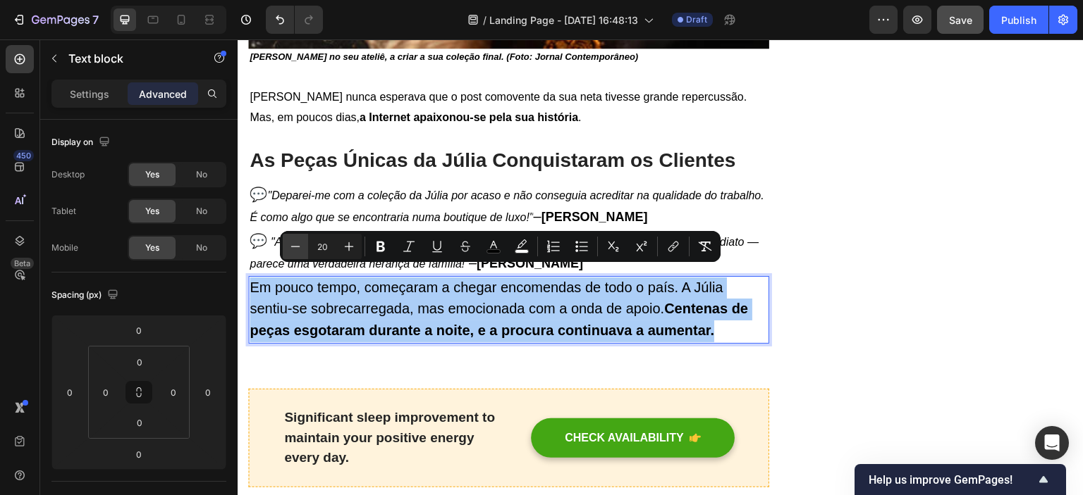
click at [293, 245] on icon "Editor contextual toolbar" at bounding box center [295, 247] width 14 height 14
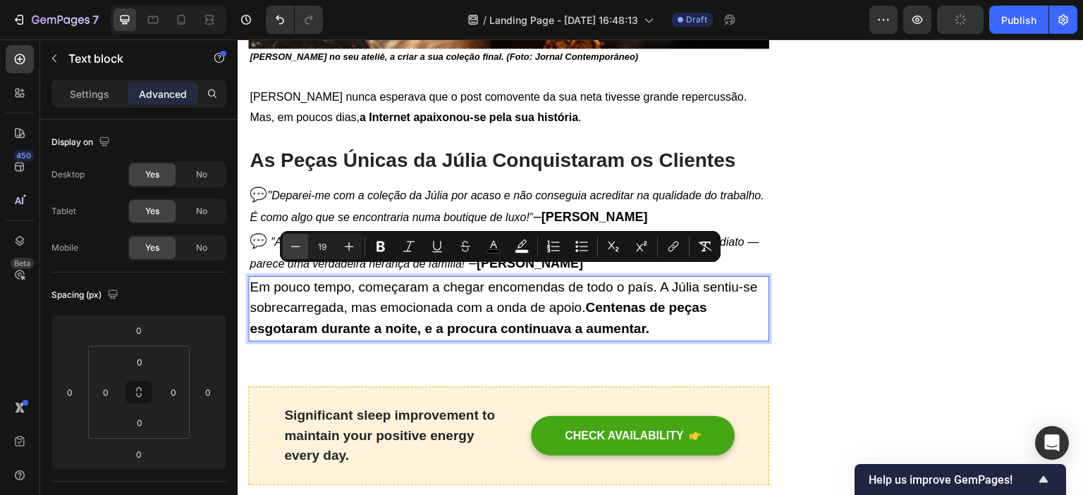
click at [293, 245] on icon "Editor contextual toolbar" at bounding box center [295, 247] width 14 height 14
type input "18"
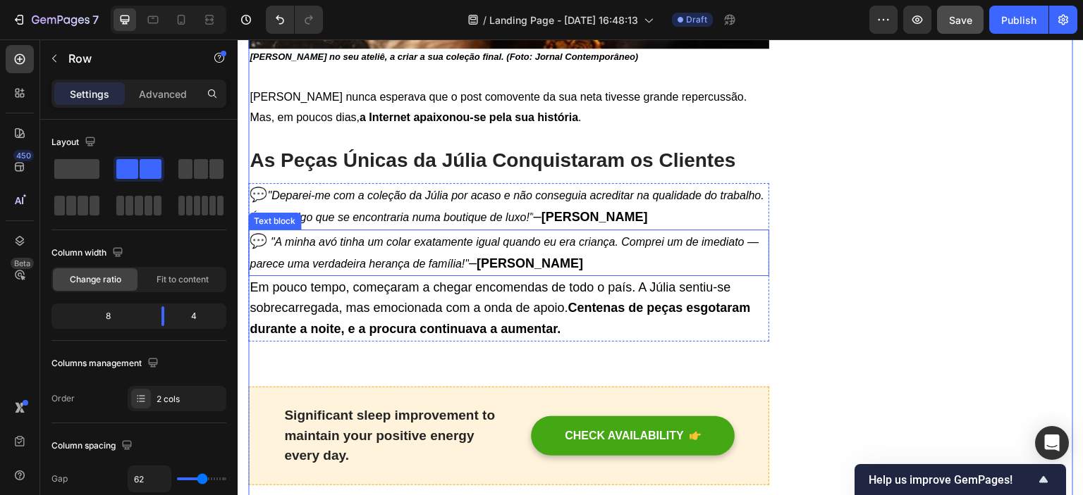
click at [597, 254] on p "💬 "A minha avó tinha um colar exatamente igual quando eu era criança. Comprei u…" at bounding box center [508, 253] width 518 height 44
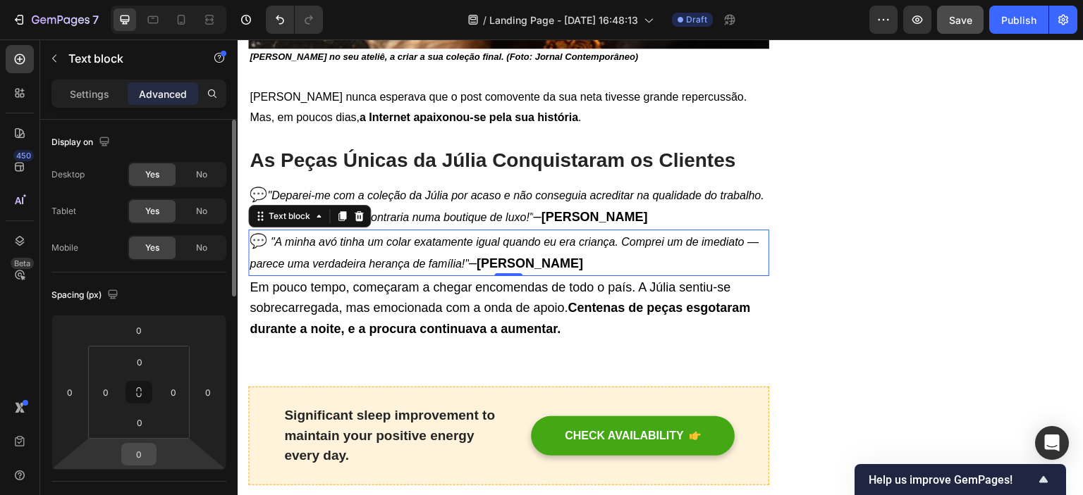
click at [140, 452] on input "0" at bounding box center [139, 454] width 28 height 21
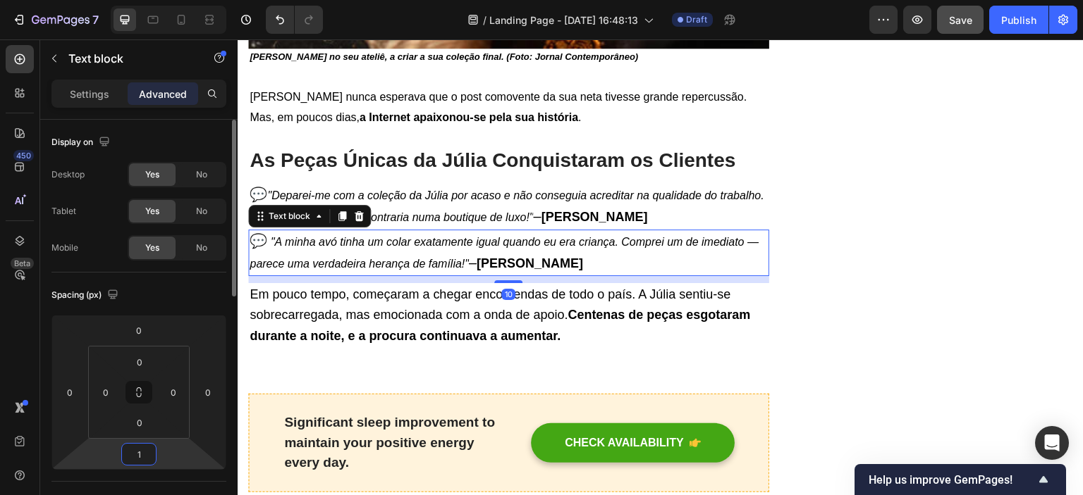
type input "12"
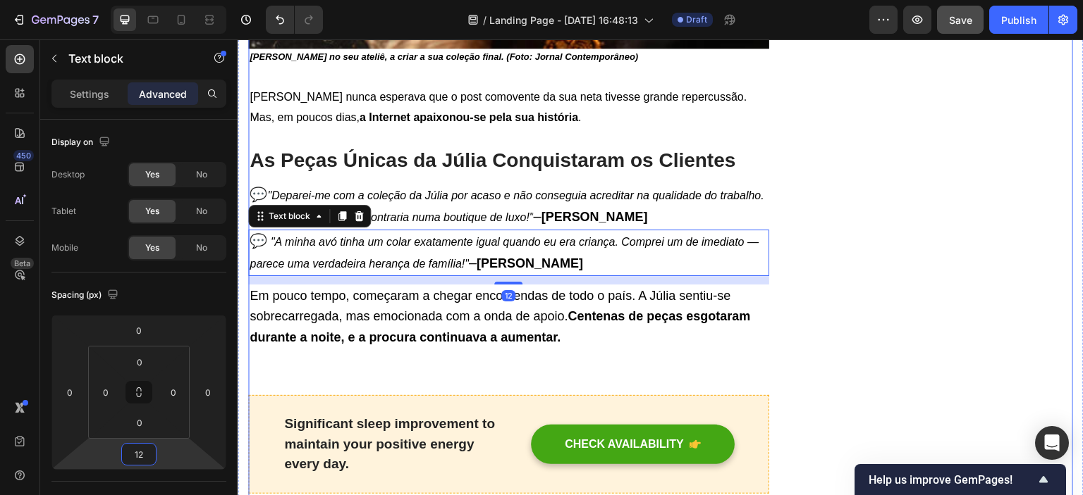
click at [702, 309] on strong "Centenas de peças esgotaram durante a noite, e a procura continuava a aumentar." at bounding box center [499, 326] width 500 height 35
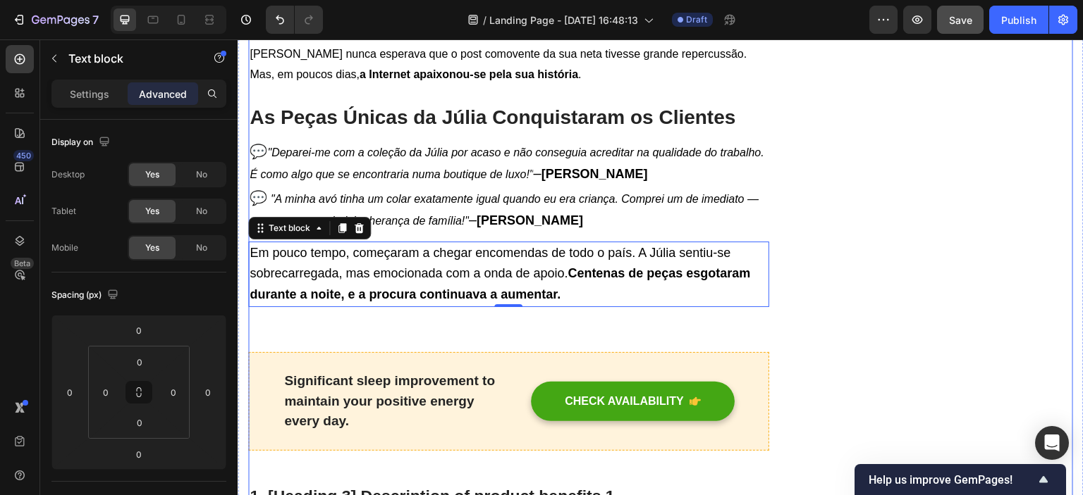
scroll to position [1297, 0]
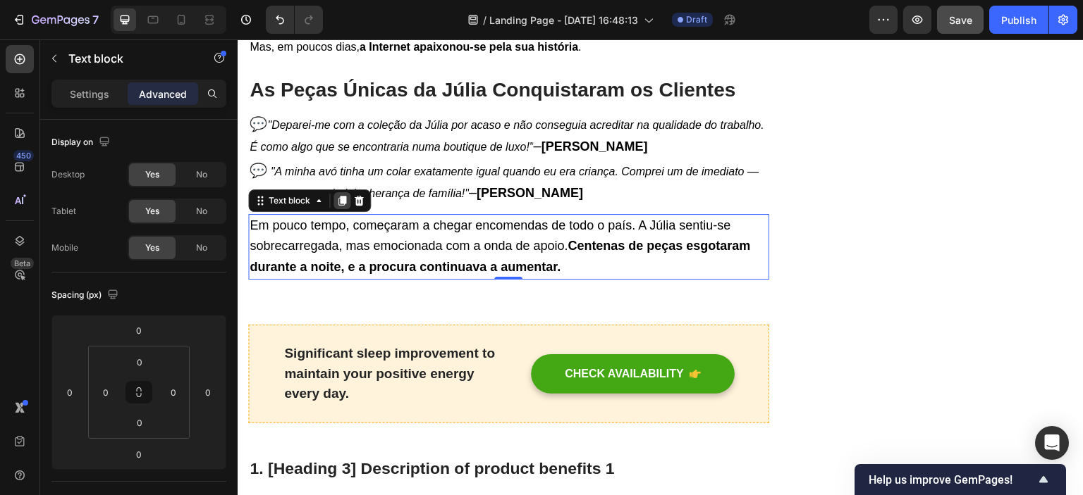
click at [338, 195] on icon at bounding box center [341, 200] width 11 height 11
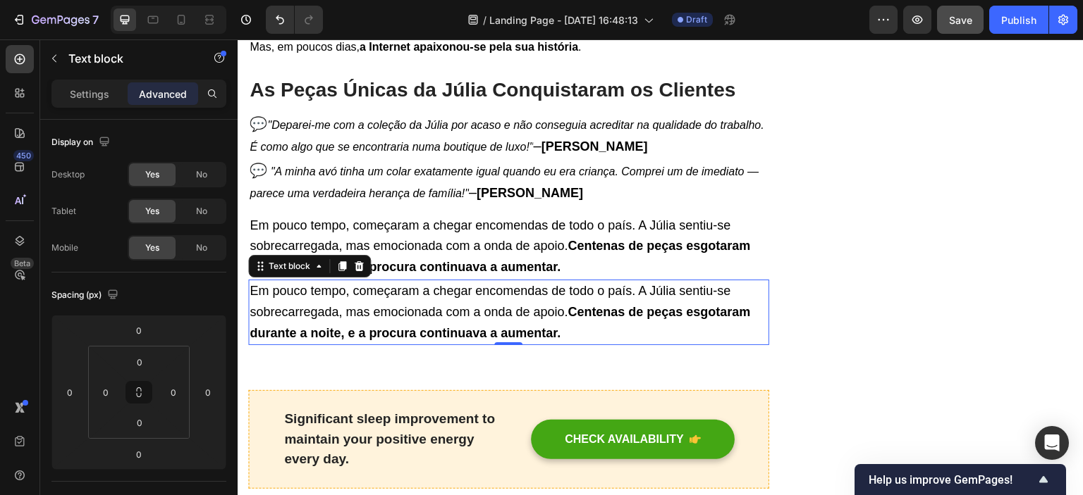
click at [588, 317] on p "Em pouco tempo, começaram a chegar encomendas de todo o país. A Júlia sentiu-se…" at bounding box center [508, 312] width 518 height 63
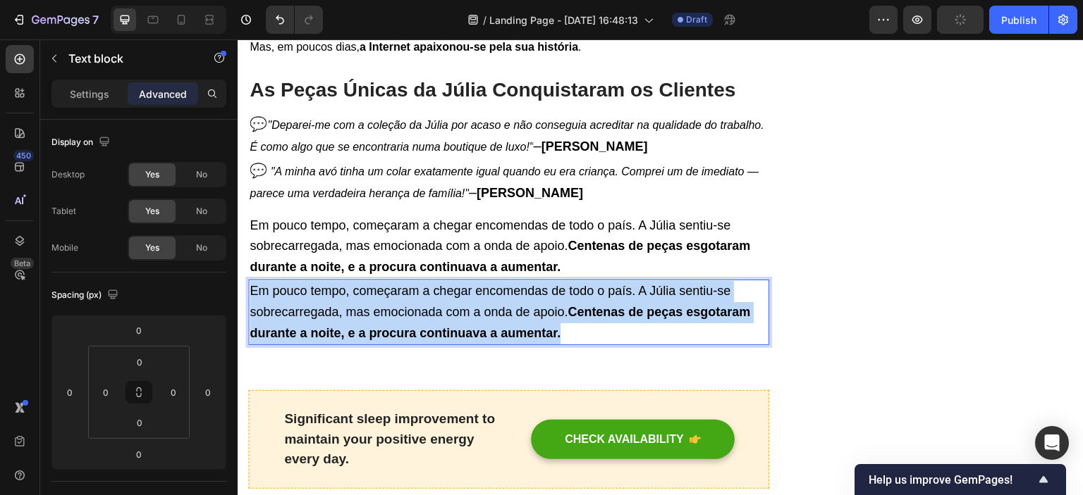
drag, startPoint x: 588, startPoint y: 317, endPoint x: 449, endPoint y: 316, distance: 138.8
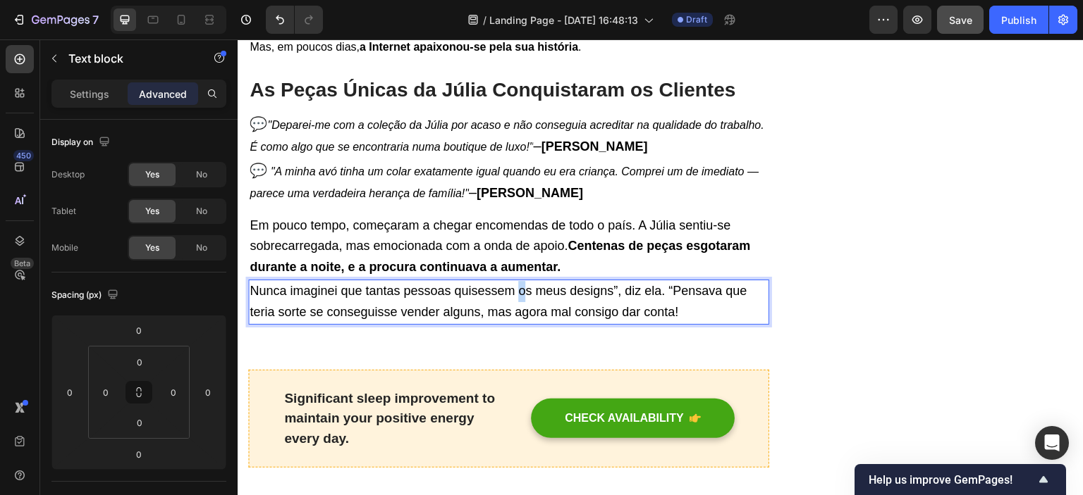
click at [521, 284] on span "Nunca imaginei que tantas pessoas quisessem os meus designs”, diz ela. “Pensava…" at bounding box center [497, 301] width 497 height 35
click at [550, 284] on span "Nunca imaginei que tantas pessoas quisessem as meus designs”, diz ela. “Pensava…" at bounding box center [497, 301] width 497 height 35
drag, startPoint x: 548, startPoint y: 283, endPoint x: 614, endPoint y: 278, distance: 66.4
click at [614, 284] on span "Nunca imaginei que tantas pessoas quisessem as meus designs”, diz ela. “Pensava…" at bounding box center [497, 301] width 497 height 35
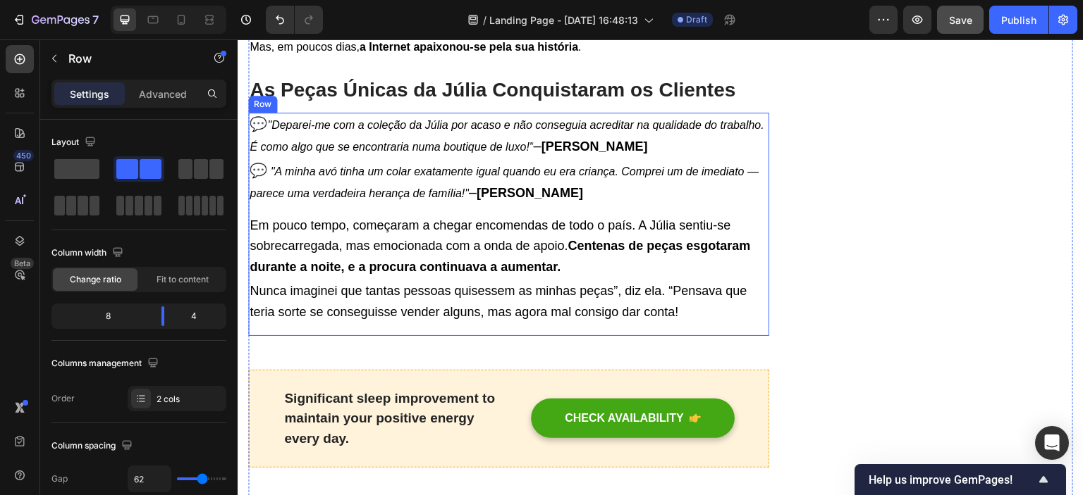
click at [674, 295] on span "Nunca imaginei que tantas pessoas quisessem as minhas peças”, diz ela. “Pensava…" at bounding box center [497, 301] width 497 height 35
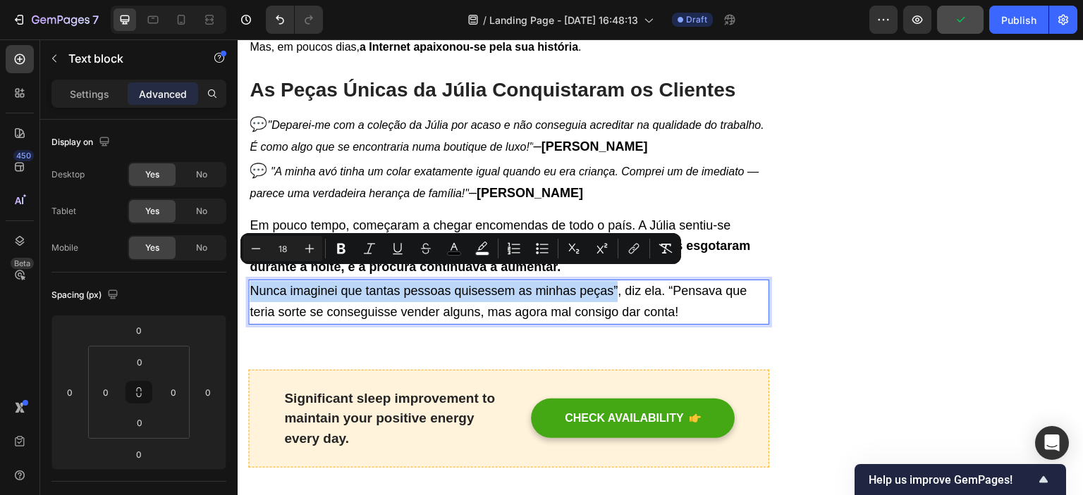
drag, startPoint x: 617, startPoint y: 273, endPoint x: 463, endPoint y: 312, distance: 159.1
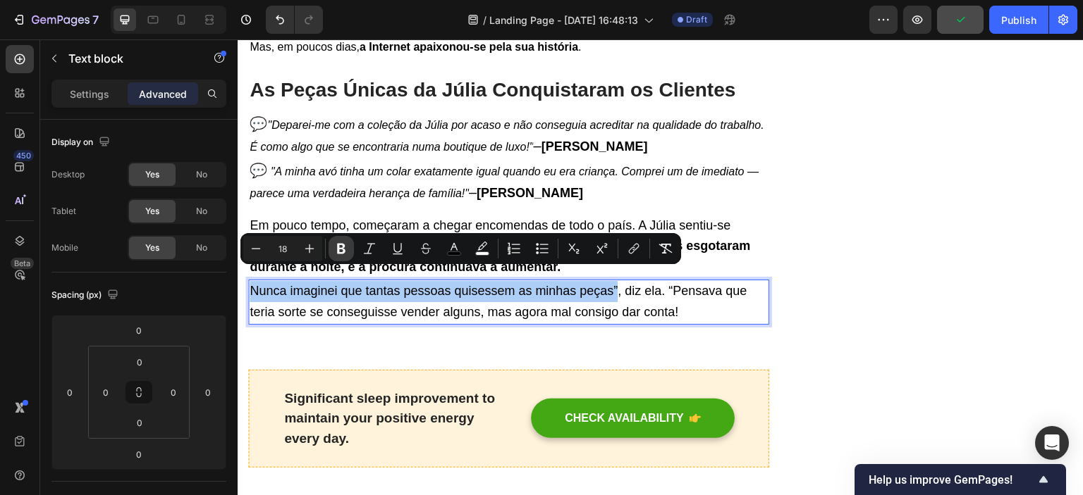
click at [345, 253] on icon "Editor contextual toolbar" at bounding box center [341, 249] width 14 height 14
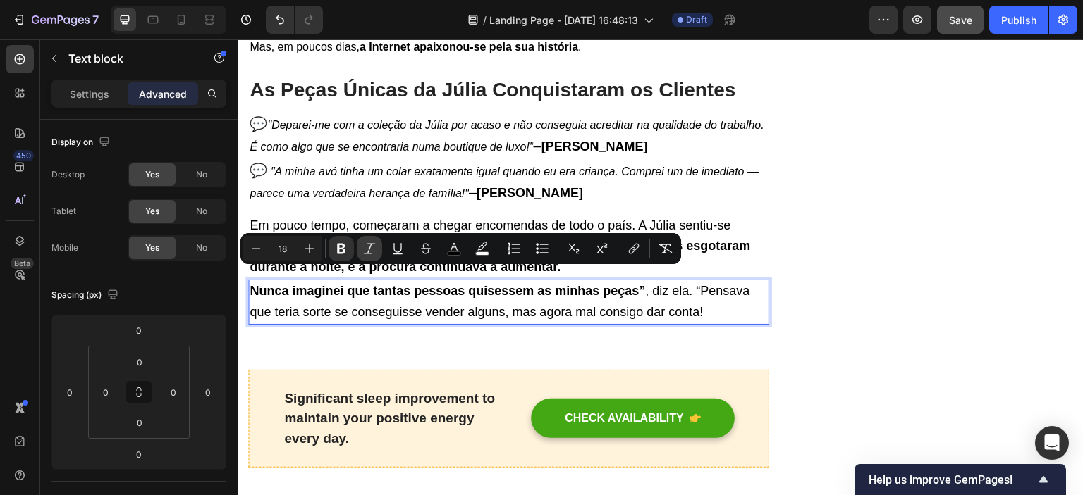
click at [369, 253] on icon "Editor contextual toolbar" at bounding box center [369, 249] width 14 height 14
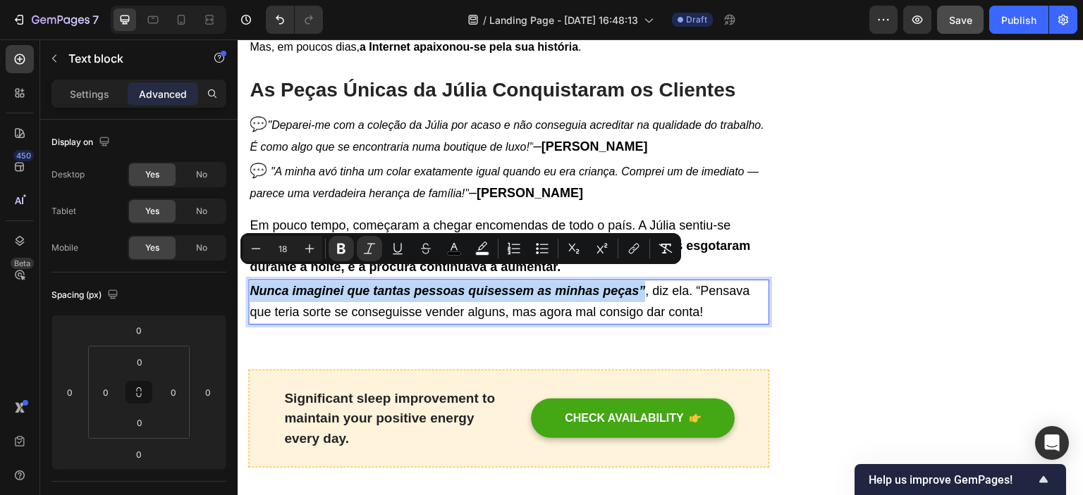
click at [254, 284] on strong "Nunca imaginei que tantas pessoas quisessem as minhas peças”" at bounding box center [446, 291] width 395 height 14
click at [255, 284] on strong "Nunca imaginei que tantas pessoas quisessem as minhas peças”" at bounding box center [446, 291] width 395 height 14
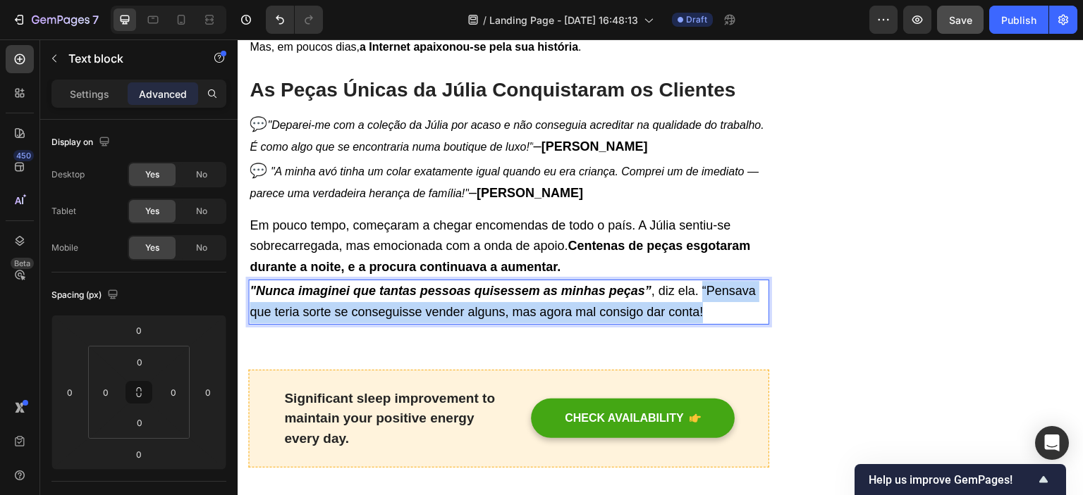
drag, startPoint x: 703, startPoint y: 274, endPoint x: 716, endPoint y: 300, distance: 28.7
click at [716, 300] on p ""Nunca imaginei que tantas pessoas quisessem as minhas peças” , diz ela. “Pensa…" at bounding box center [508, 302] width 518 height 42
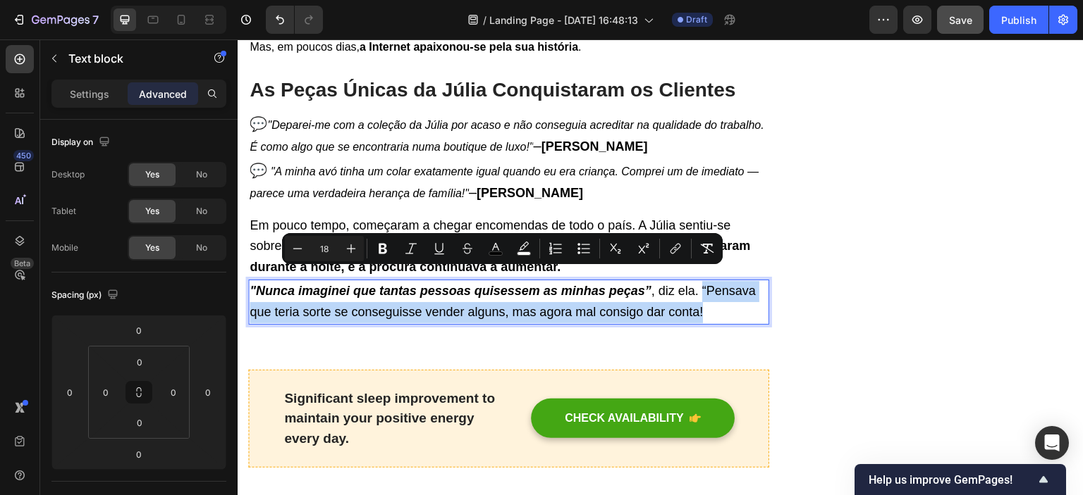
click at [716, 300] on p ""Nunca imaginei que tantas pessoas quisessem as minhas peças” , diz ela. “Pensa…" at bounding box center [508, 302] width 518 height 42
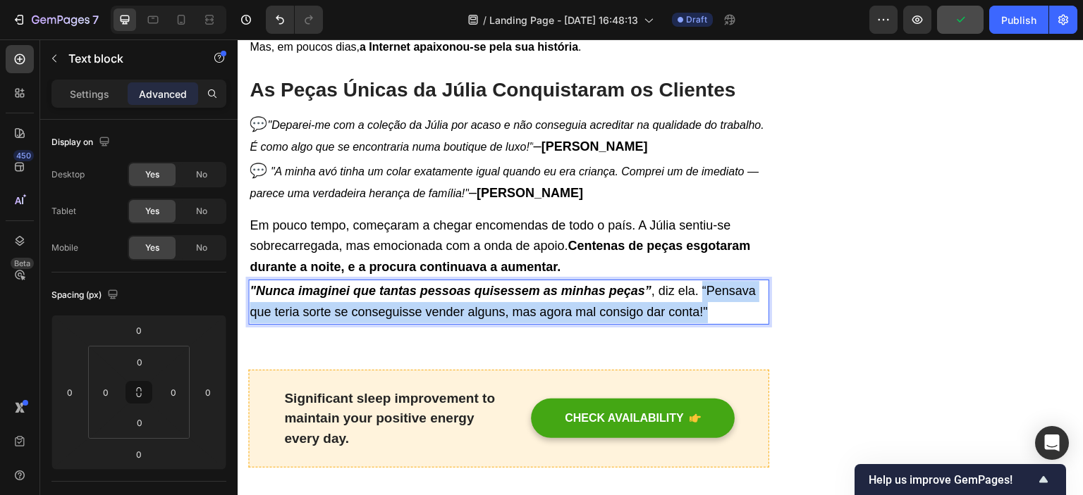
drag, startPoint x: 703, startPoint y: 279, endPoint x: 713, endPoint y: 295, distance: 18.4
click at [713, 295] on p ""Nunca imaginei que tantas pessoas quisessem as minhas peças” , diz ela. “Pensa…" at bounding box center [508, 302] width 518 height 42
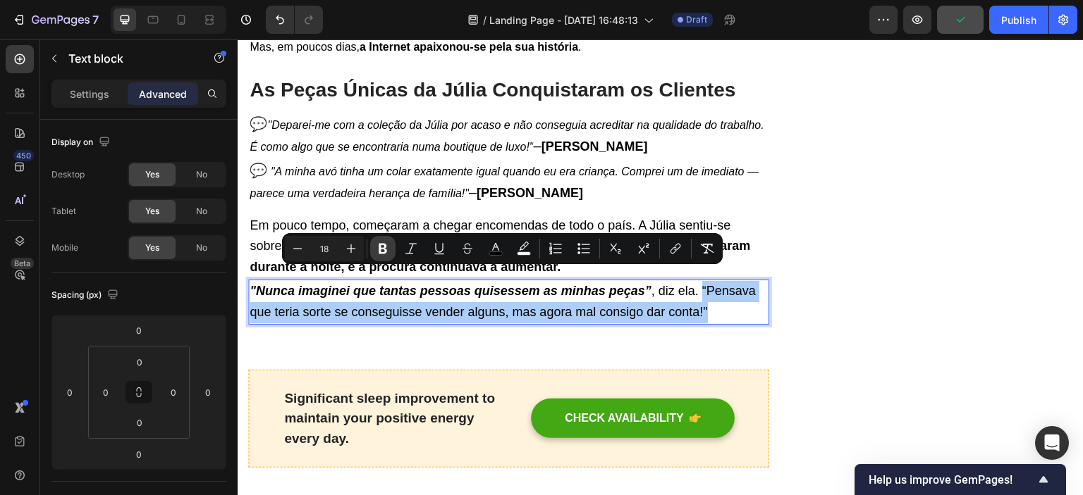
click at [376, 250] on icon "Editor contextual toolbar" at bounding box center [383, 249] width 14 height 14
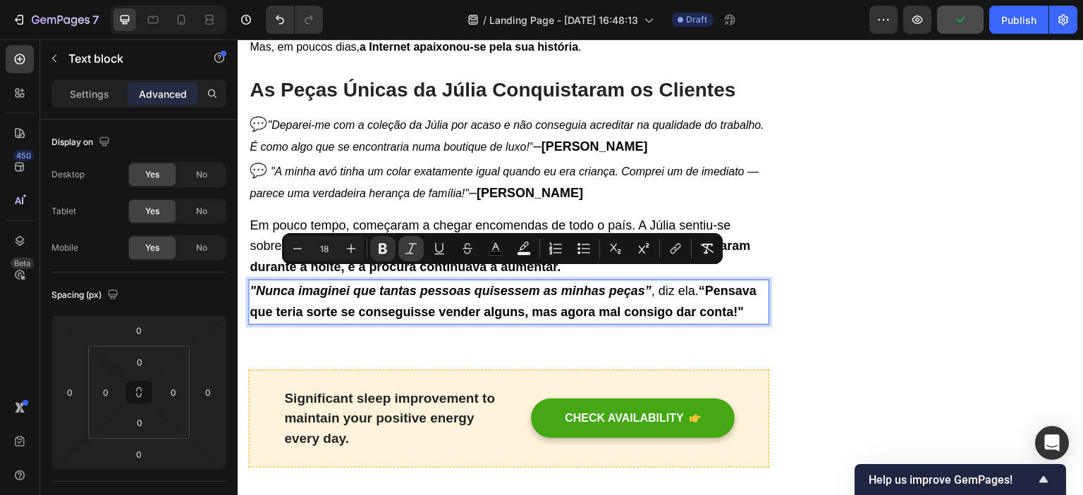
click at [414, 248] on icon "Editor contextual toolbar" at bounding box center [411, 249] width 14 height 14
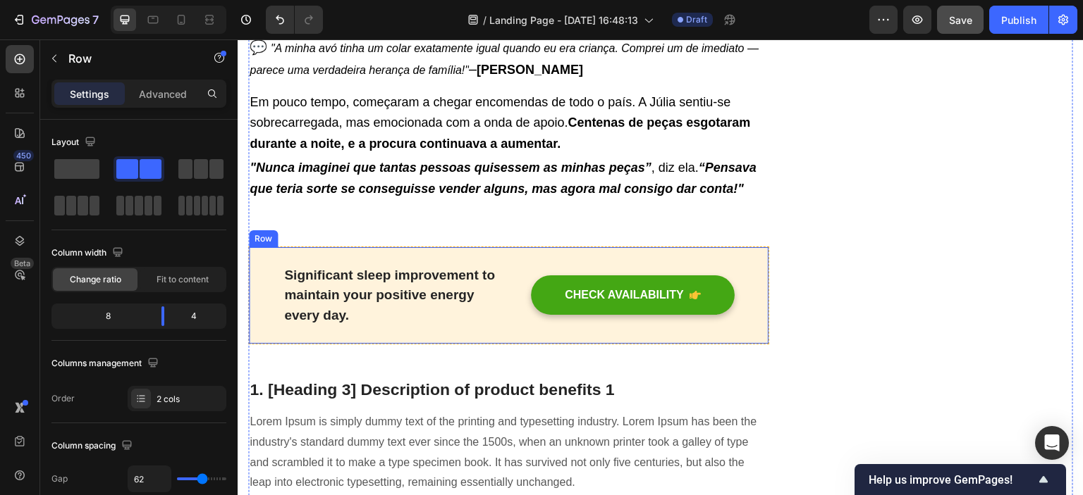
scroll to position [1438, 0]
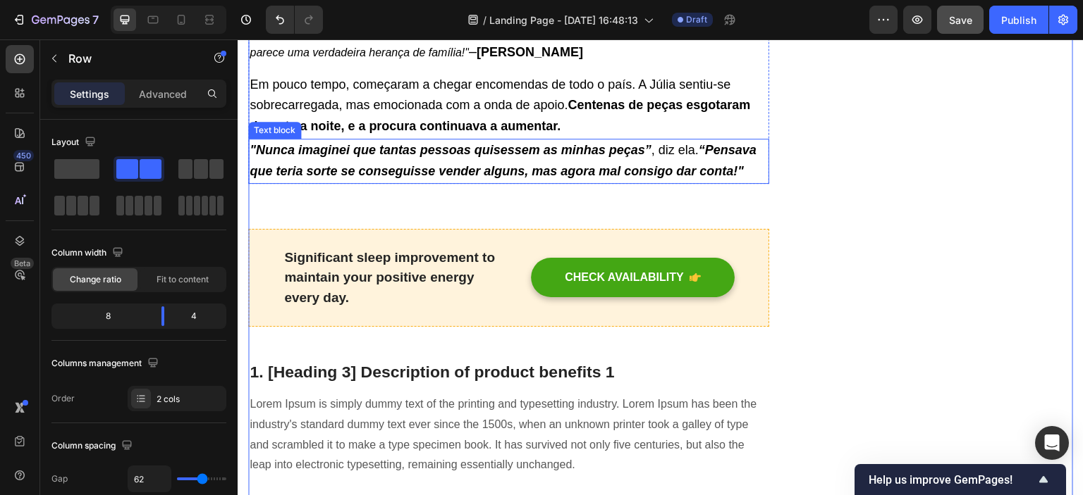
click at [593, 98] on strong "Centenas de peças esgotaram durante a noite, e a procura continuava a aumentar." at bounding box center [499, 115] width 500 height 35
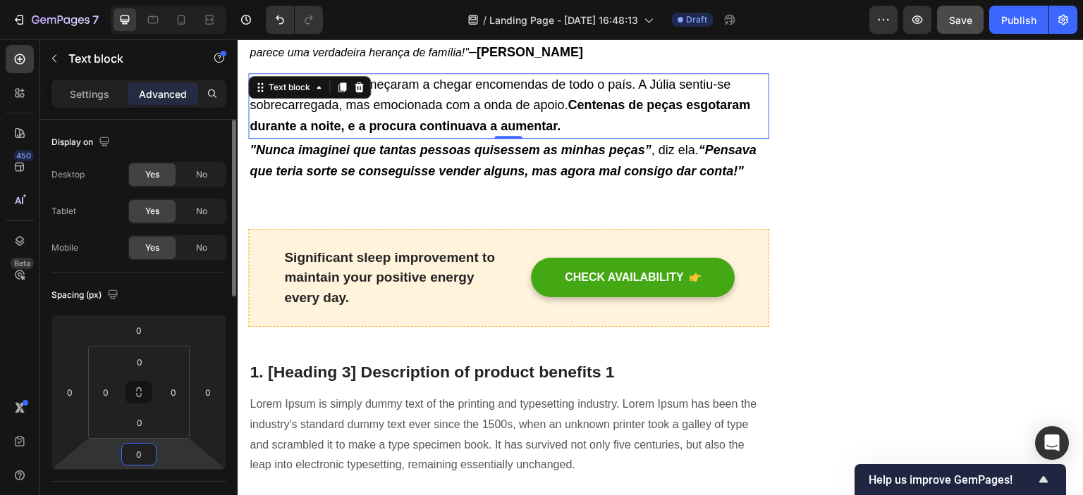
click at [149, 456] on input "0" at bounding box center [139, 454] width 28 height 21
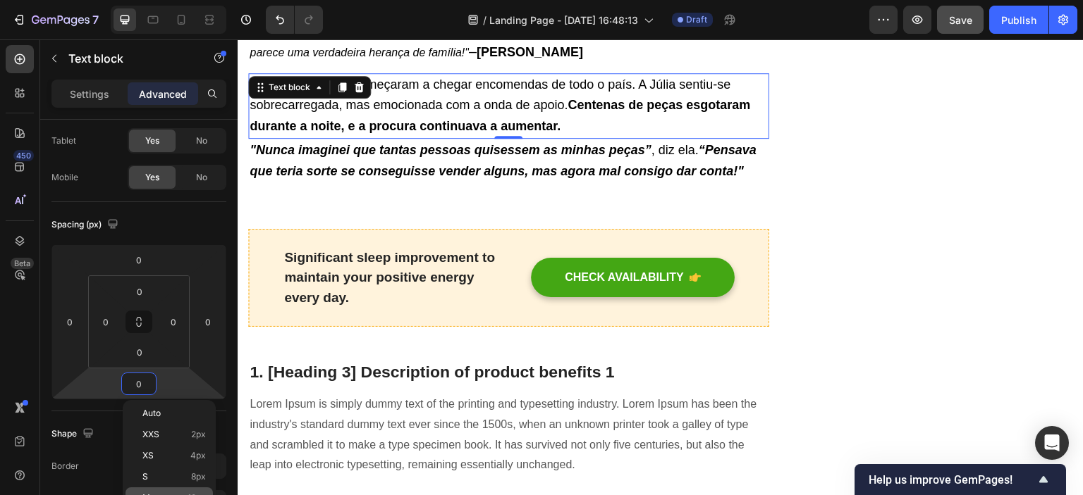
click at [173, 488] on div "M 12px" at bounding box center [168, 498] width 87 height 21
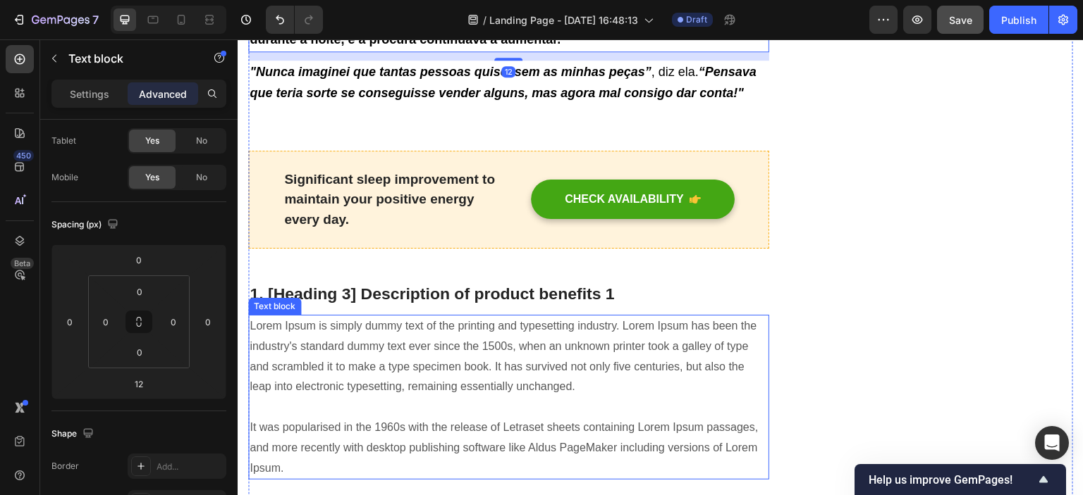
scroll to position [1579, 0]
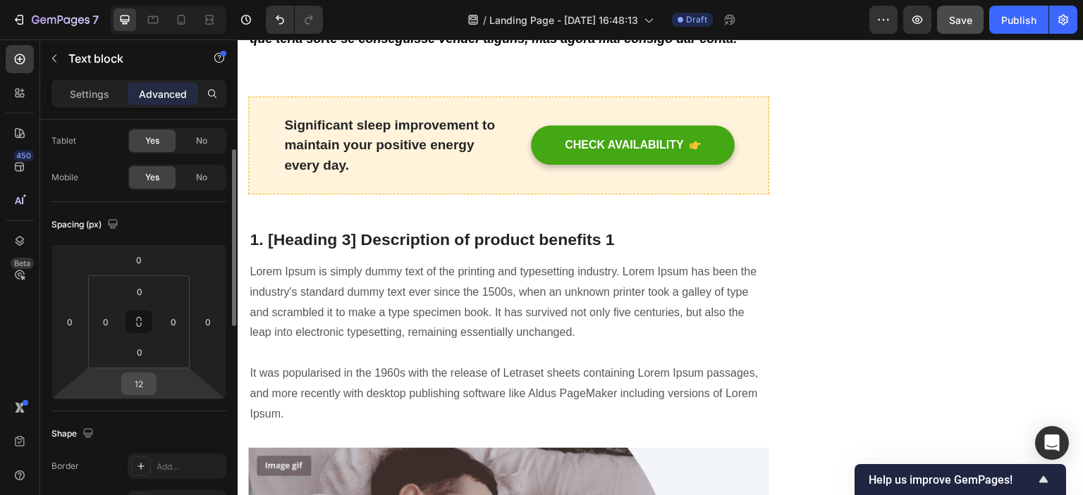
click at [156, 391] on div "12" at bounding box center [138, 384] width 35 height 23
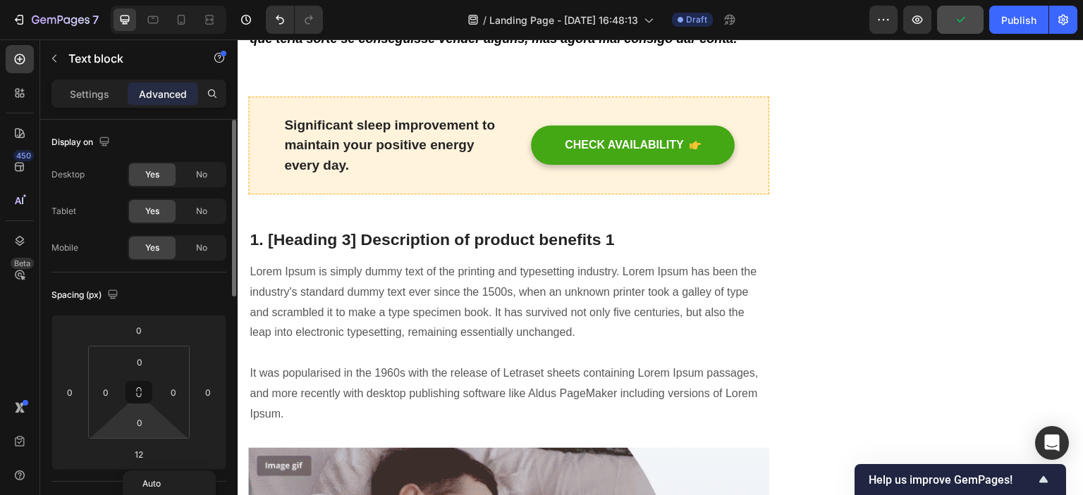
scroll to position [211, 0]
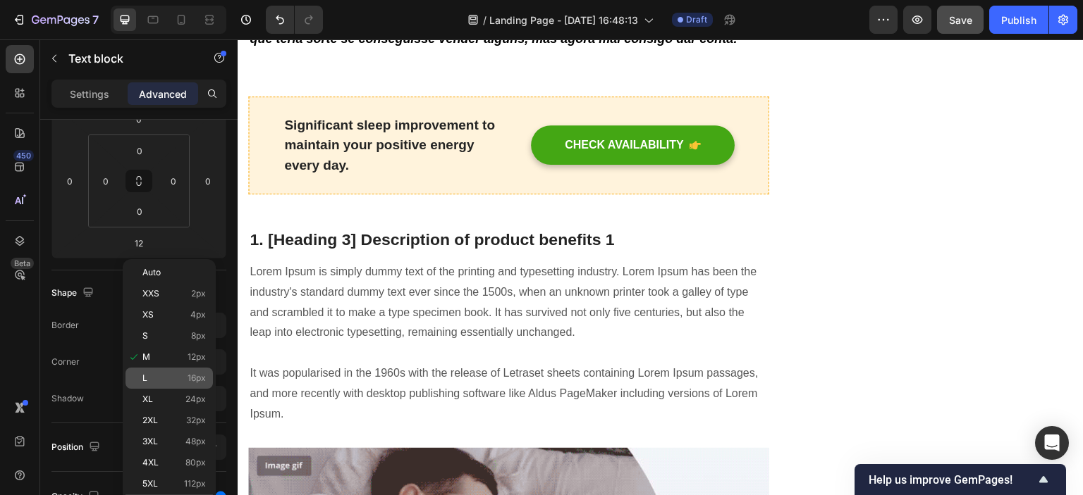
click at [153, 379] on p "L 16px" at bounding box center [173, 379] width 63 height 10
type input "16"
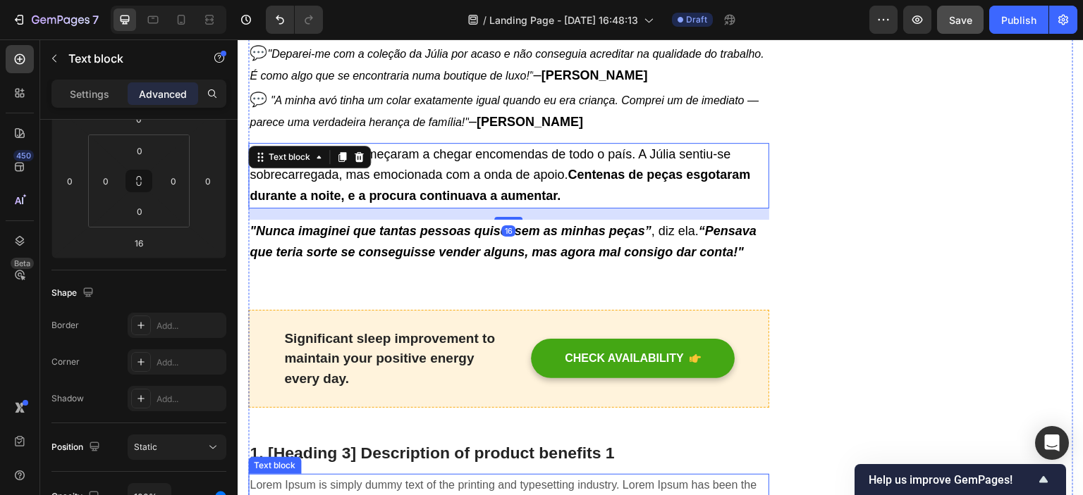
scroll to position [1368, 0]
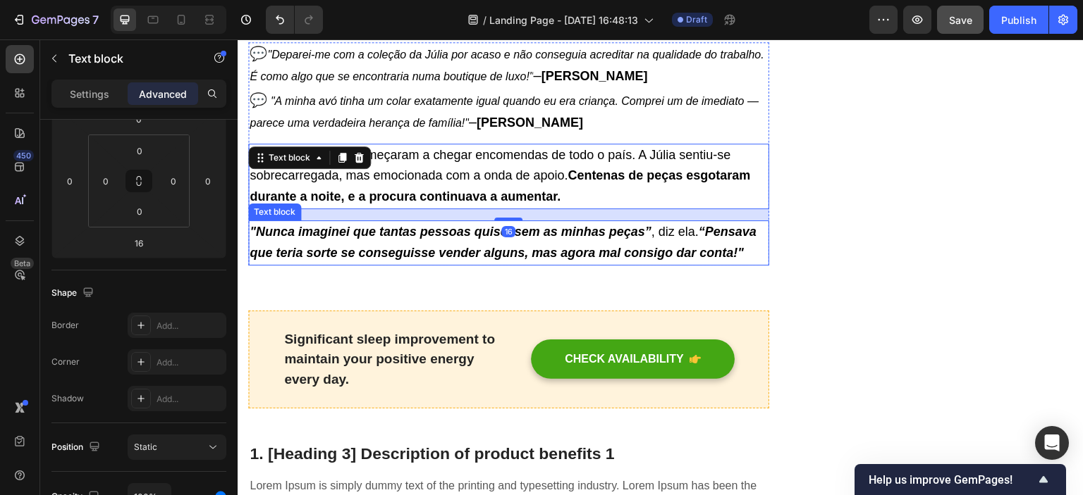
click at [689, 237] on strong "“Pensava que teria sorte se conseguisse vender alguns, mas agora mal consigo da…" at bounding box center [502, 242] width 507 height 35
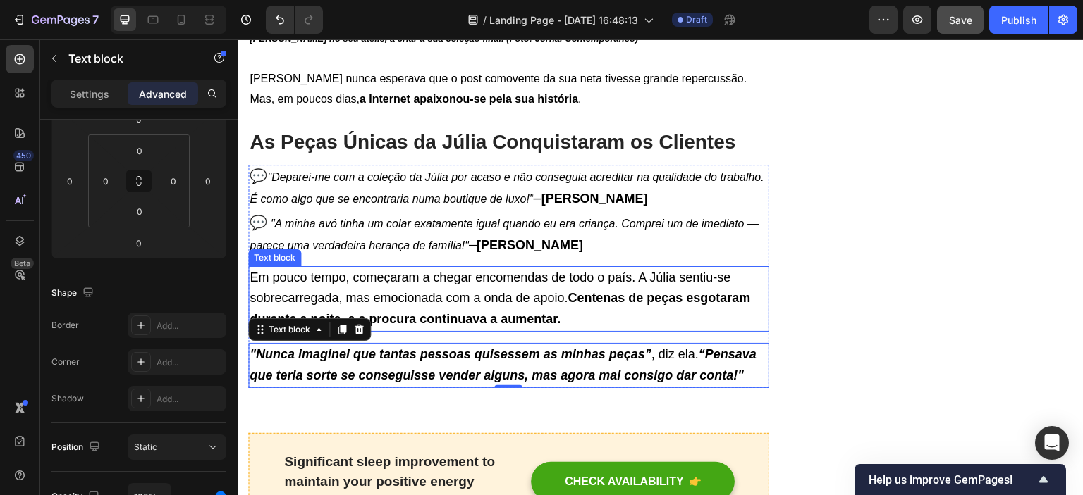
scroll to position [1297, 0]
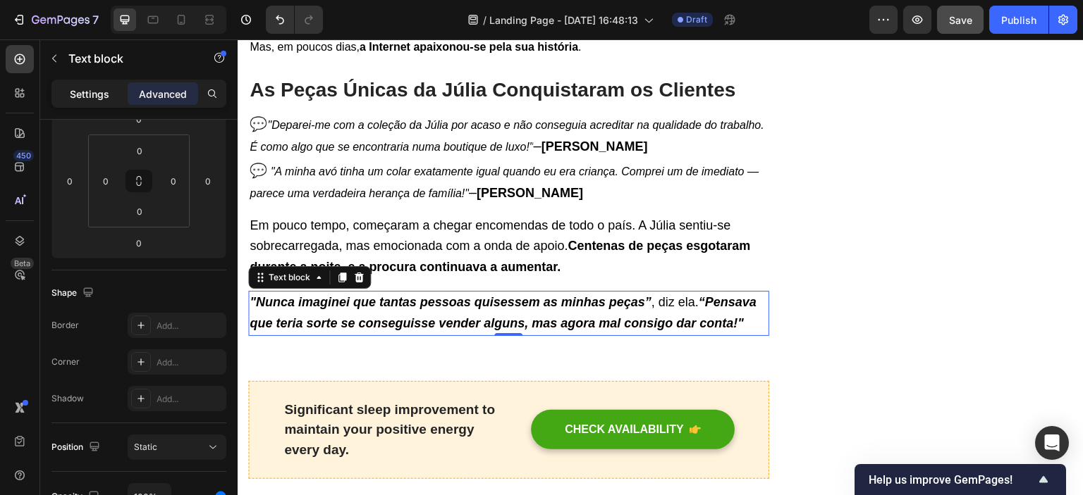
click at [81, 91] on p "Settings" at bounding box center [89, 94] width 39 height 15
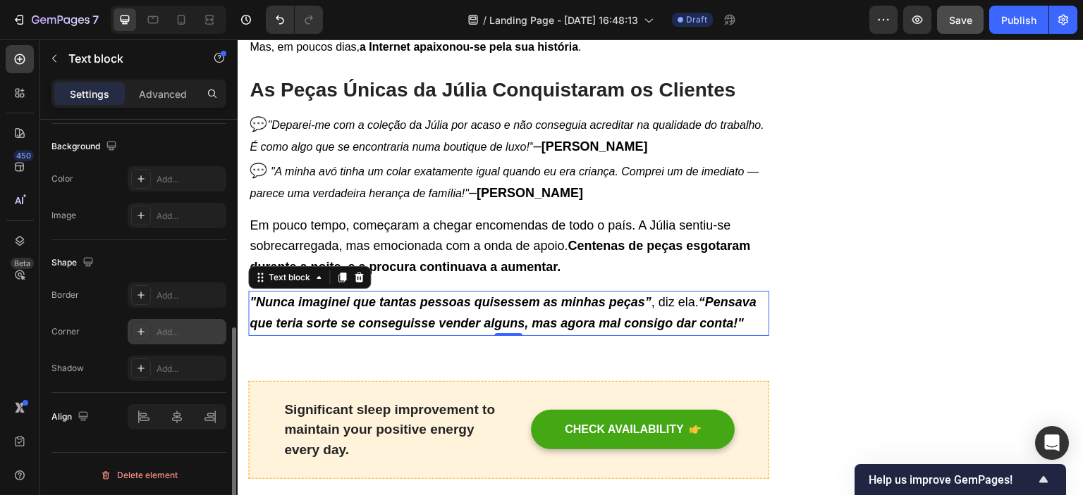
scroll to position [135, 0]
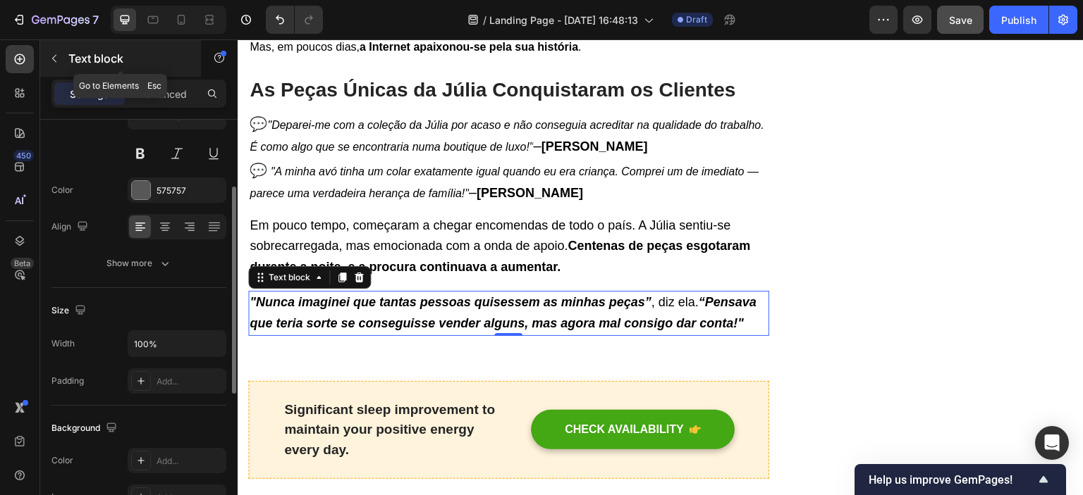
click at [60, 56] on button "button" at bounding box center [54, 58] width 23 height 23
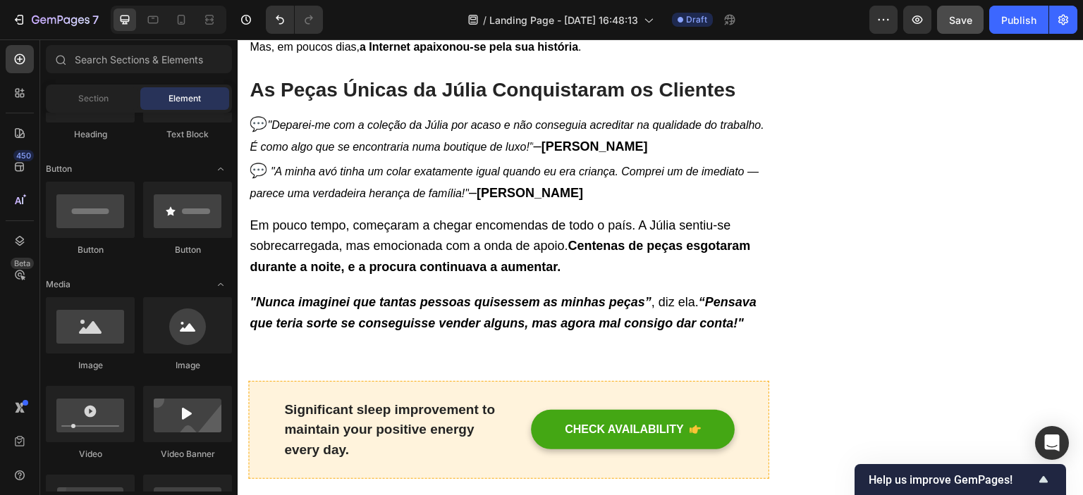
scroll to position [352, 0]
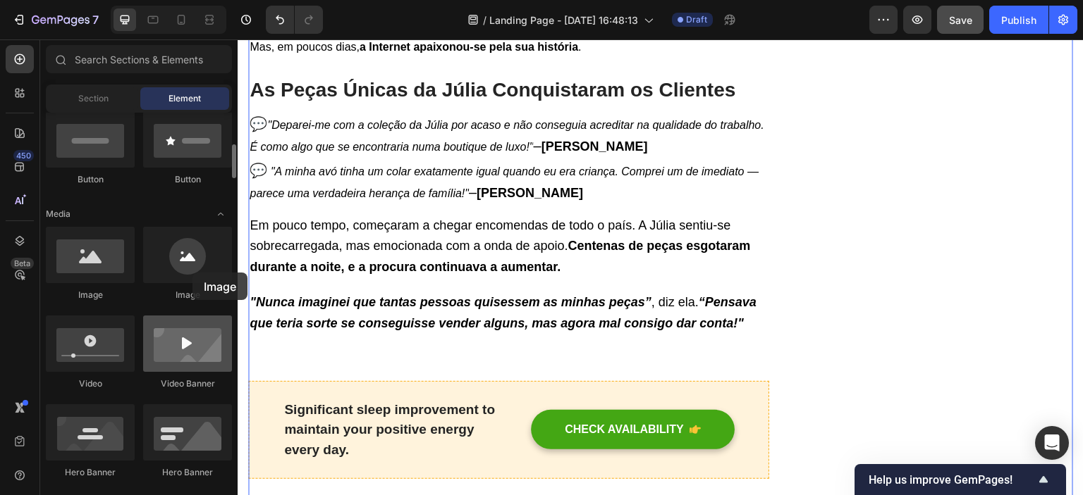
drag, startPoint x: 76, startPoint y: 264, endPoint x: 176, endPoint y: 346, distance: 129.2
click at [73, 261] on div at bounding box center [90, 255] width 89 height 56
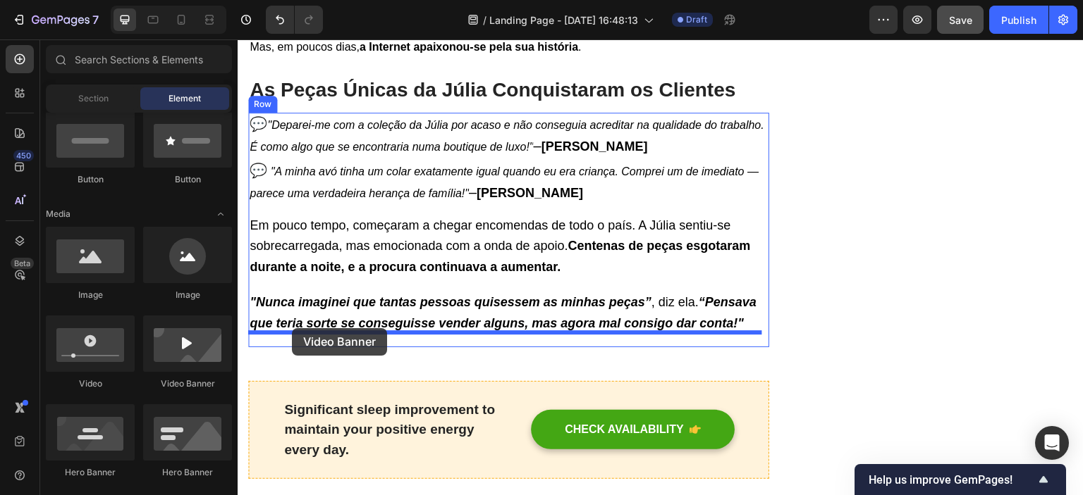
drag, startPoint x: 410, startPoint y: 393, endPoint x: 292, endPoint y: 328, distance: 135.0
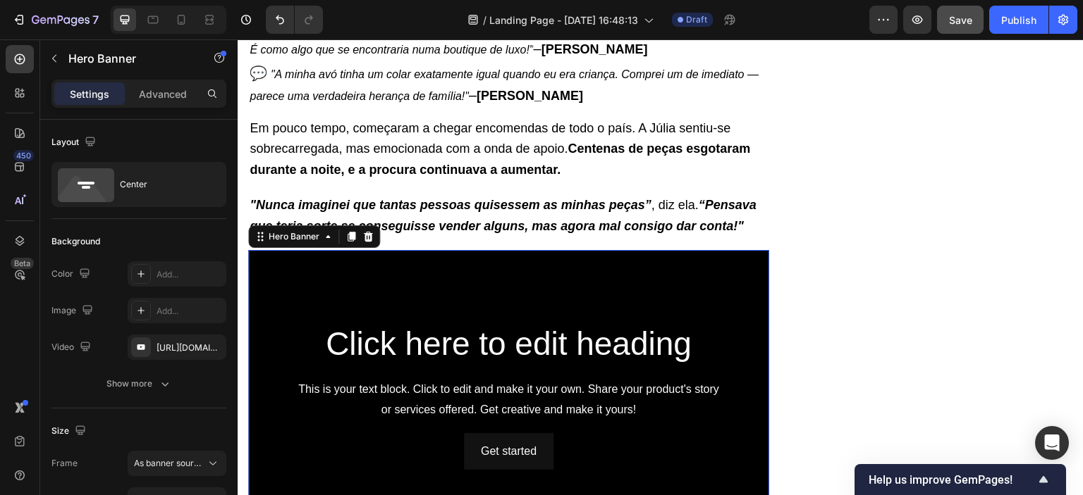
scroll to position [1579, 0]
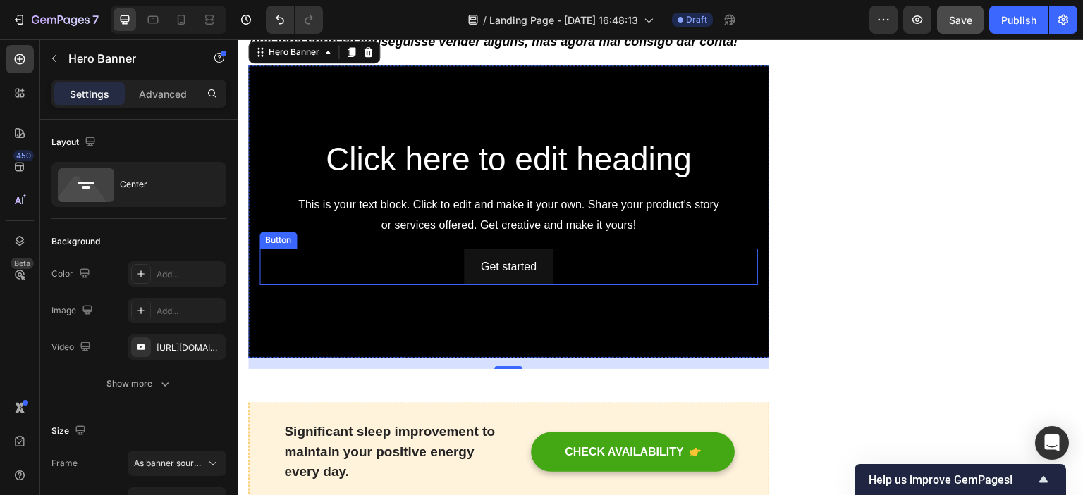
click at [364, 252] on div "Get started Button" at bounding box center [508, 267] width 498 height 37
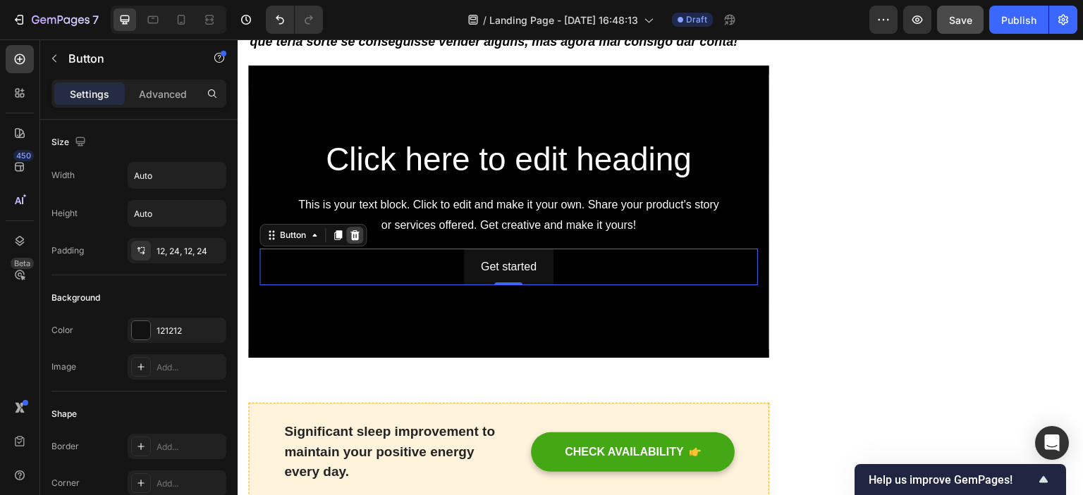
click at [355, 230] on icon at bounding box center [354, 235] width 9 height 10
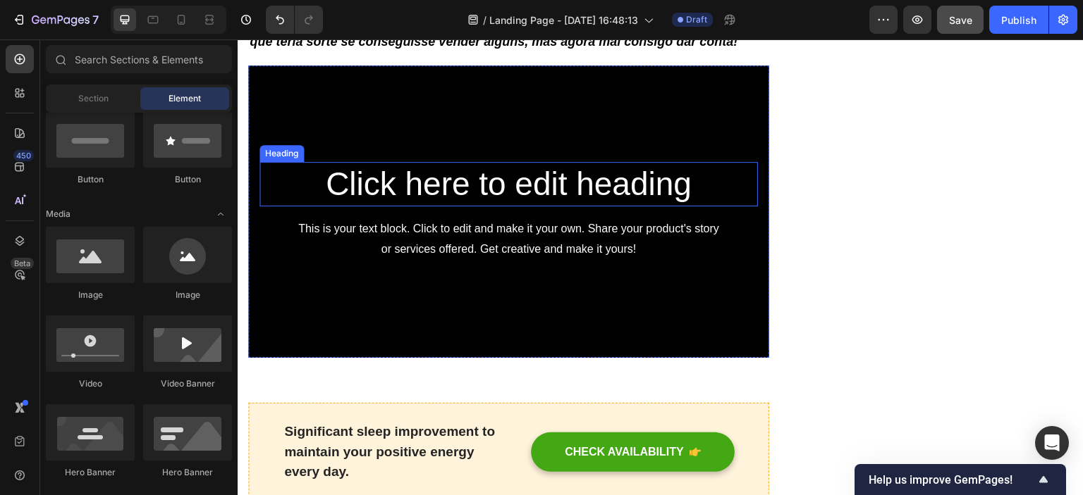
click at [388, 168] on h2 "Click here to edit heading" at bounding box center [508, 184] width 498 height 45
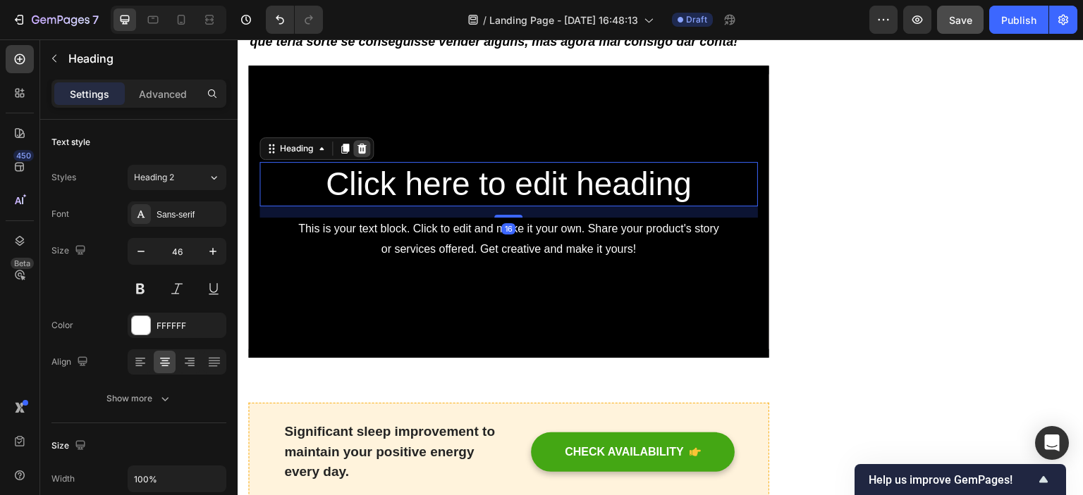
click at [364, 144] on icon at bounding box center [361, 149] width 9 height 10
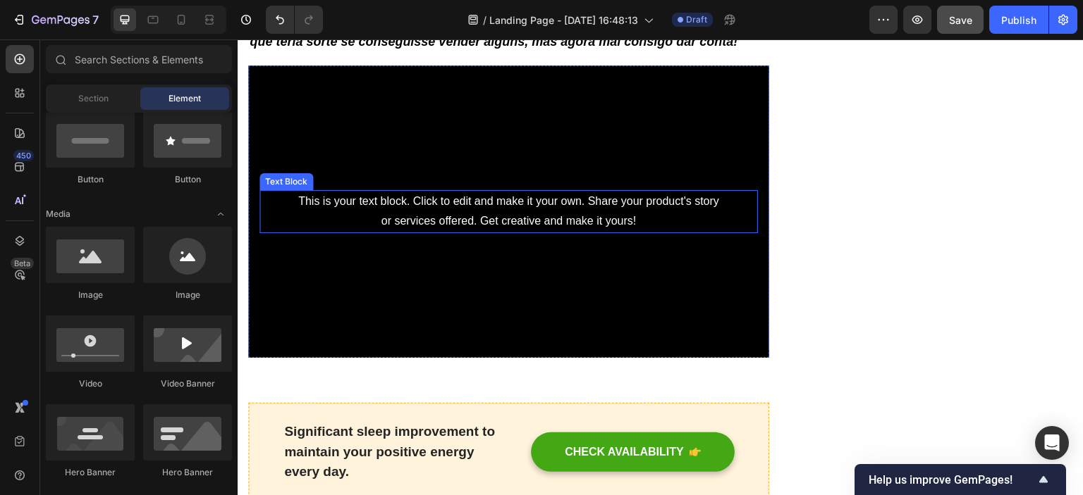
click at [386, 201] on div "This is your text block. Click to edit and make it your own. Share your product…" at bounding box center [508, 212] width 498 height 44
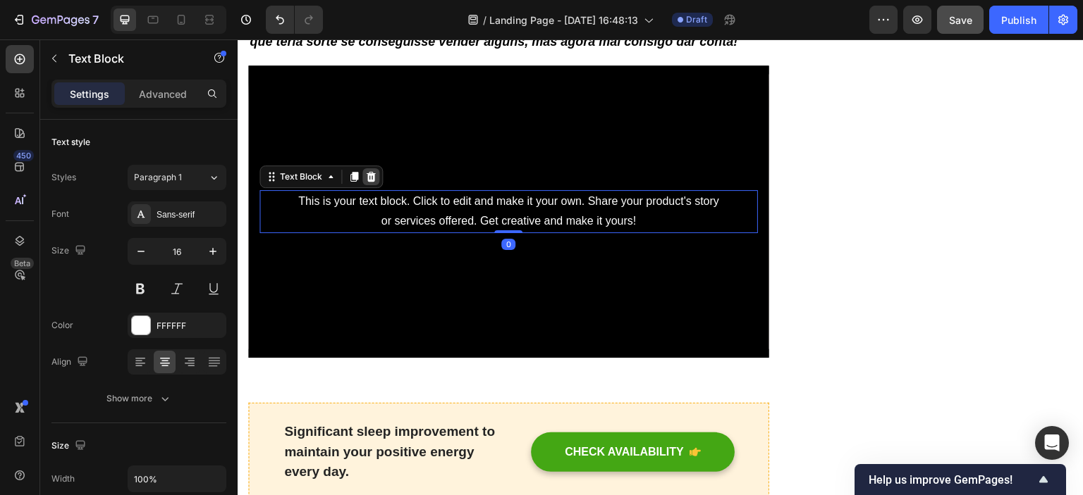
click at [373, 171] on icon at bounding box center [370, 176] width 11 height 11
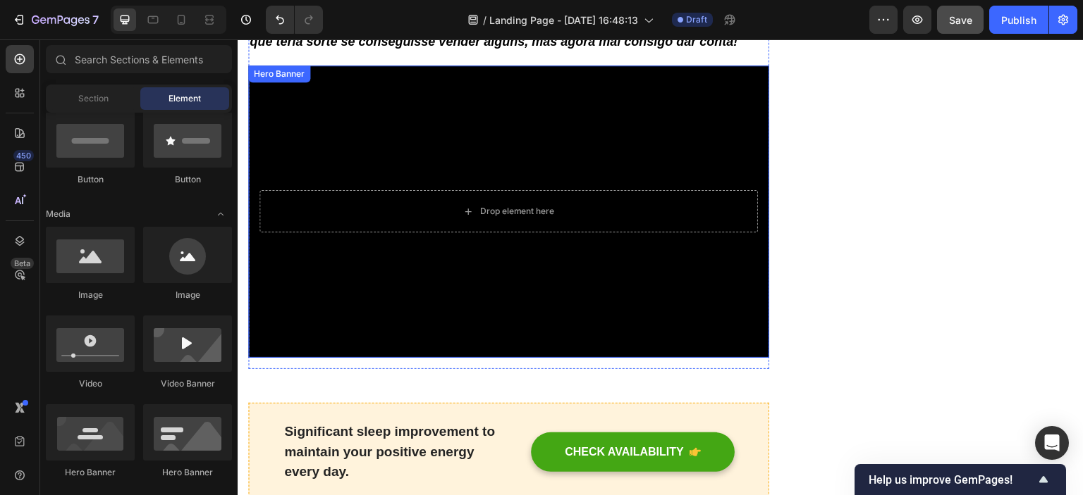
scroll to position [1438, 0]
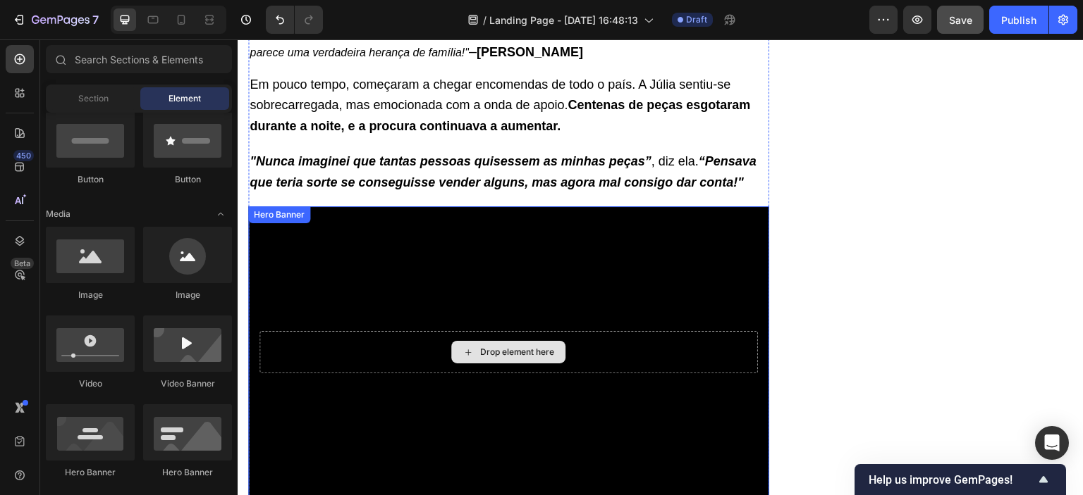
click at [369, 331] on div "Drop element here" at bounding box center [508, 352] width 498 height 42
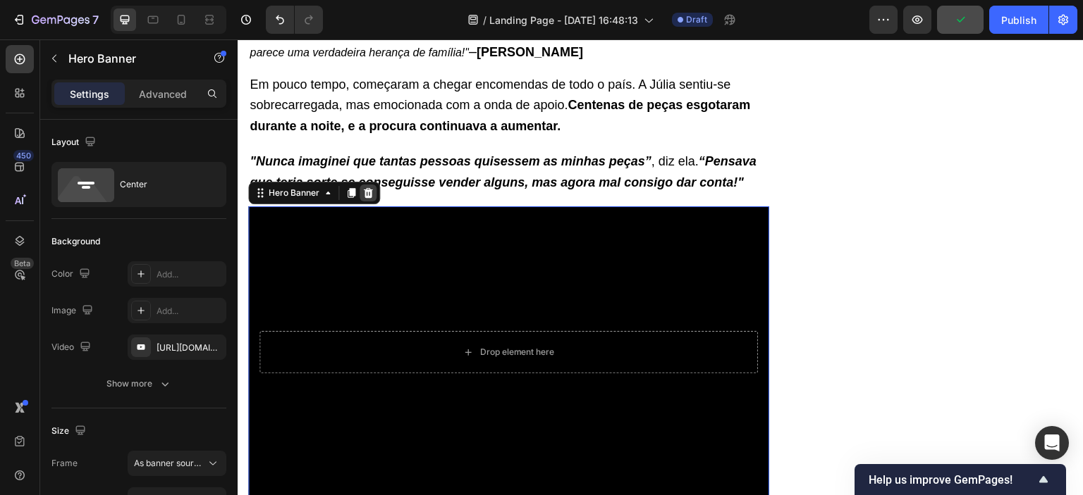
click at [366, 187] on icon at bounding box center [367, 192] width 11 height 11
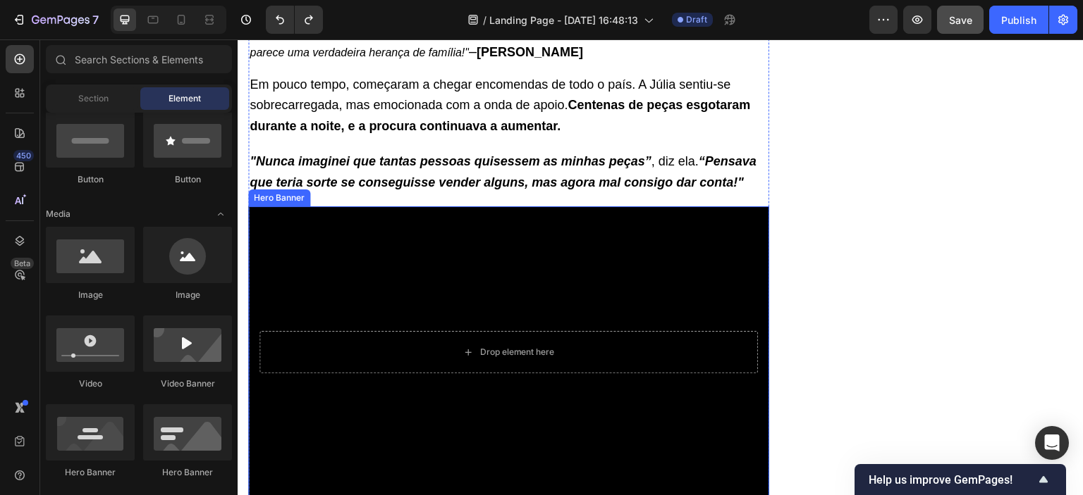
click at [301, 242] on div "Background Image" at bounding box center [508, 352] width 521 height 292
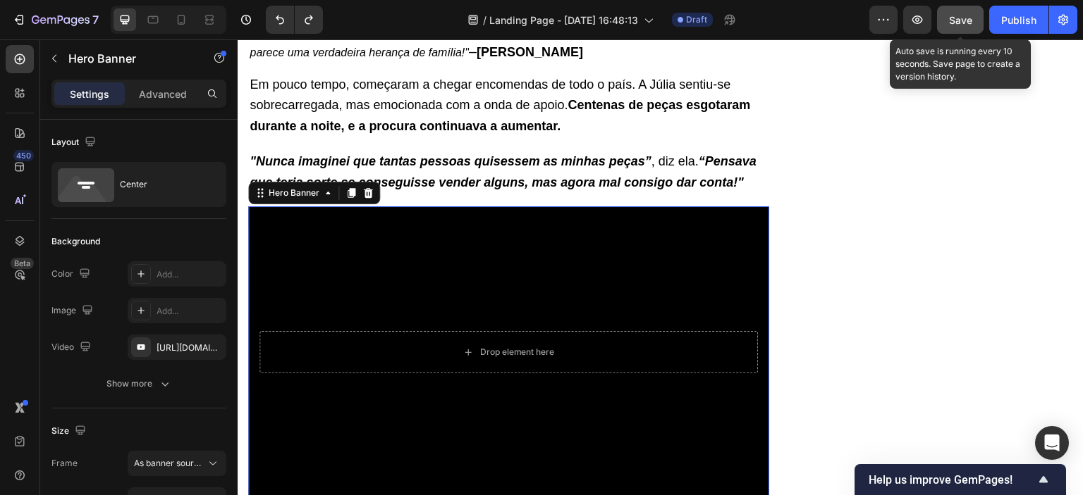
click at [956, 14] on span "Save" at bounding box center [960, 20] width 23 height 12
